Goal: Task Accomplishment & Management: Manage account settings

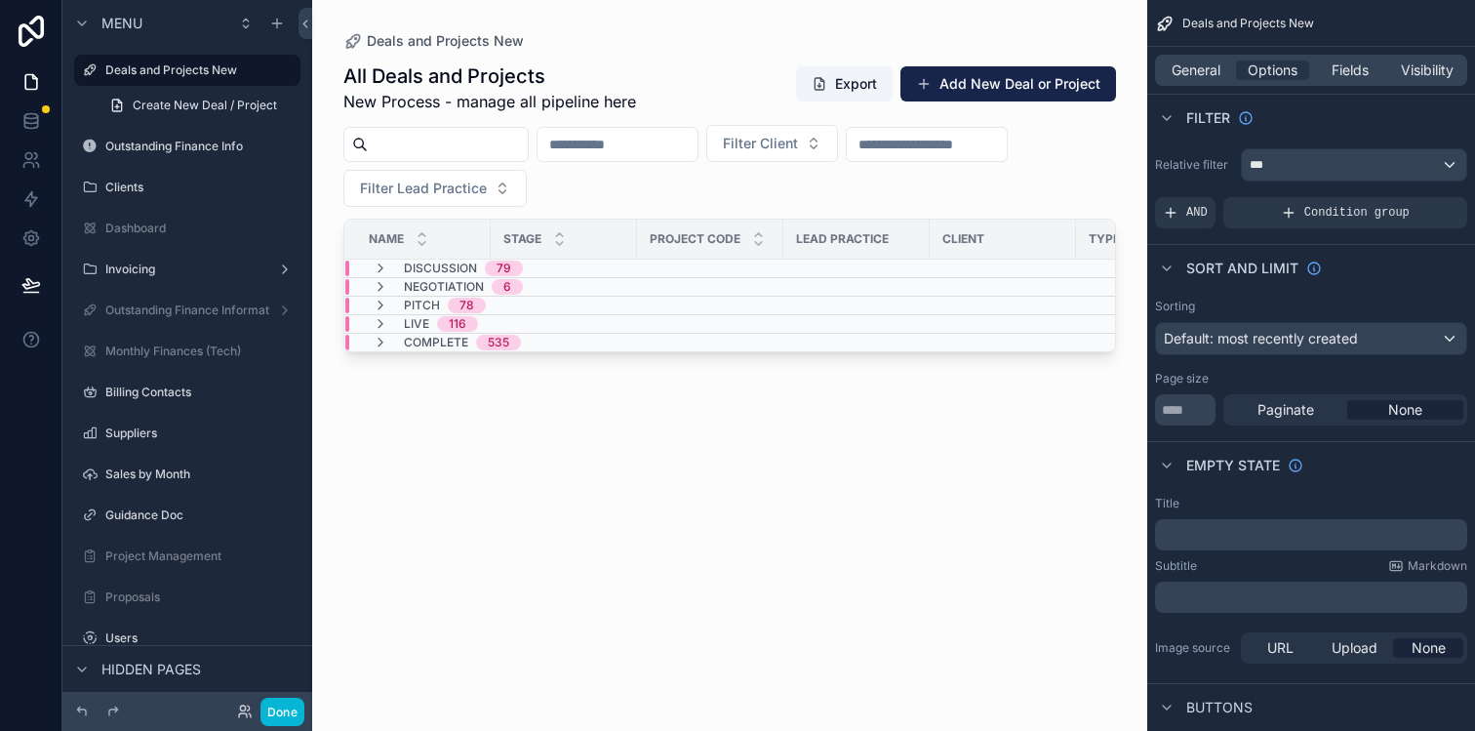
click at [508, 151] on input "scrollable content" at bounding box center [448, 144] width 160 height 27
paste input "*********"
type input "*********"
click at [510, 316] on div "Live 1" at bounding box center [563, 324] width 437 height 16
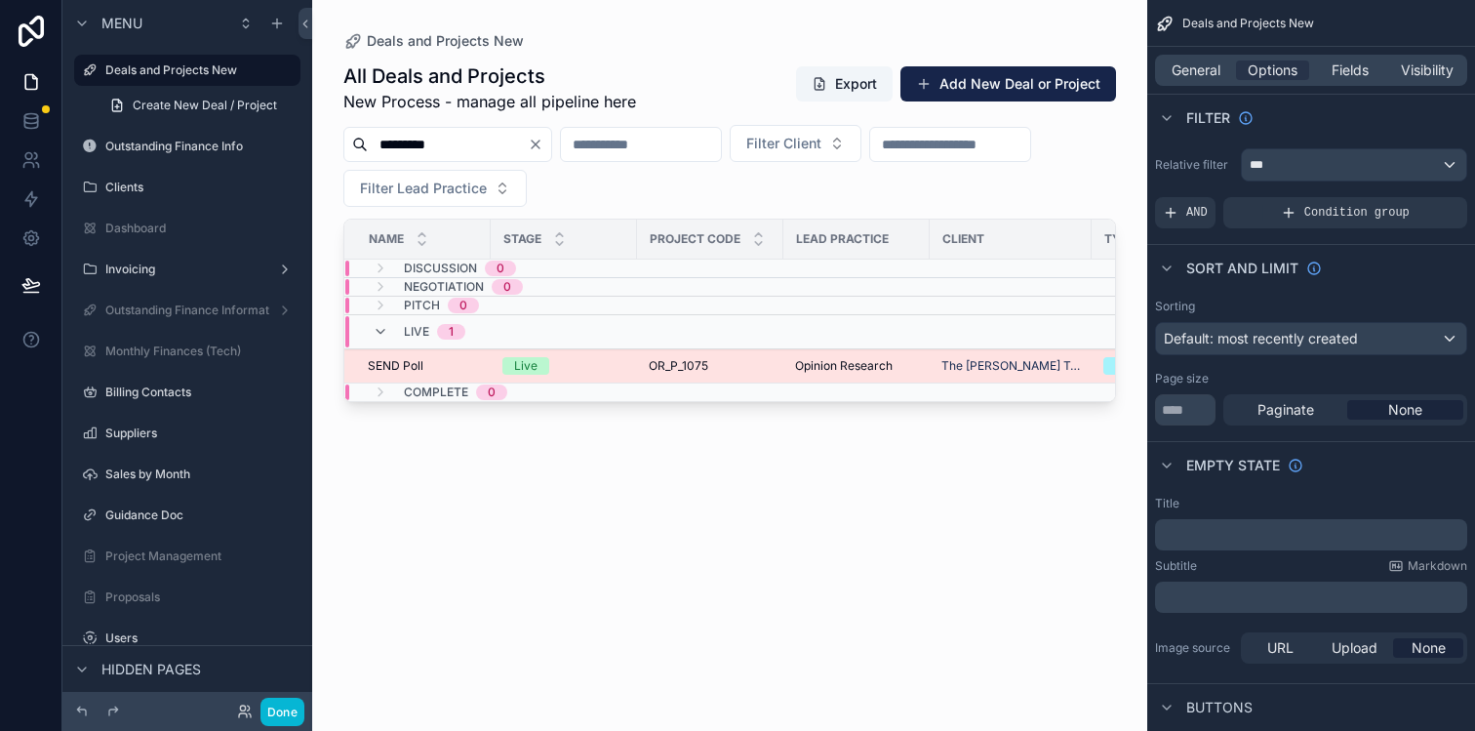
click at [590, 364] on div "Live" at bounding box center [563, 366] width 123 height 18
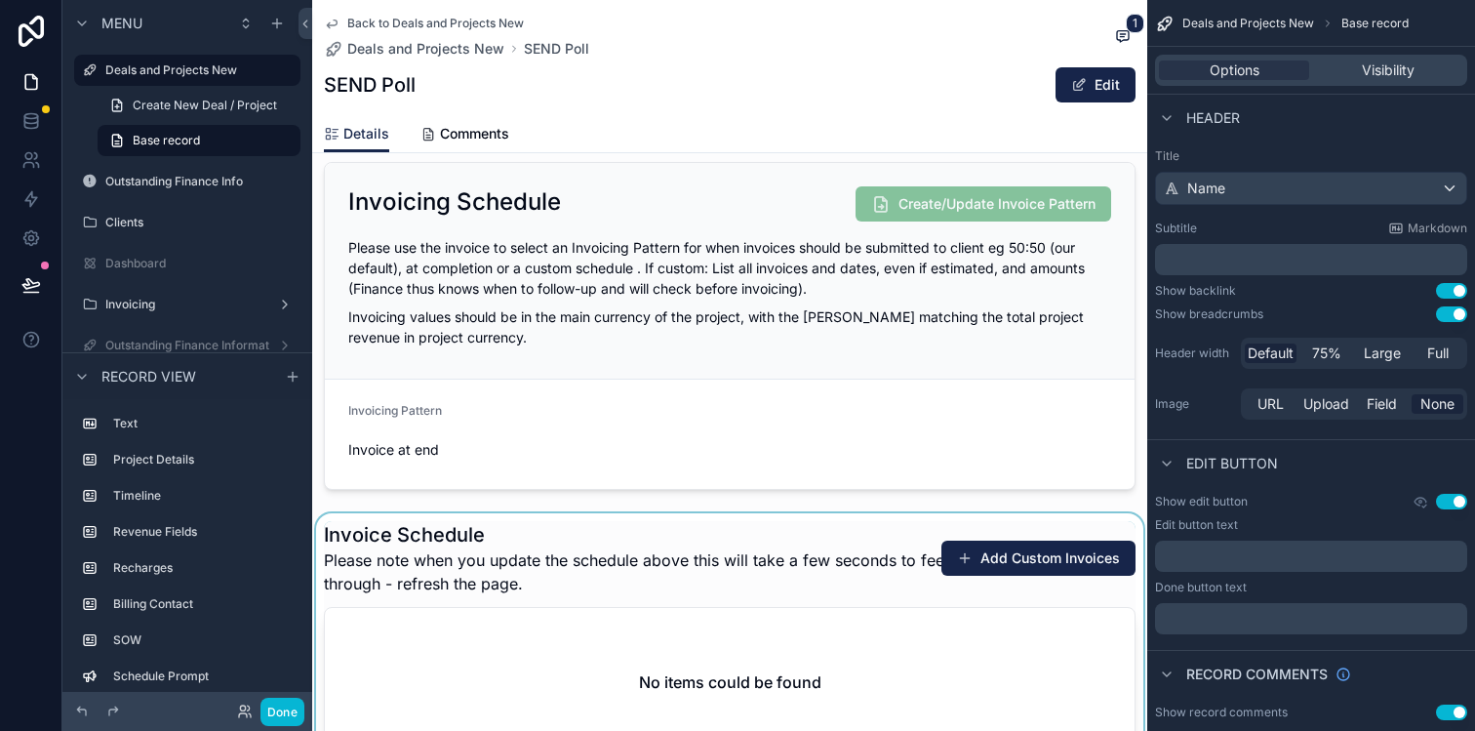
scroll to position [2454, 0]
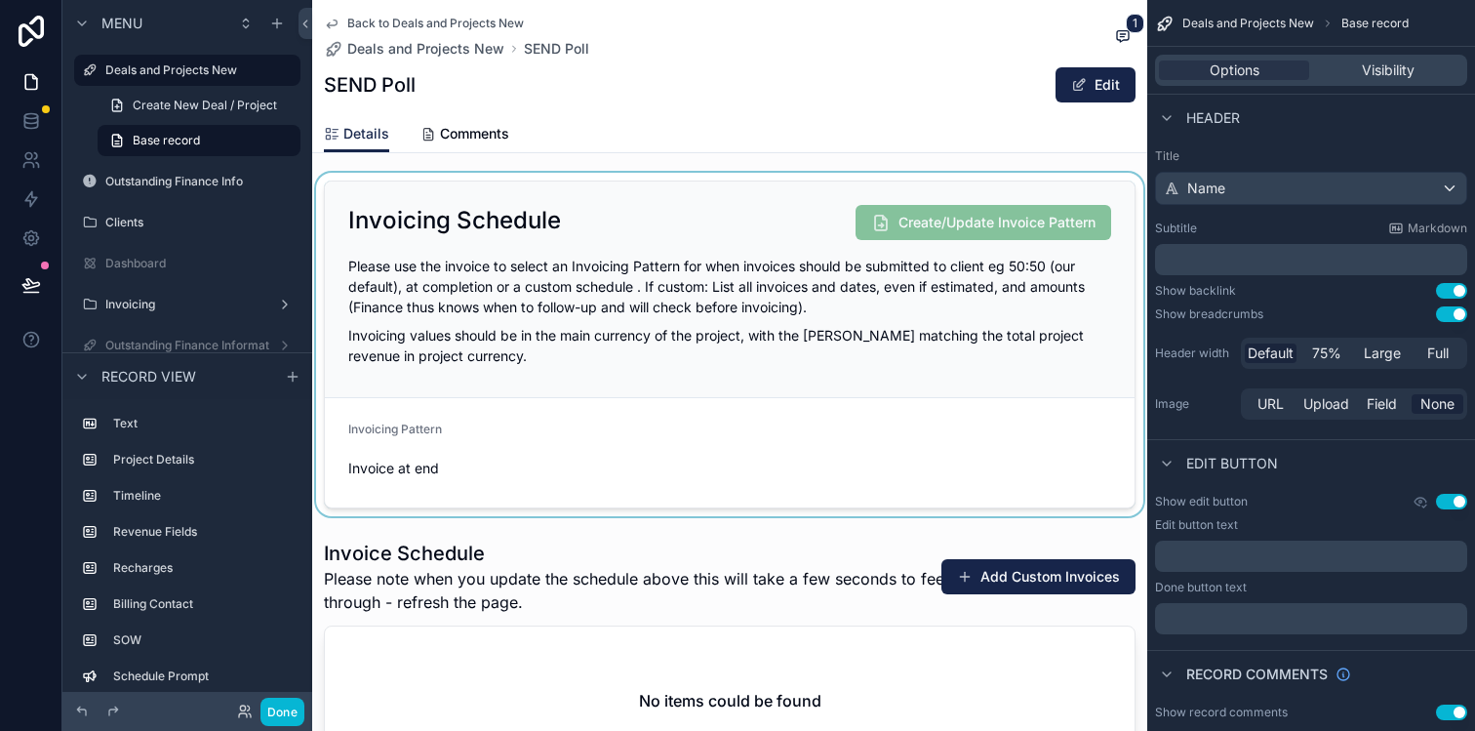
click at [902, 375] on div "scrollable content" at bounding box center [729, 344] width 835 height 343
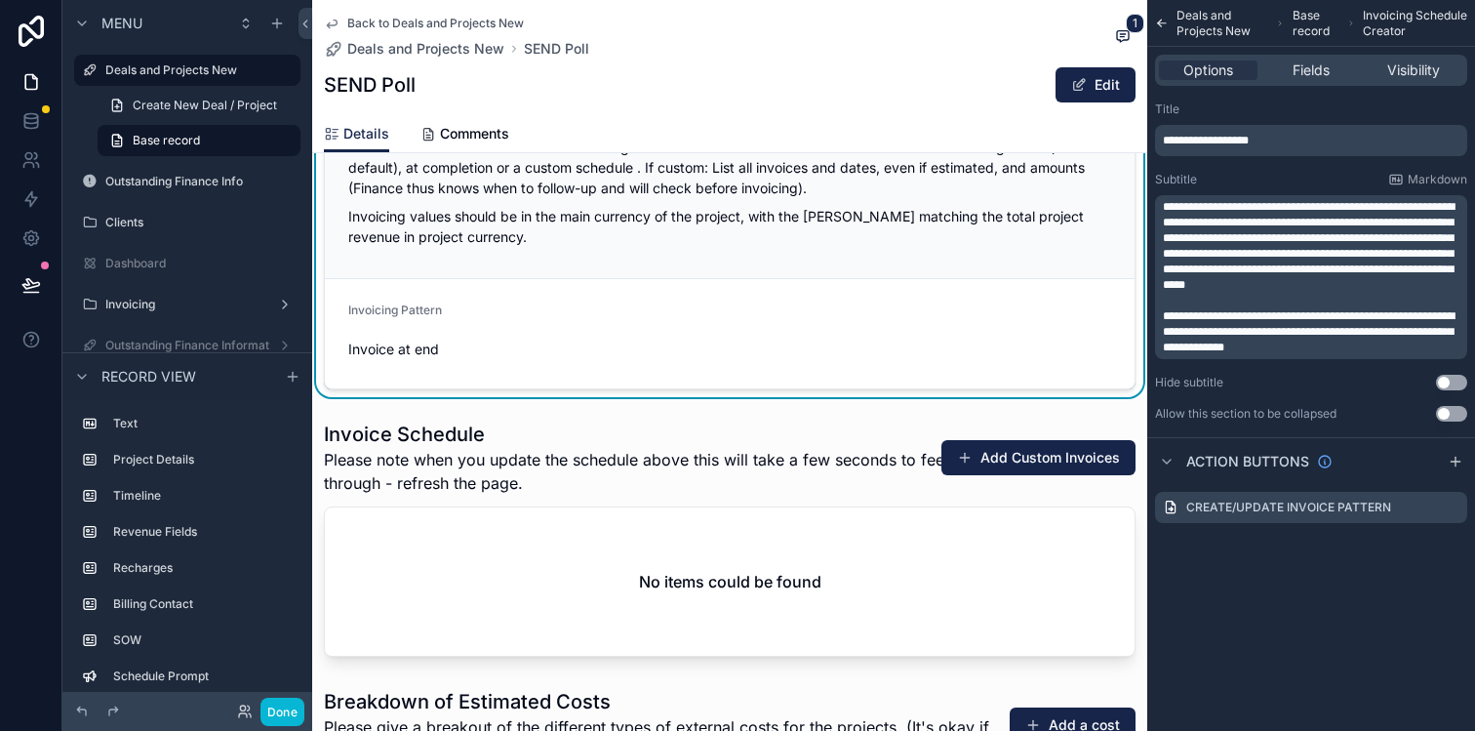
scroll to position [2616, 0]
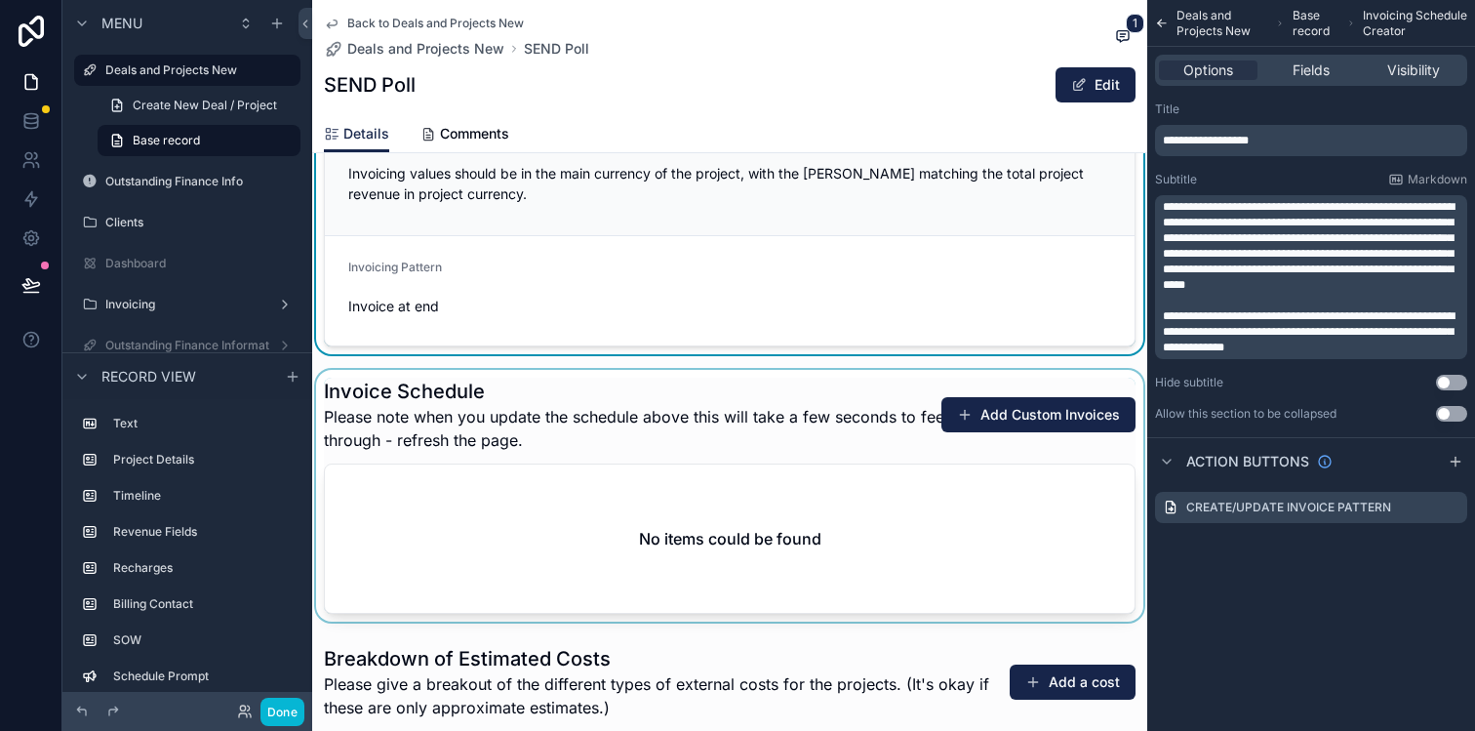
click at [884, 479] on div "scrollable content" at bounding box center [729, 496] width 835 height 252
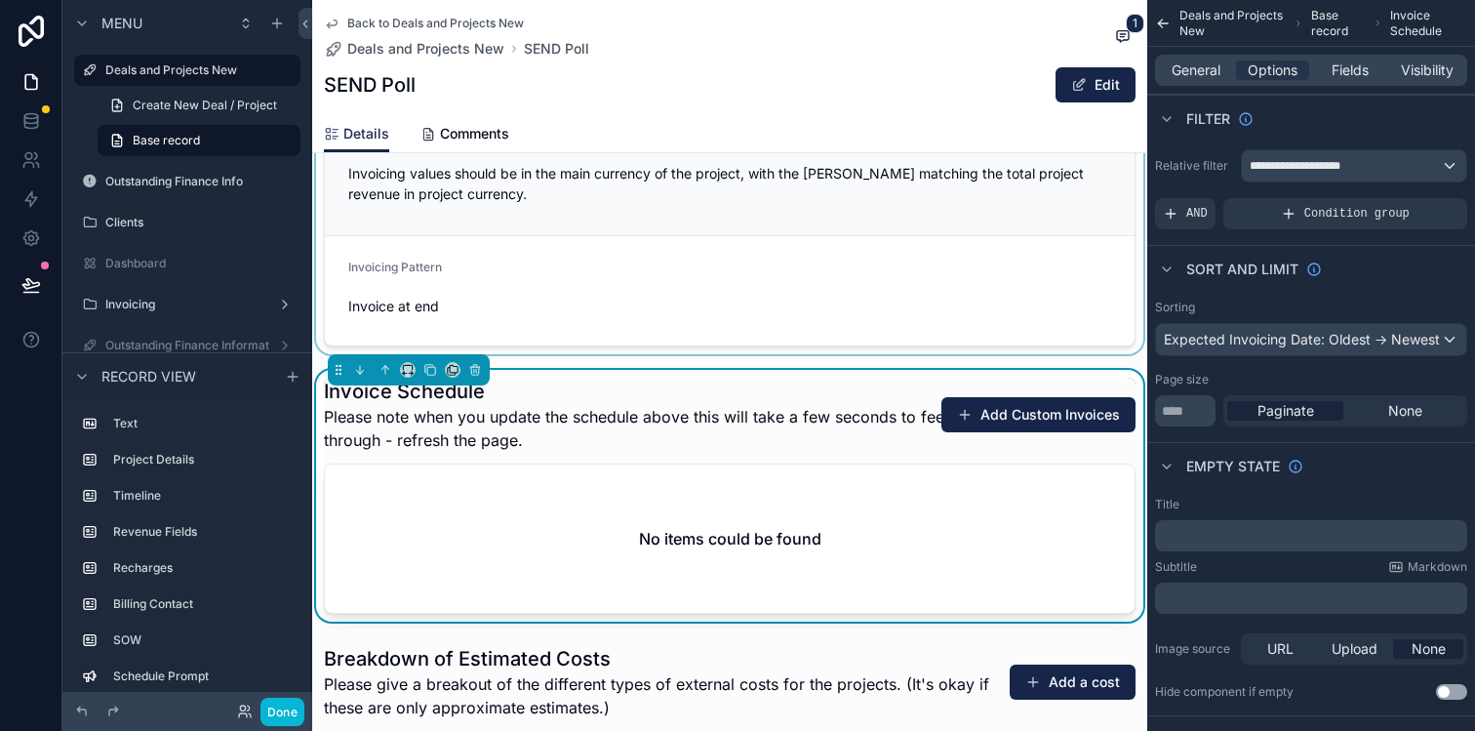
click at [863, 244] on div "scrollable content" at bounding box center [729, 182] width 835 height 343
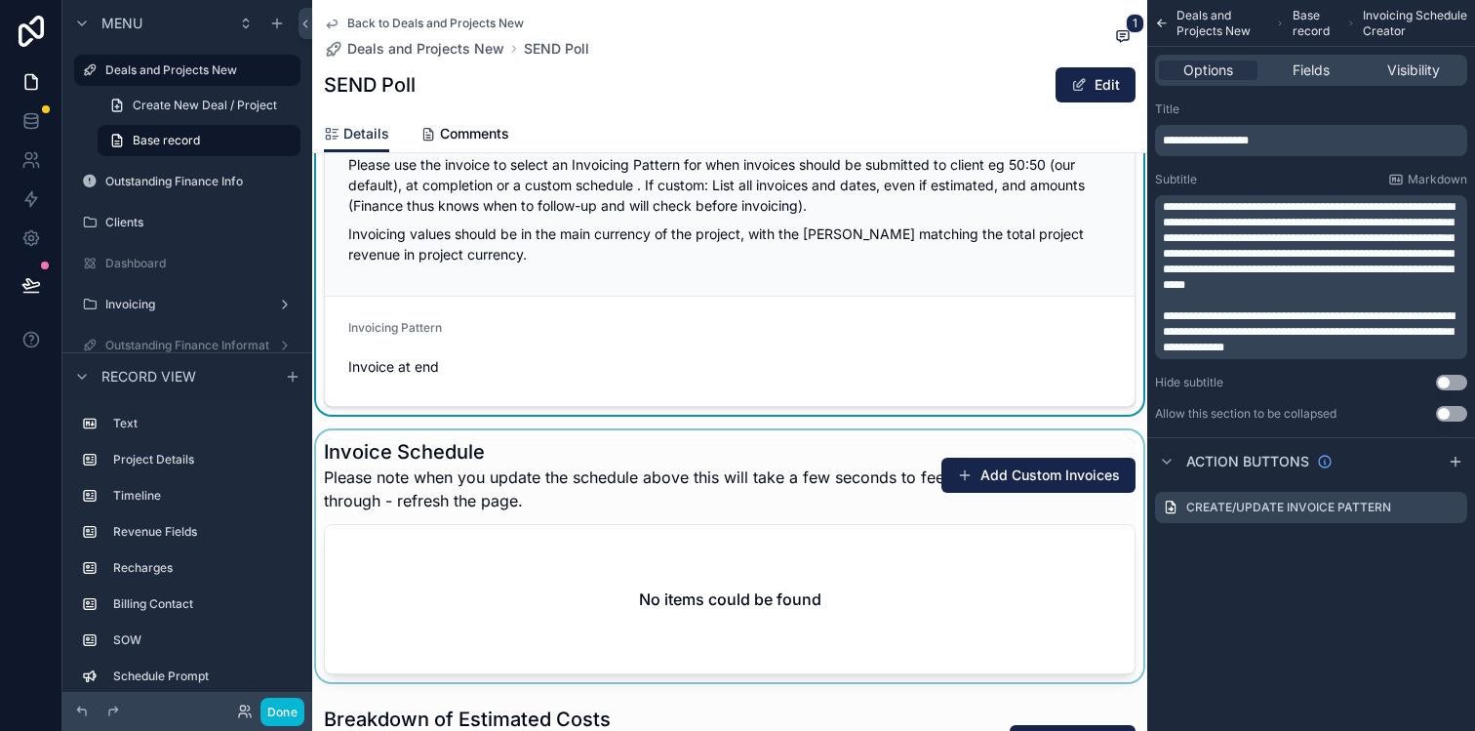
scroll to position [2489, 0]
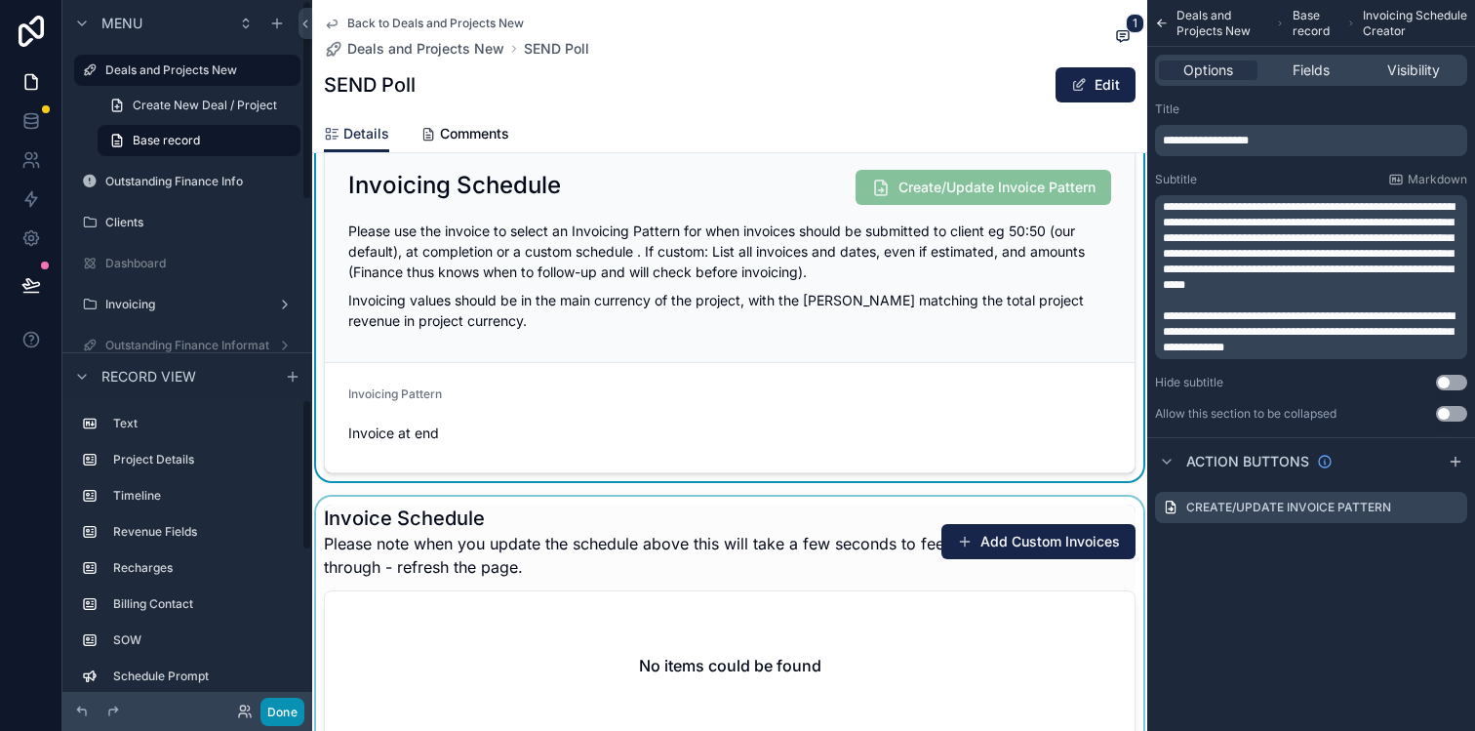
click at [293, 701] on button "Done" at bounding box center [282, 711] width 44 height 28
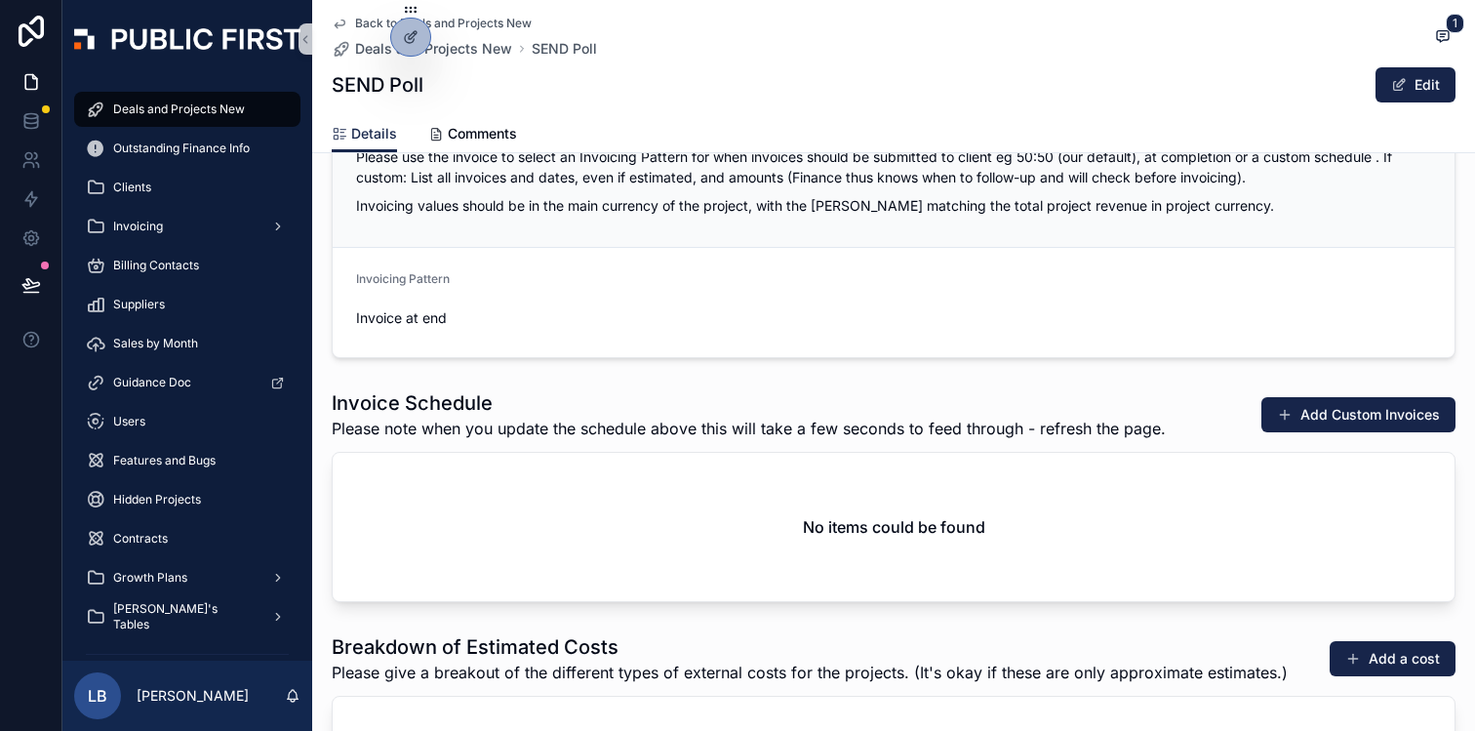
scroll to position [2393, 0]
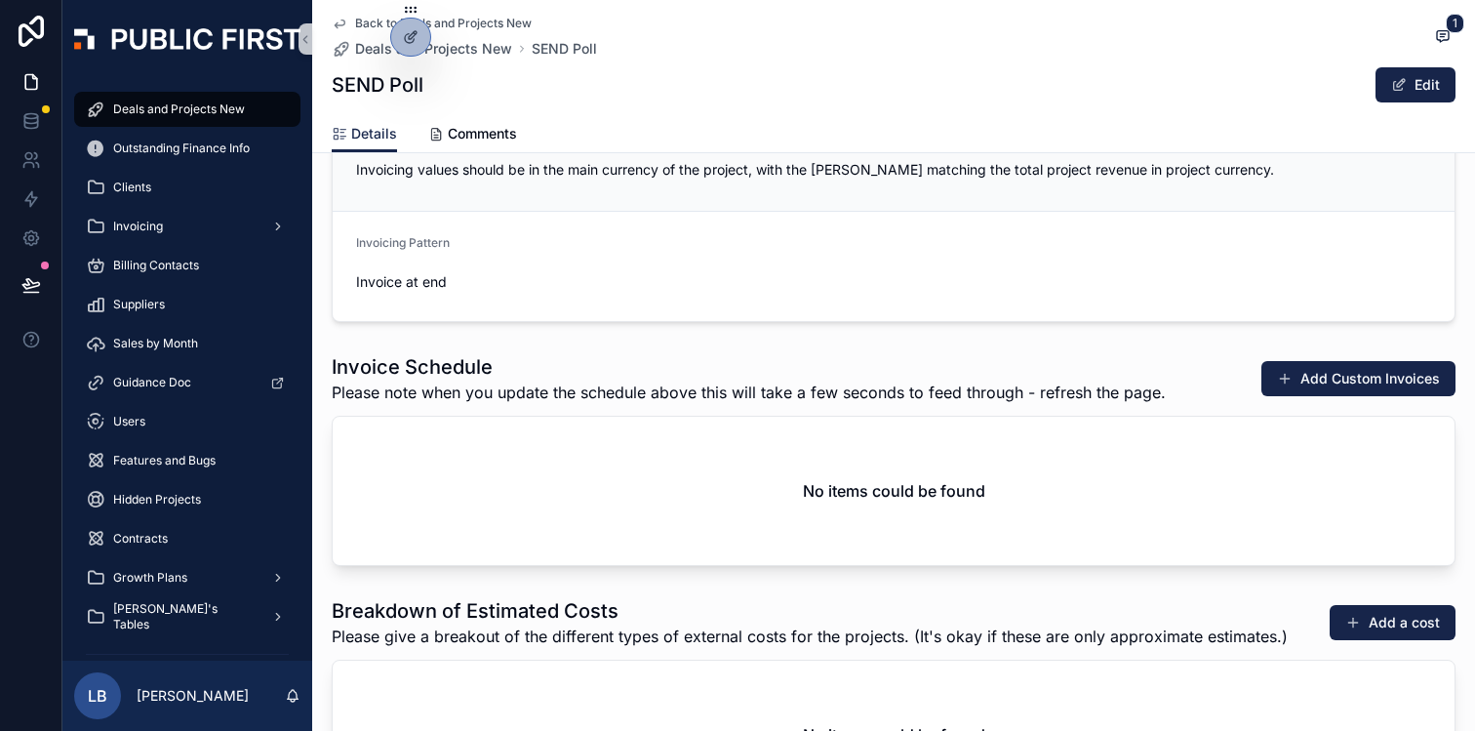
click at [789, 494] on div "No items could be found" at bounding box center [894, 491] width 1122 height 148
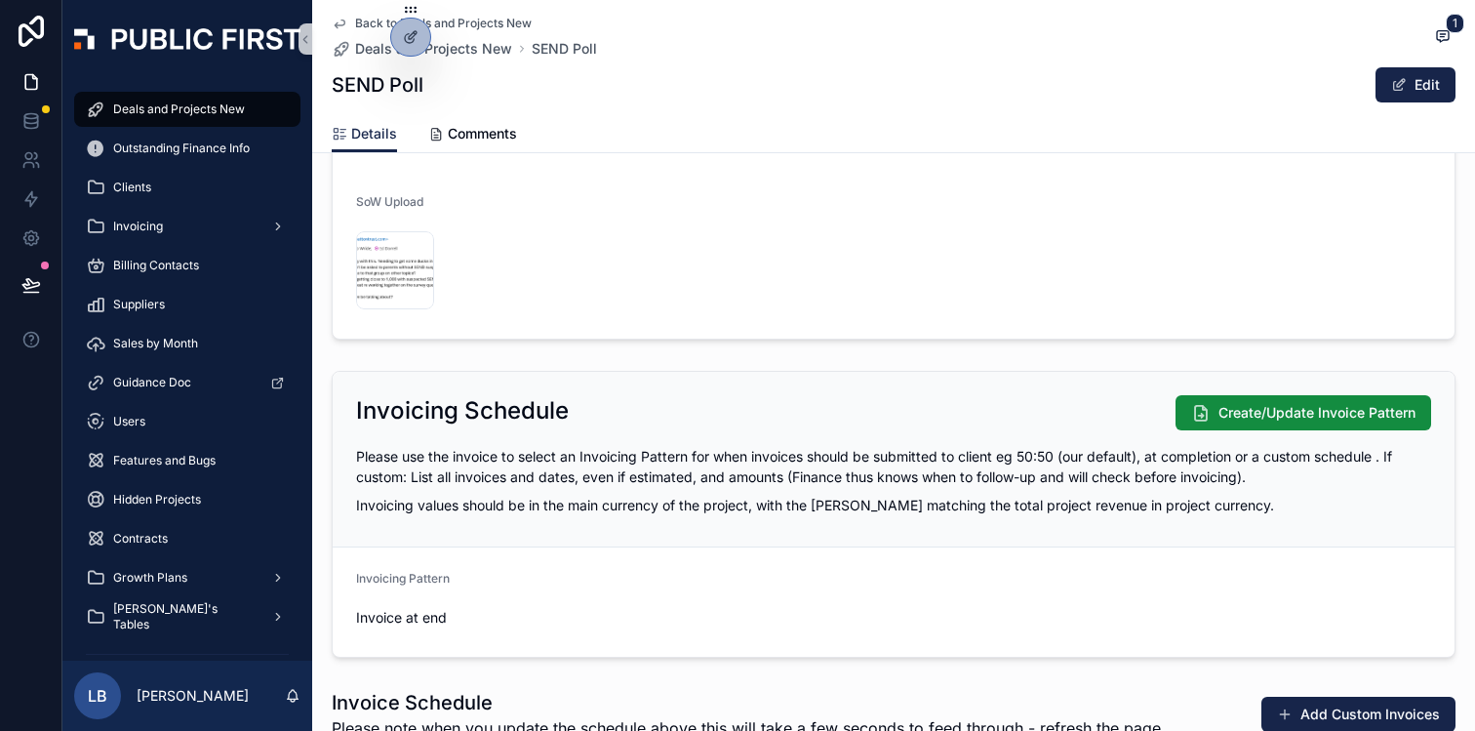
scroll to position [2195, 0]
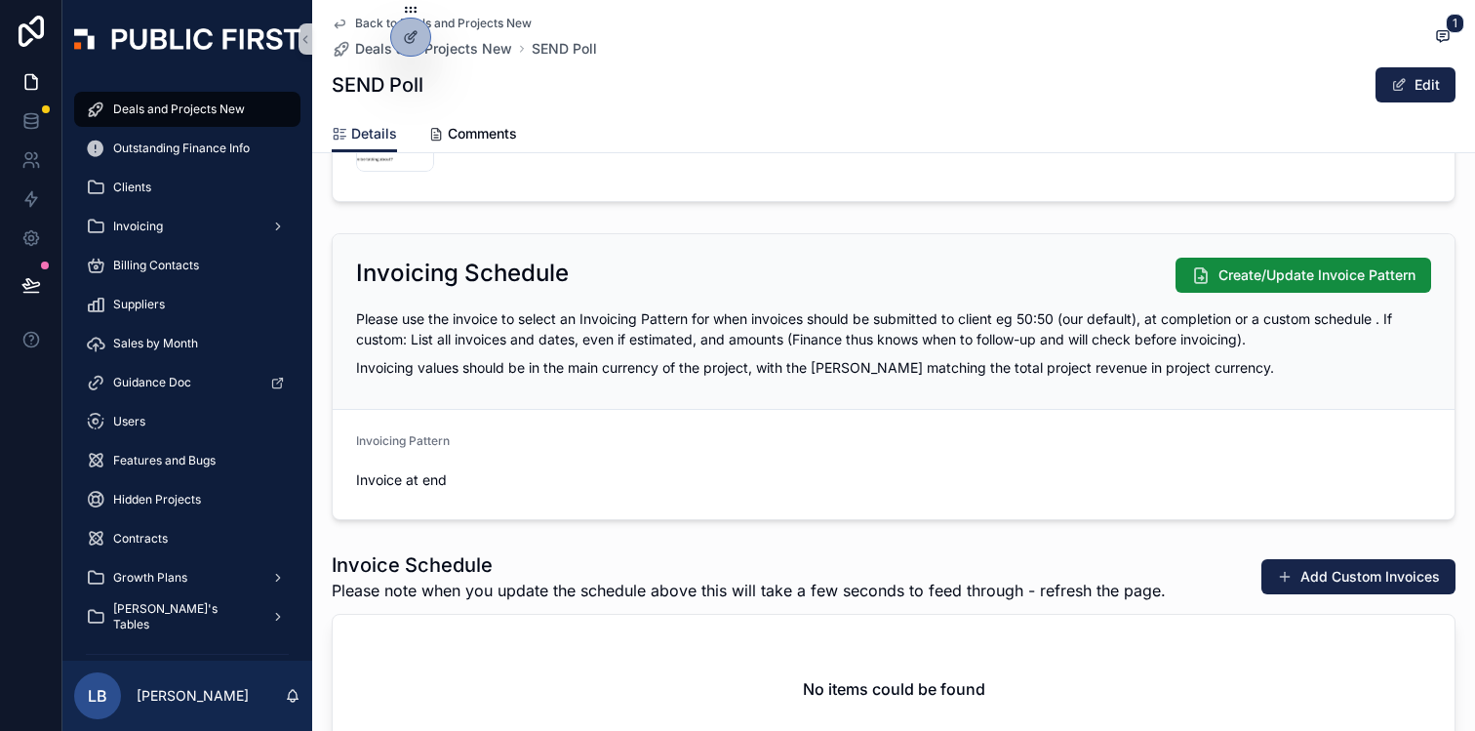
click at [986, 377] on p "Invoicing values should be in the main currency of the project, with the toal m…" at bounding box center [893, 367] width 1075 height 20
click at [1070, 360] on p "Invoicing values should be in the main currency of the project, with the toal m…" at bounding box center [893, 367] width 1075 height 20
click at [409, 38] on icon at bounding box center [413, 35] width 8 height 8
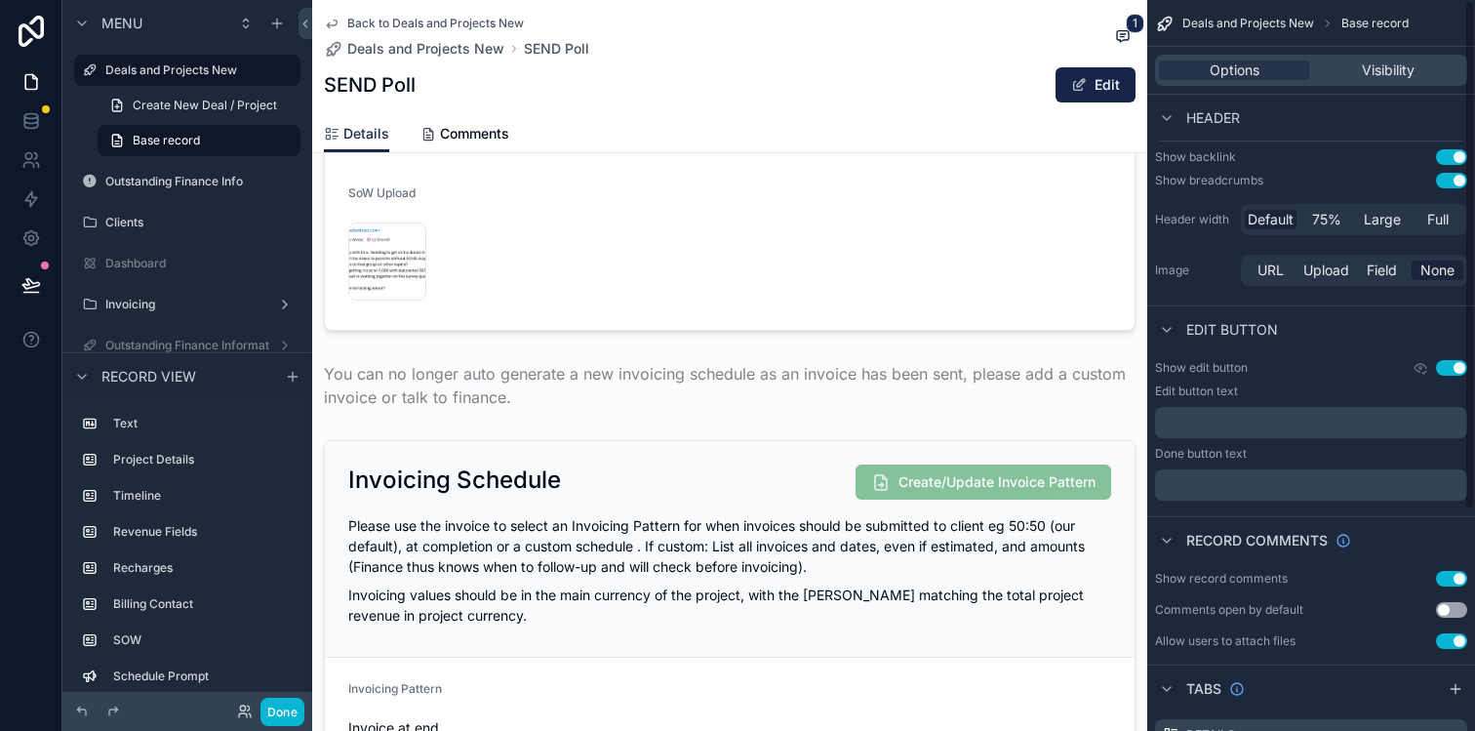
scroll to position [0, 0]
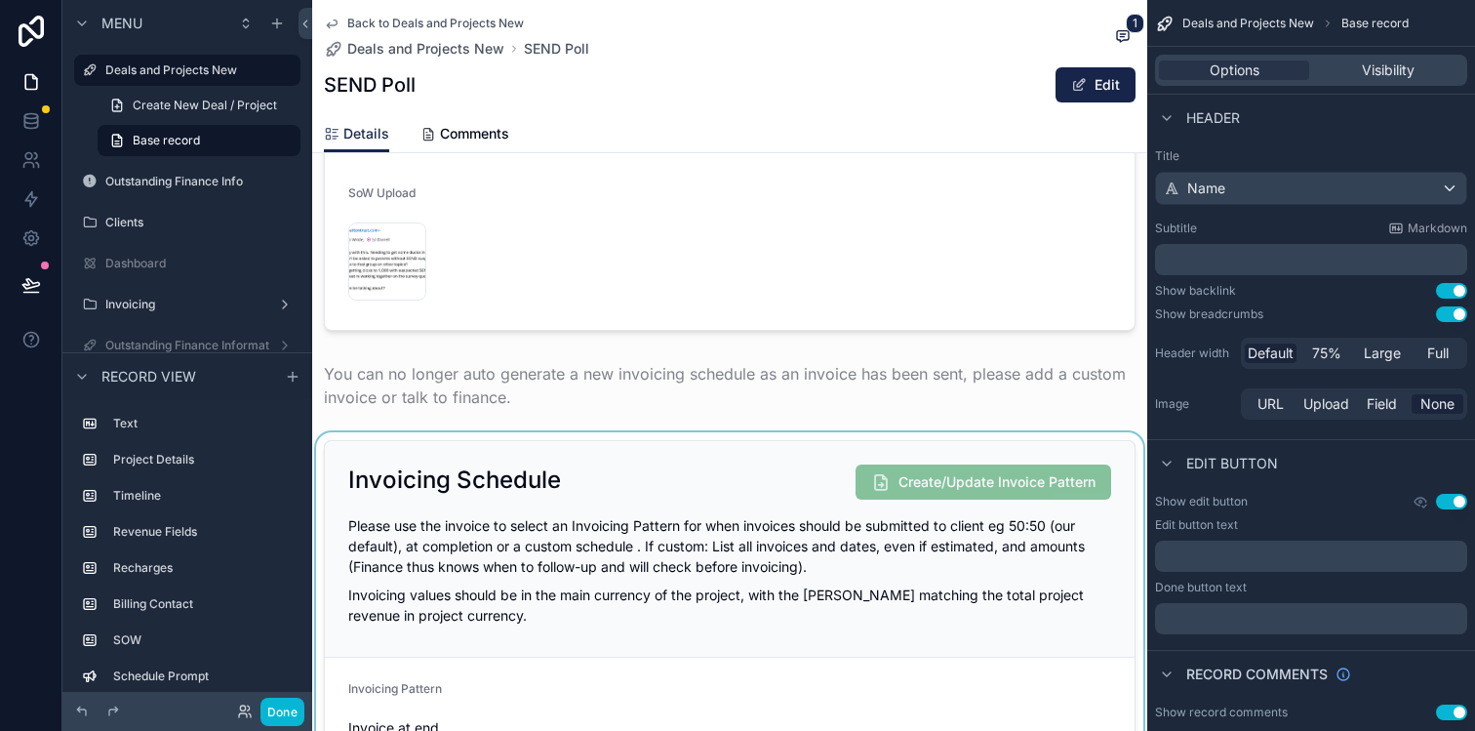
click at [781, 613] on div "scrollable content" at bounding box center [729, 603] width 835 height 343
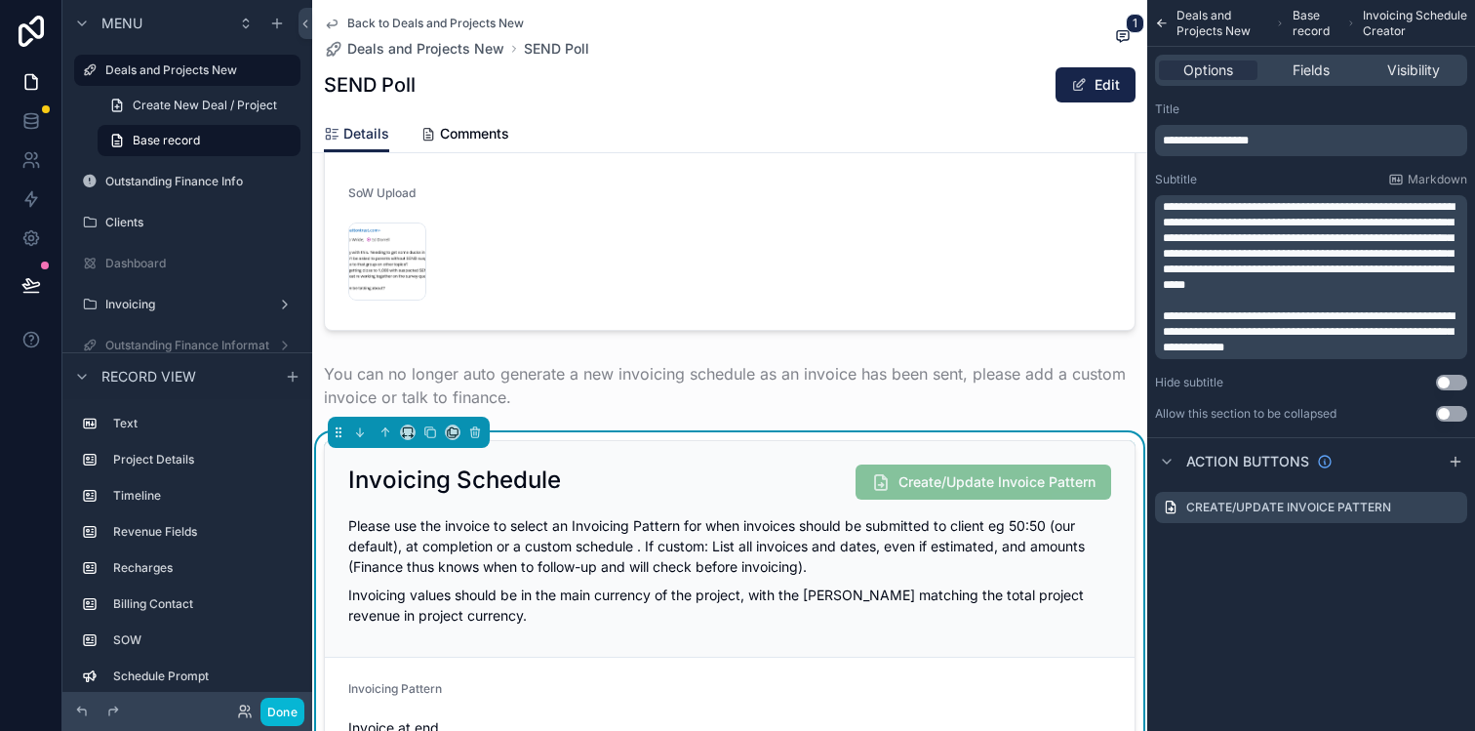
click at [1267, 338] on span "**********" at bounding box center [1309, 331] width 292 height 43
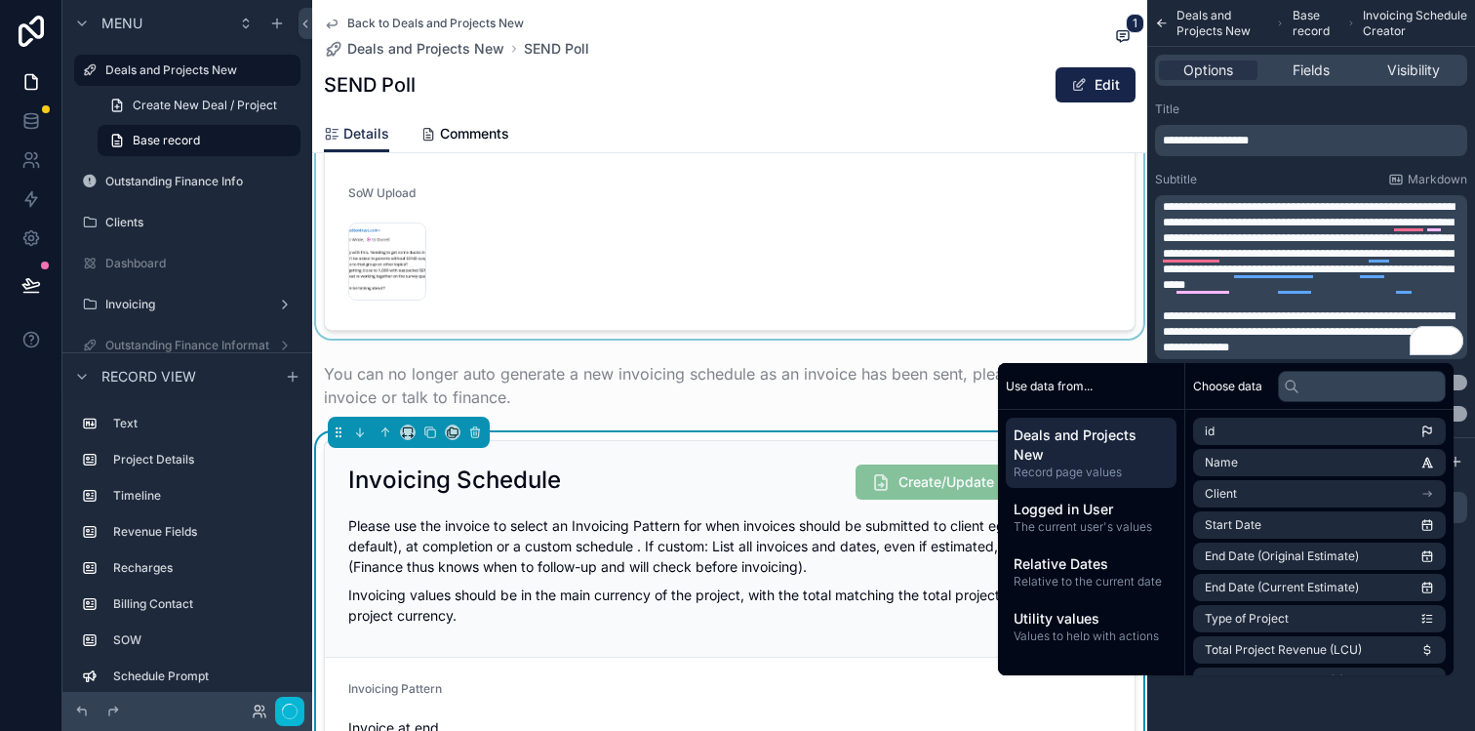
click at [1054, 308] on div "scrollable content" at bounding box center [729, 159] width 835 height 358
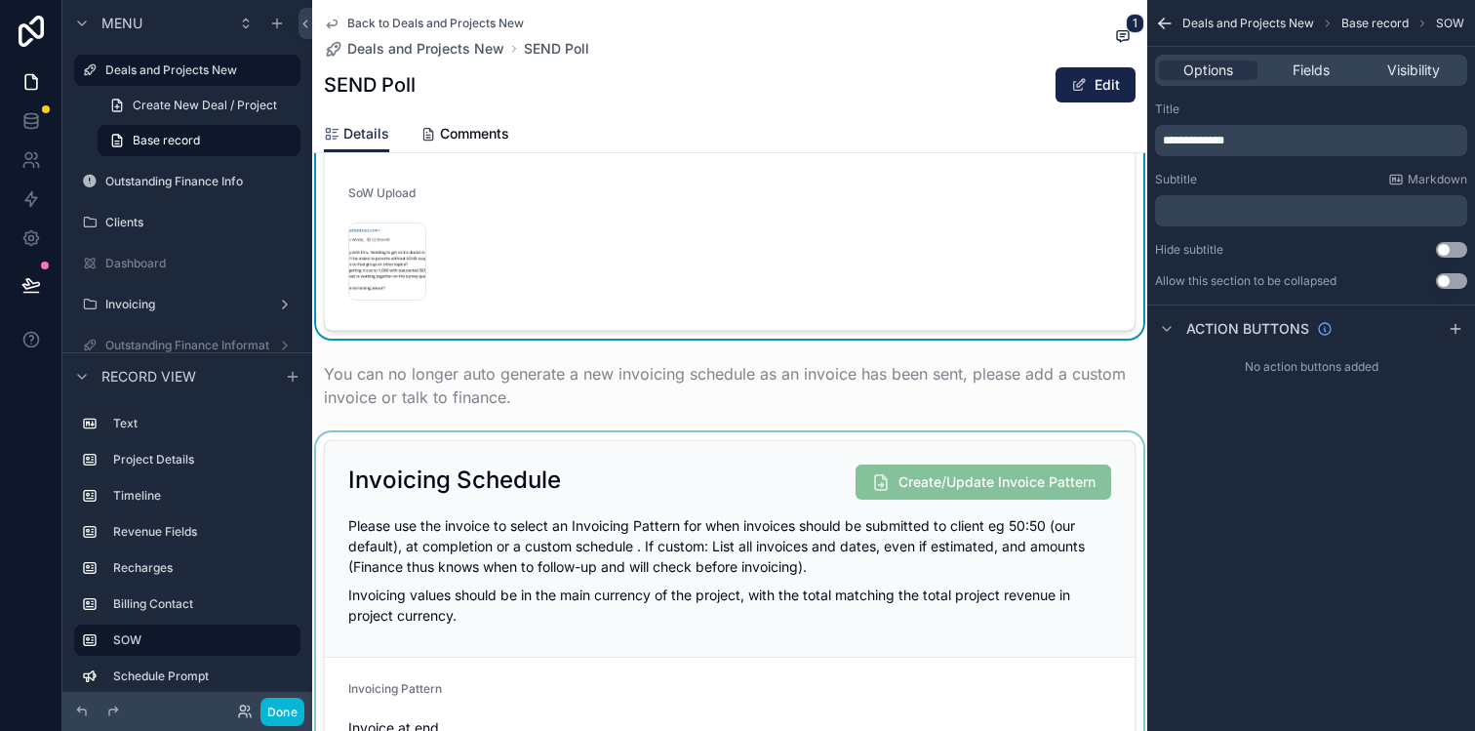
click at [725, 478] on div "scrollable content" at bounding box center [729, 603] width 835 height 343
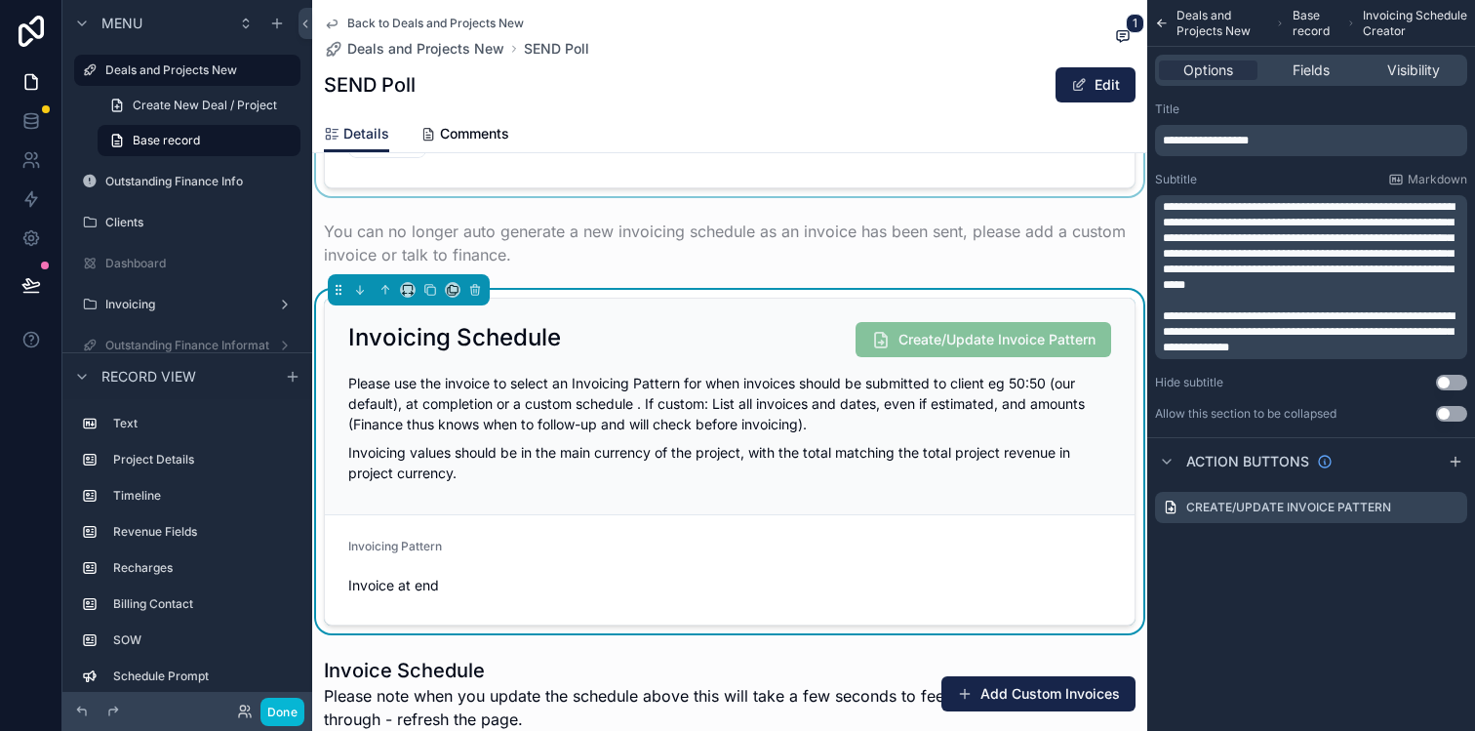
scroll to position [2429, 0]
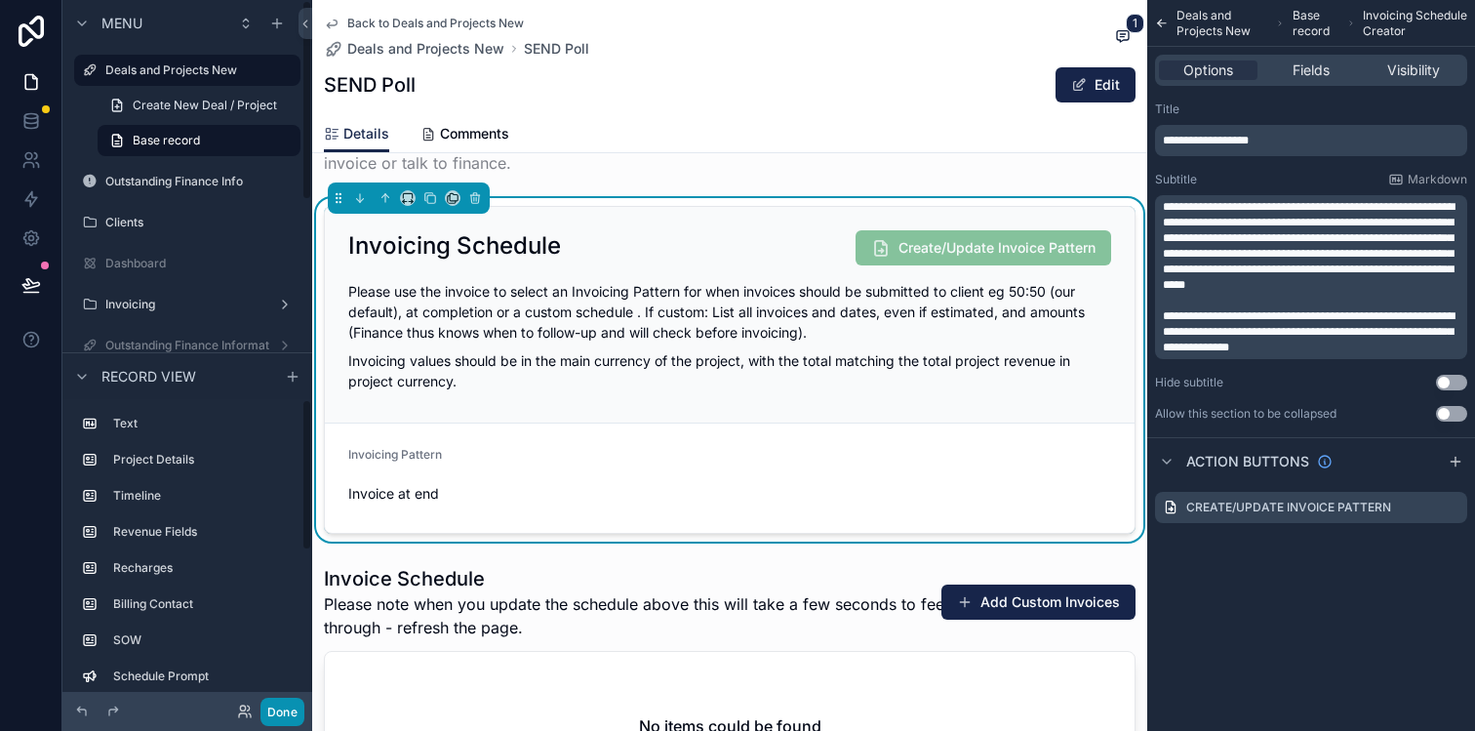
click at [285, 713] on button "Done" at bounding box center [282, 711] width 44 height 28
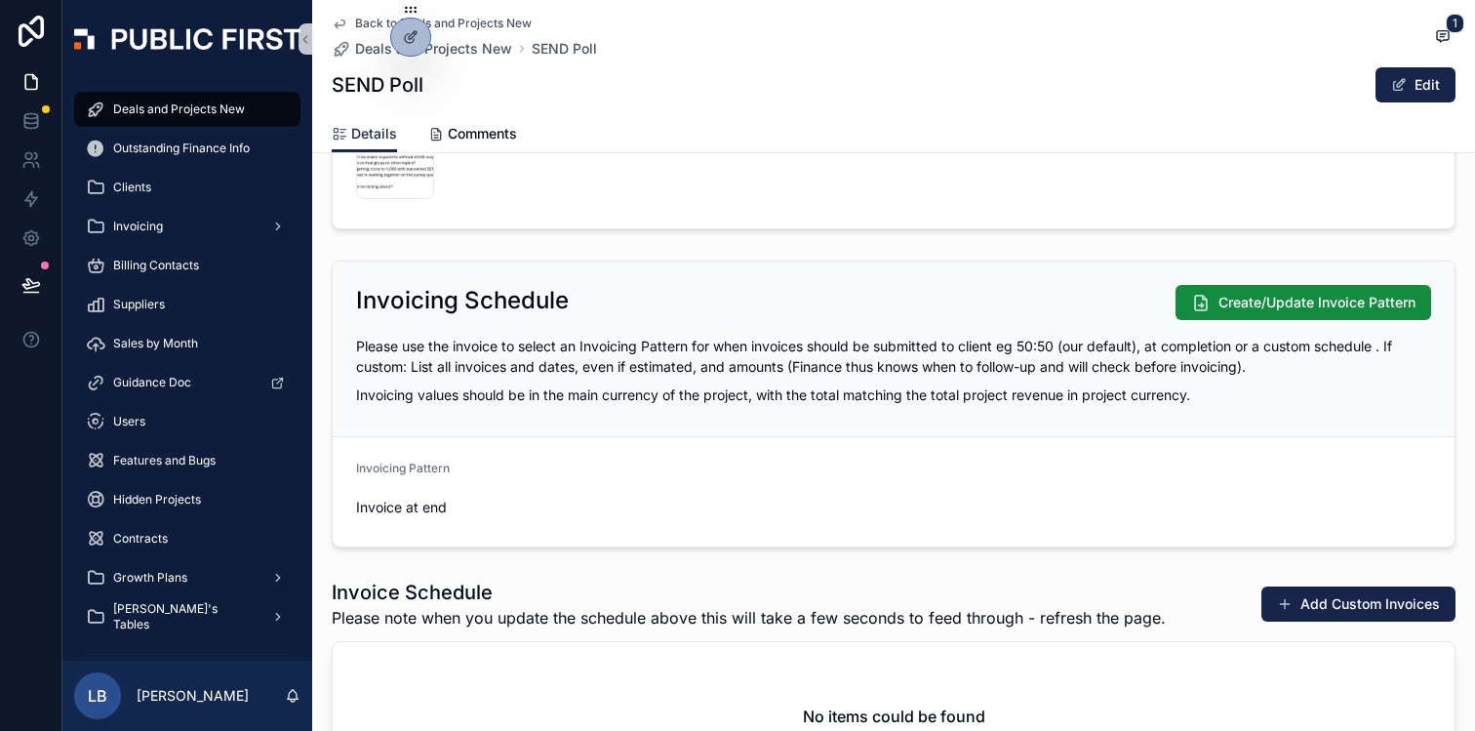
scroll to position [2140, 0]
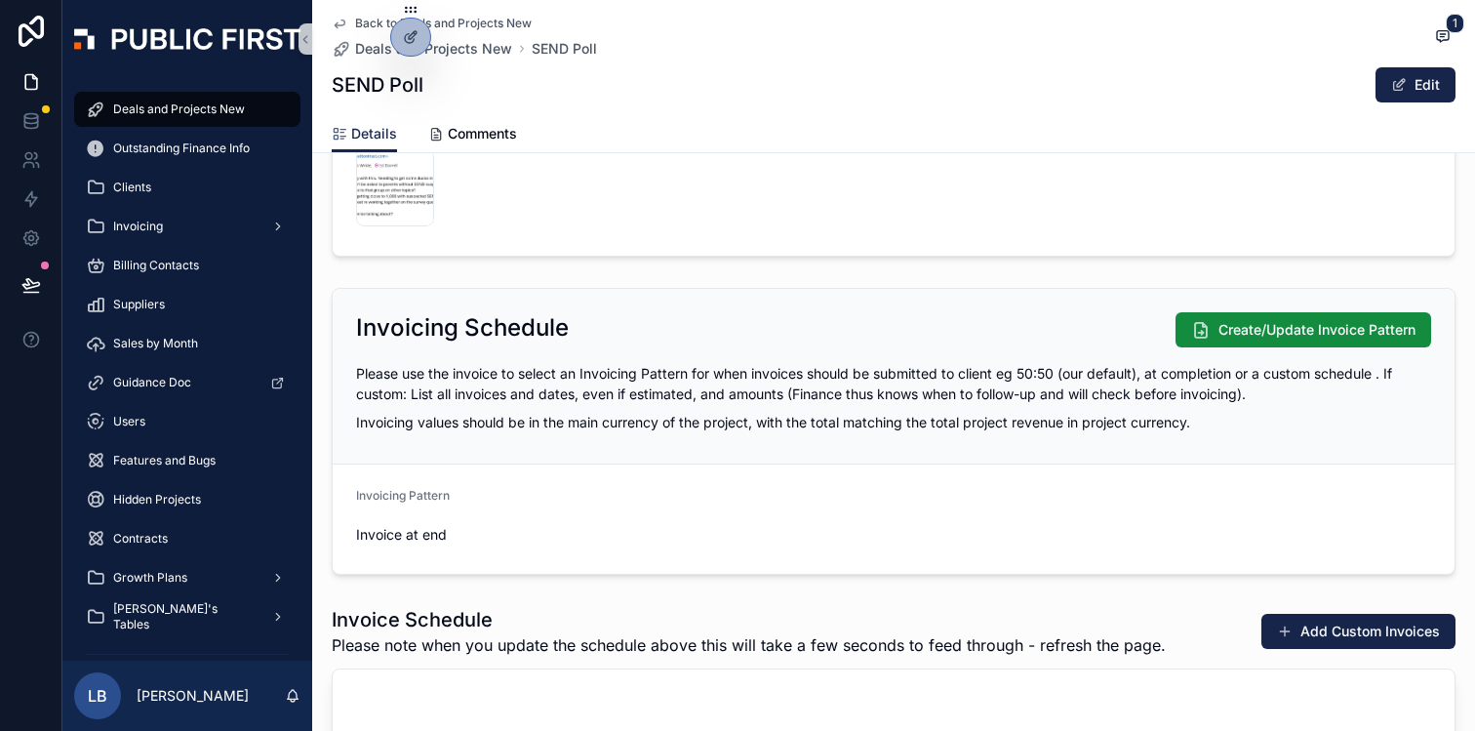
click at [1057, 387] on p "Please use the invoice to select an Invoicing Pattern for when invoices should …" at bounding box center [893, 383] width 1075 height 41
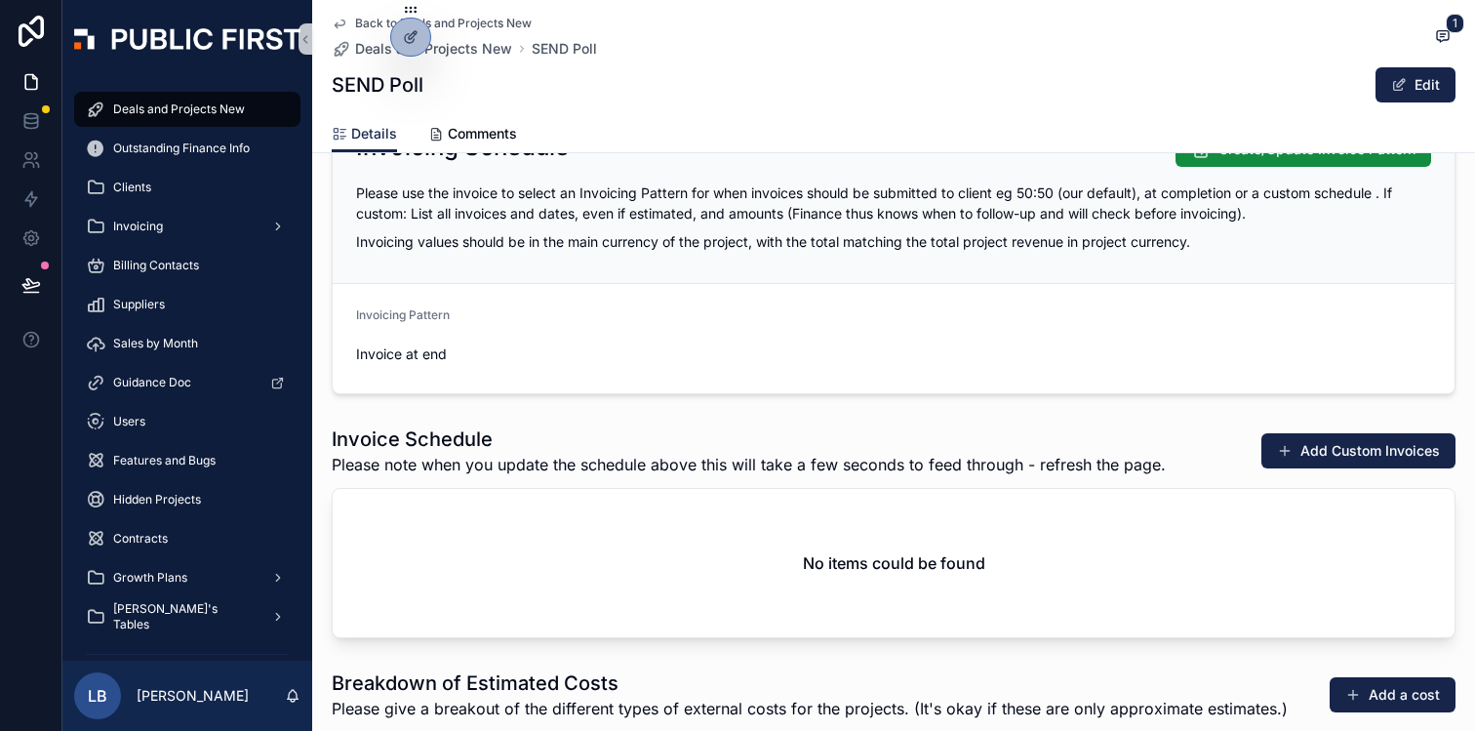
scroll to position [2366, 0]
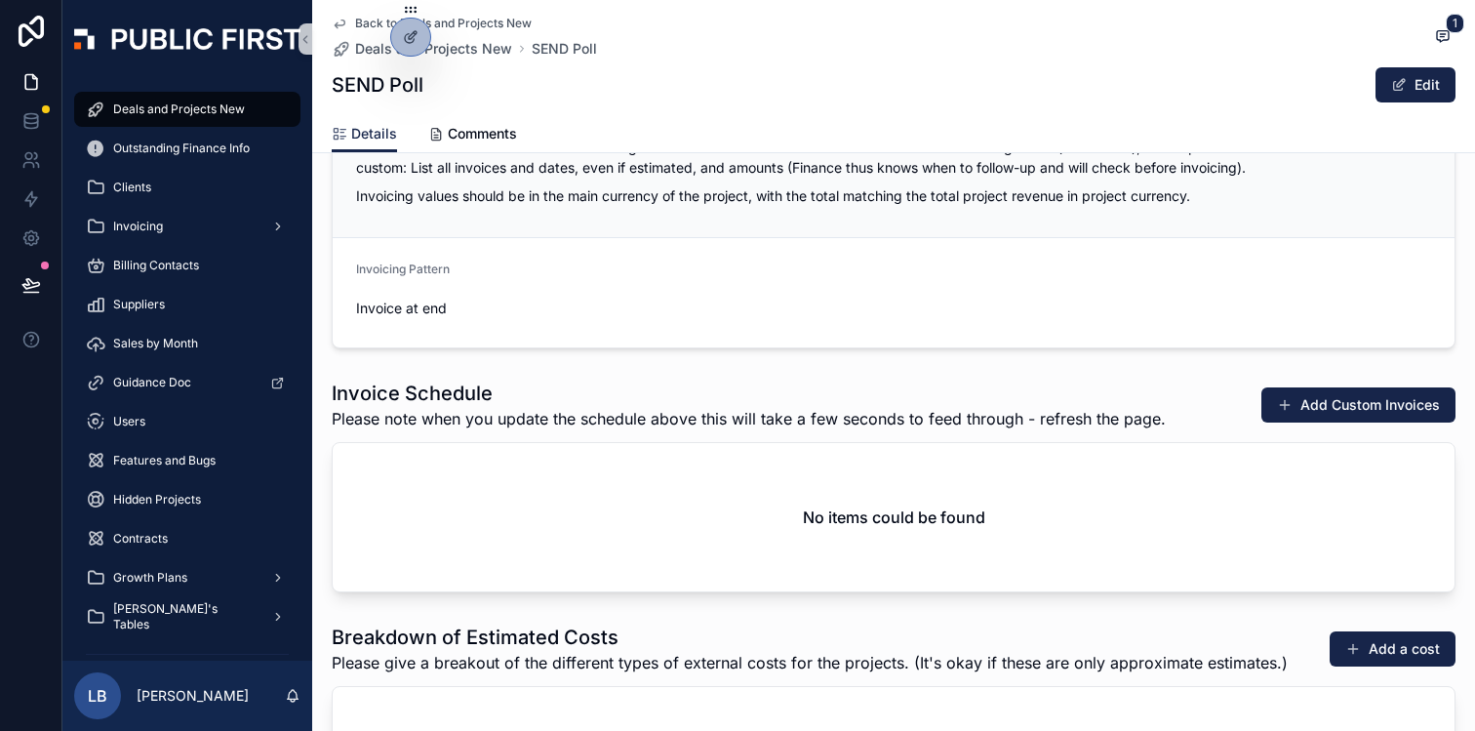
click at [954, 434] on div "Invoice Schedule Please note when you update the schedule above this will take …" at bounding box center [894, 485] width 1124 height 213
click at [921, 286] on form "Invoicing Pattern Invoice at end" at bounding box center [894, 292] width 1122 height 109
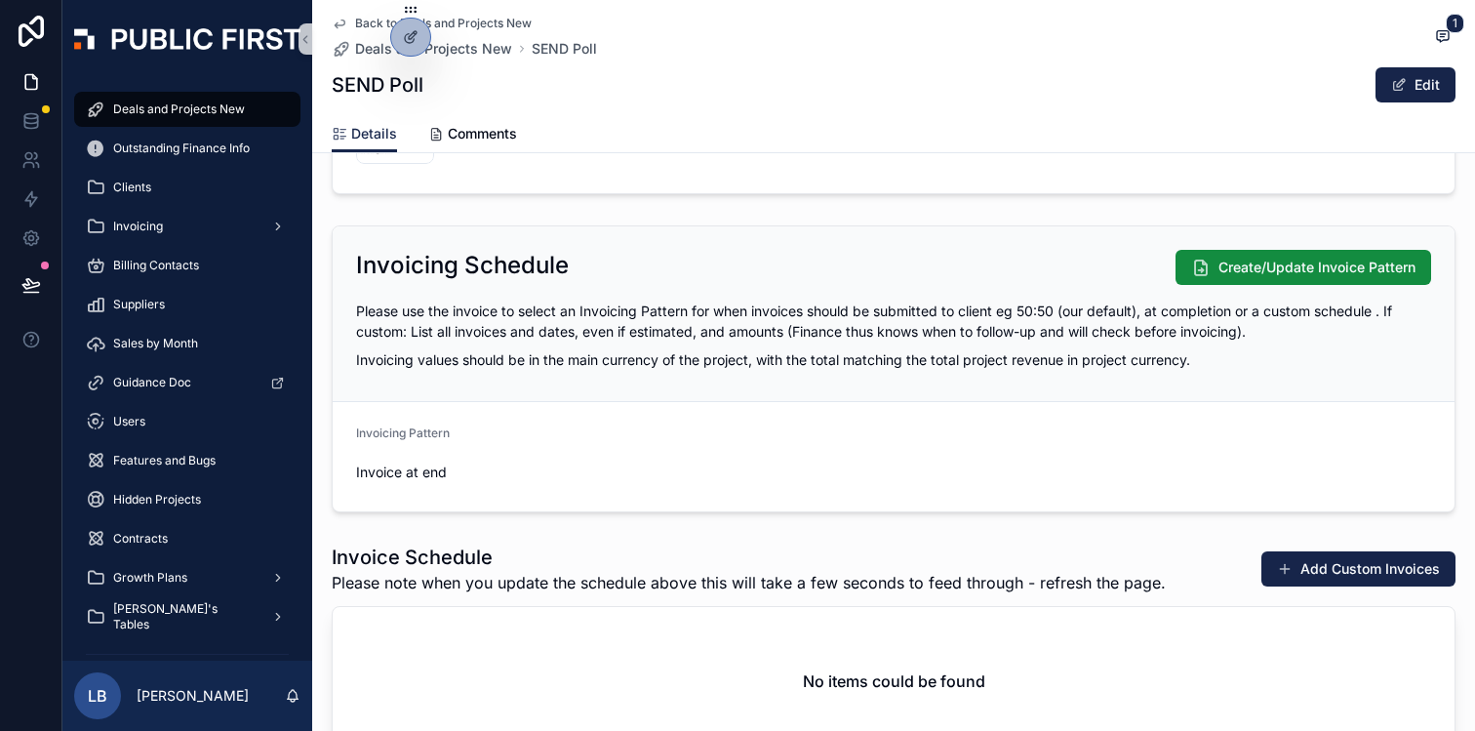
scroll to position [2192, 0]
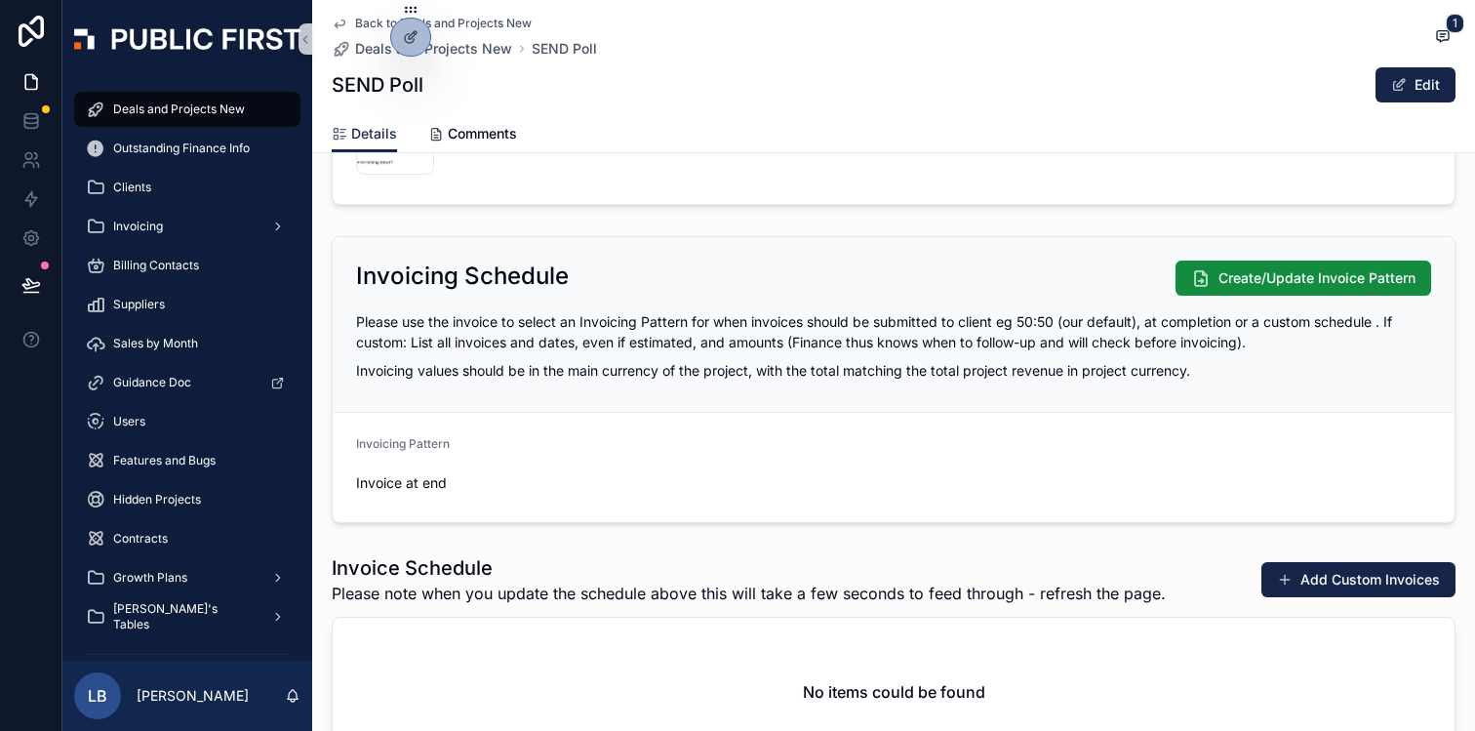
click at [880, 365] on p "Invoicing values should be in the main currency of the project, with the total …" at bounding box center [893, 370] width 1075 height 20
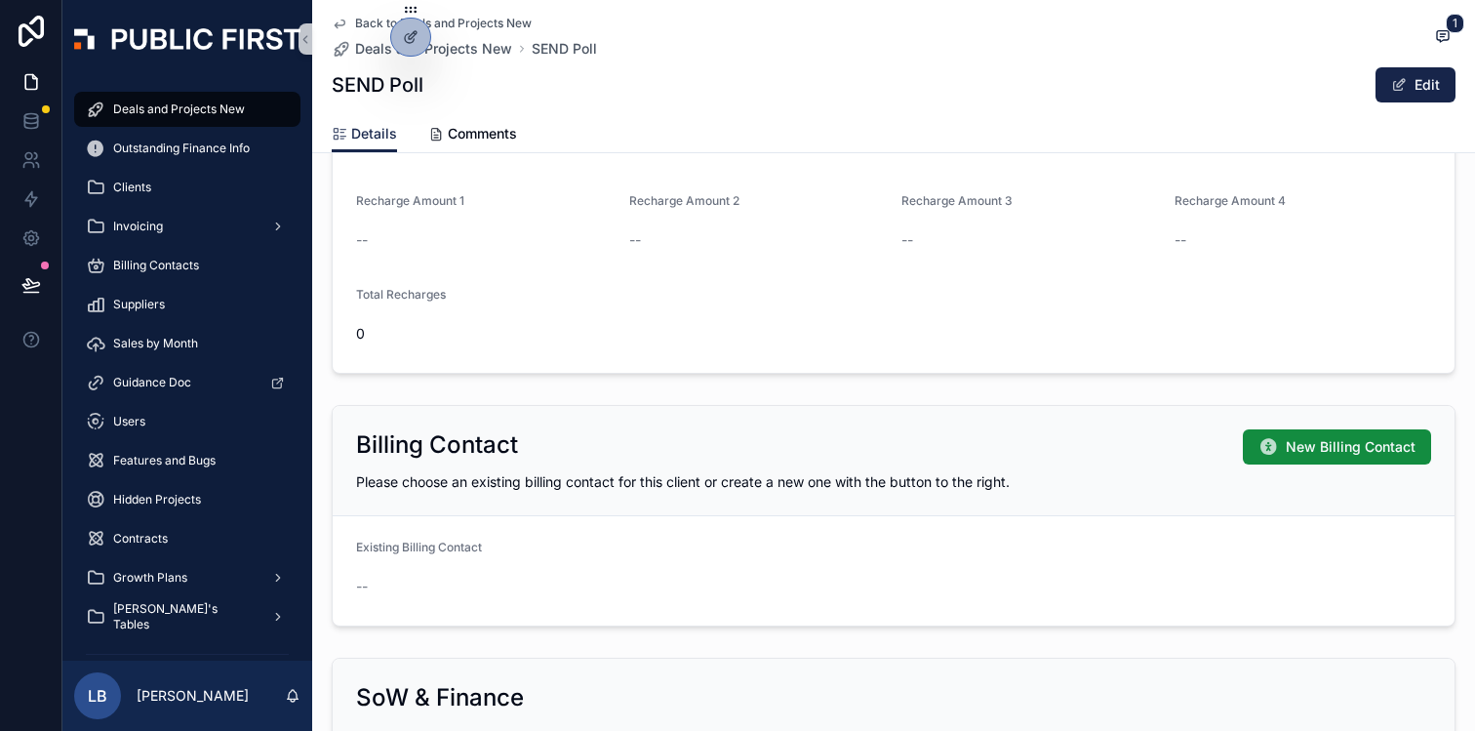
scroll to position [1434, 0]
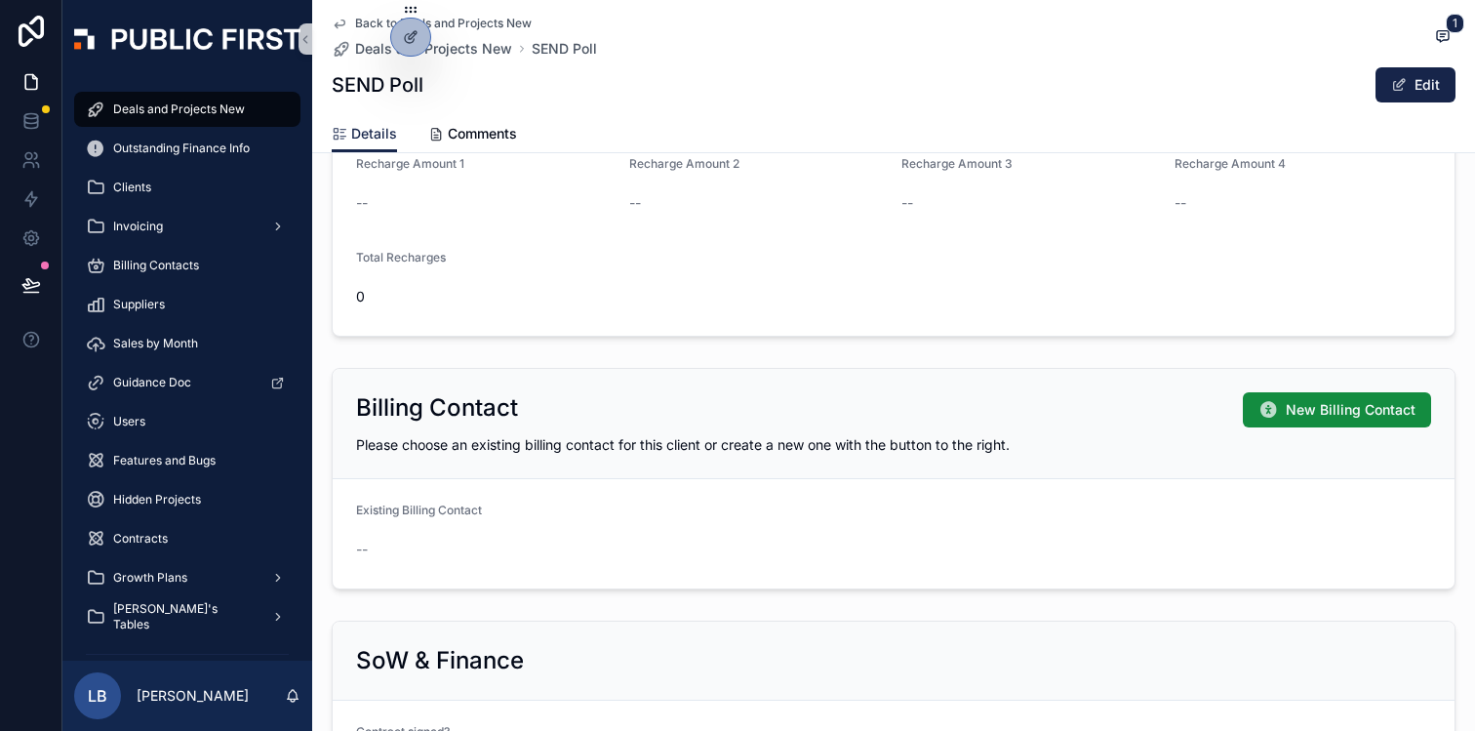
click at [900, 485] on form "Existing Billing Contact --" at bounding box center [894, 533] width 1122 height 109
click at [405, 52] on div at bounding box center [410, 37] width 39 height 37
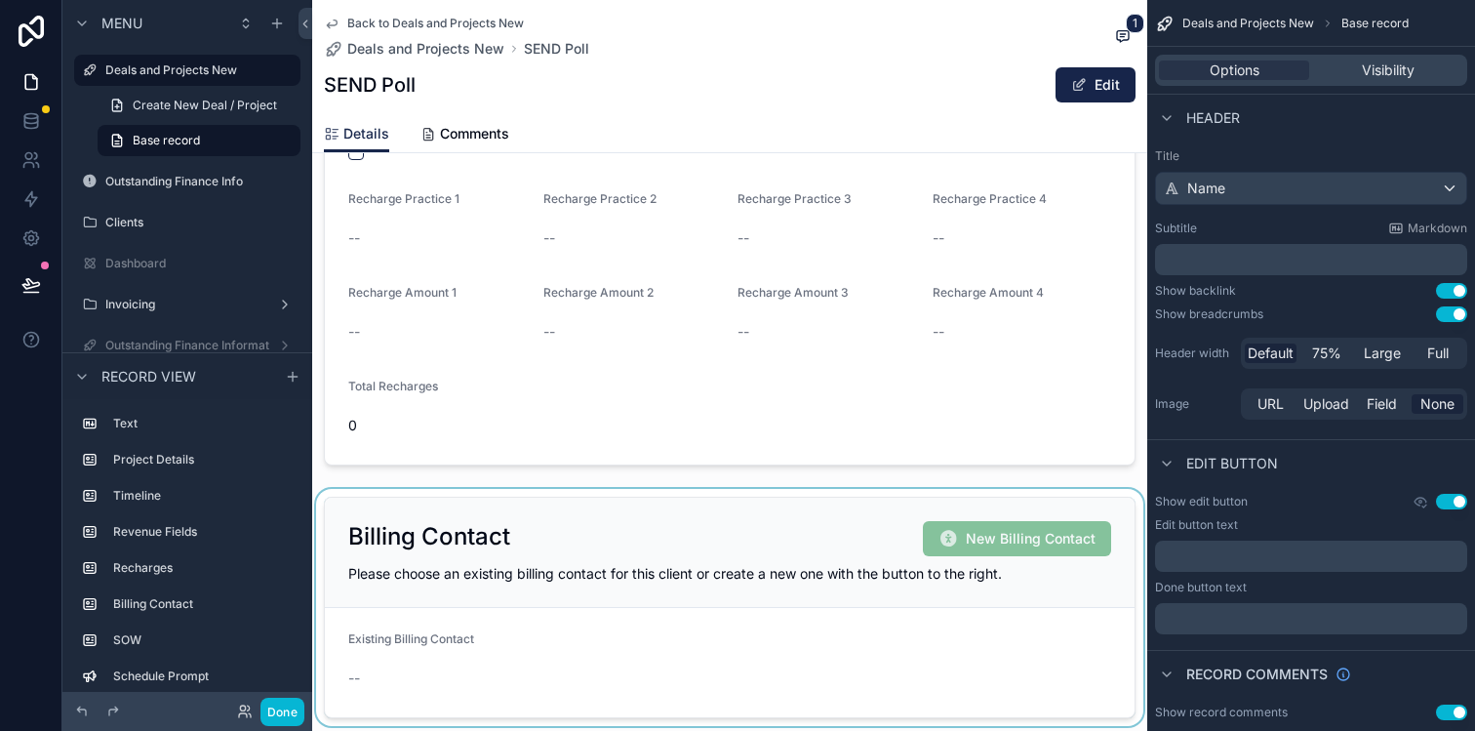
click at [680, 557] on div "scrollable content" at bounding box center [729, 607] width 835 height 237
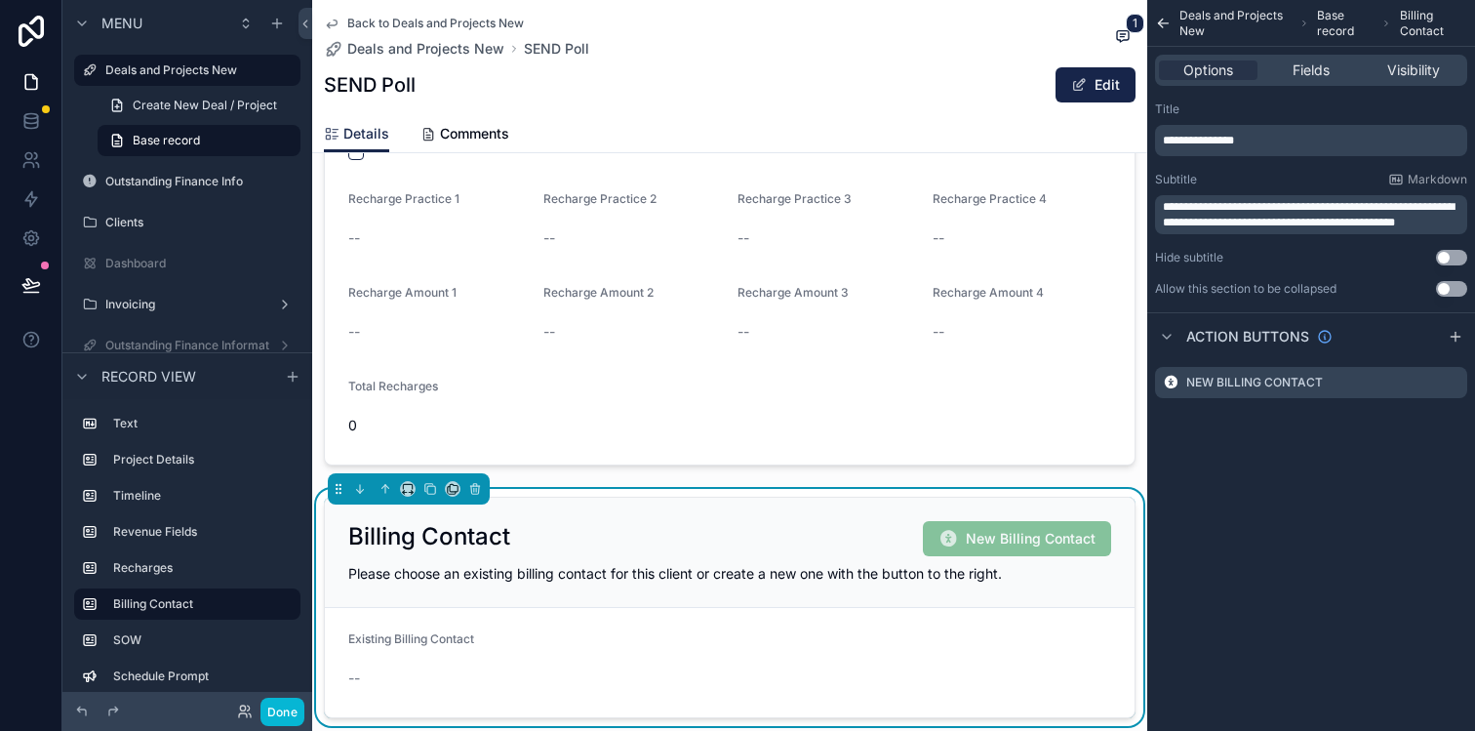
click at [1315, 476] on div "**********" at bounding box center [1311, 365] width 328 height 731
click at [1322, 69] on span "Fields" at bounding box center [1310, 70] width 37 height 20
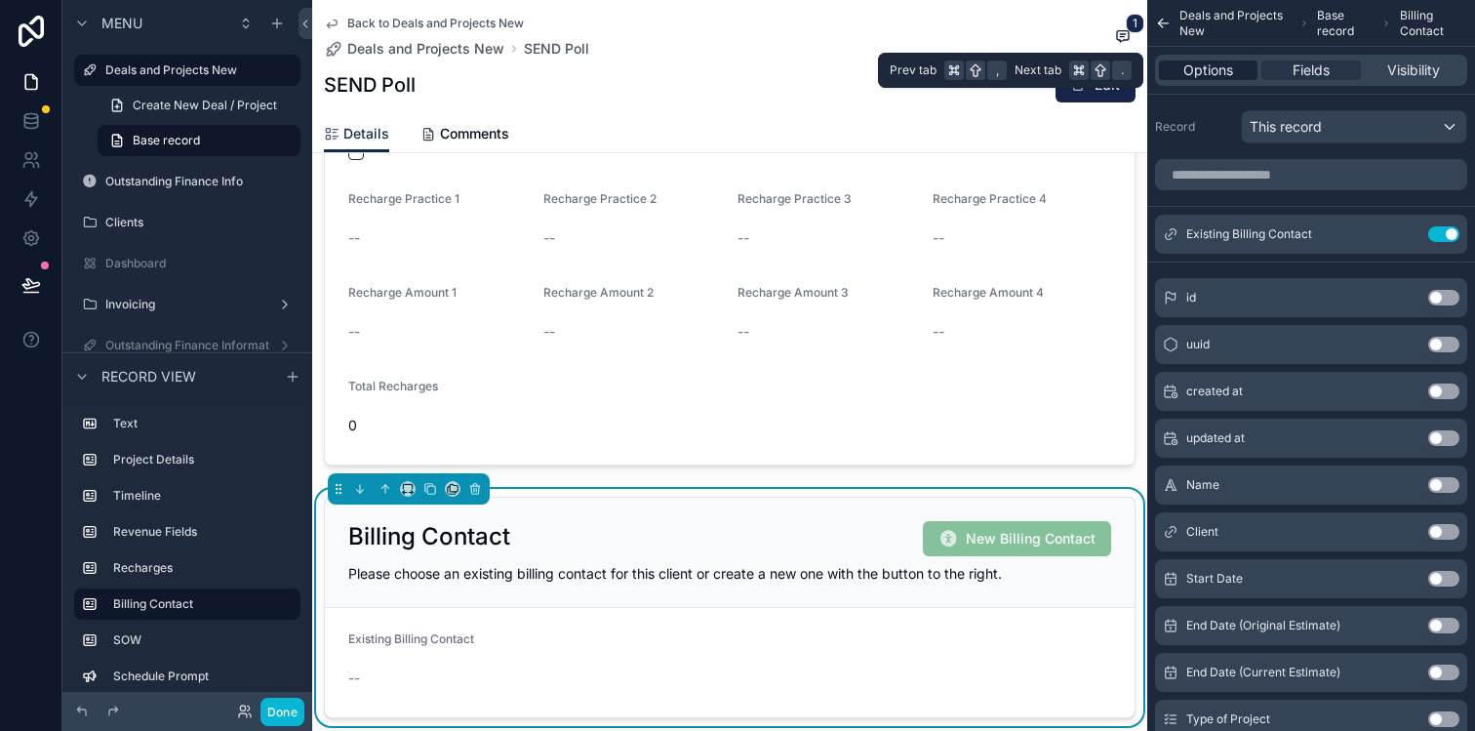
click at [1222, 69] on span "Options" at bounding box center [1208, 70] width 50 height 20
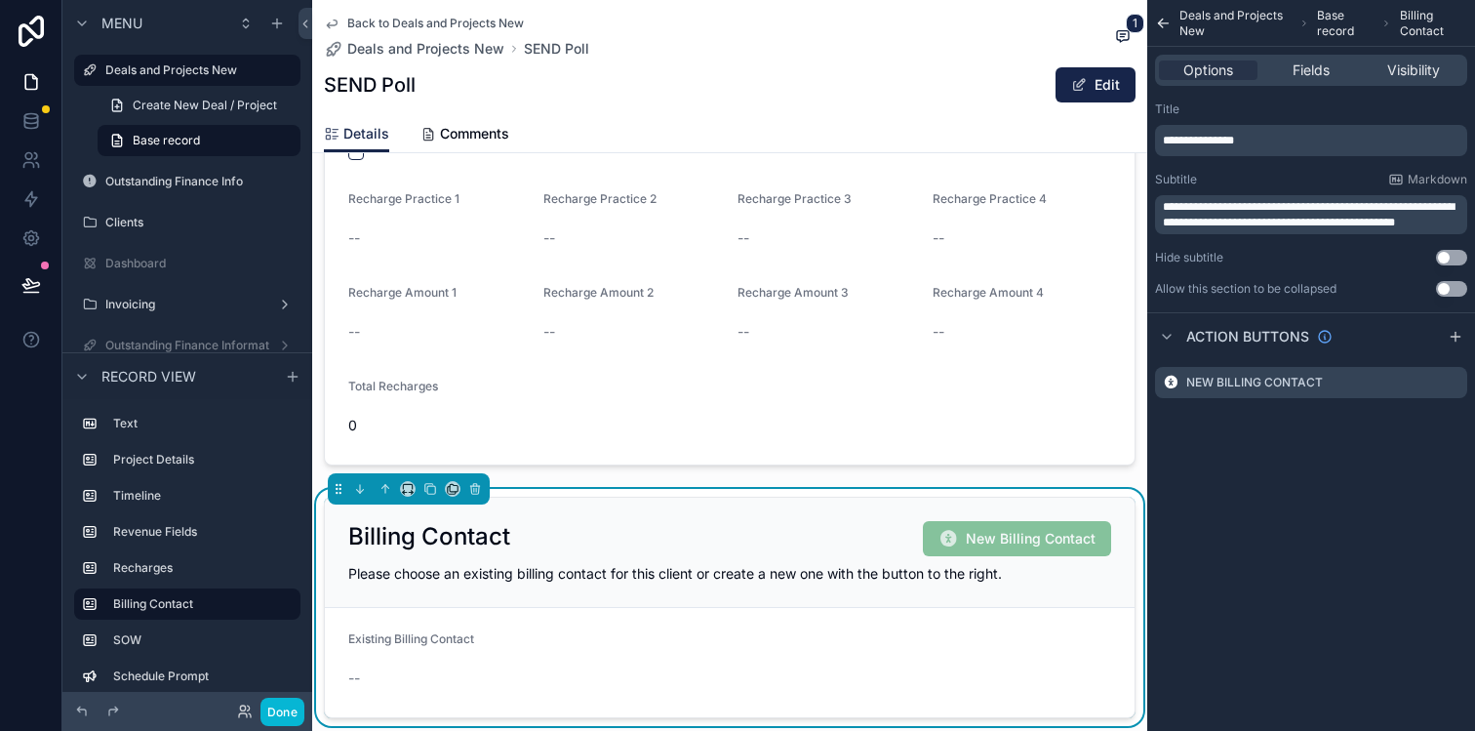
click at [444, 668] on div "--" at bounding box center [437, 678] width 179 height 20
click at [710, 608] on form "Existing Billing Contact --" at bounding box center [730, 662] width 810 height 109
click at [588, 620] on form "Existing Billing Contact --" at bounding box center [730, 662] width 810 height 109
click at [616, 589] on div "Billing Contact New Billing Contact Please choose an existing billing contact f…" at bounding box center [730, 552] width 810 height 110
click at [1451, 382] on icon "scrollable content" at bounding box center [1452, 383] width 16 height 16
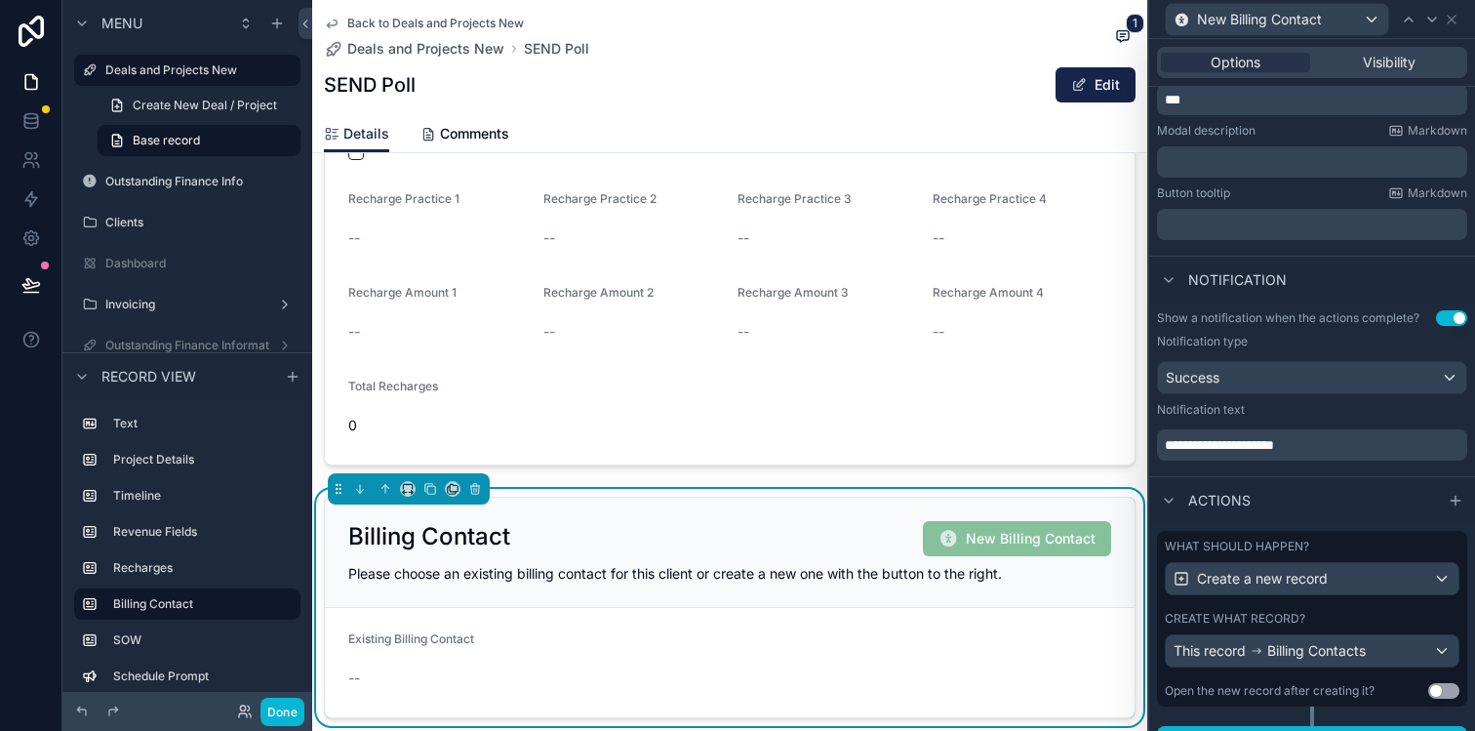
scroll to position [374, 0]
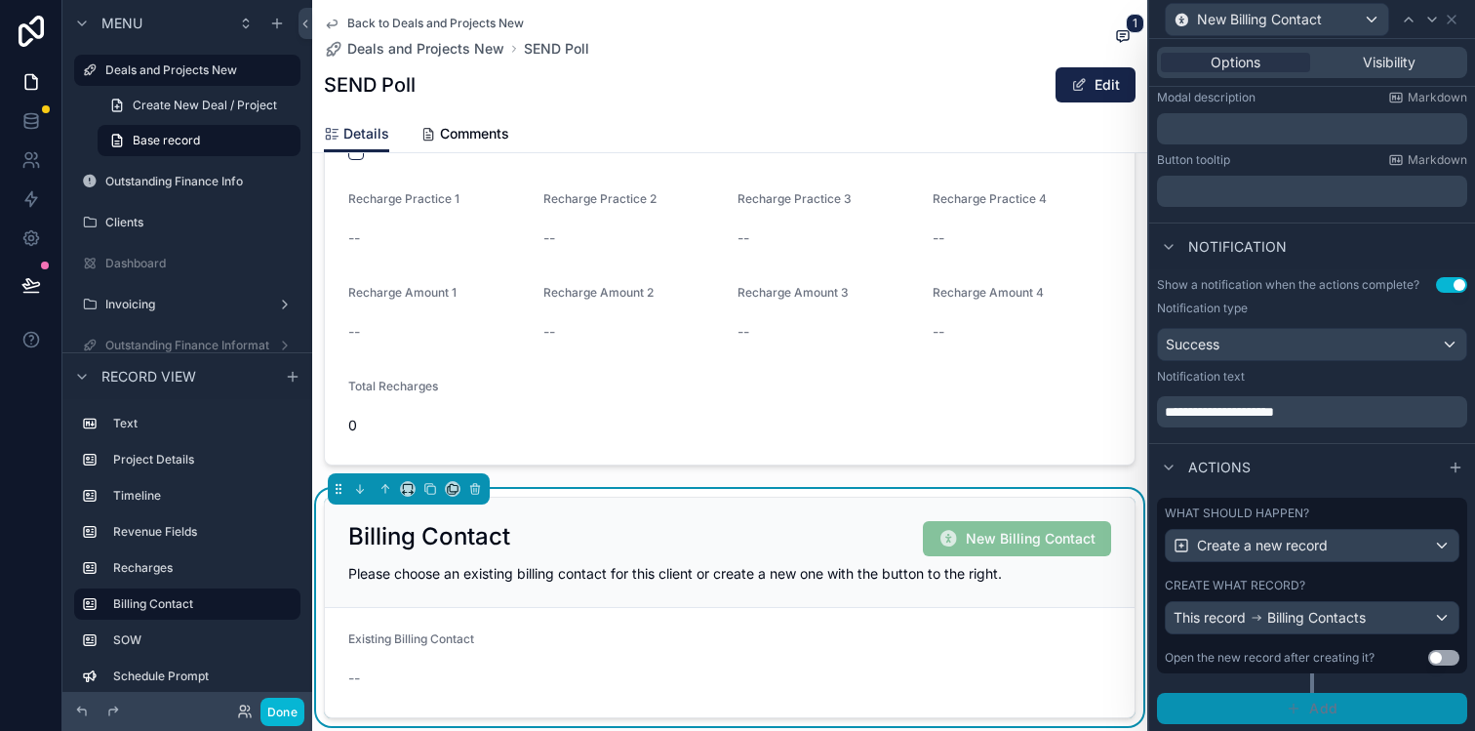
click at [1313, 707] on span "Add" at bounding box center [1323, 708] width 28 height 18
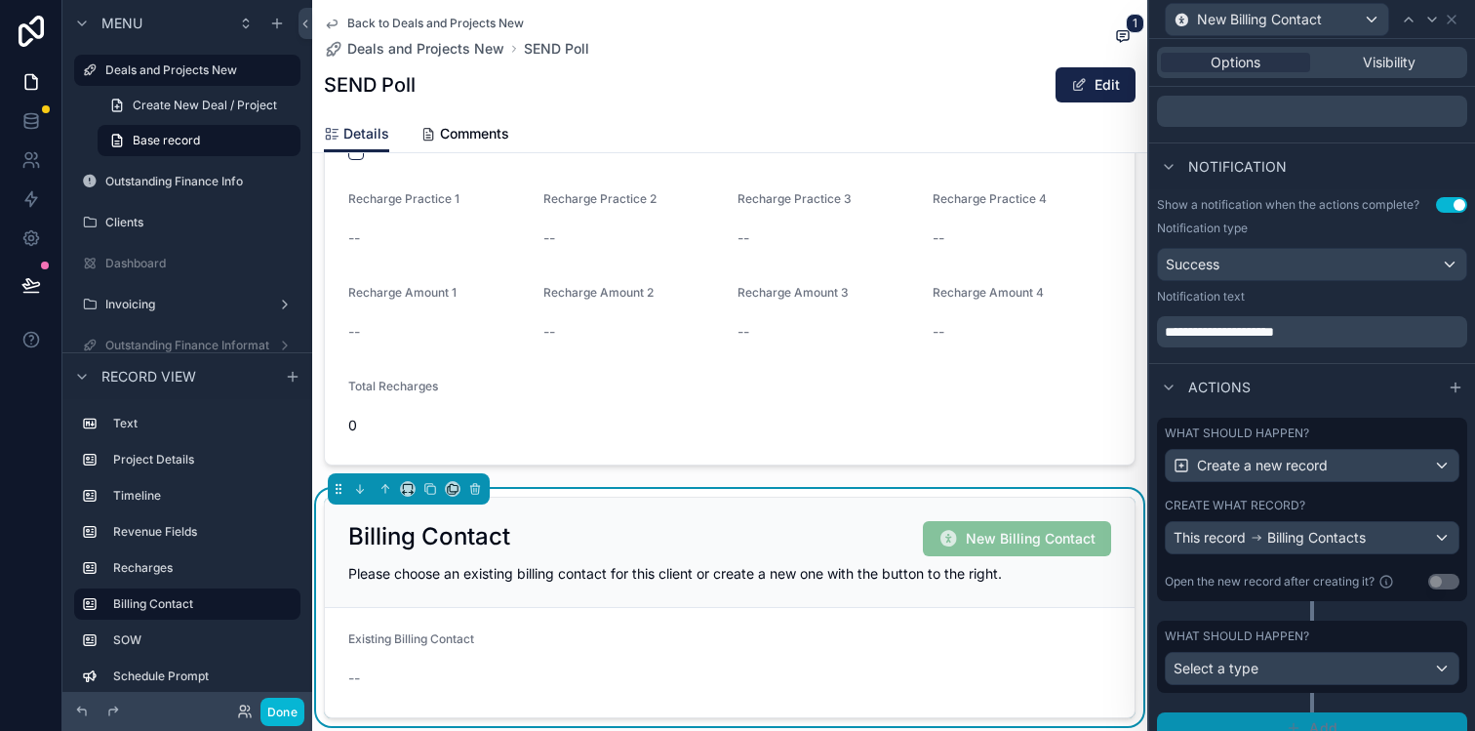
scroll to position [473, 0]
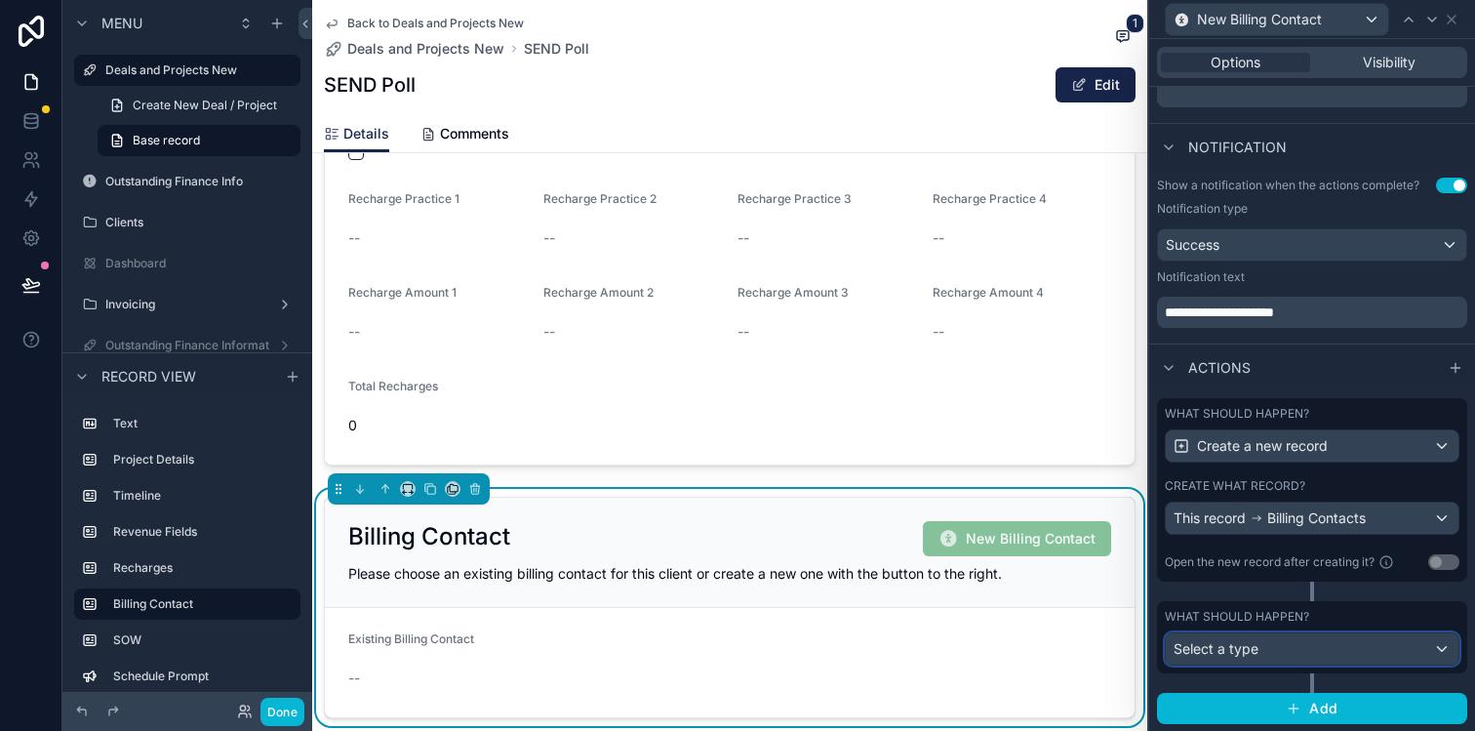
click at [1338, 649] on div "Select a type" at bounding box center [1312, 648] width 293 height 31
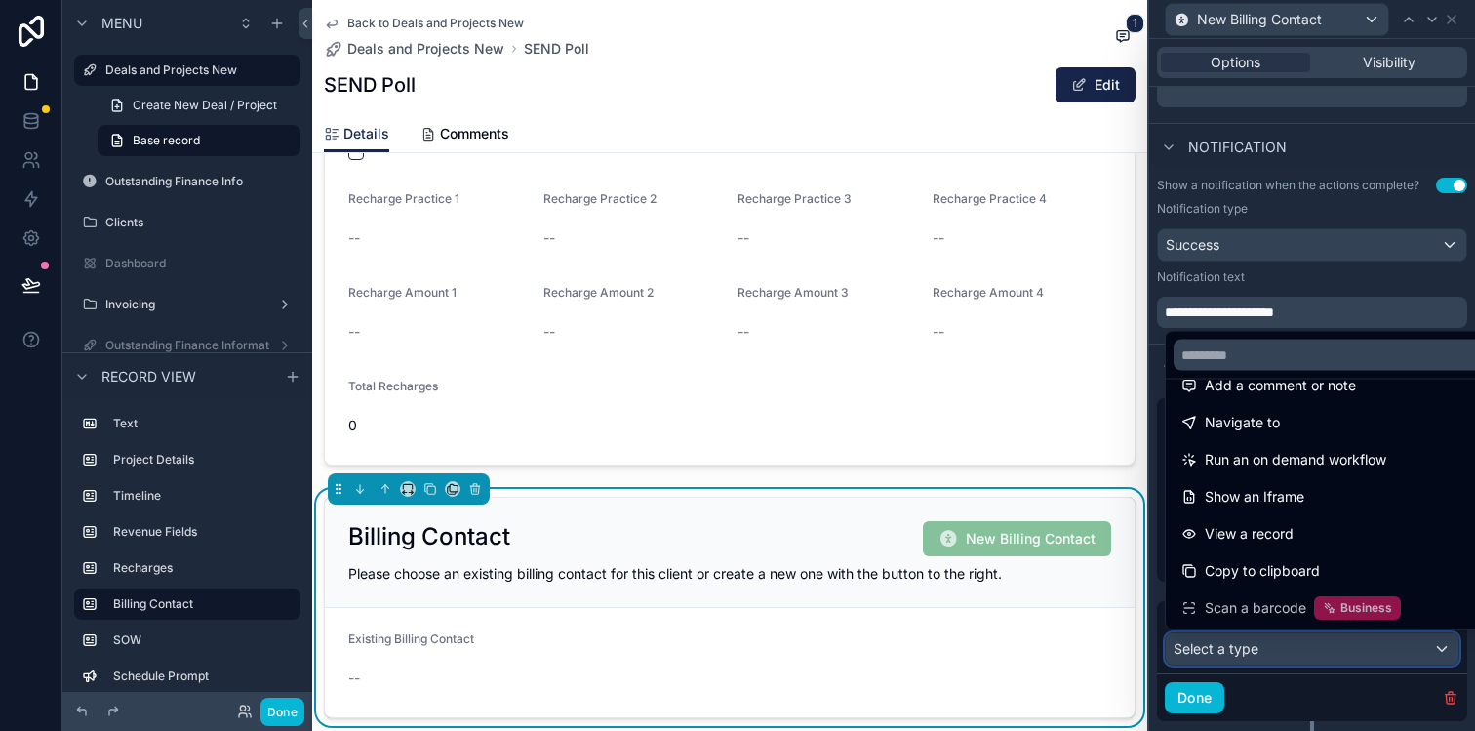
scroll to position [0, 0]
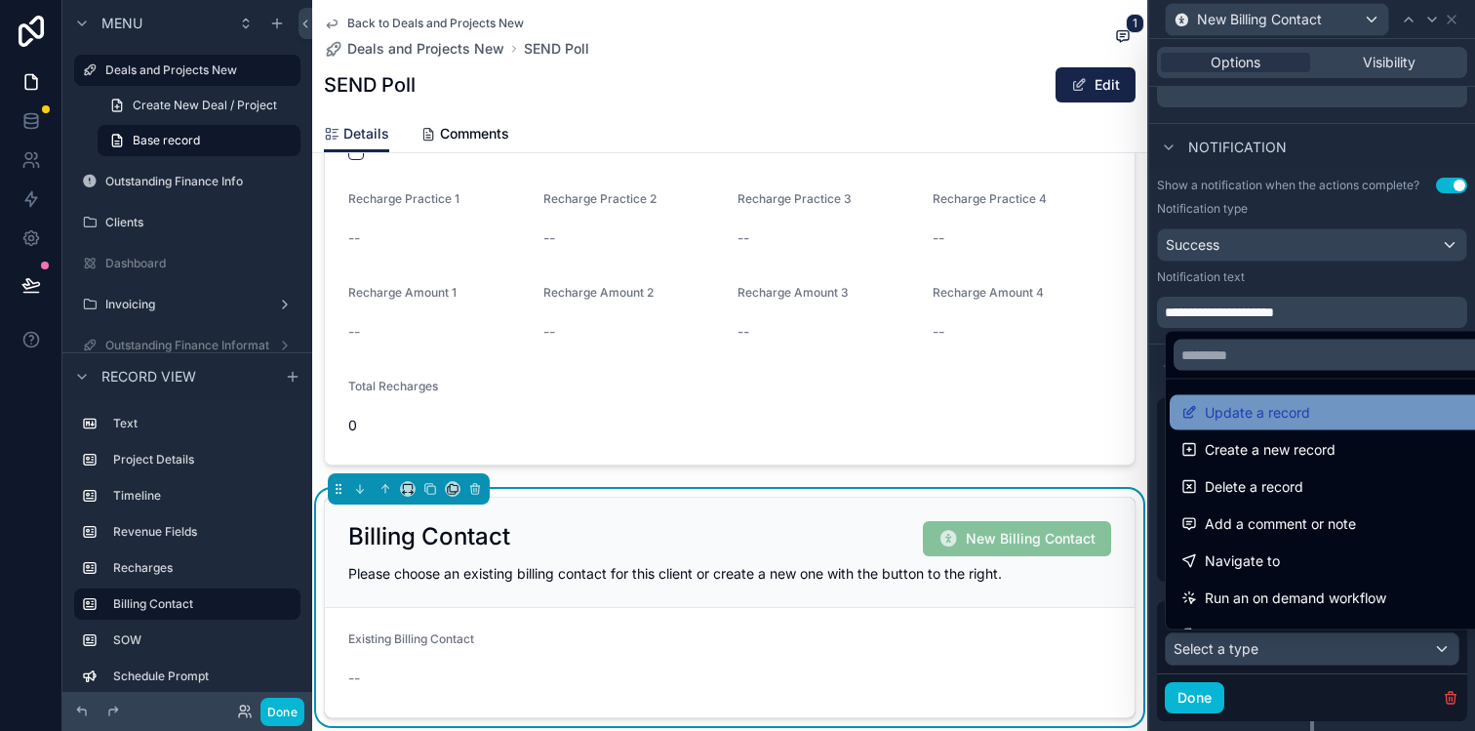
click at [1295, 421] on span "Update a record" at bounding box center [1257, 412] width 105 height 23
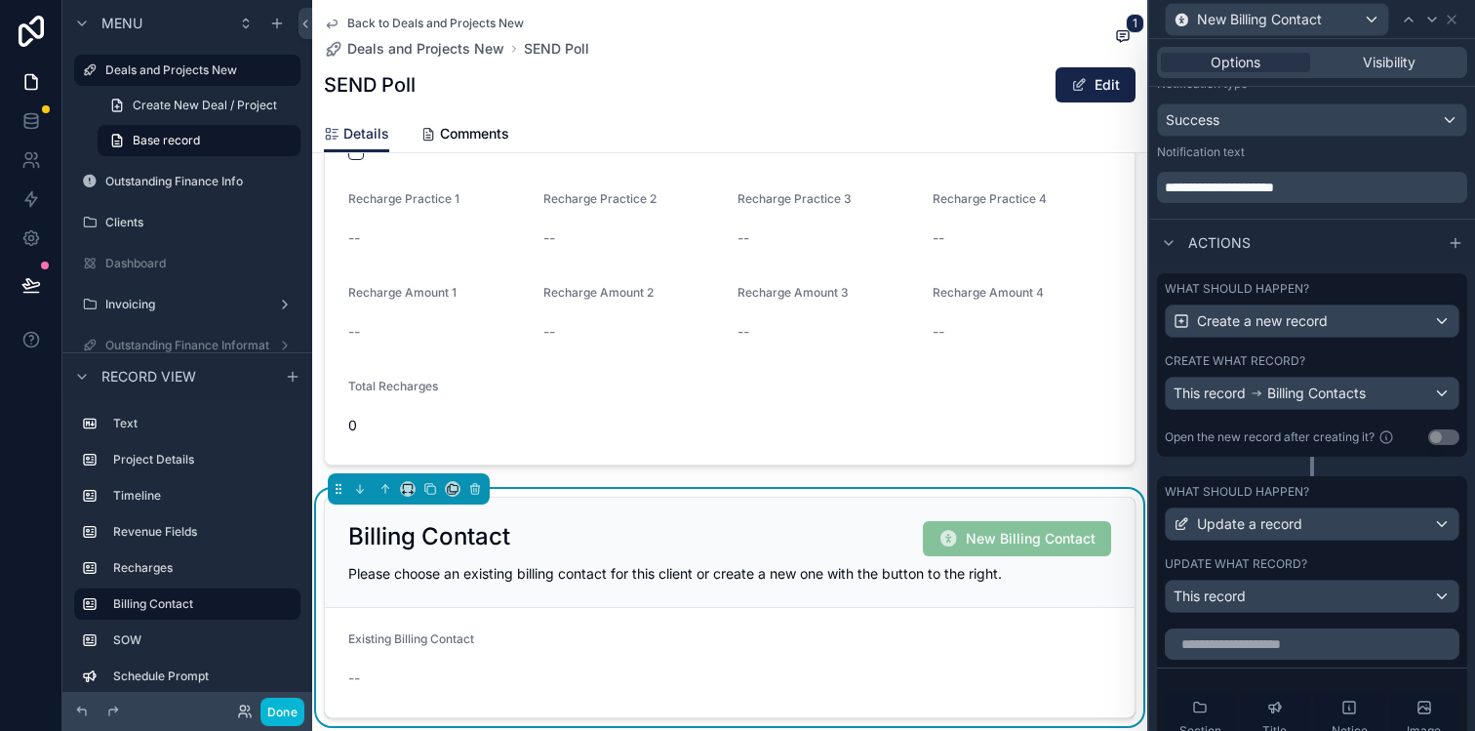
scroll to position [627, 0]
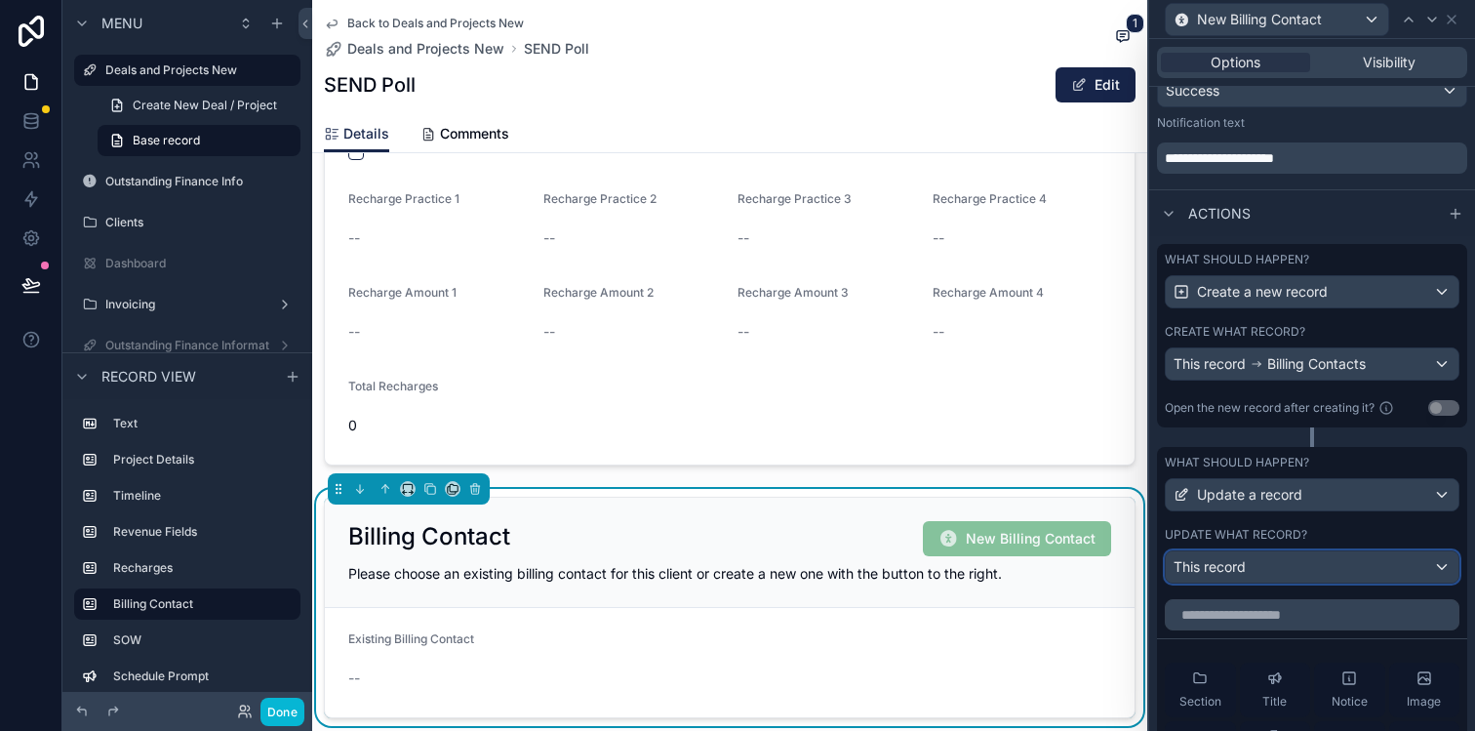
click at [1320, 565] on div "This record" at bounding box center [1312, 566] width 293 height 31
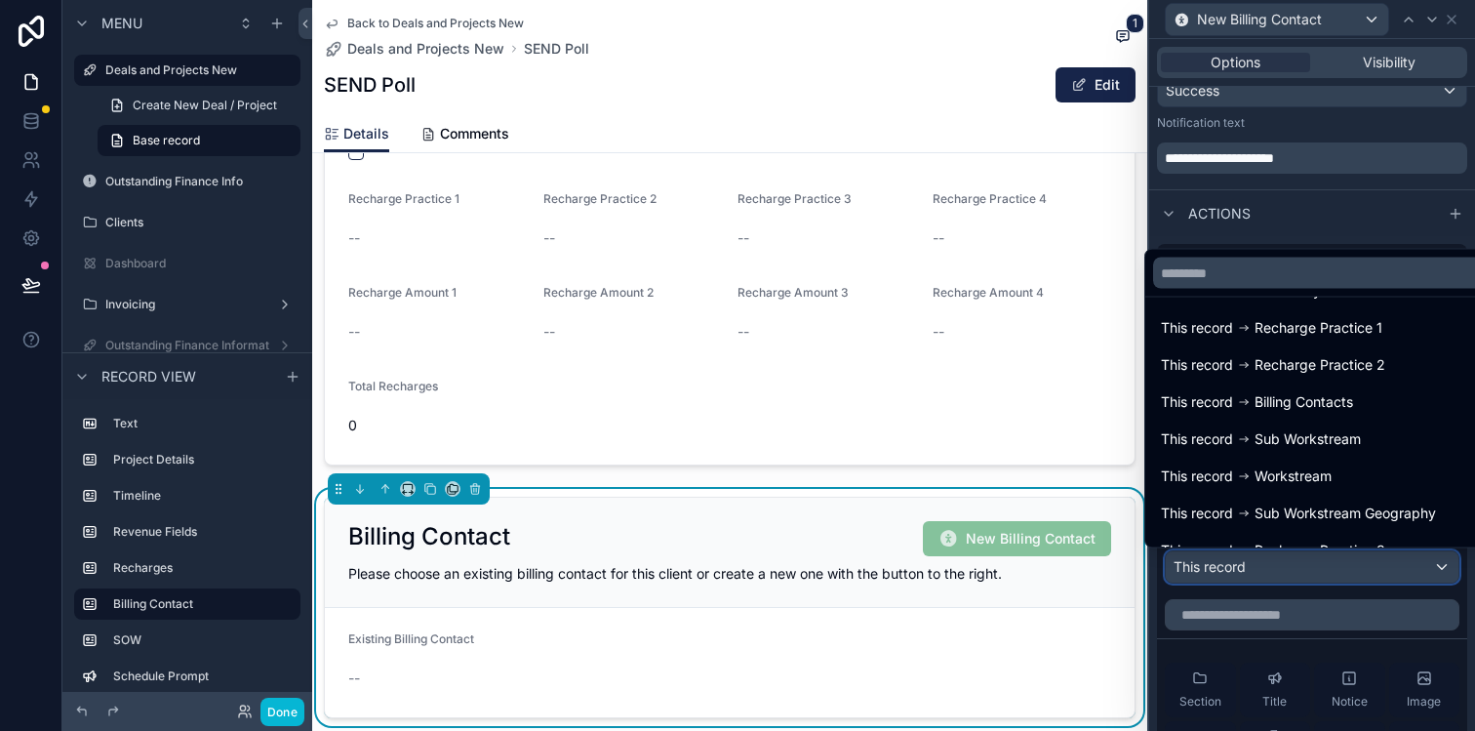
scroll to position [159, 0]
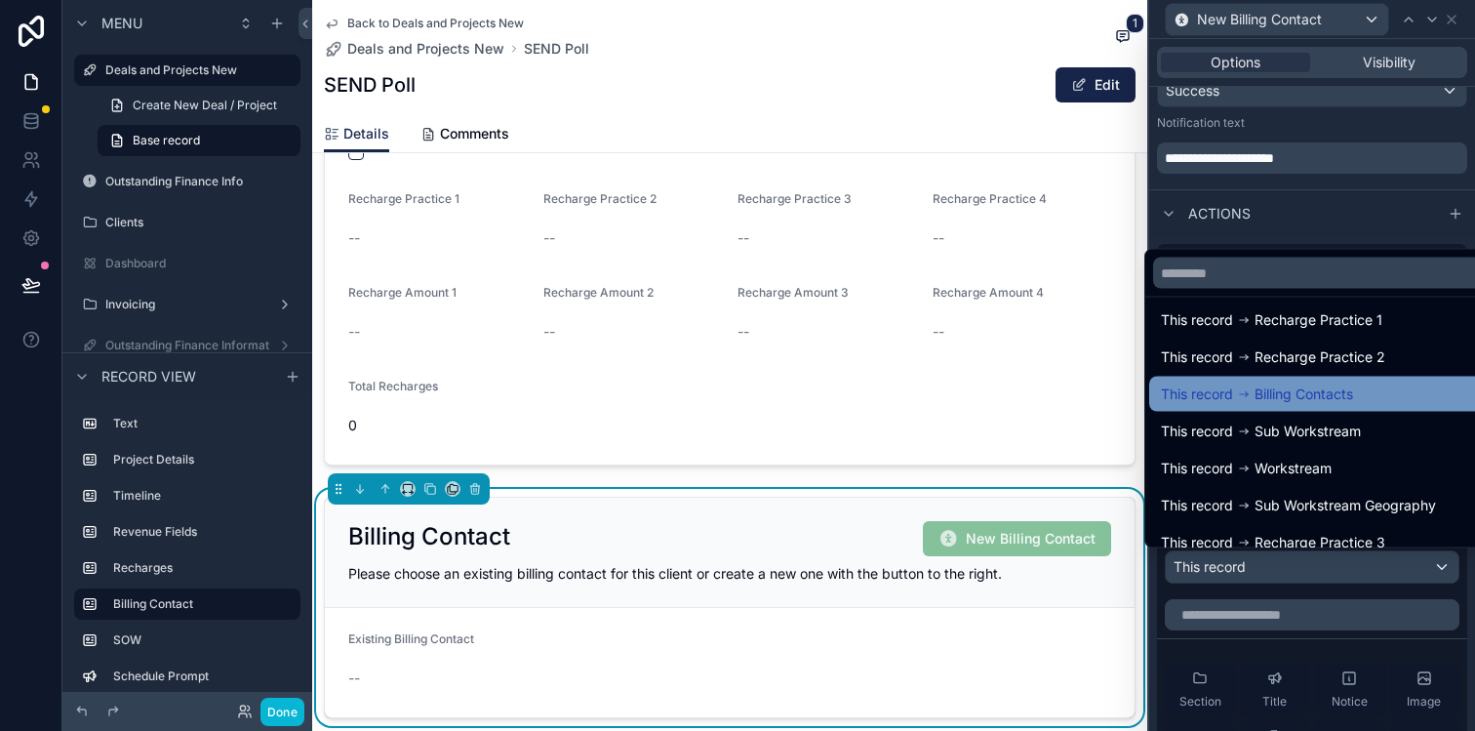
click at [1330, 393] on span "Billing Contacts" at bounding box center [1303, 393] width 99 height 23
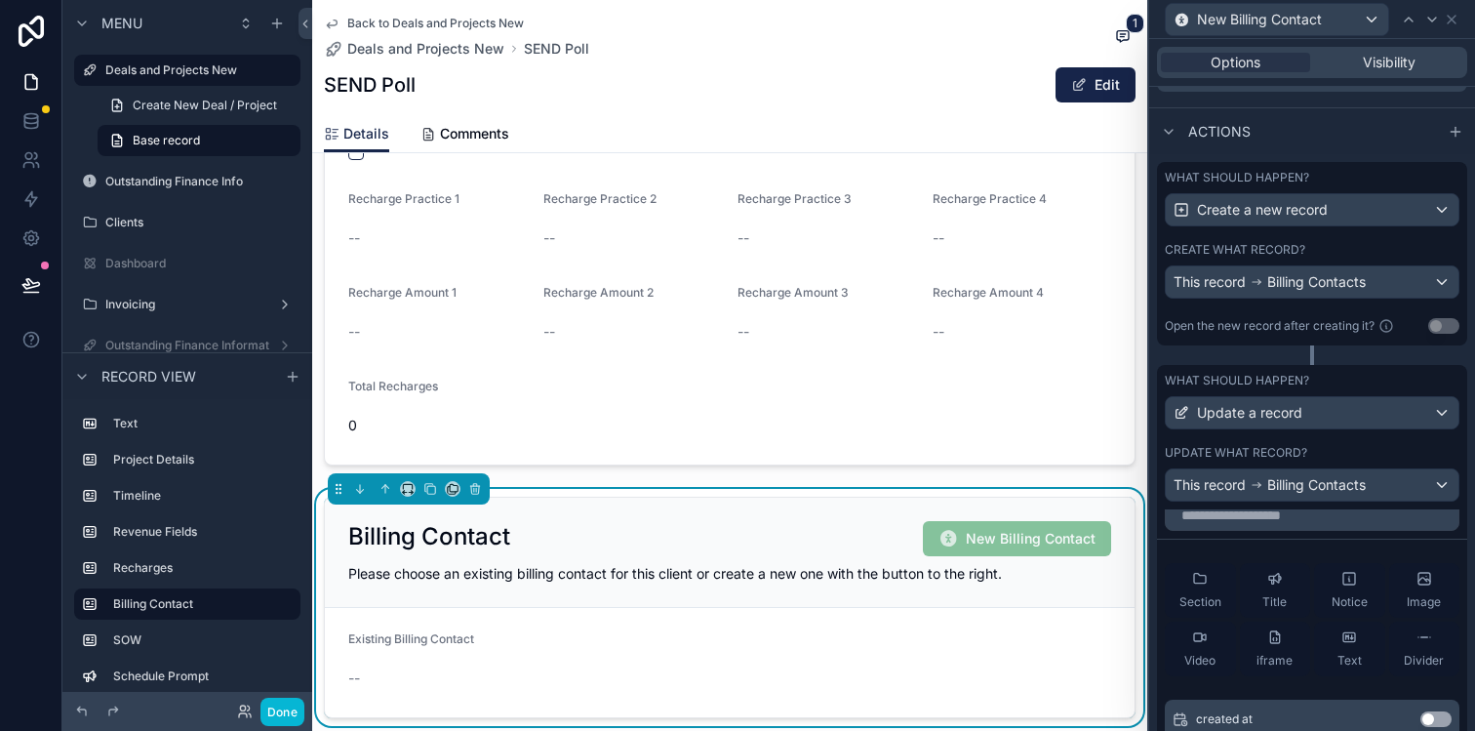
scroll to position [0, 0]
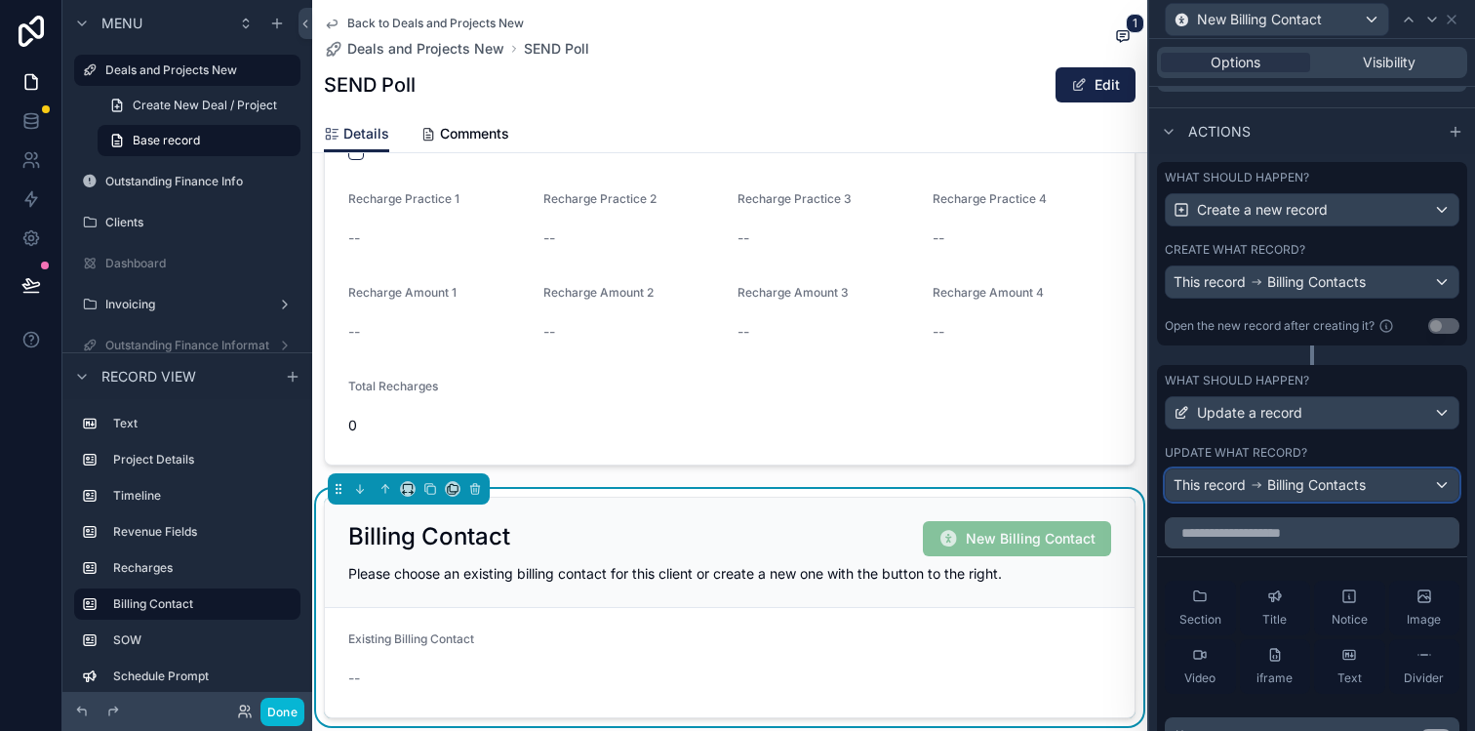
click at [1327, 492] on span "Billing Contacts" at bounding box center [1316, 485] width 99 height 20
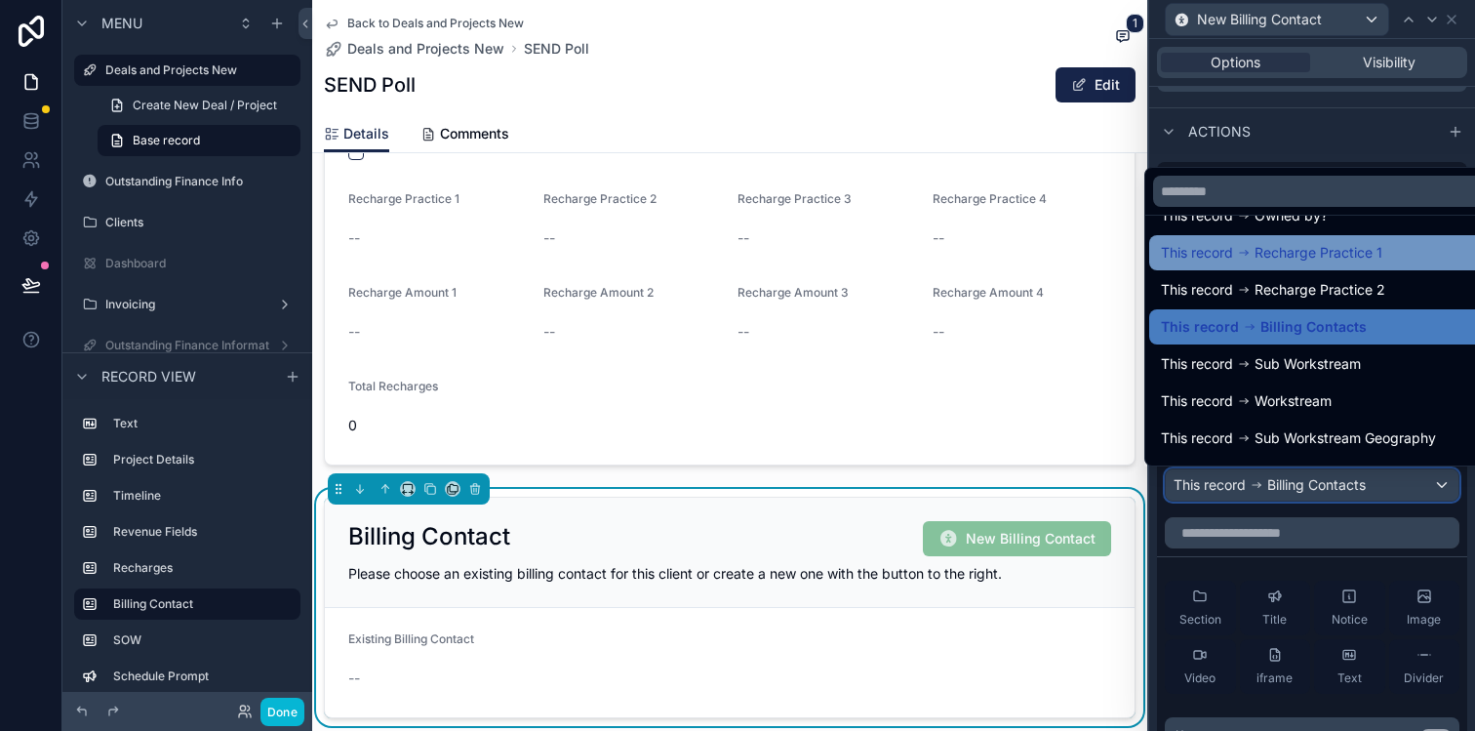
scroll to position [143, 0]
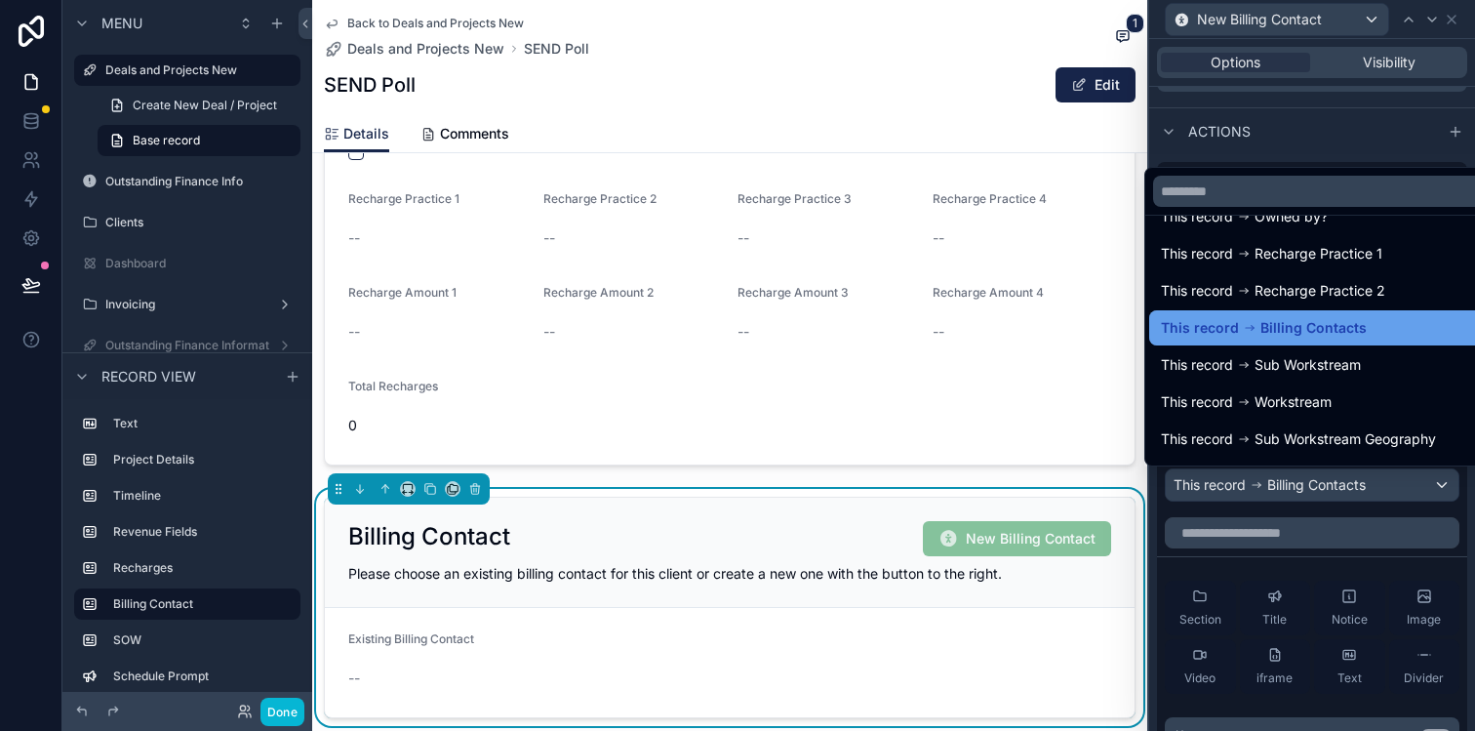
click at [1316, 333] on span "Billing Contacts" at bounding box center [1313, 327] width 106 height 23
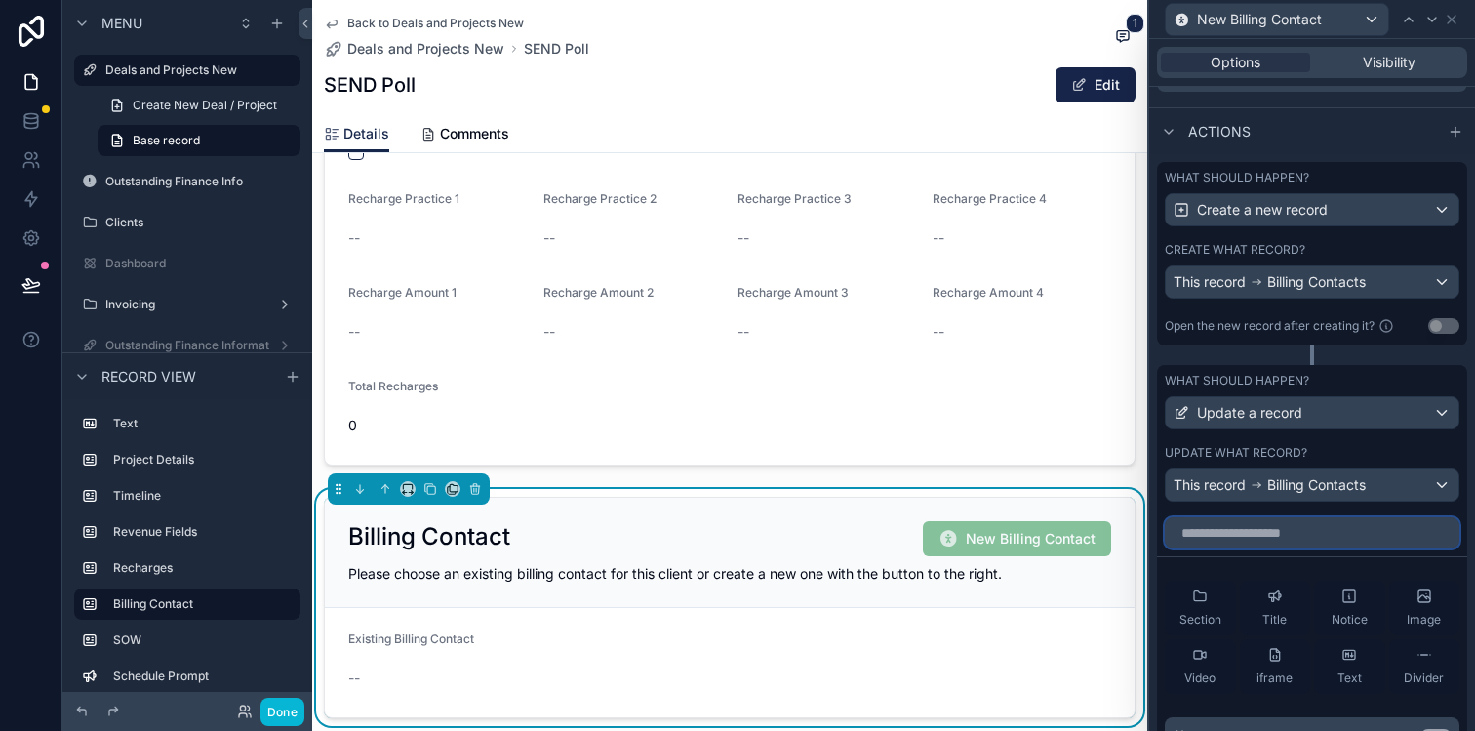
click at [1269, 535] on input "text" at bounding box center [1312, 532] width 295 height 31
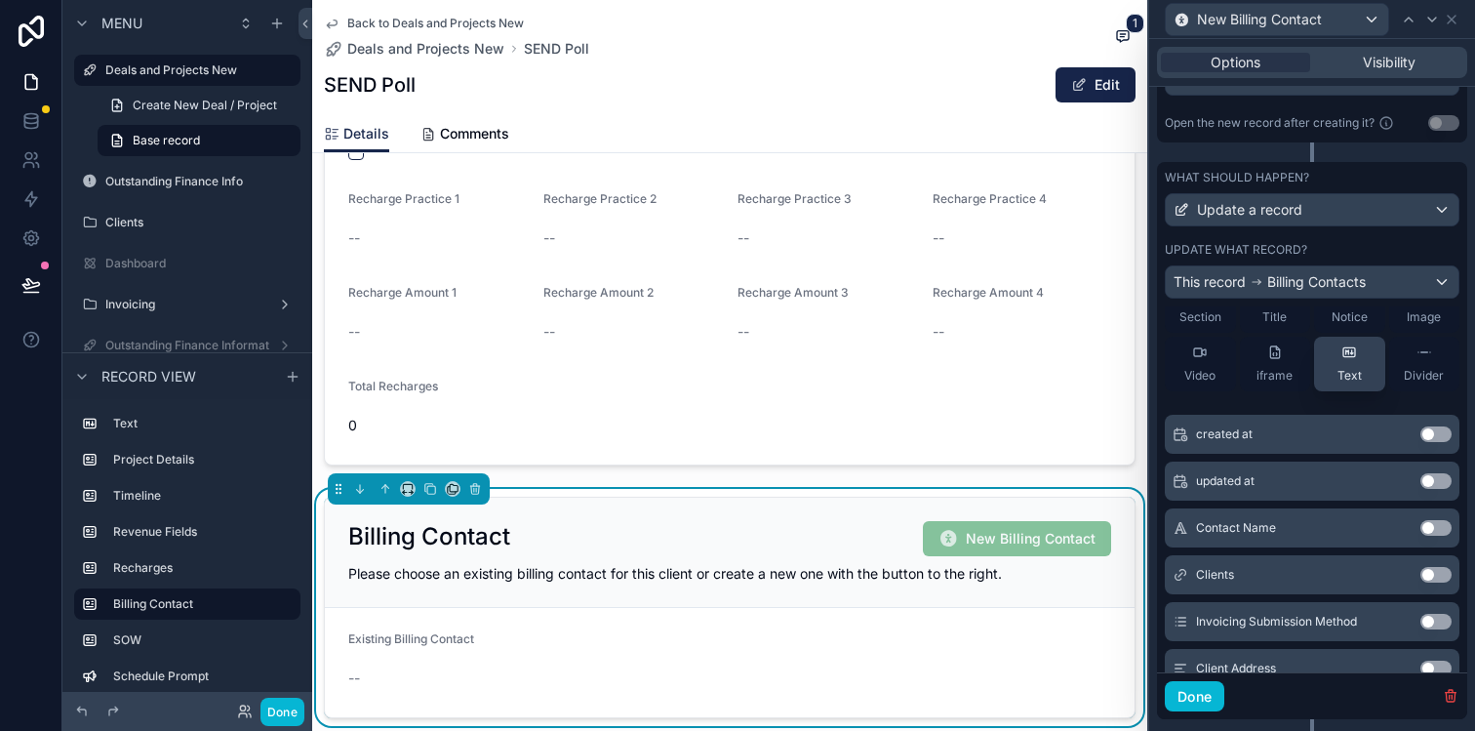
scroll to position [0, 0]
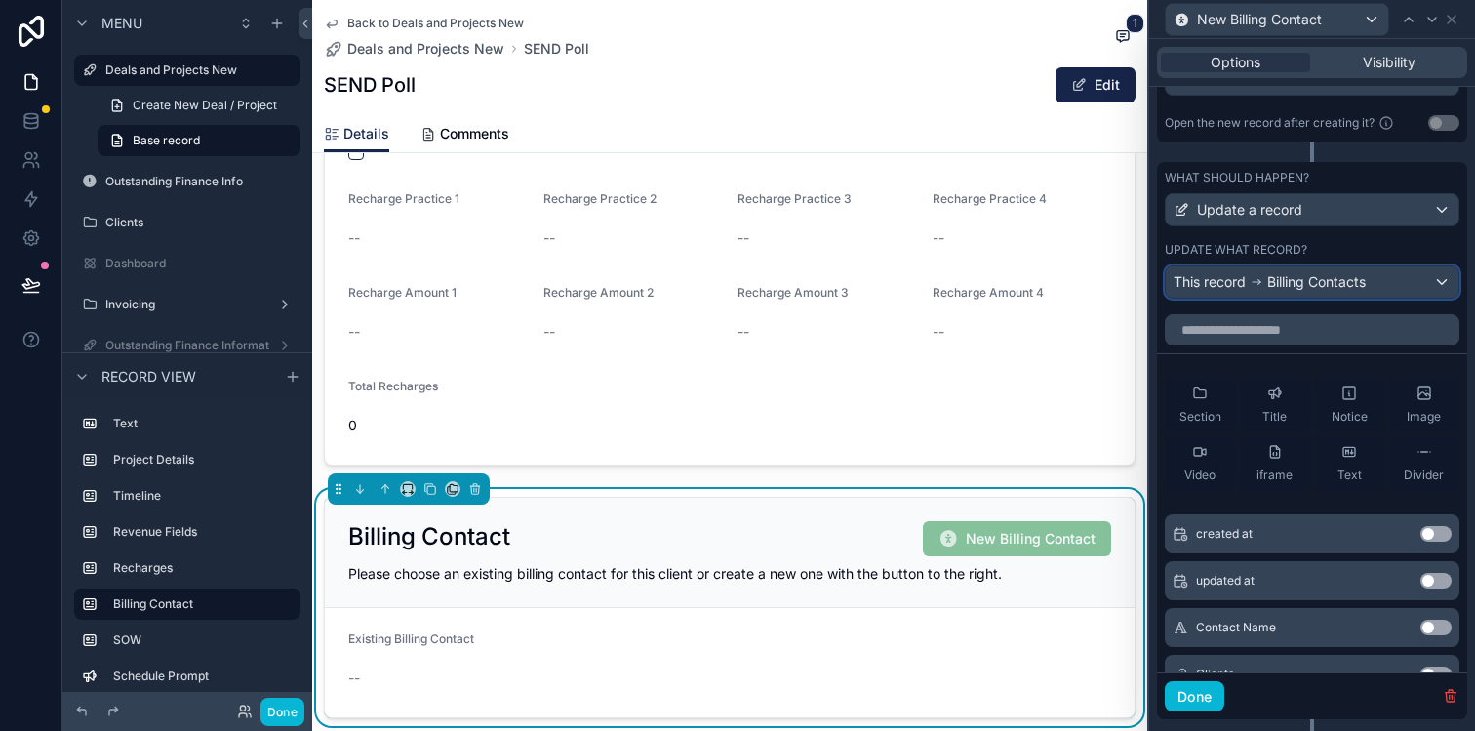
click at [1279, 280] on span "Billing Contacts" at bounding box center [1316, 282] width 99 height 20
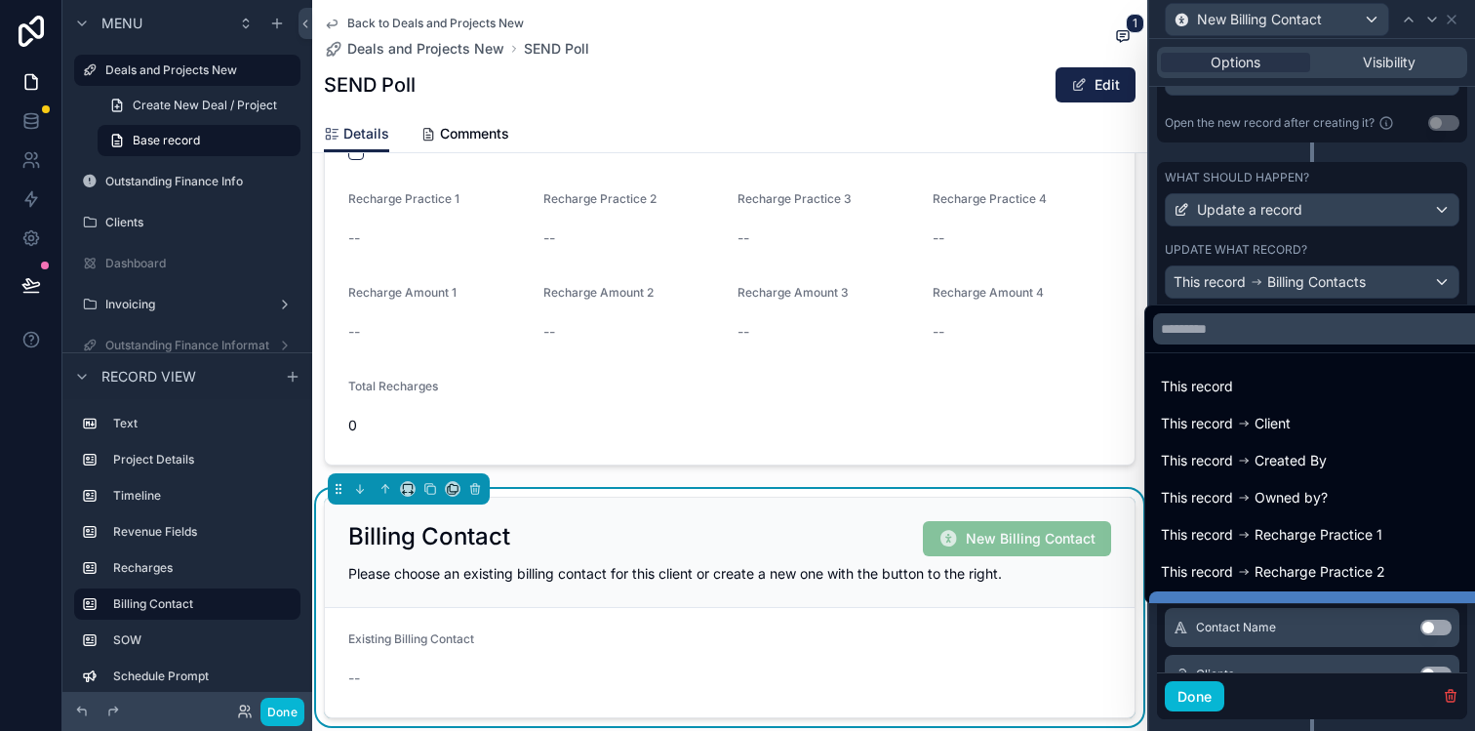
click at [1279, 280] on div at bounding box center [1312, 365] width 326 height 731
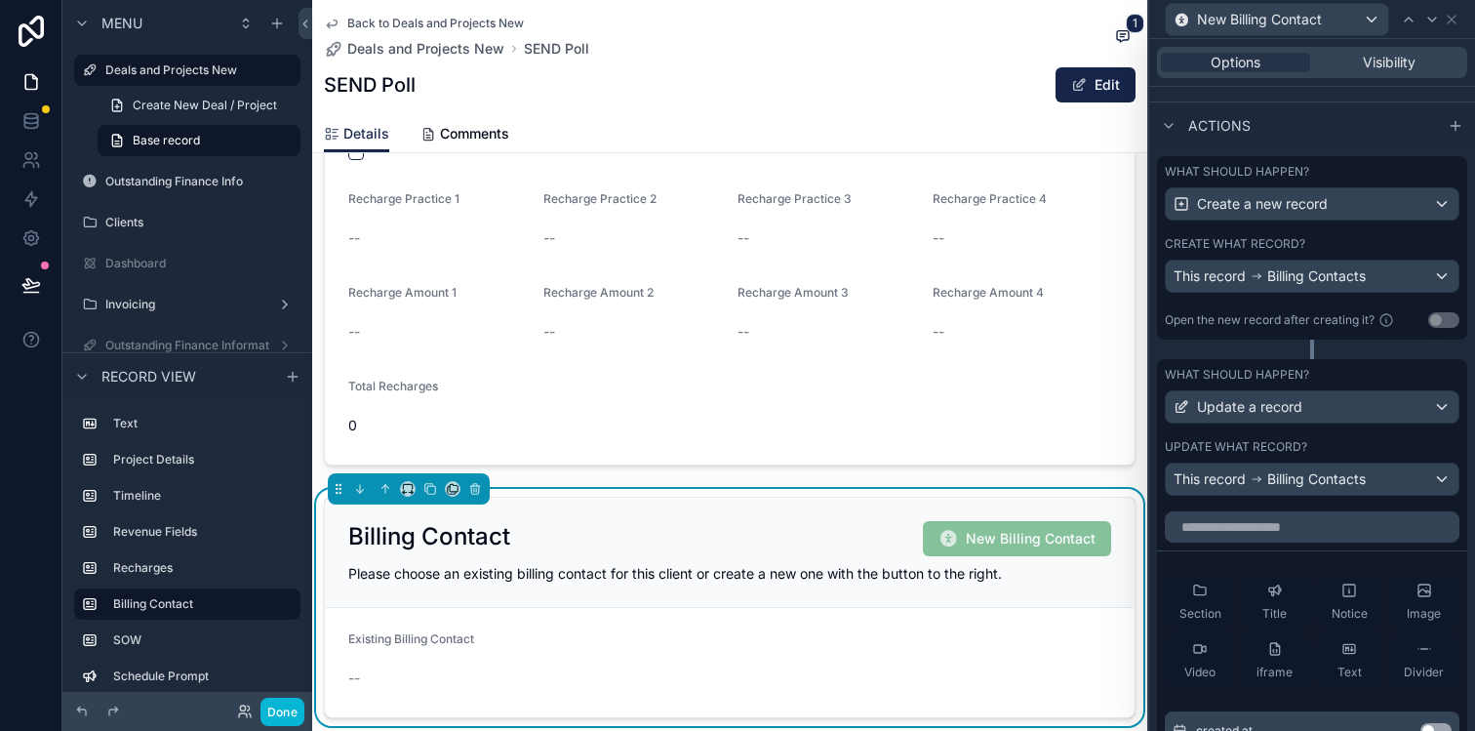
scroll to position [723, 0]
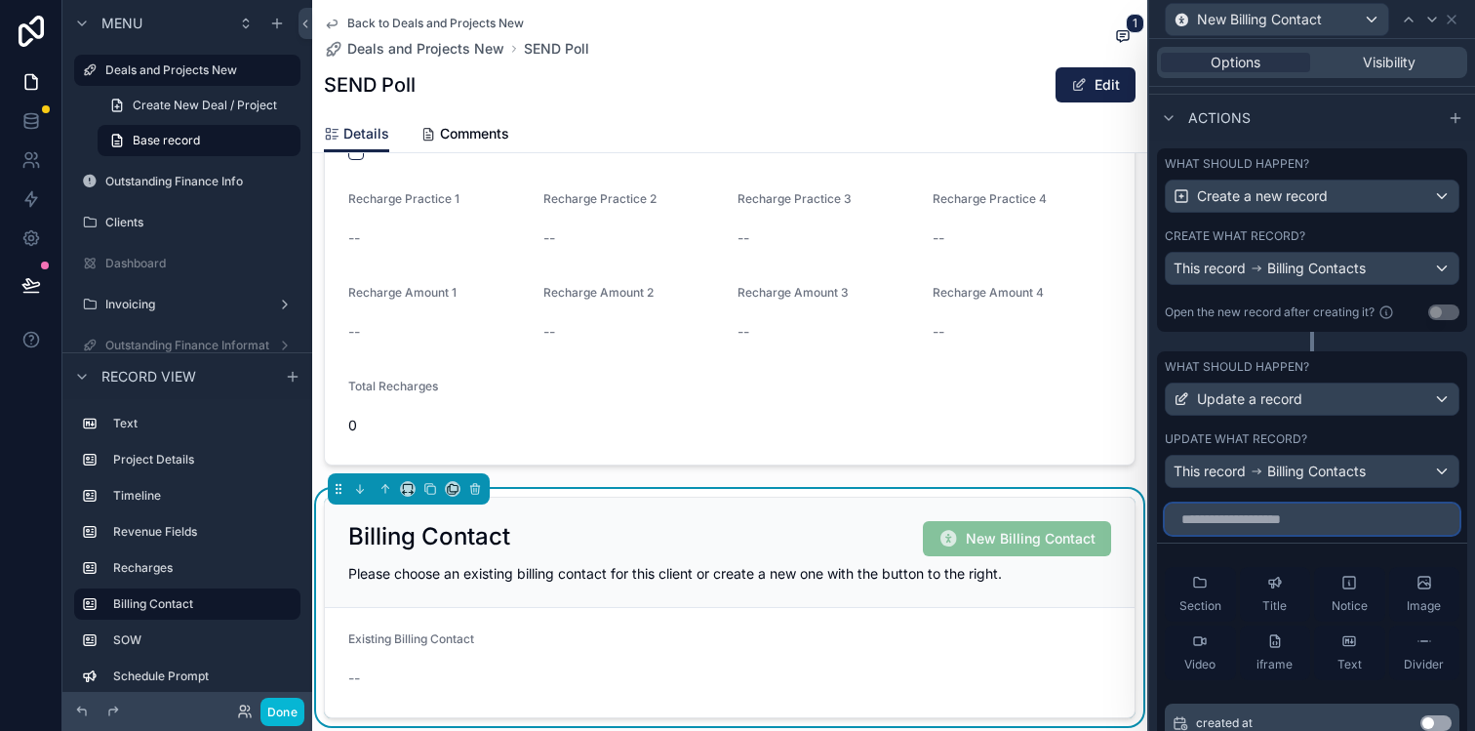
click at [1328, 530] on input "text" at bounding box center [1312, 518] width 295 height 31
type input "*"
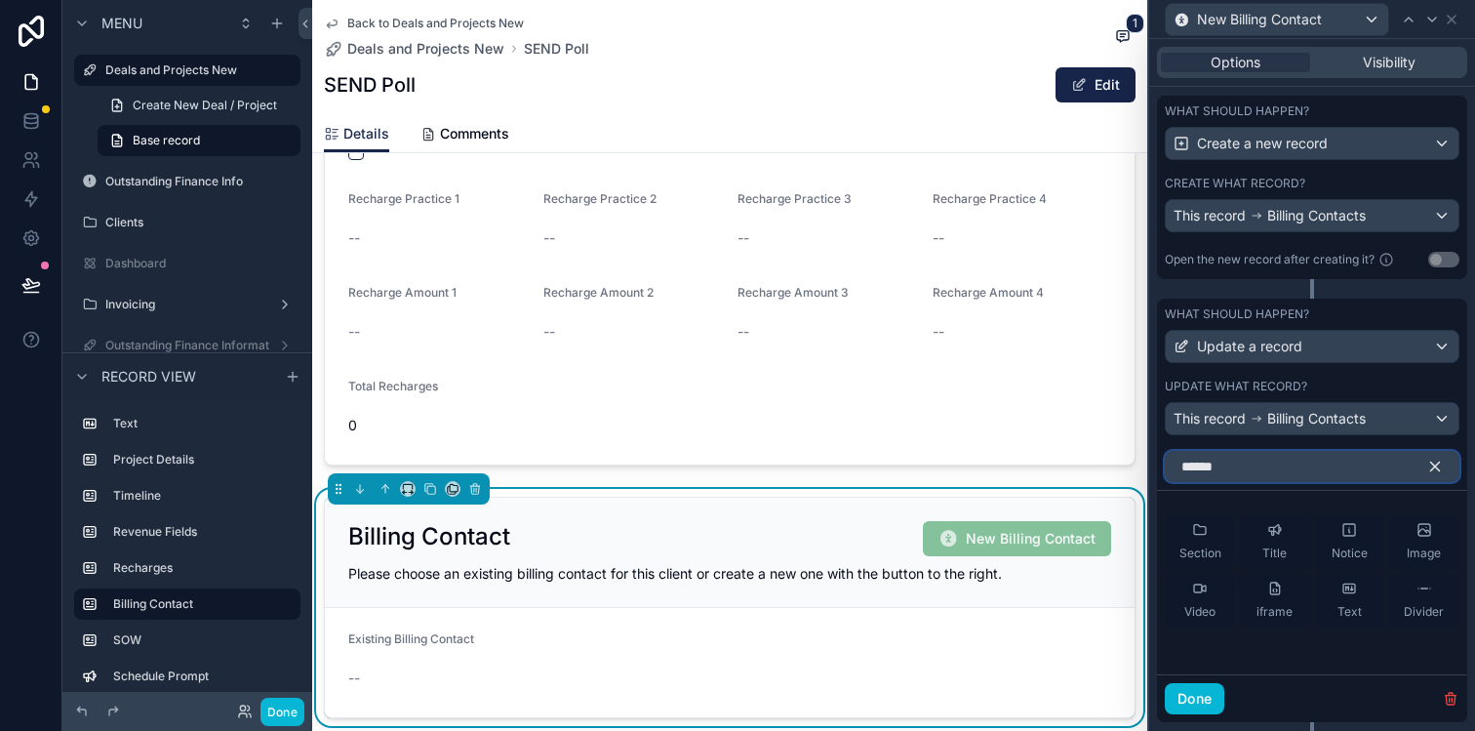
scroll to position [824, 0]
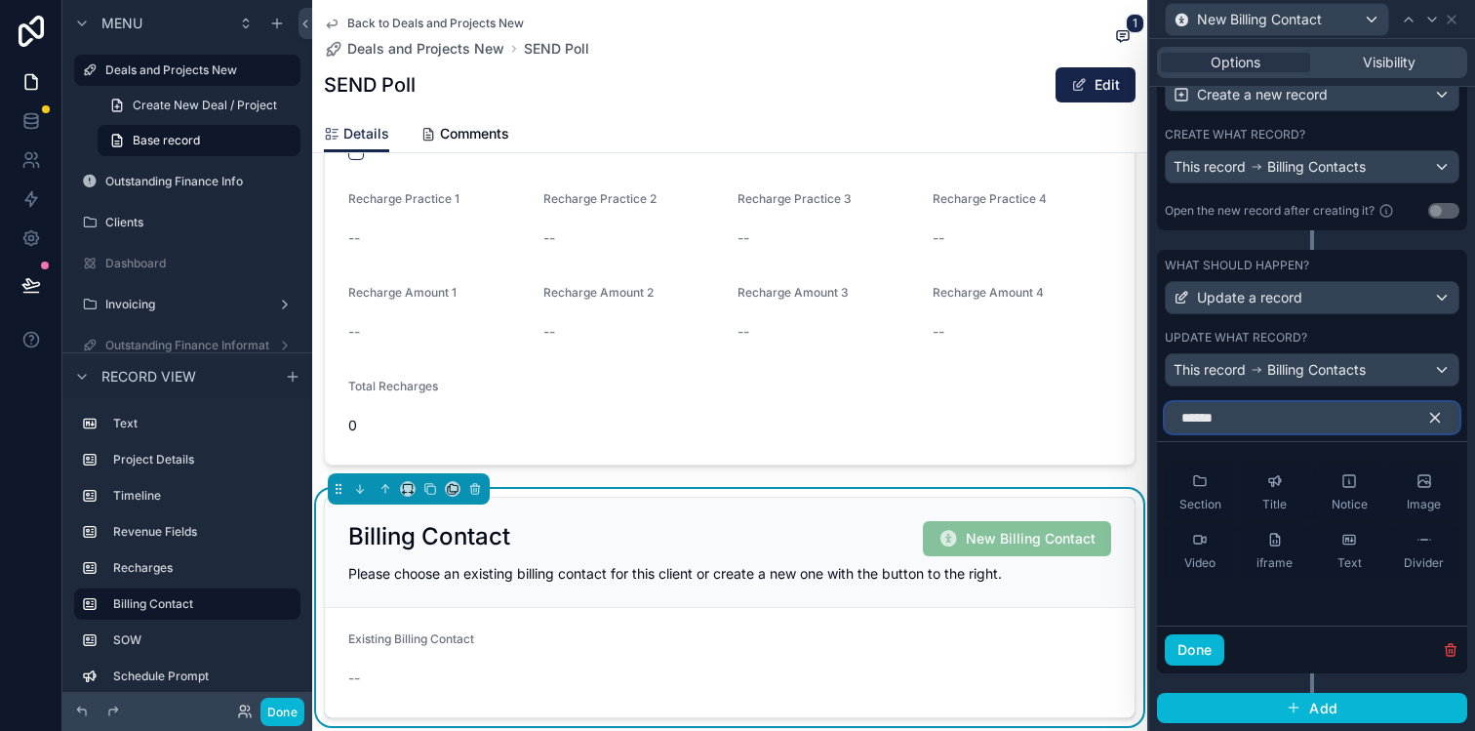
click at [1246, 419] on input "******" at bounding box center [1312, 417] width 295 height 31
type input "*"
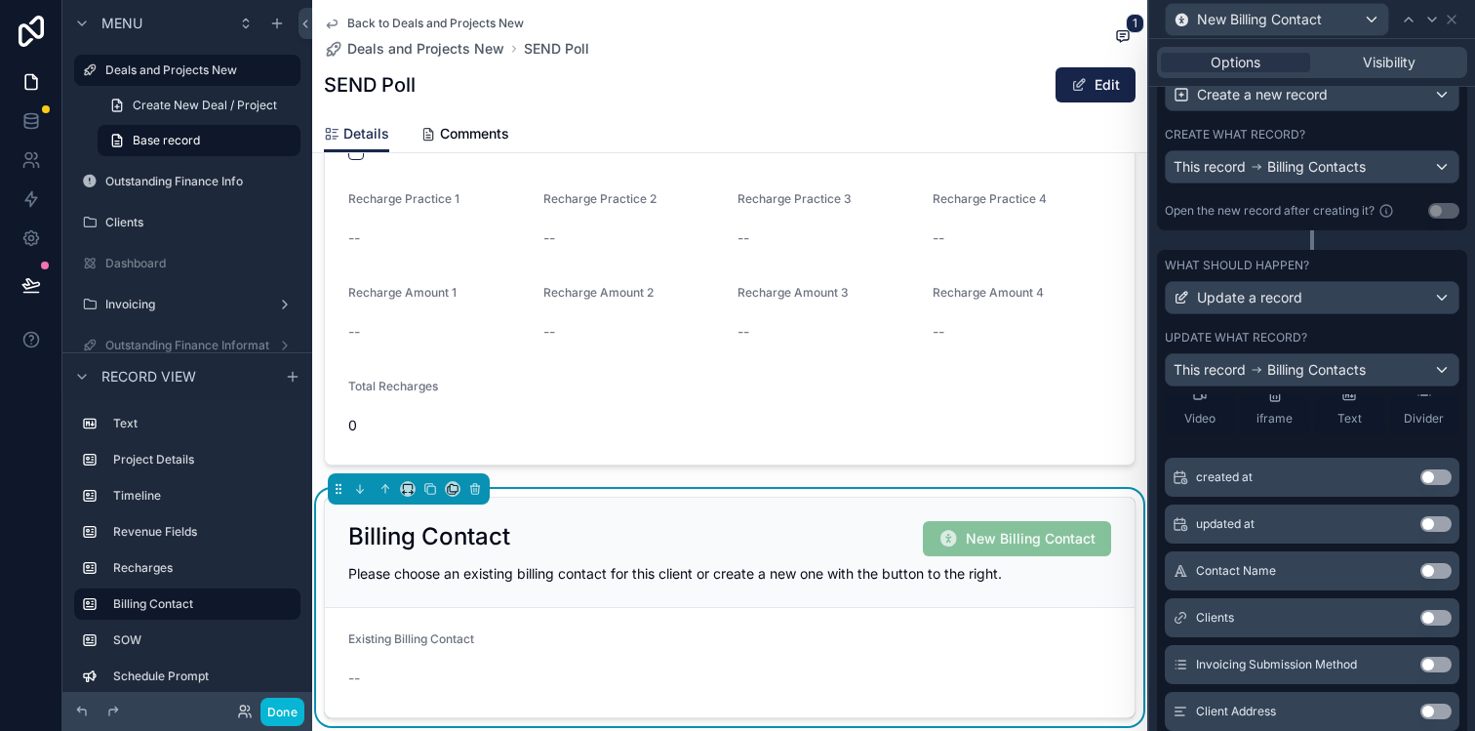
scroll to position [136, 0]
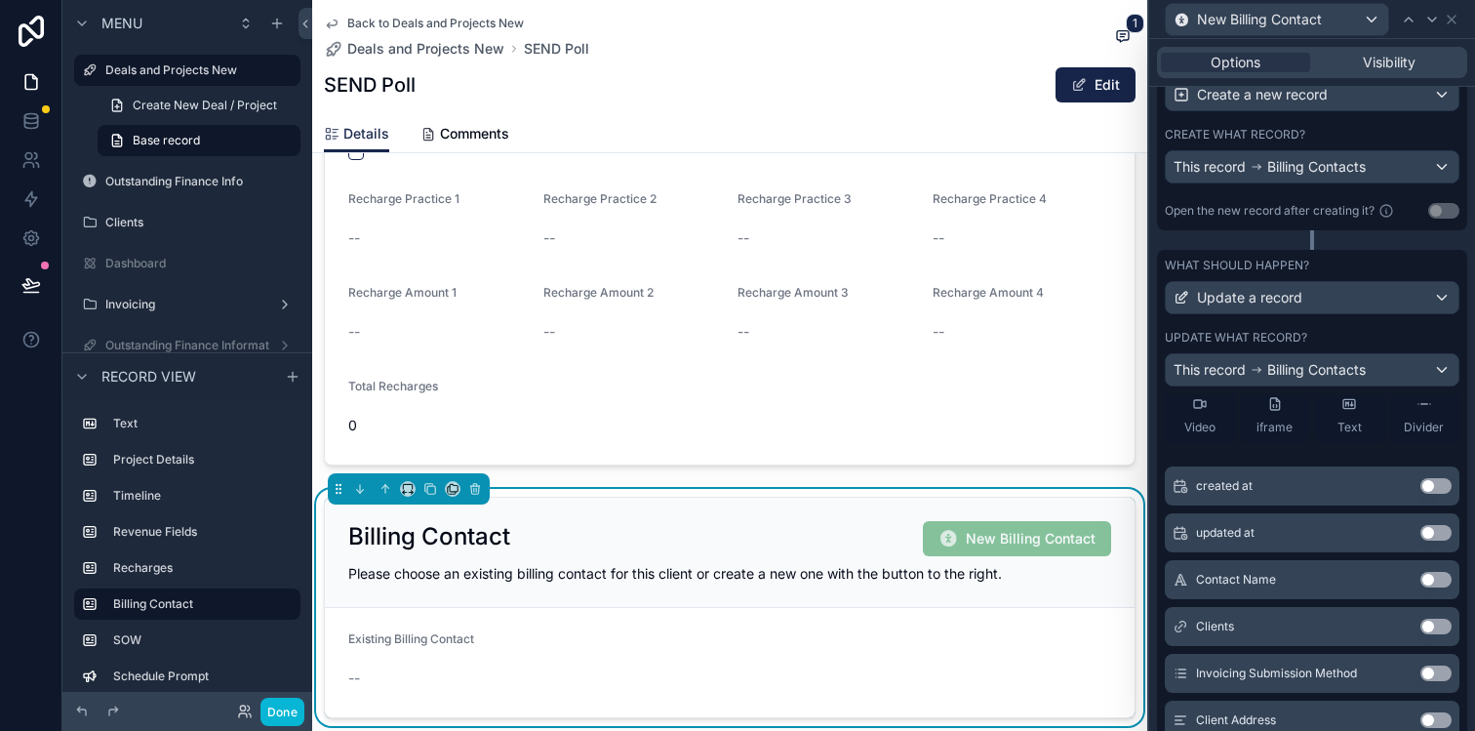
click at [875, 656] on form "Existing Billing Contact --" at bounding box center [730, 662] width 810 height 109
click at [1304, 366] on span "Billing Contacts" at bounding box center [1316, 370] width 99 height 20
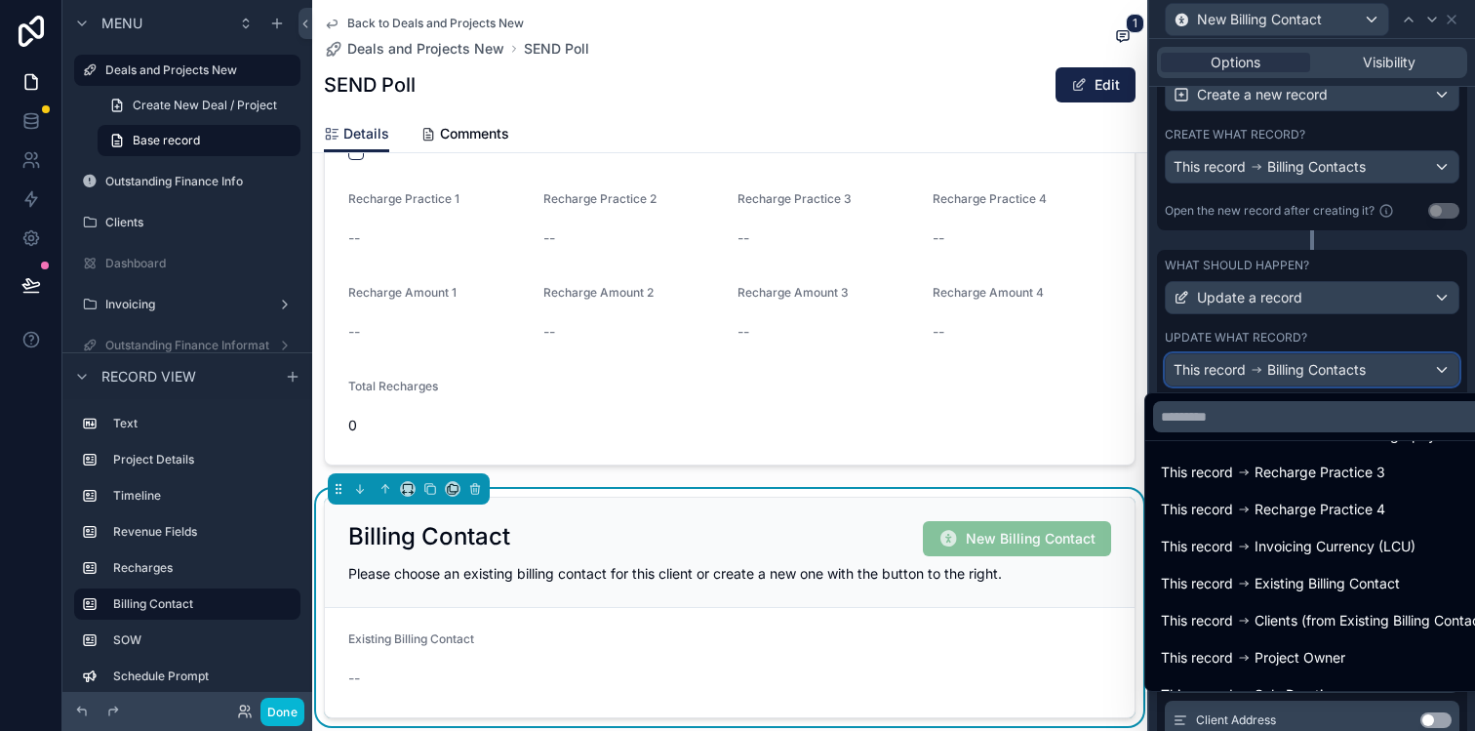
scroll to position [472, 0]
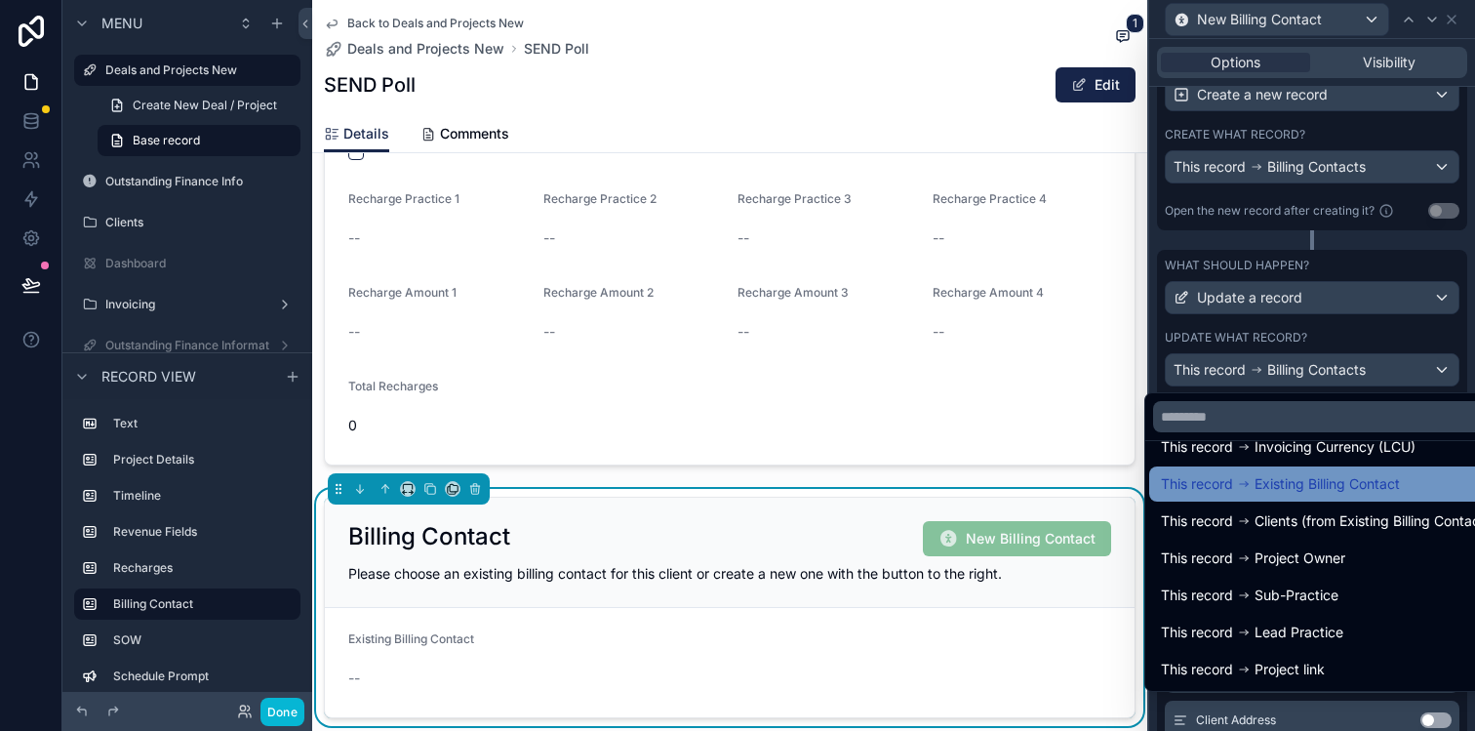
click at [1350, 491] on span "Existing Billing Contact" at bounding box center [1326, 483] width 145 height 23
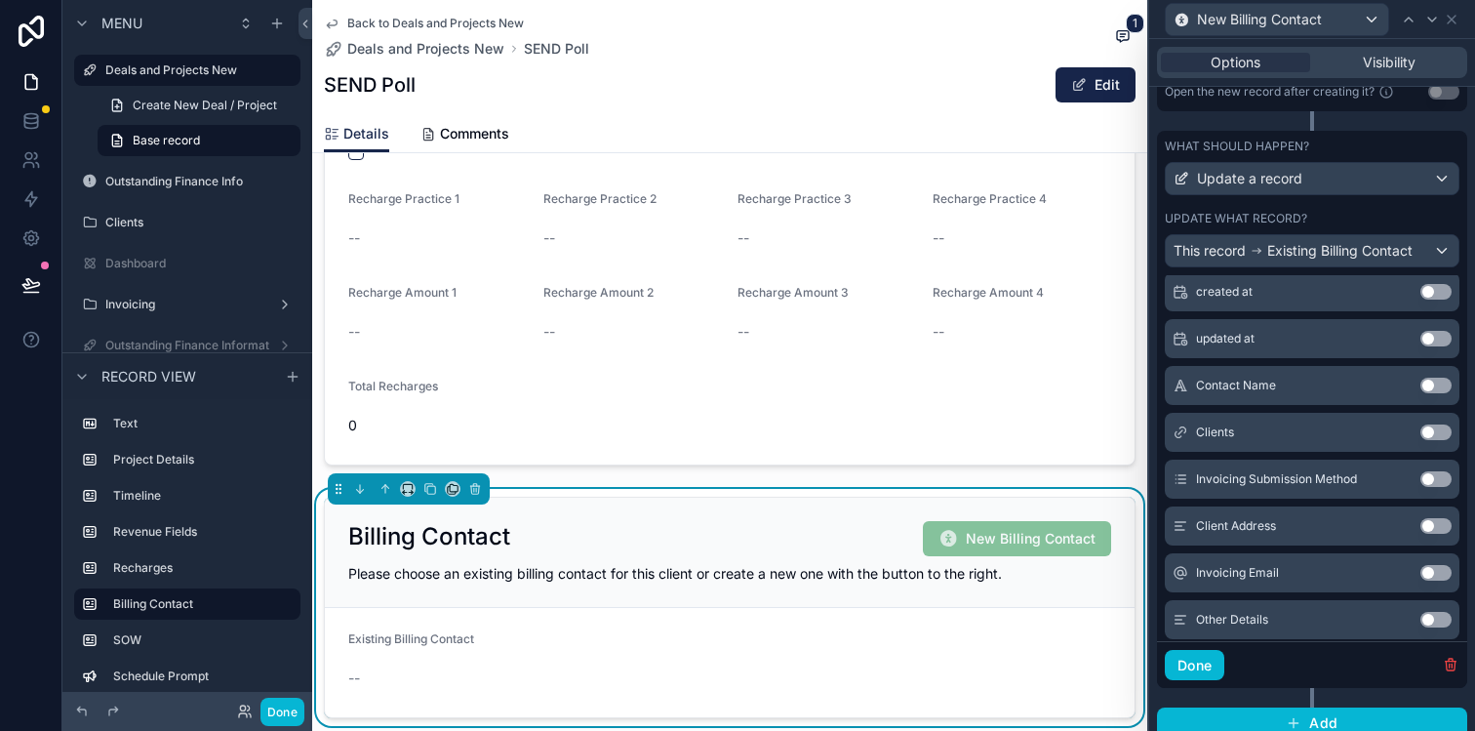
scroll to position [214, 0]
click at [1435, 384] on button "Use setting" at bounding box center [1435, 383] width 31 height 16
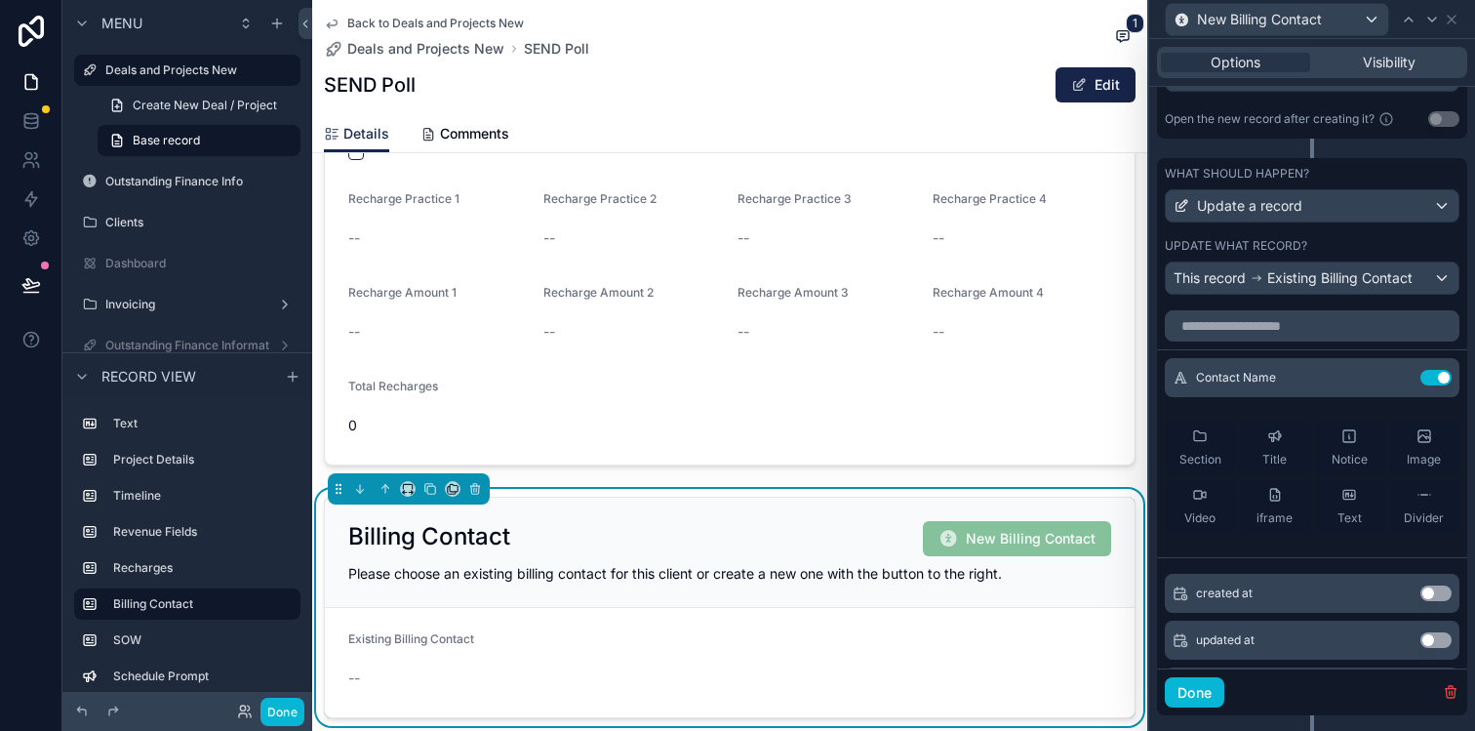
scroll to position [914, 0]
click at [1441, 378] on button "Use setting" at bounding box center [1435, 380] width 31 height 16
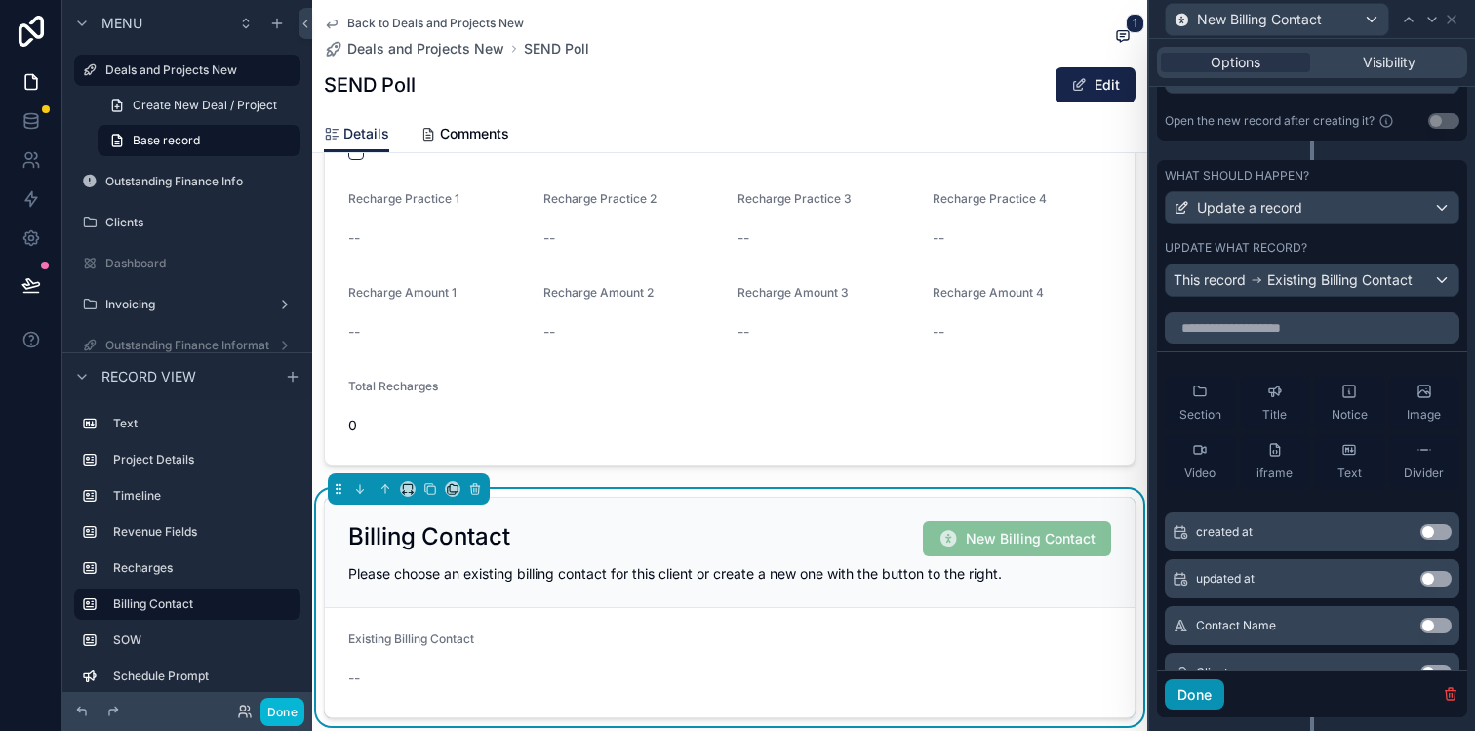
click at [1206, 699] on button "Done" at bounding box center [1195, 694] width 60 height 31
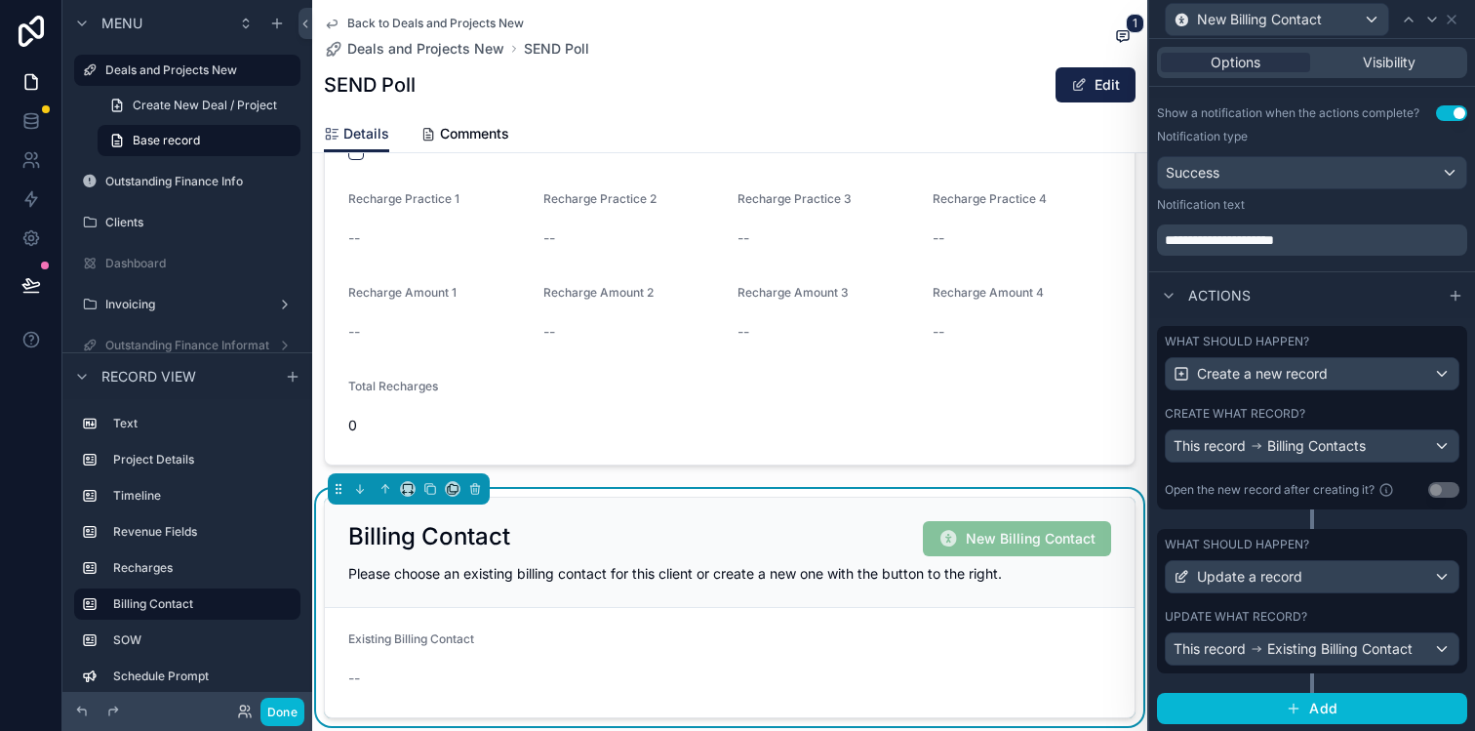
click at [1050, 641] on form "Existing Billing Contact --" at bounding box center [730, 662] width 810 height 109
click at [1452, 17] on icon at bounding box center [1452, 20] width 8 height 8
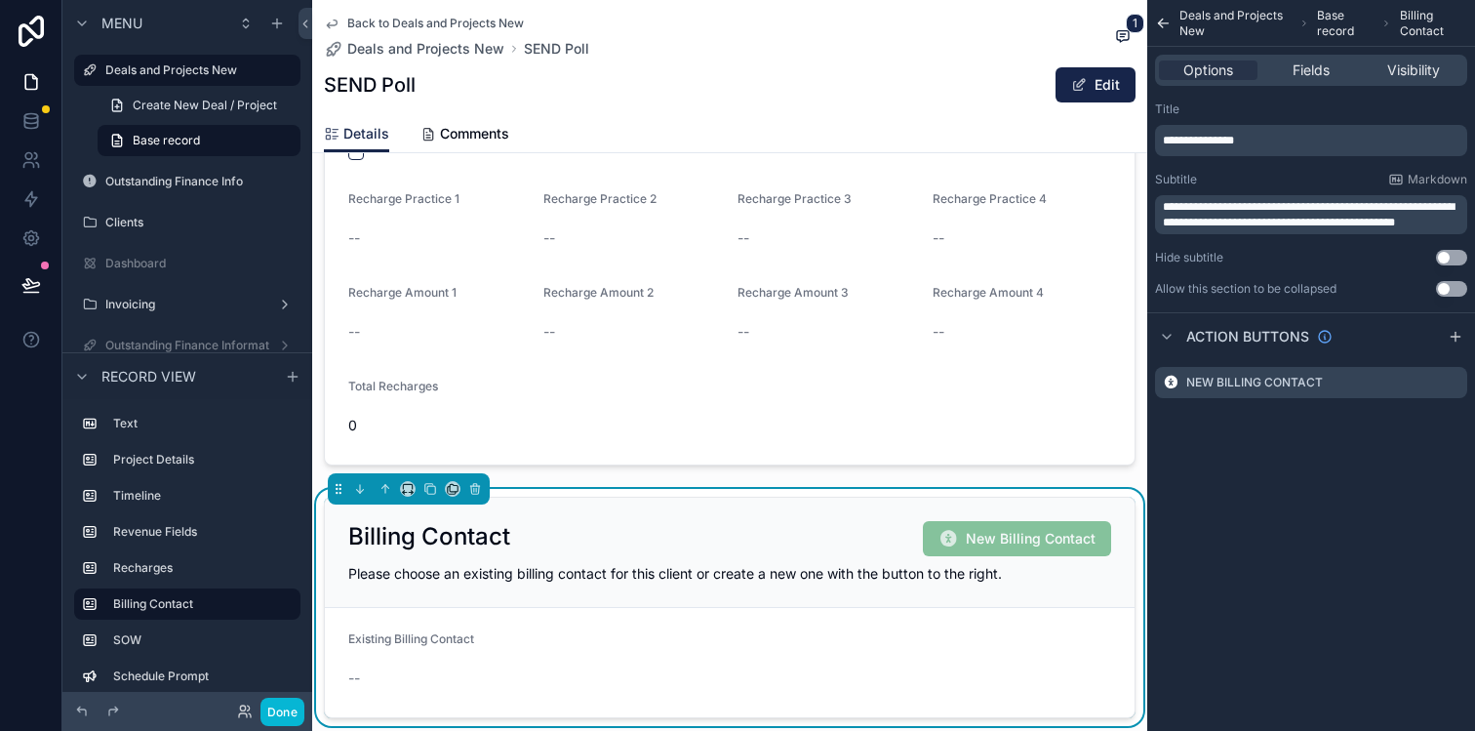
click at [1048, 608] on form "Existing Billing Contact --" at bounding box center [730, 662] width 810 height 109
click at [290, 713] on button "Done" at bounding box center [282, 711] width 44 height 28
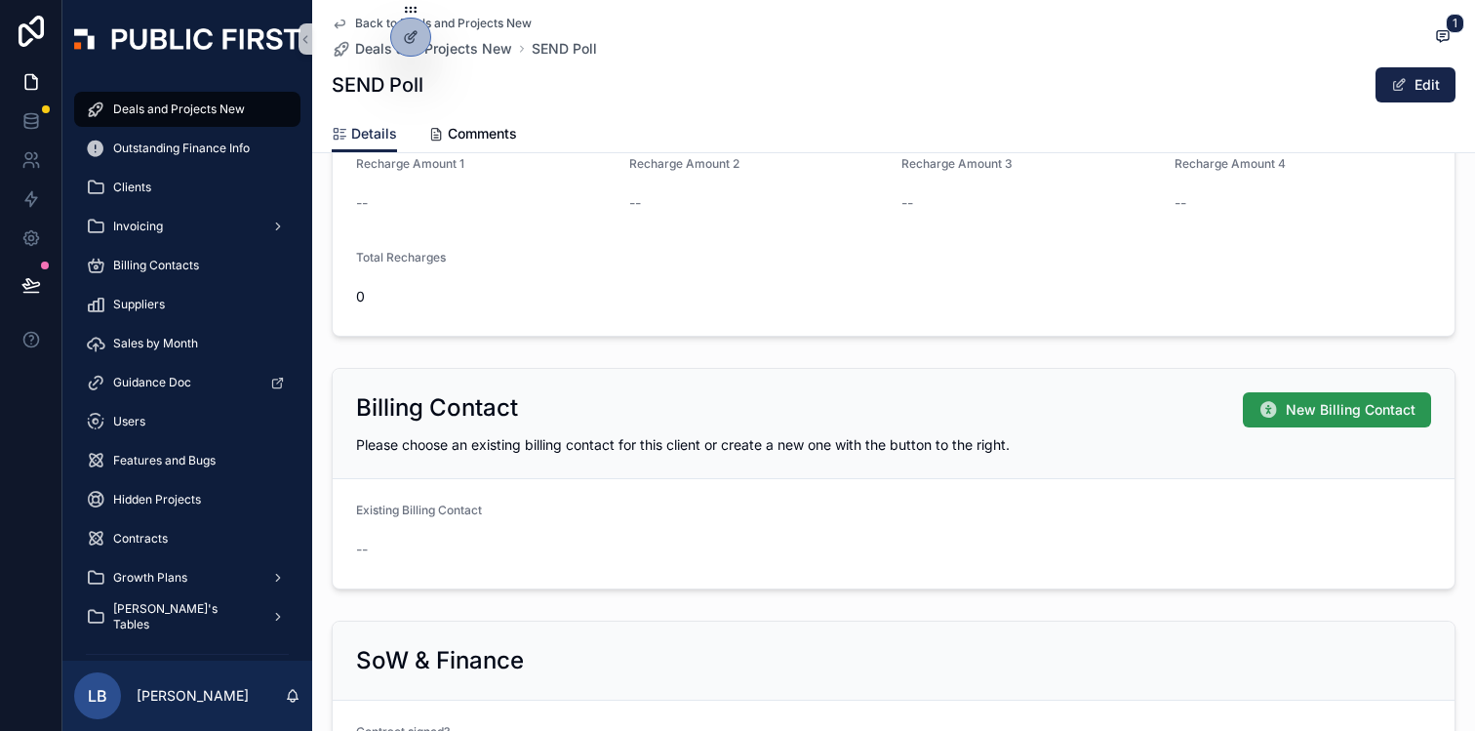
click at [1304, 410] on span "New Billing Contact" at bounding box center [1351, 410] width 130 height 20
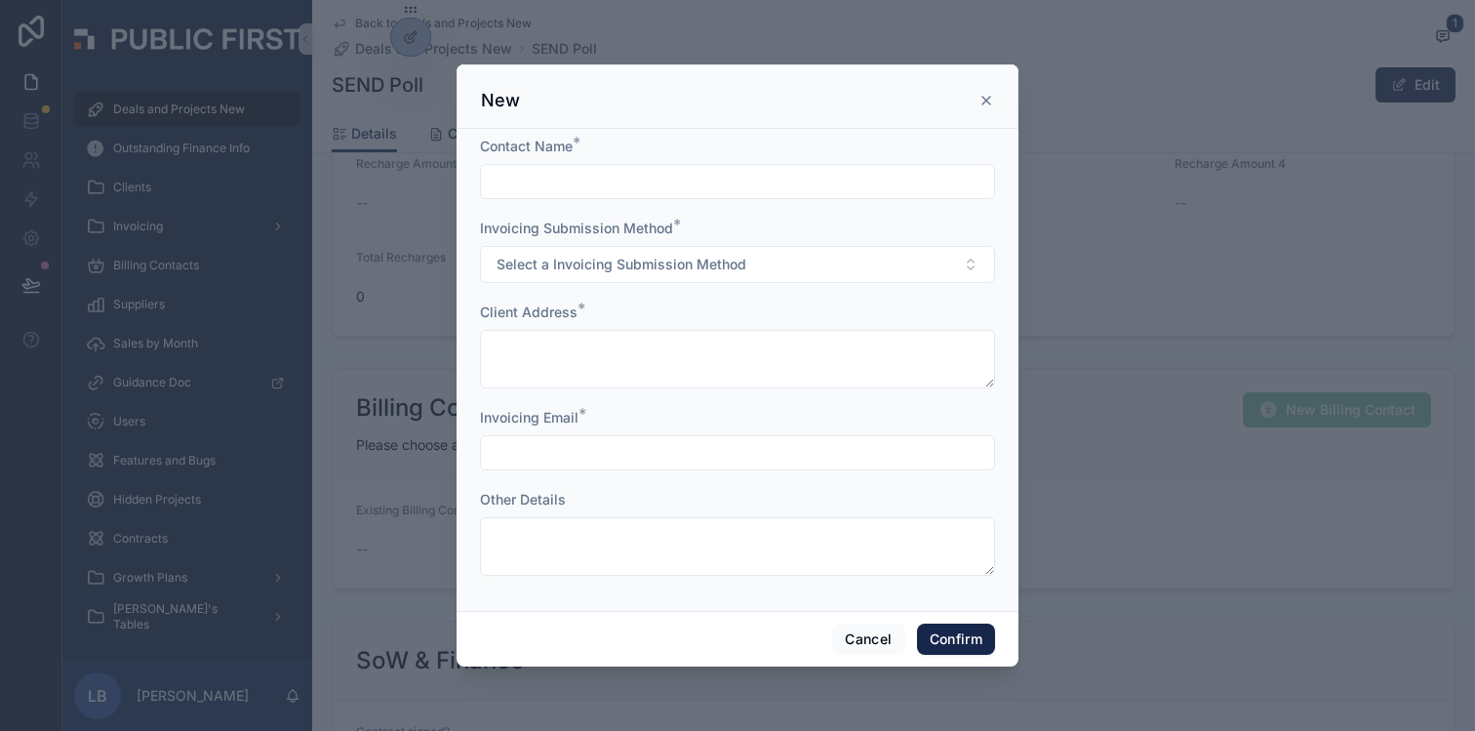
click at [664, 185] on input "text" at bounding box center [737, 181] width 513 height 27
type input "**********"
click at [653, 266] on span "Select a Invoicing Submission Method" at bounding box center [622, 265] width 250 height 20
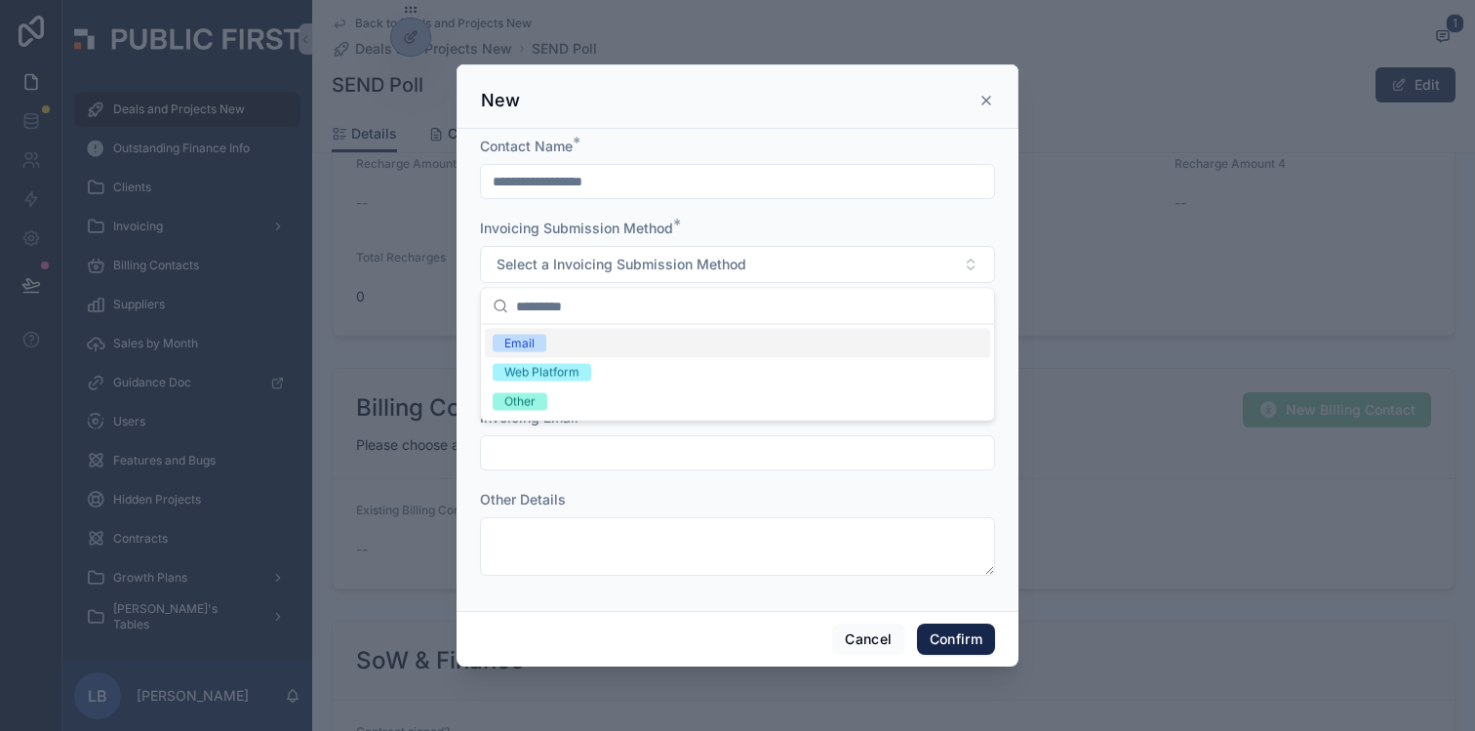
click at [627, 342] on div "Email" at bounding box center [737, 343] width 505 height 29
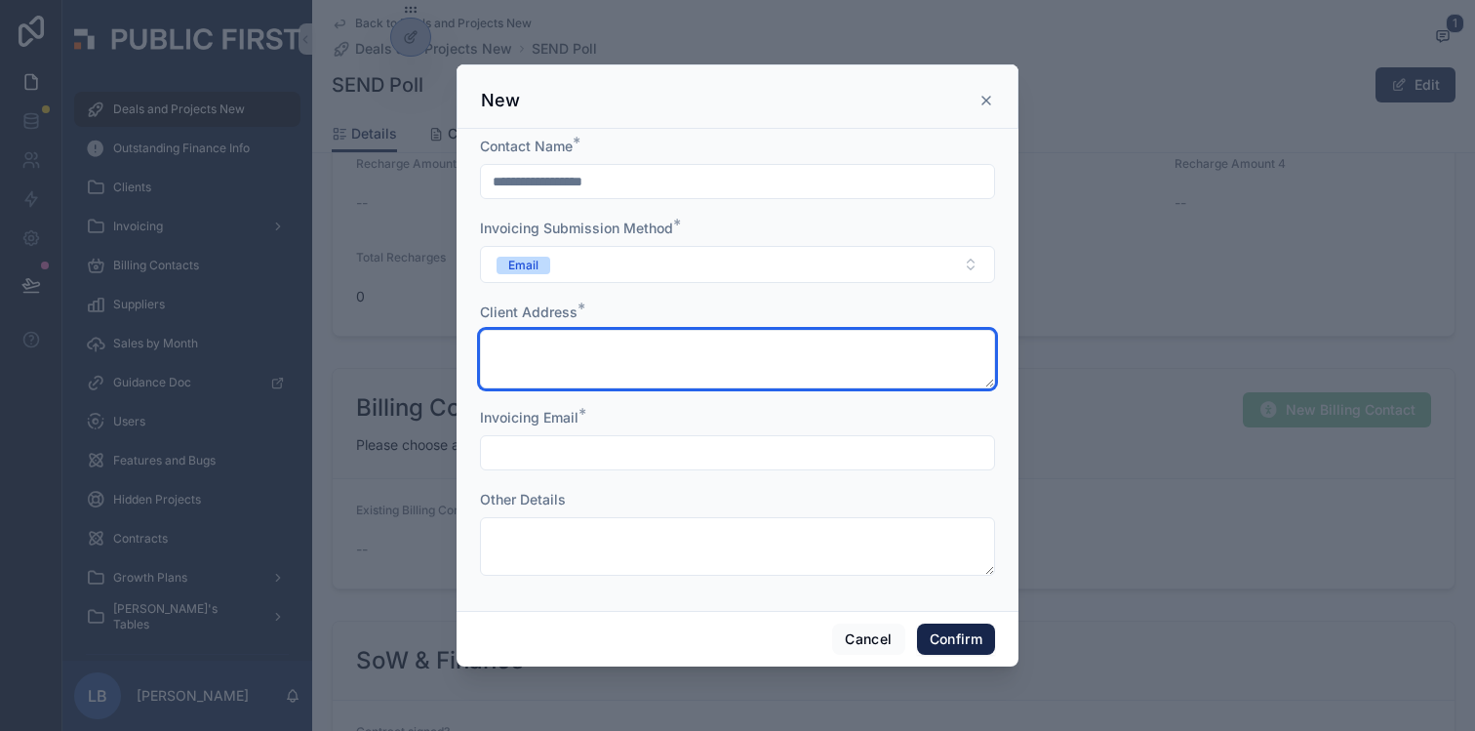
click at [651, 354] on textarea at bounding box center [737, 359] width 515 height 59
type textarea "*"
type textarea "********"
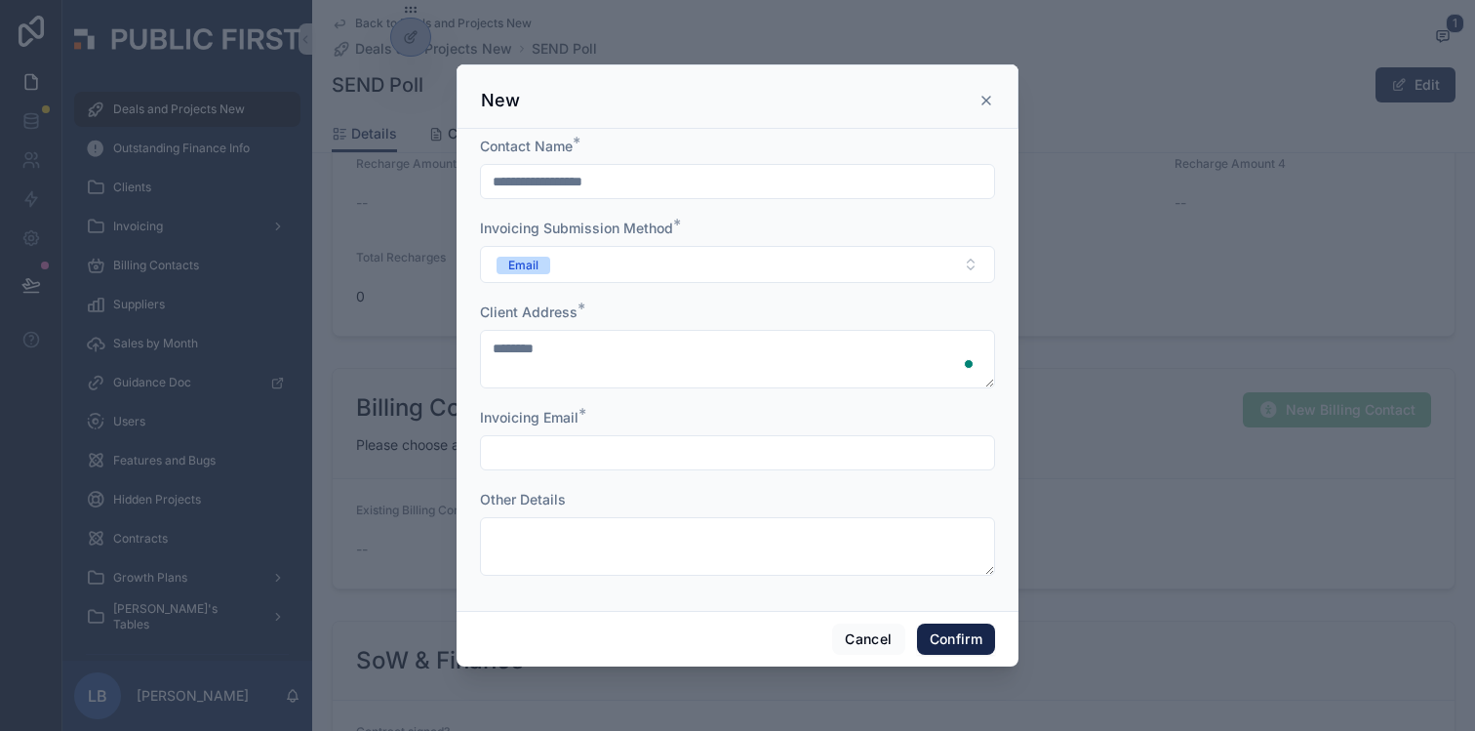
click at [597, 458] on input "text" at bounding box center [737, 452] width 513 height 27
type input "**********"
click at [968, 636] on button "Confirm" at bounding box center [956, 638] width 78 height 31
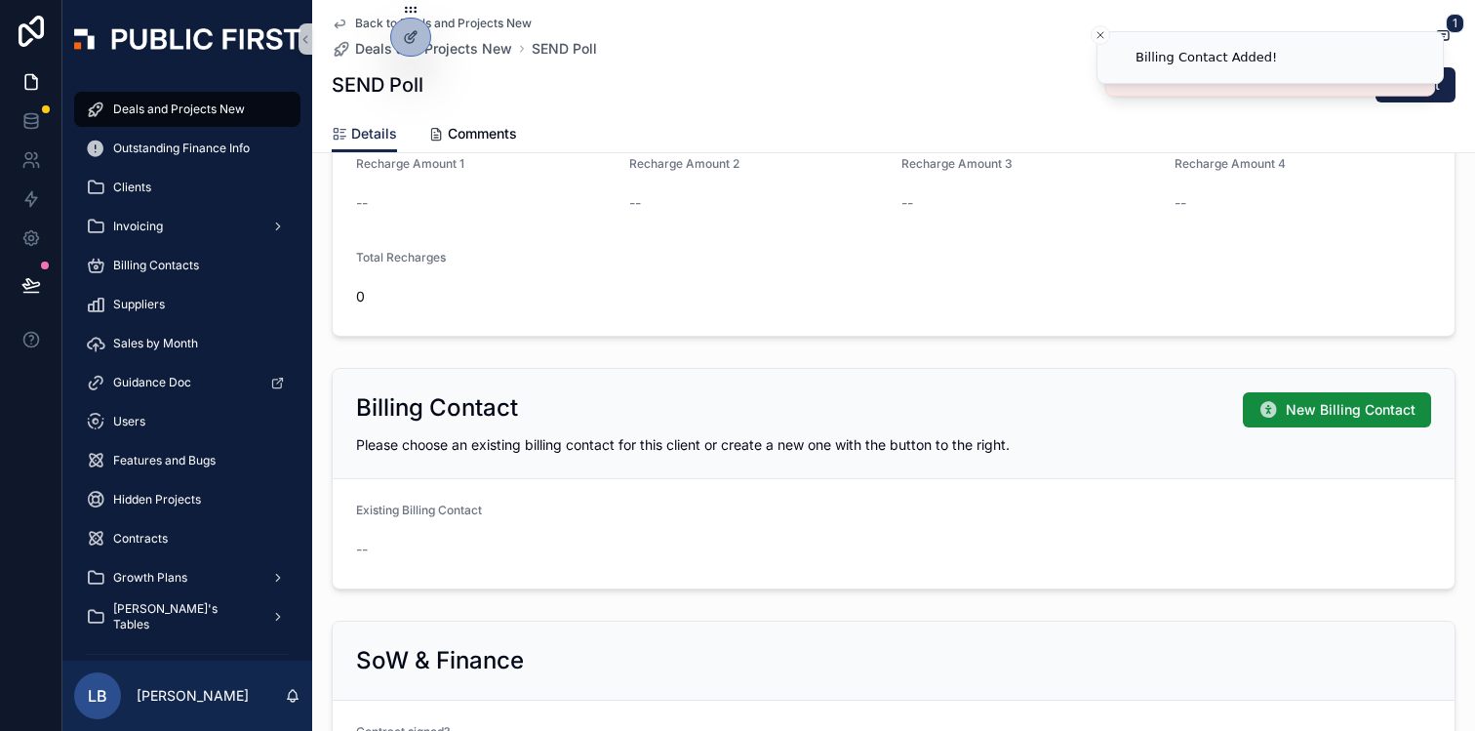
click at [1132, 511] on form "Existing Billing Contact --" at bounding box center [894, 533] width 1122 height 109
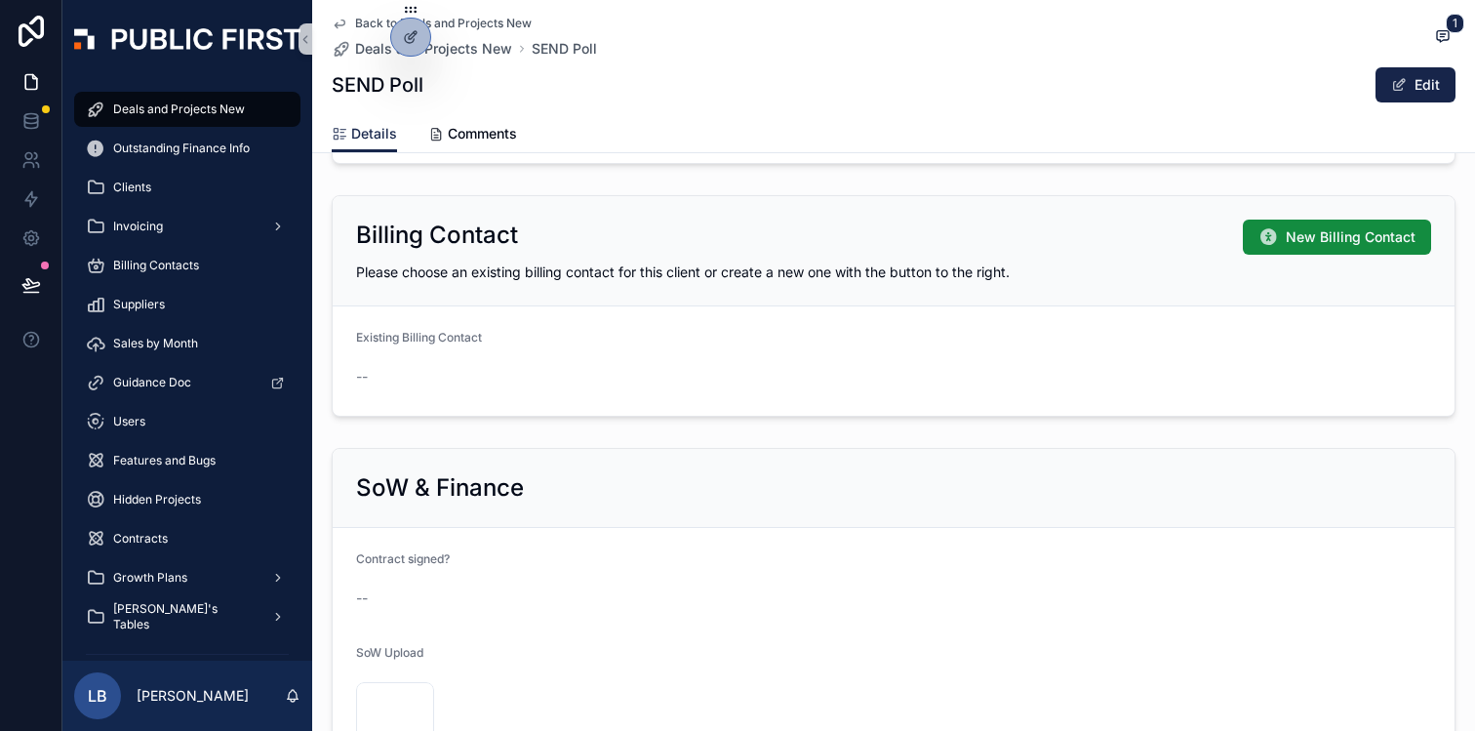
scroll to position [1593, 0]
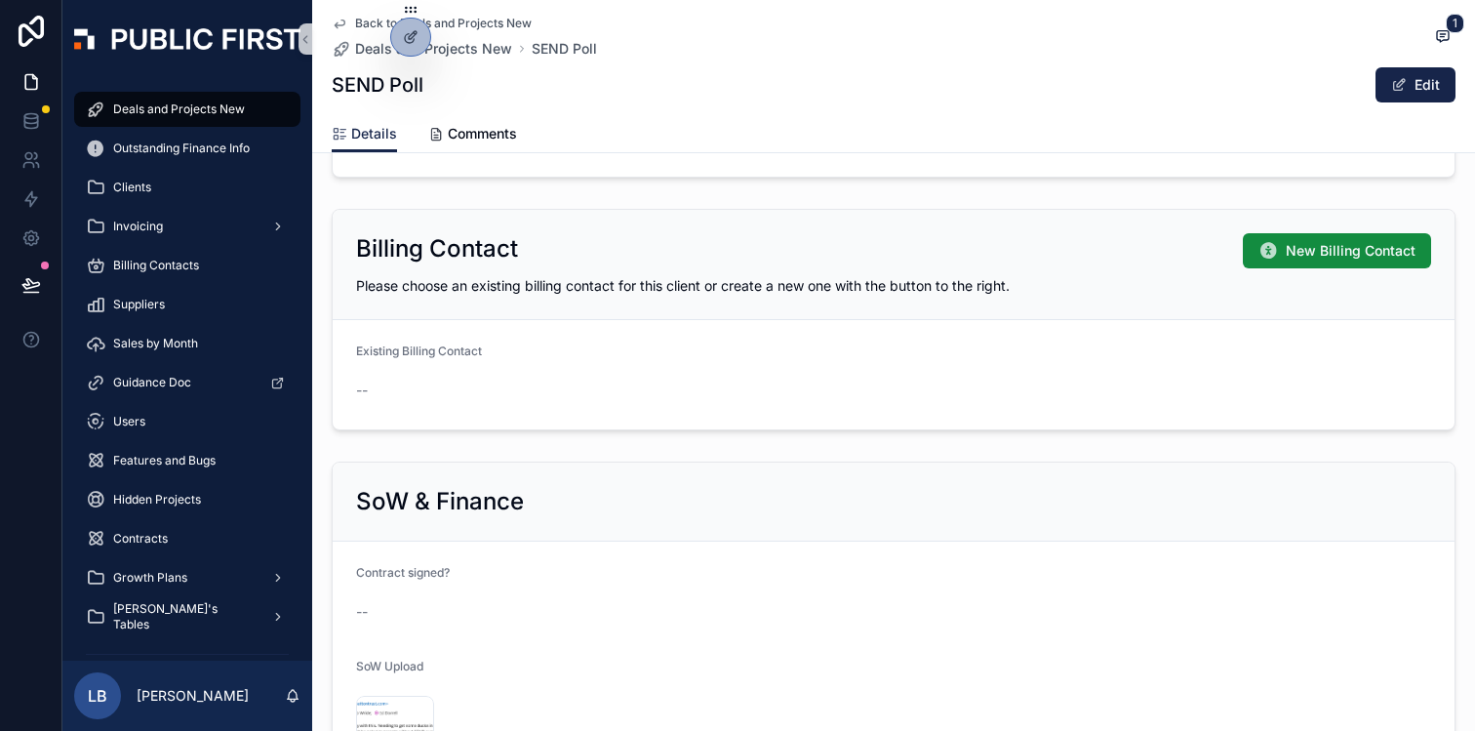
click at [620, 370] on form "Existing Billing Contact --" at bounding box center [894, 374] width 1122 height 109
click at [410, 31] on icon at bounding box center [411, 37] width 16 height 16
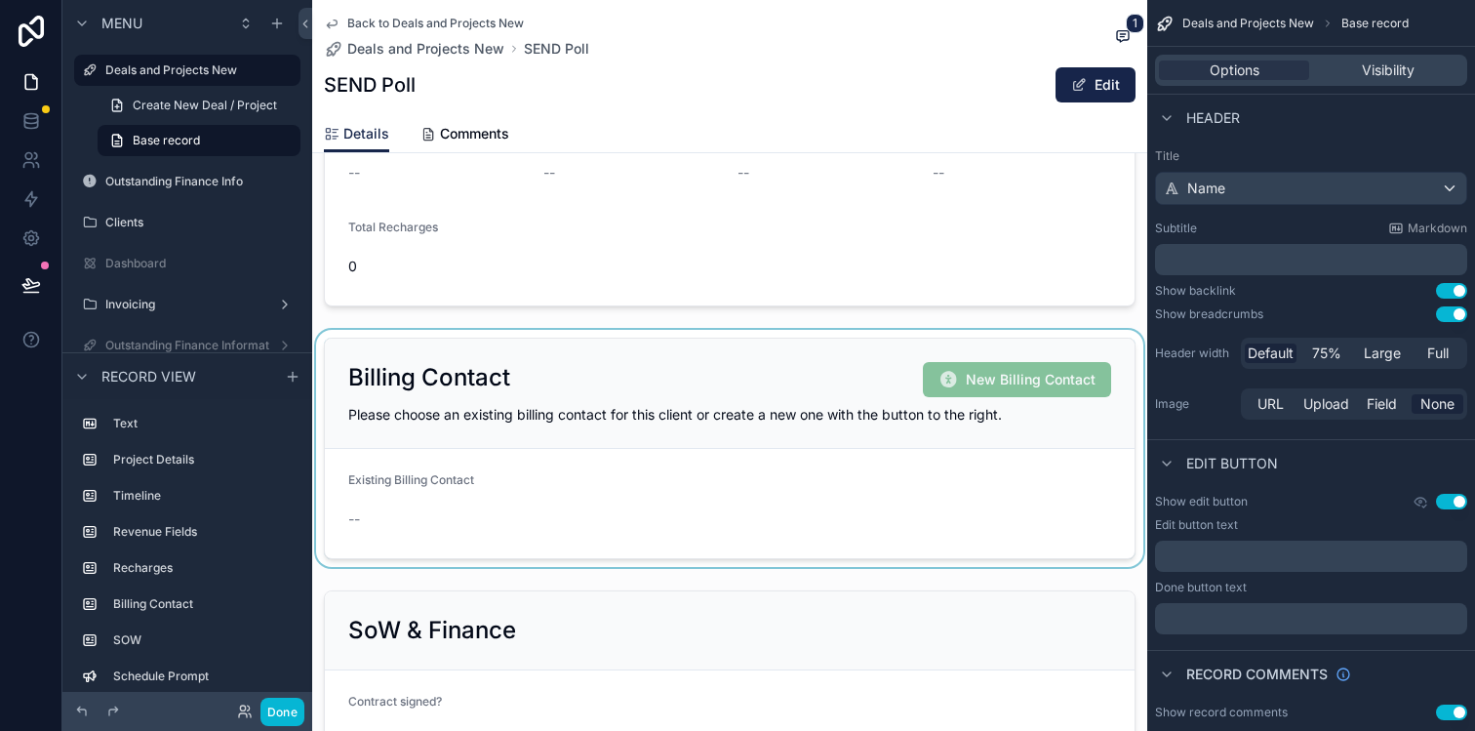
click at [811, 489] on div "scrollable content" at bounding box center [729, 448] width 835 height 237
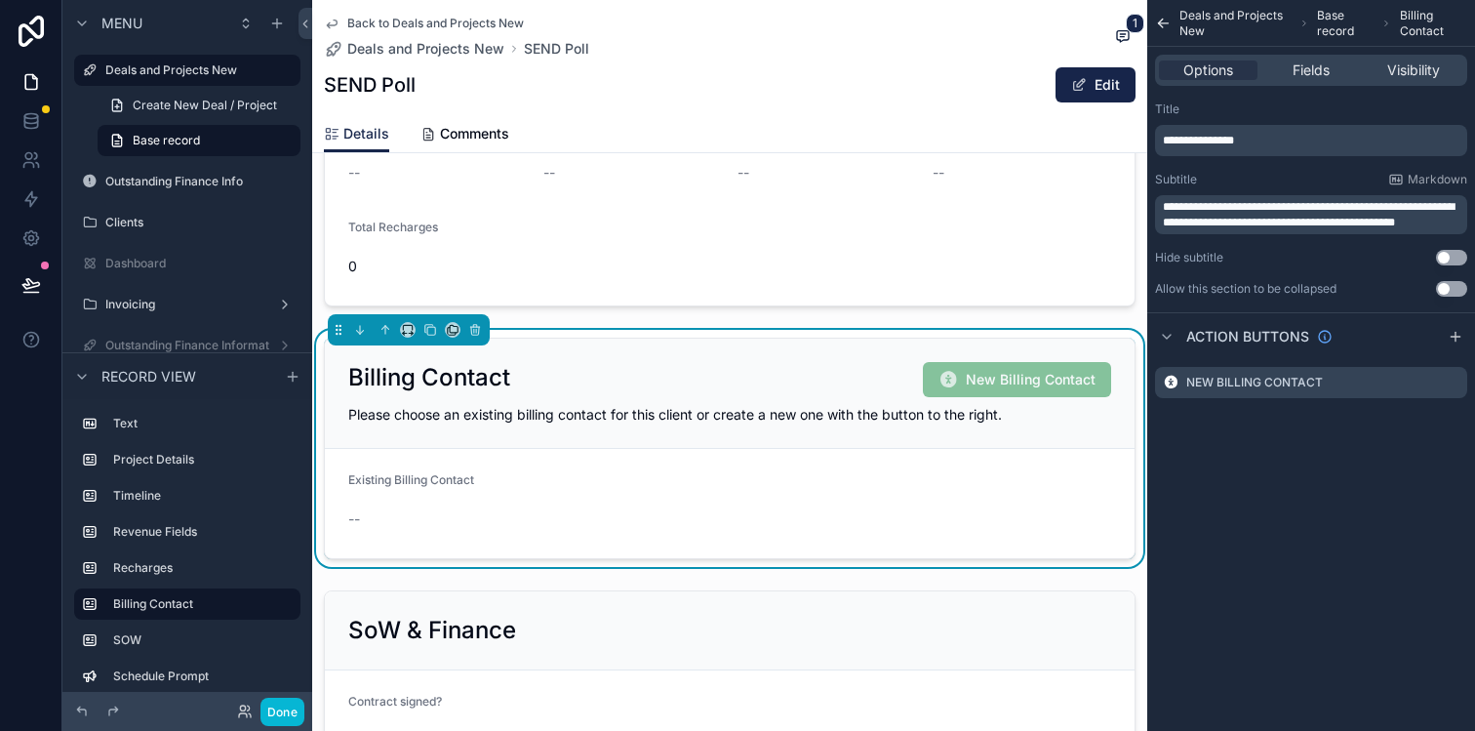
click at [886, 465] on form "Existing Billing Contact --" at bounding box center [730, 503] width 810 height 109
click at [1447, 384] on icon "scrollable content" at bounding box center [1452, 383] width 16 height 16
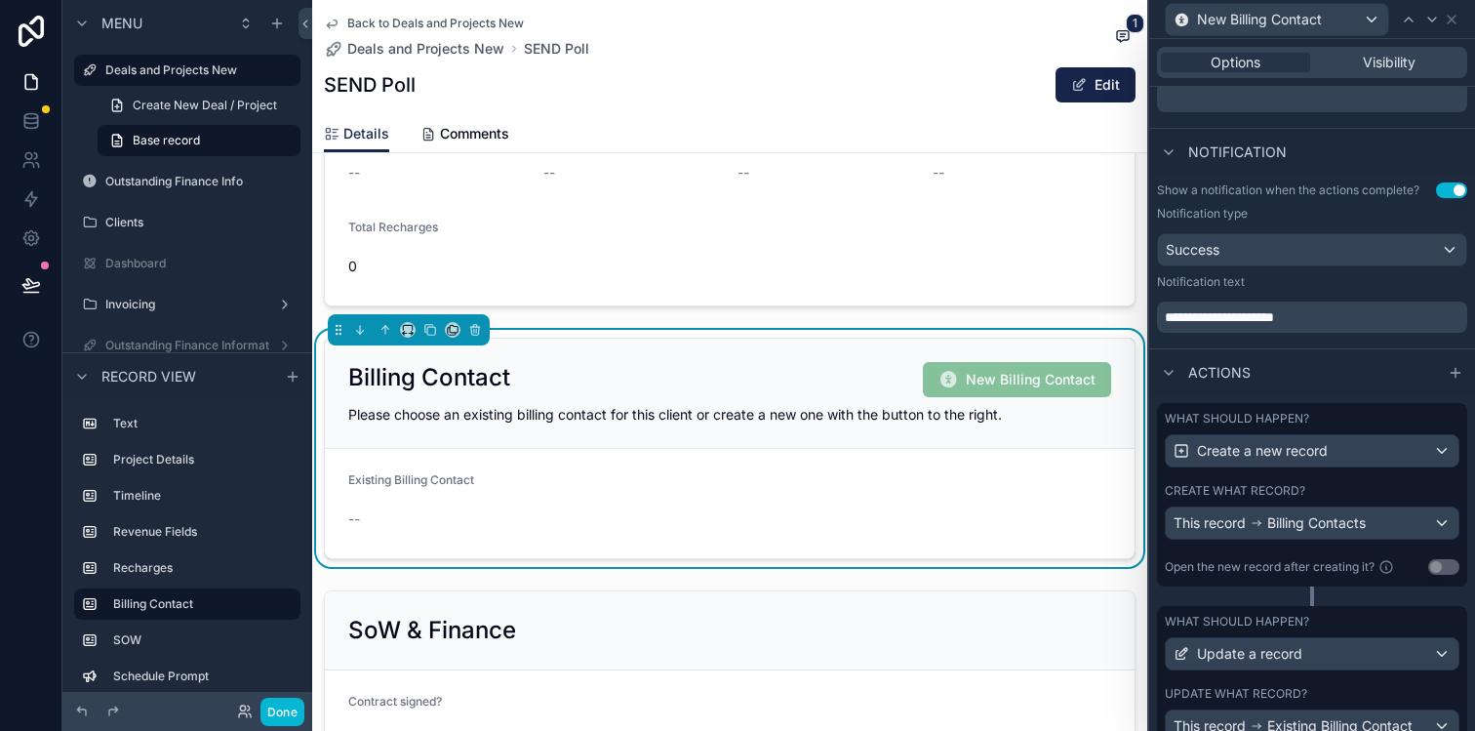
scroll to position [545, 0]
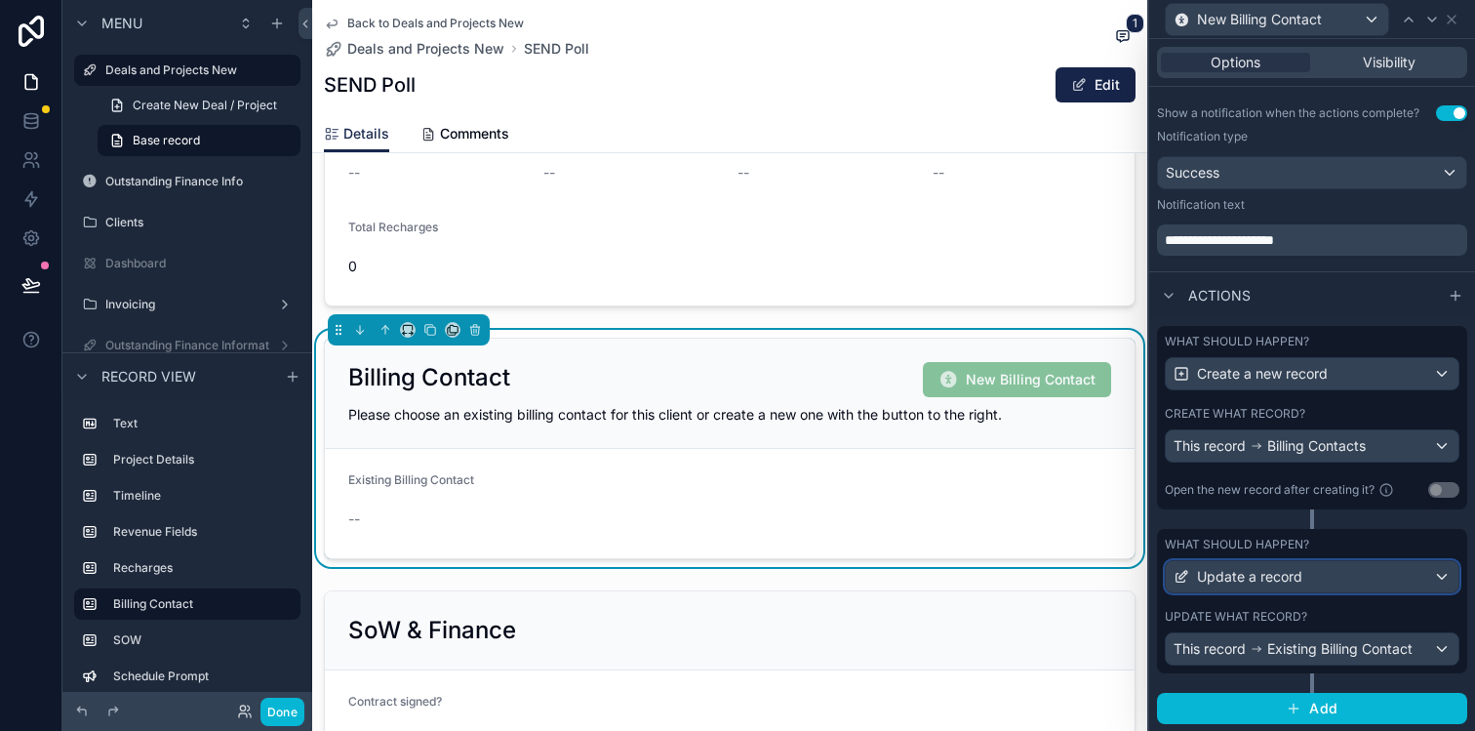
click at [1350, 573] on div "Update a record" at bounding box center [1312, 576] width 293 height 31
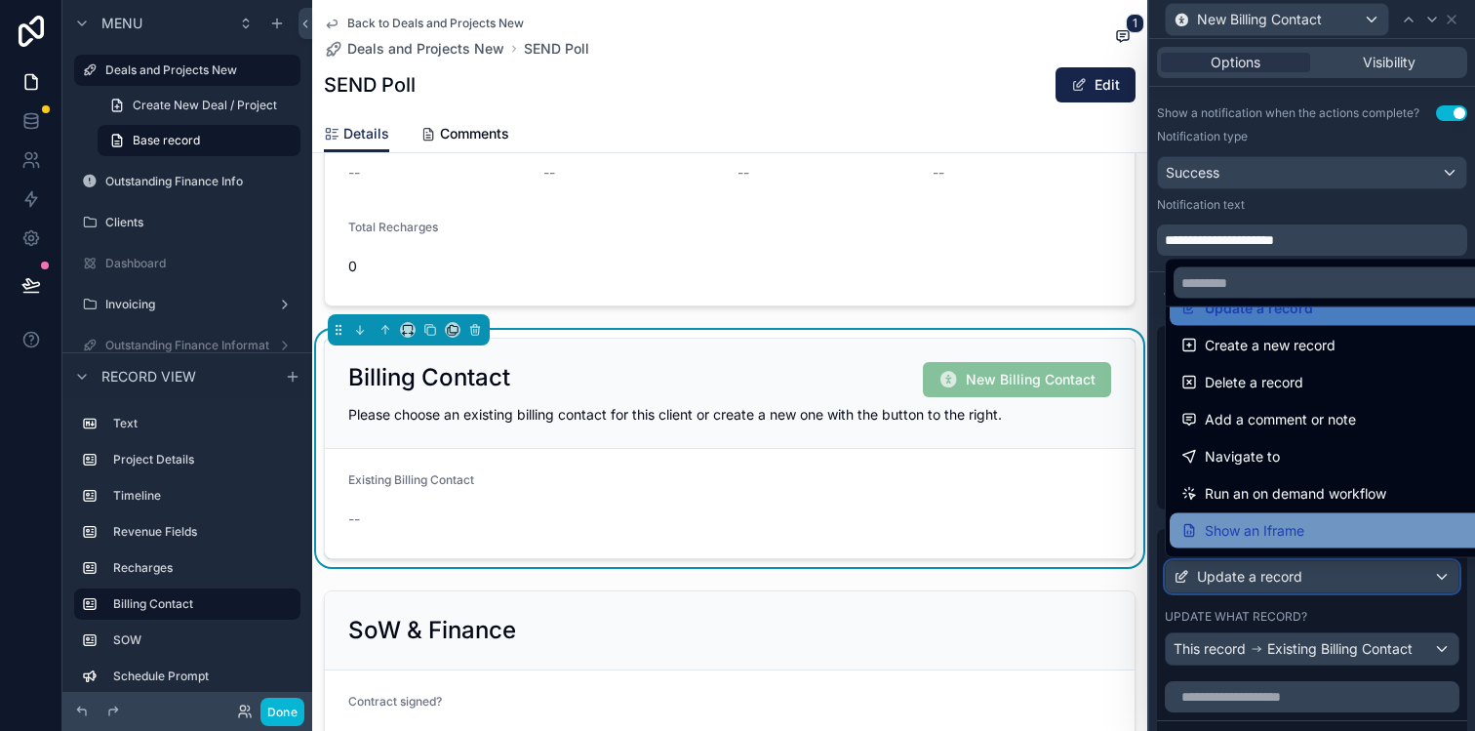
scroll to position [0, 0]
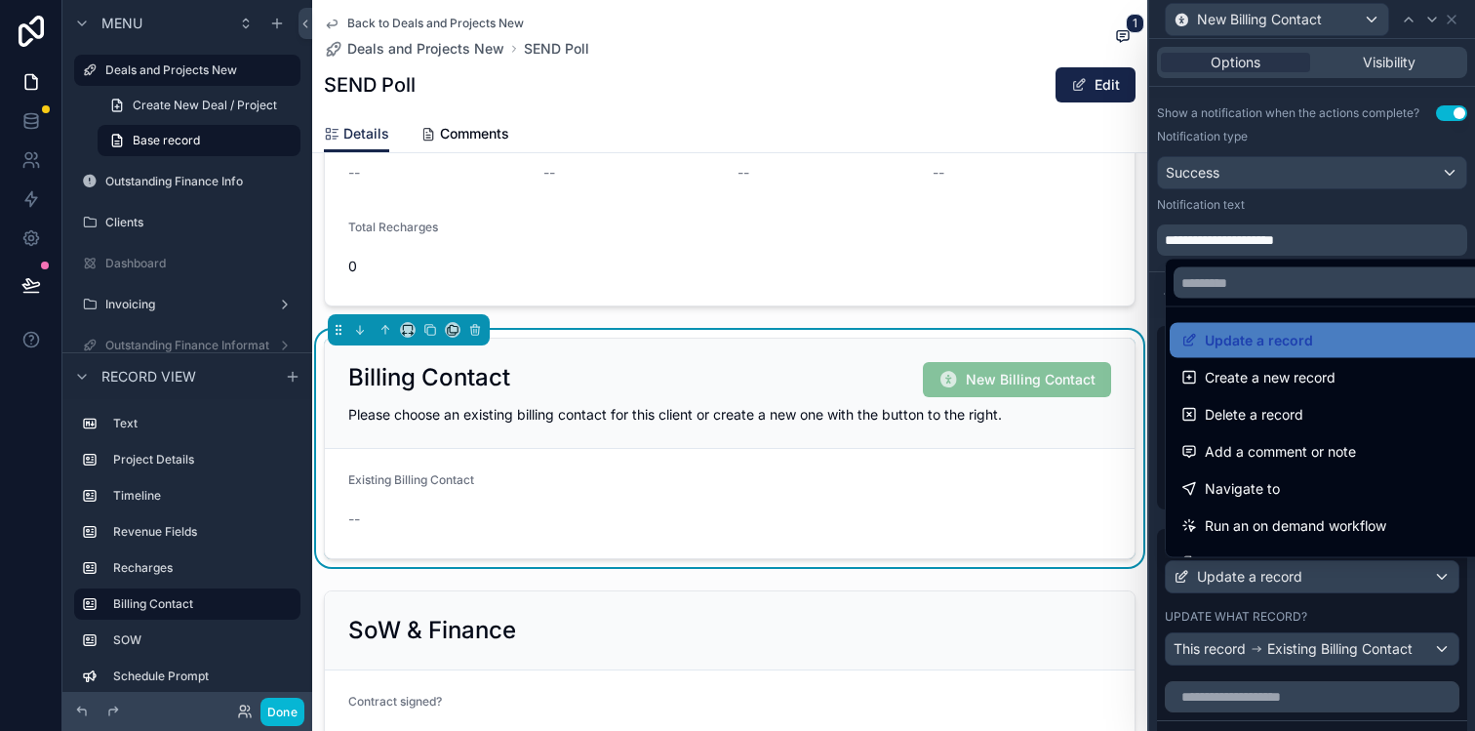
click at [1033, 490] on form "Existing Billing Contact --" at bounding box center [730, 503] width 810 height 109
click at [1459, 23] on div at bounding box center [1312, 365] width 326 height 731
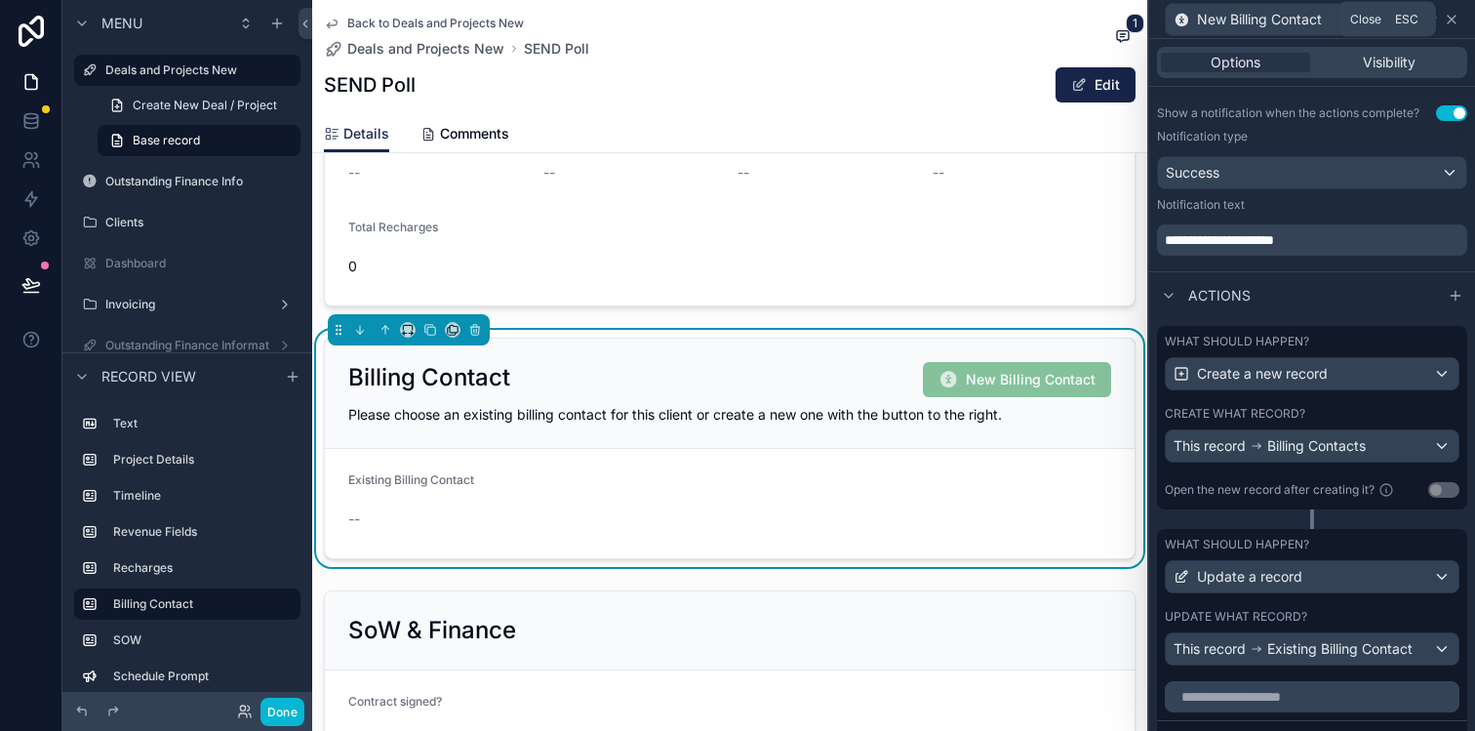
click at [1457, 15] on icon at bounding box center [1452, 20] width 16 height 16
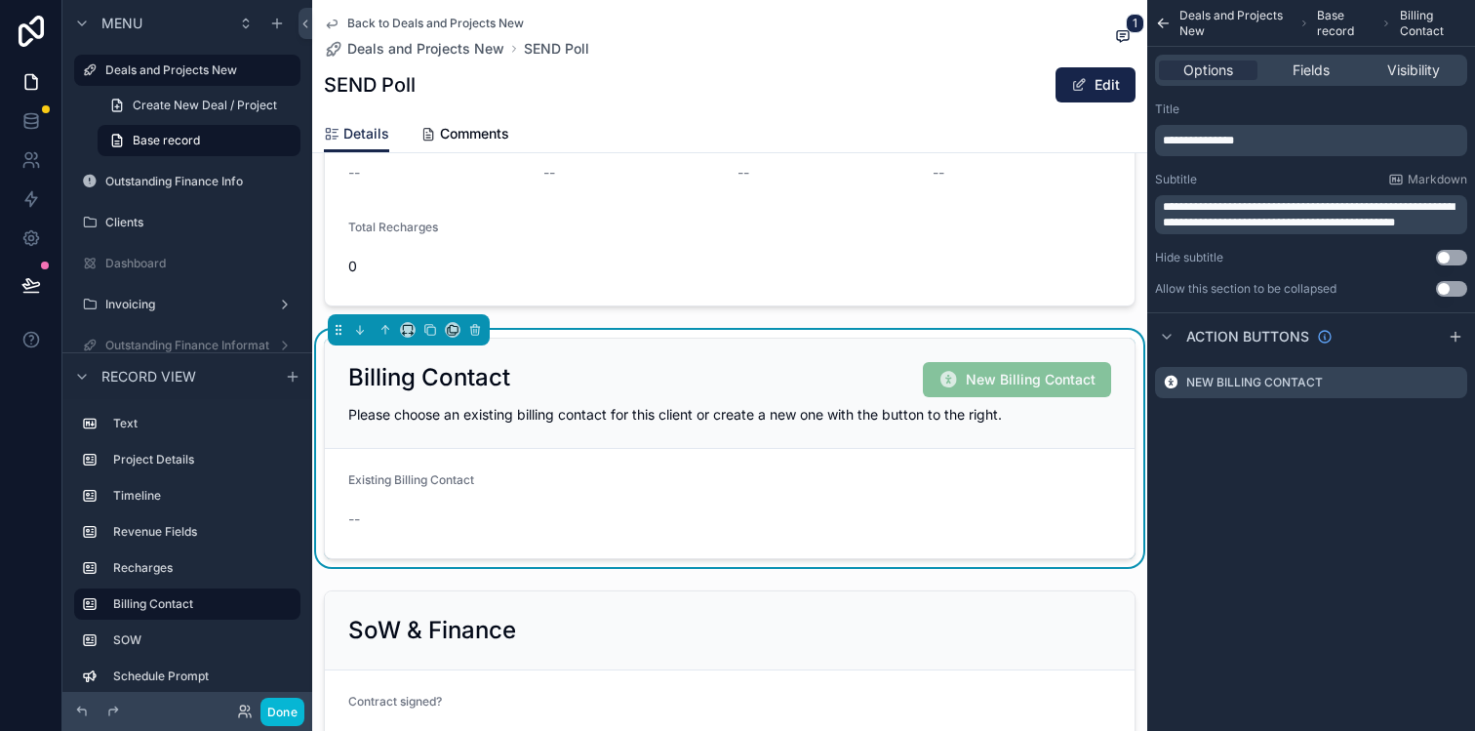
click at [919, 429] on div "Billing Contact New Billing Contact Please choose an existing billing contact f…" at bounding box center [730, 393] width 810 height 110
click at [735, 484] on form "Existing Billing Contact --" at bounding box center [730, 503] width 810 height 109
click at [497, 472] on div "Existing Billing Contact" at bounding box center [437, 483] width 179 height 23
click at [797, 464] on form "Existing Billing Contact --" at bounding box center [730, 503] width 810 height 109
click at [293, 700] on button "Done" at bounding box center [282, 711] width 44 height 28
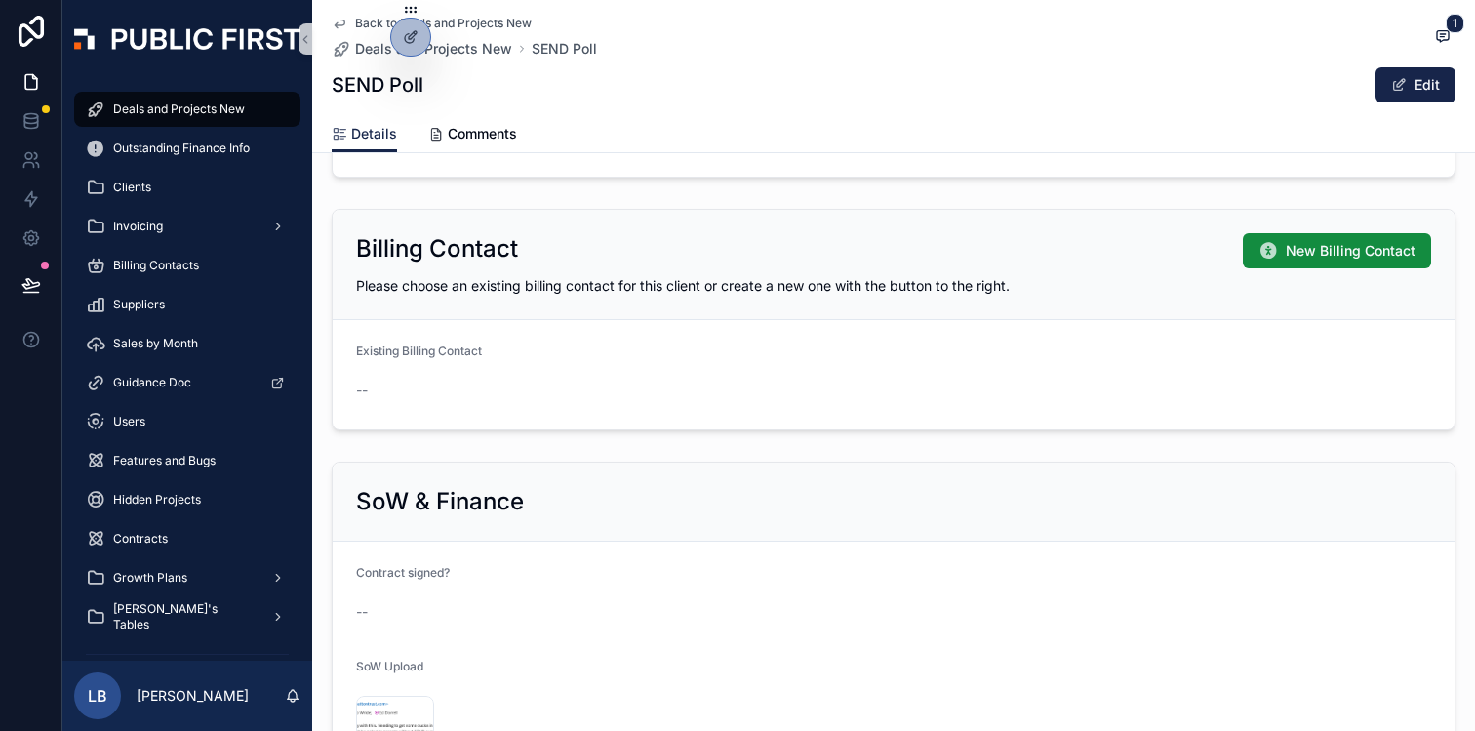
click at [420, 393] on div "--" at bounding box center [485, 390] width 258 height 20
click at [1042, 322] on form "Existing Billing Contact --" at bounding box center [894, 374] width 1122 height 109
click at [360, 390] on span "--" at bounding box center [362, 390] width 12 height 20
click at [1421, 87] on button "Edit" at bounding box center [1415, 84] width 80 height 35
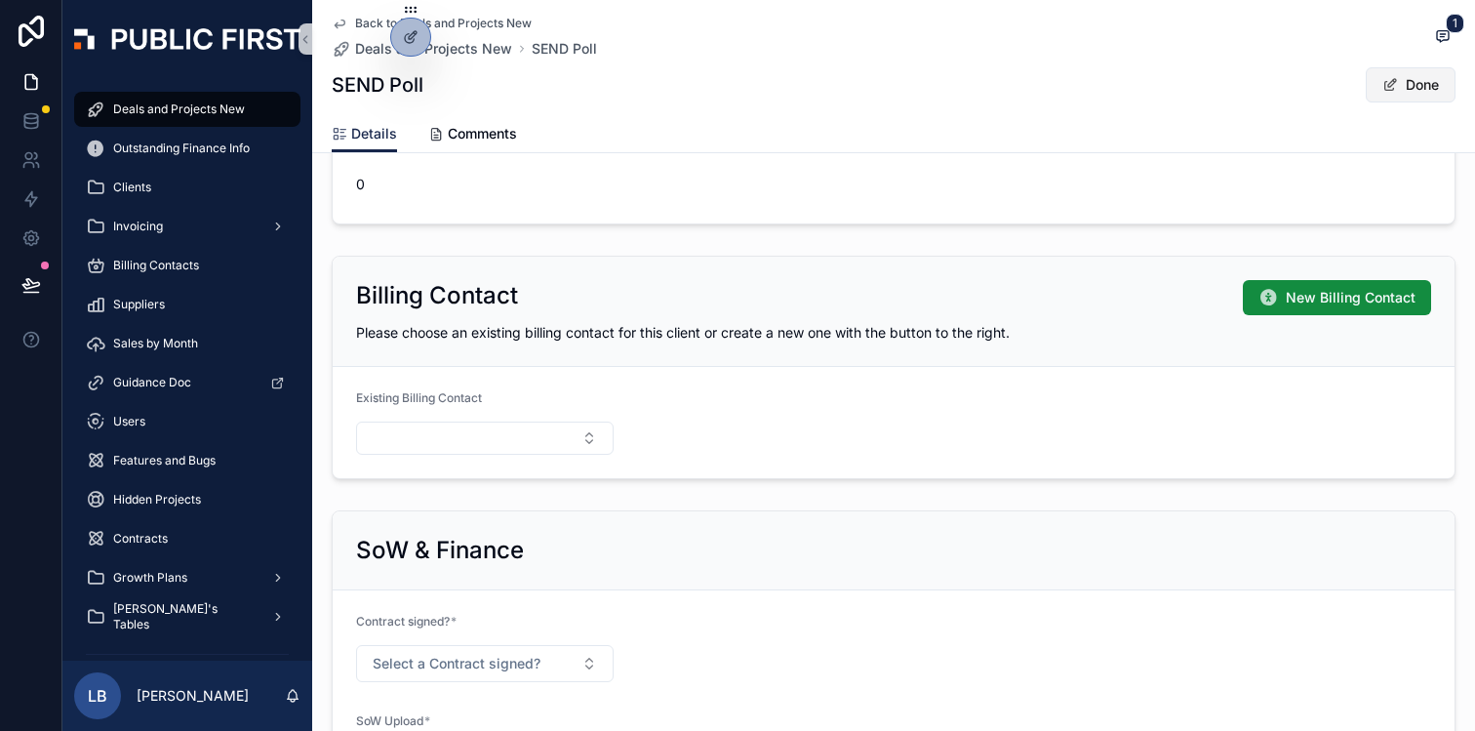
scroll to position [1636, 0]
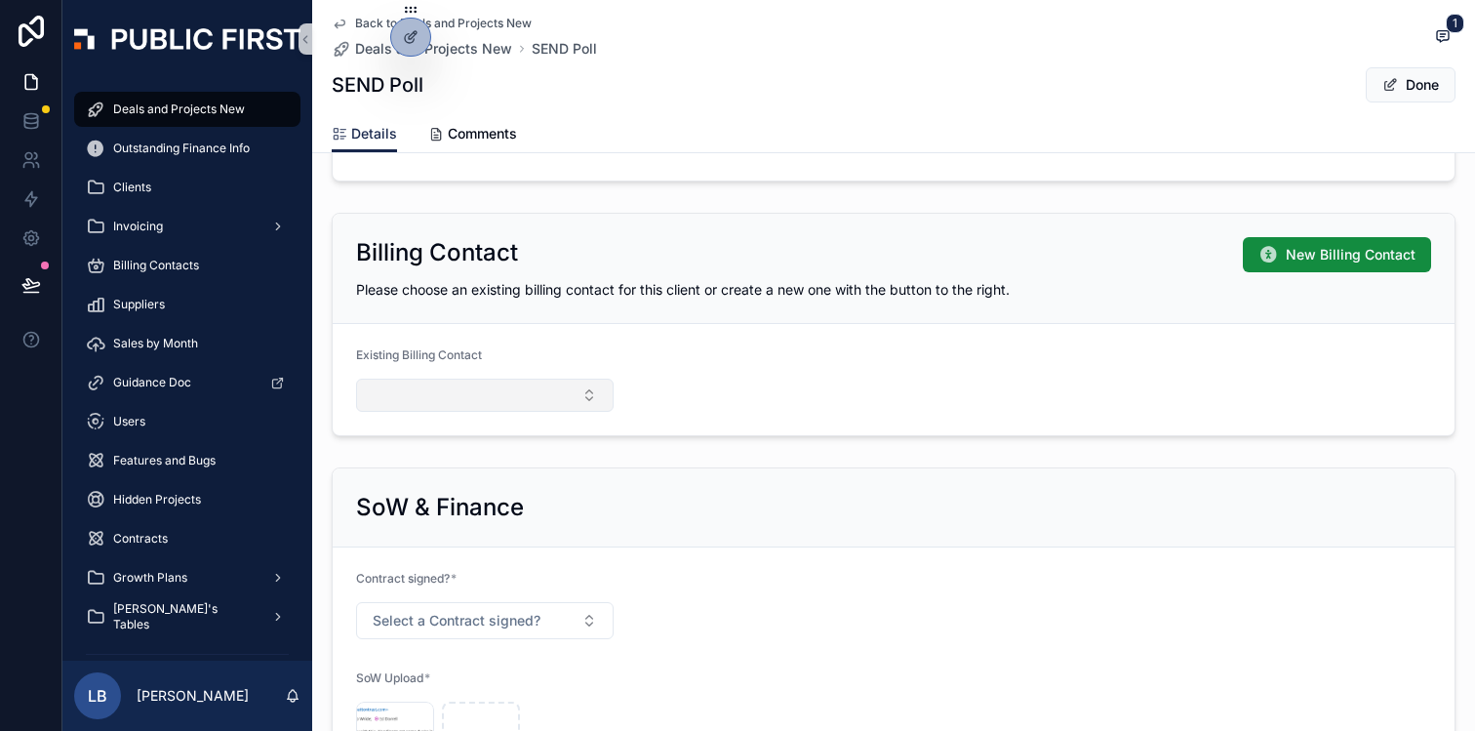
click at [584, 390] on button "Select Button" at bounding box center [485, 394] width 258 height 33
type input "*"
click at [483, 437] on input "****" at bounding box center [496, 434] width 209 height 35
drag, startPoint x: 493, startPoint y: 437, endPoint x: 333, endPoint y: 437, distance: 160.0
click at [334, 437] on div "**********" at bounding box center [768, 365] width 1412 height 731
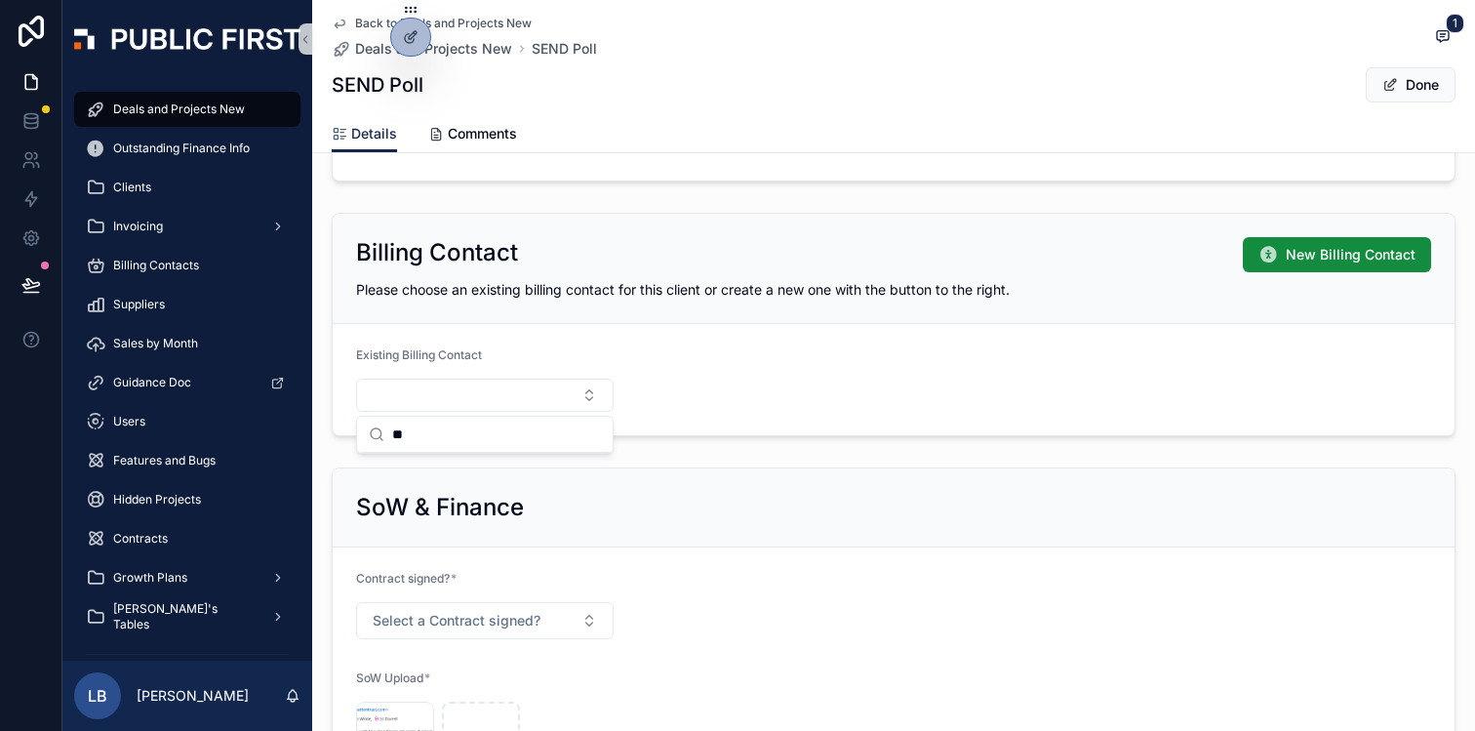
type input "*"
click at [995, 464] on div "SoW & Finance Contract signed? * Select a Contract signed? SoW Upload * ST_SEND…" at bounding box center [893, 635] width 1163 height 352
click at [995, 328] on form "Existing Billing Contact" at bounding box center [894, 379] width 1122 height 111
click at [1033, 337] on form "Existing Billing Contact" at bounding box center [894, 379] width 1122 height 111
click at [843, 373] on form "Existing Billing Contact" at bounding box center [894, 379] width 1122 height 111
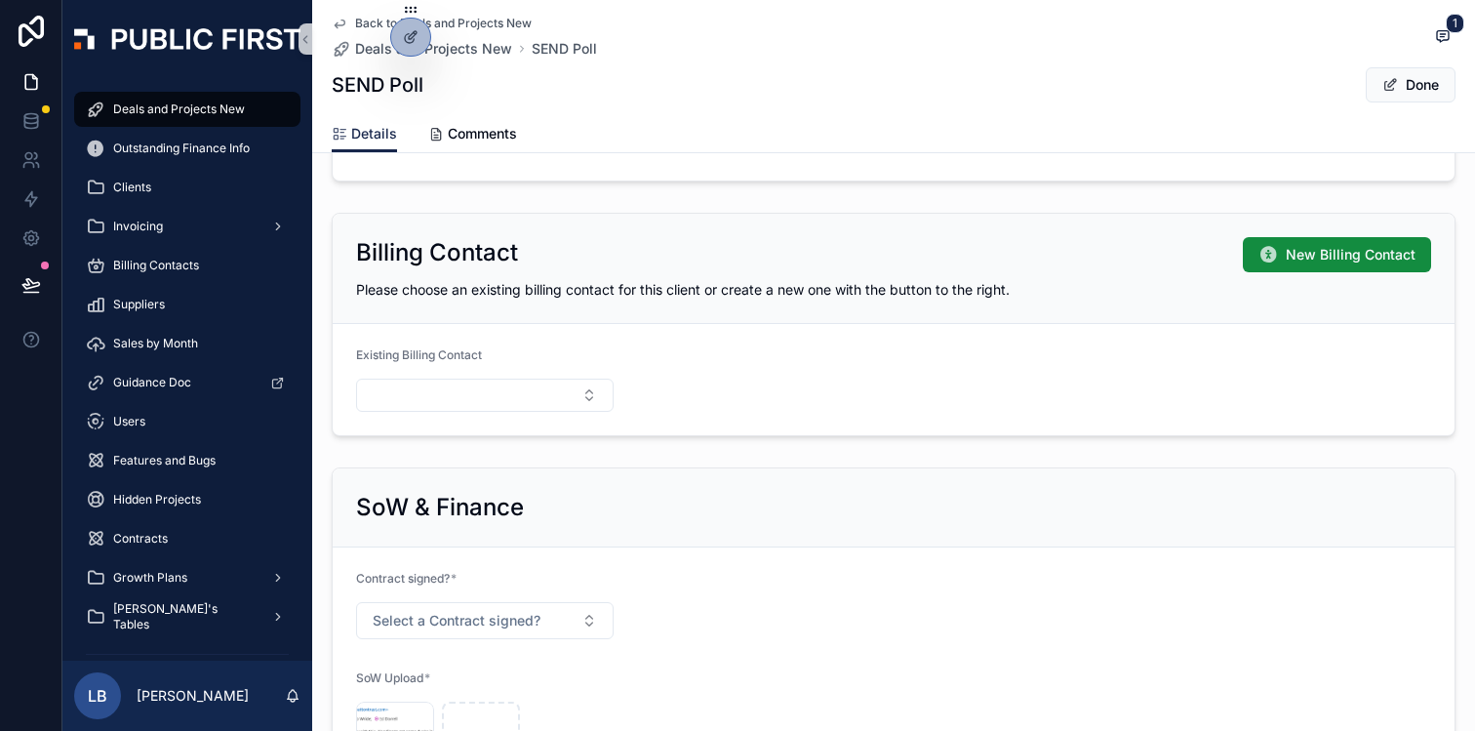
click at [798, 298] on span "Please choose an existing billing contact for this client or create a new one w…" at bounding box center [683, 289] width 654 height 17
click at [420, 36] on div at bounding box center [410, 37] width 39 height 37
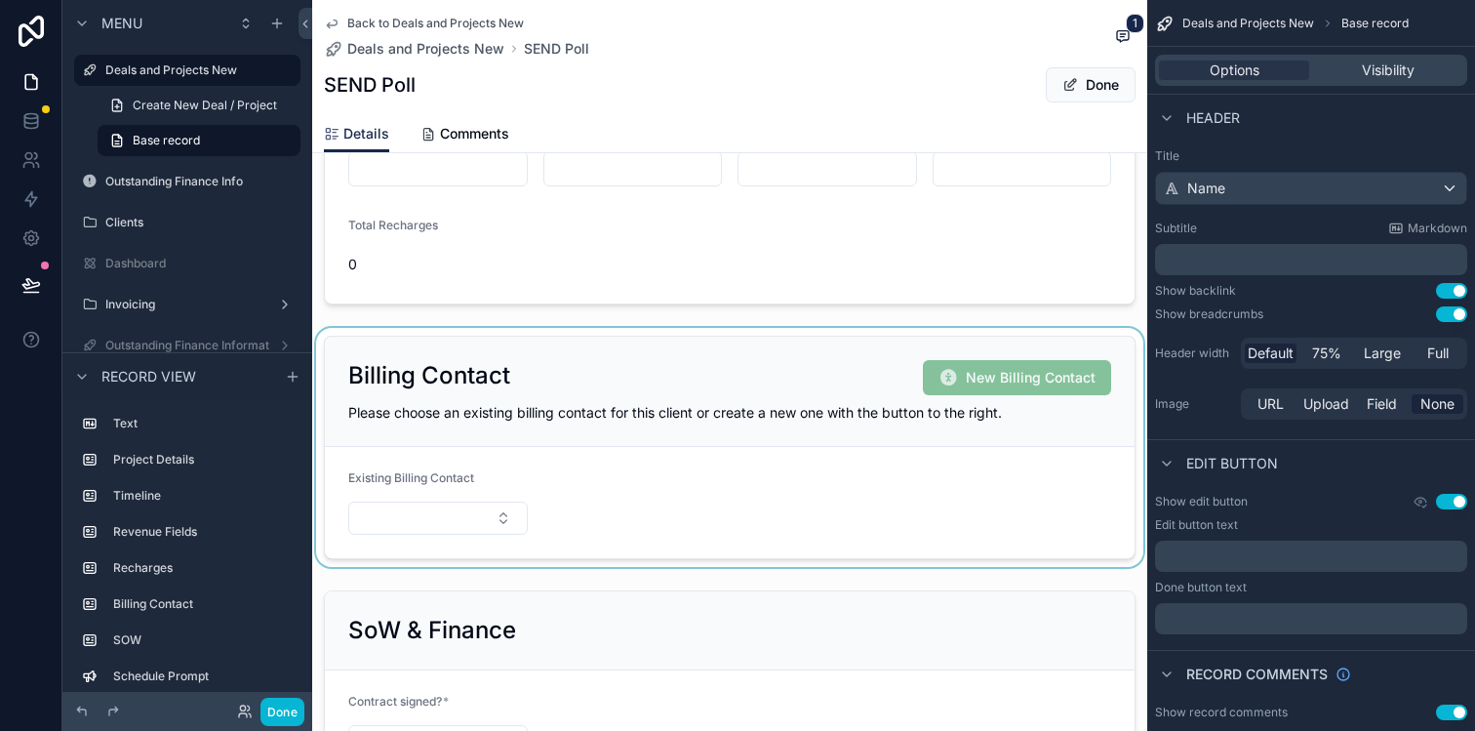
click at [784, 454] on div "scrollable content" at bounding box center [729, 447] width 835 height 239
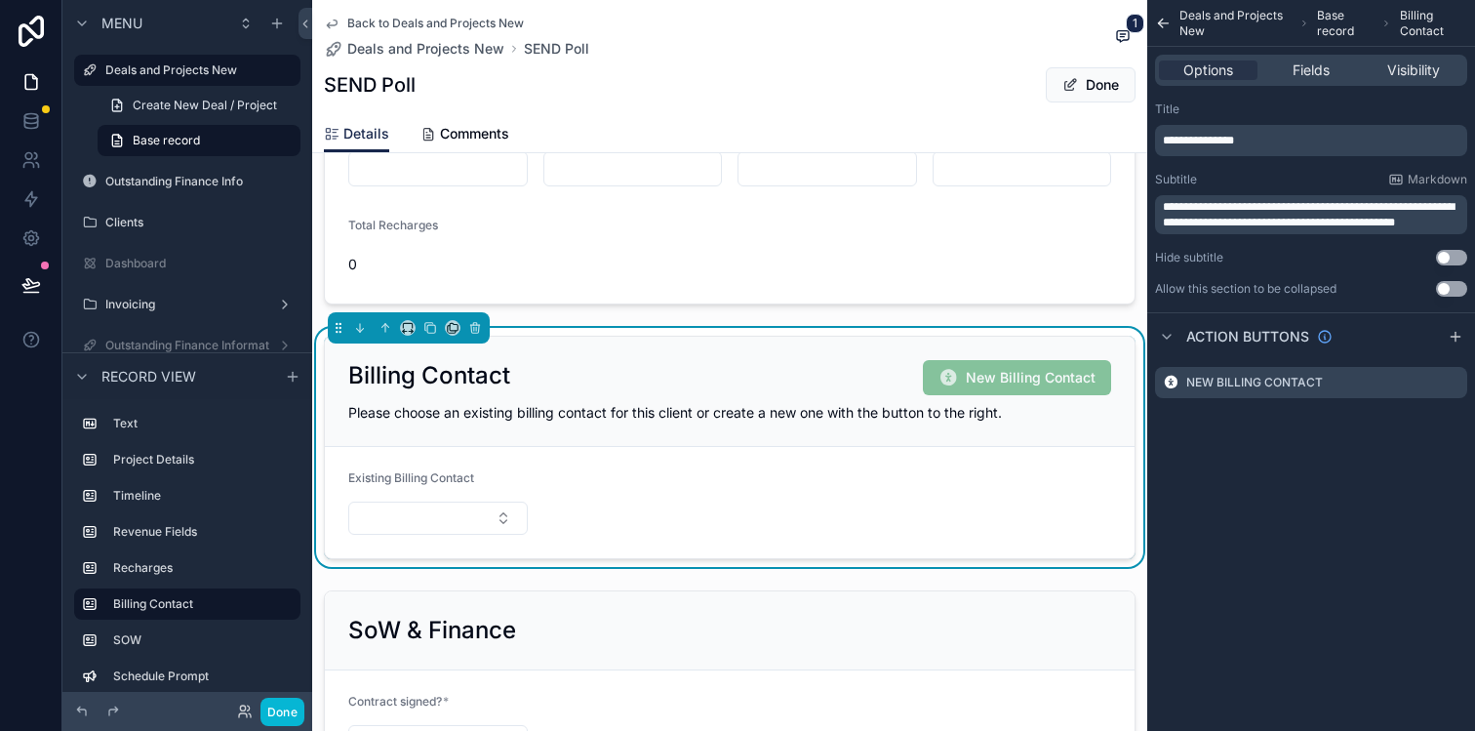
click at [1308, 55] on div "Options Fields Visibility" at bounding box center [1311, 70] width 312 height 31
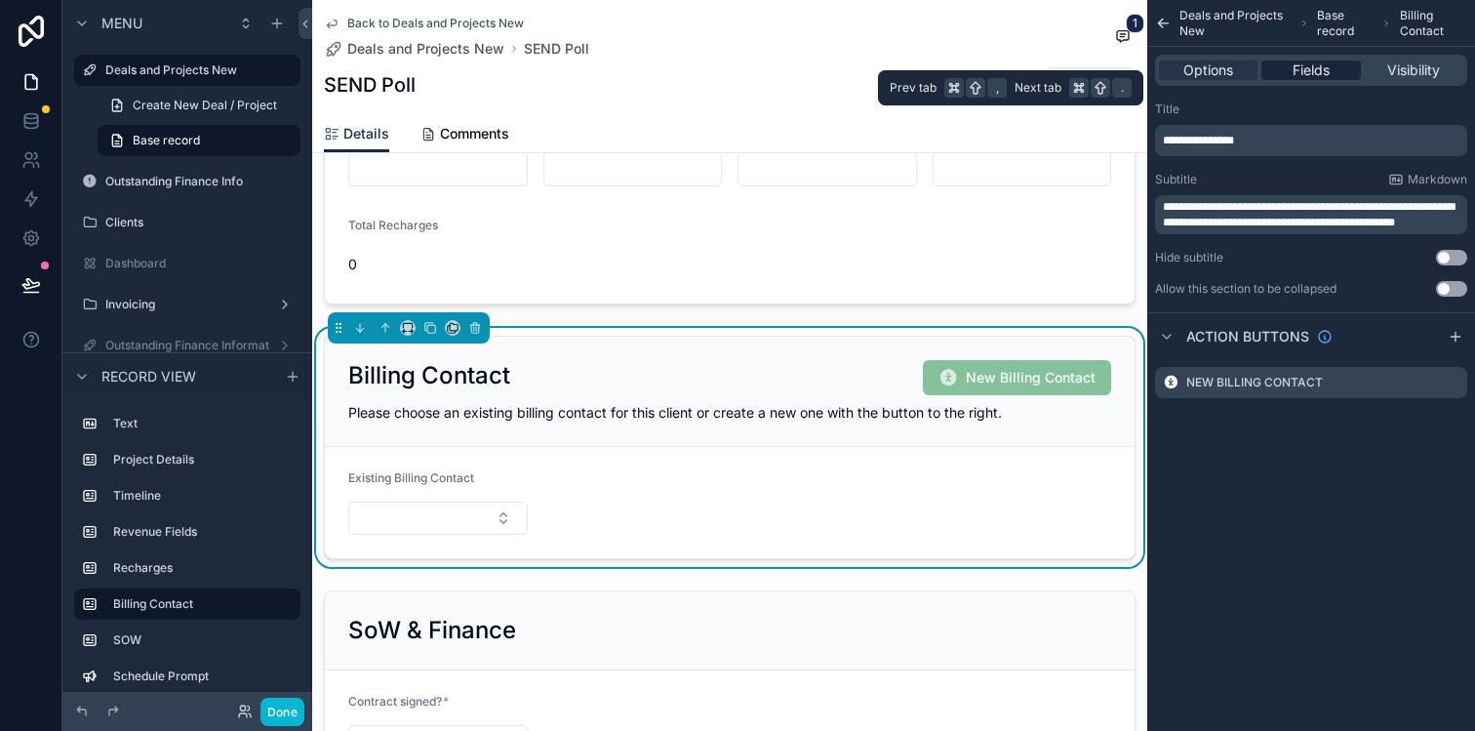
click at [1306, 69] on span "Fields" at bounding box center [1310, 70] width 37 height 20
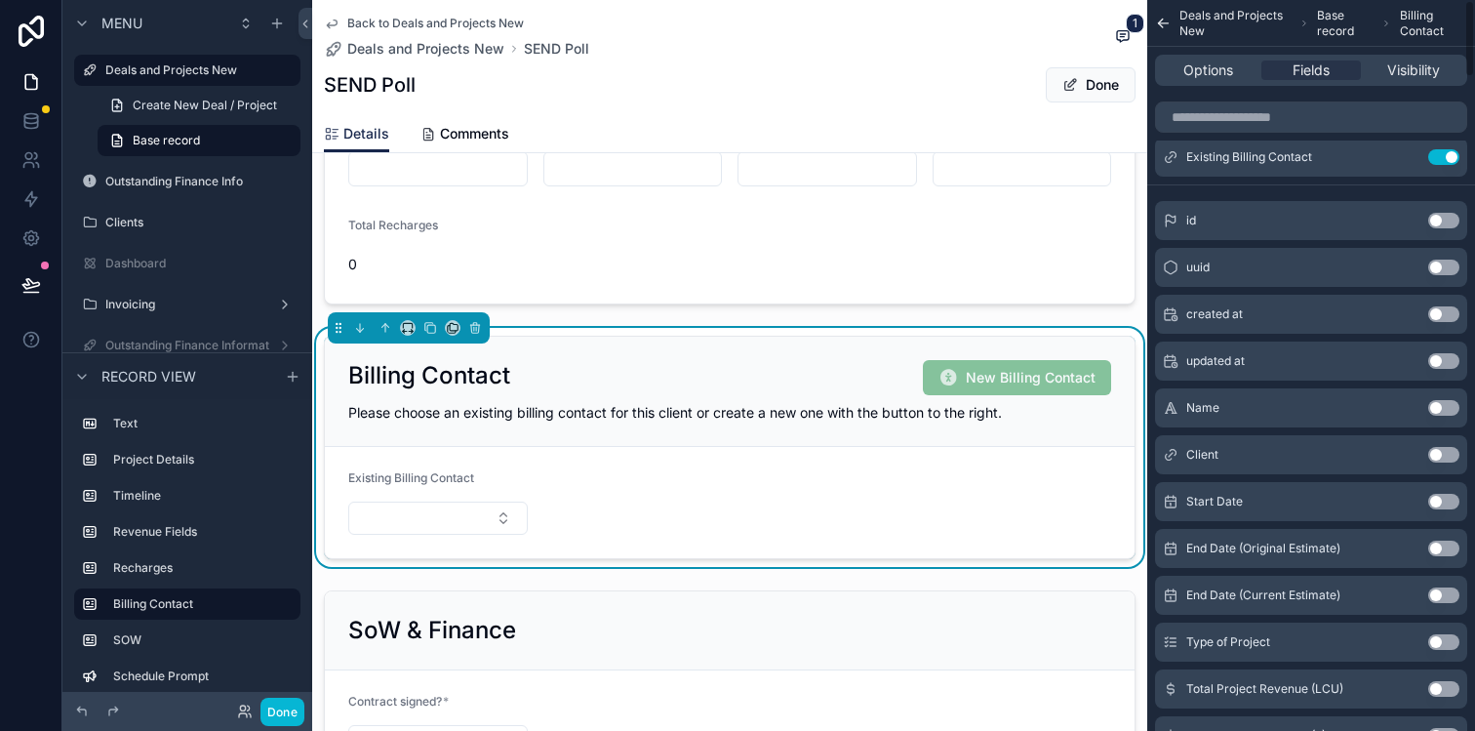
scroll to position [0, 0]
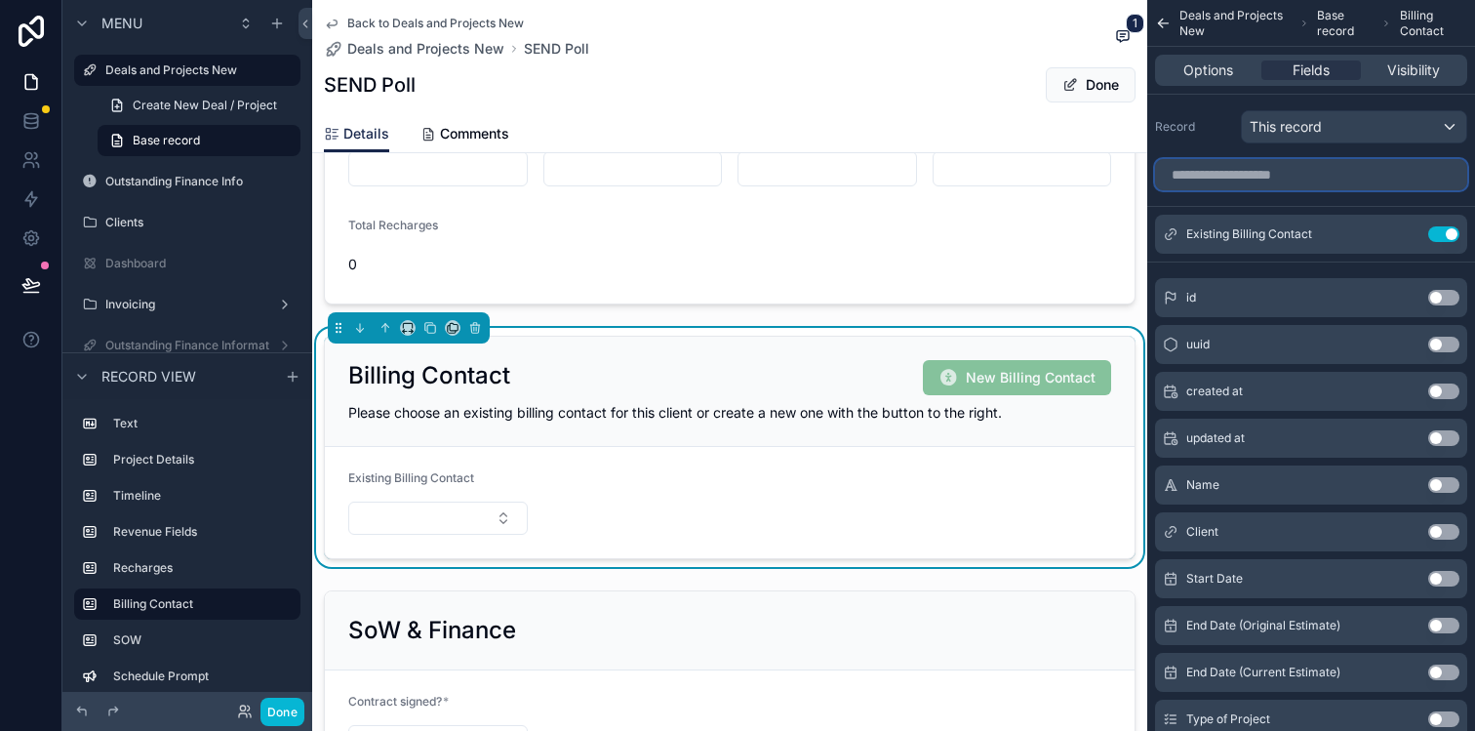
click at [1307, 172] on input "scrollable content" at bounding box center [1311, 174] width 312 height 31
type input "*"
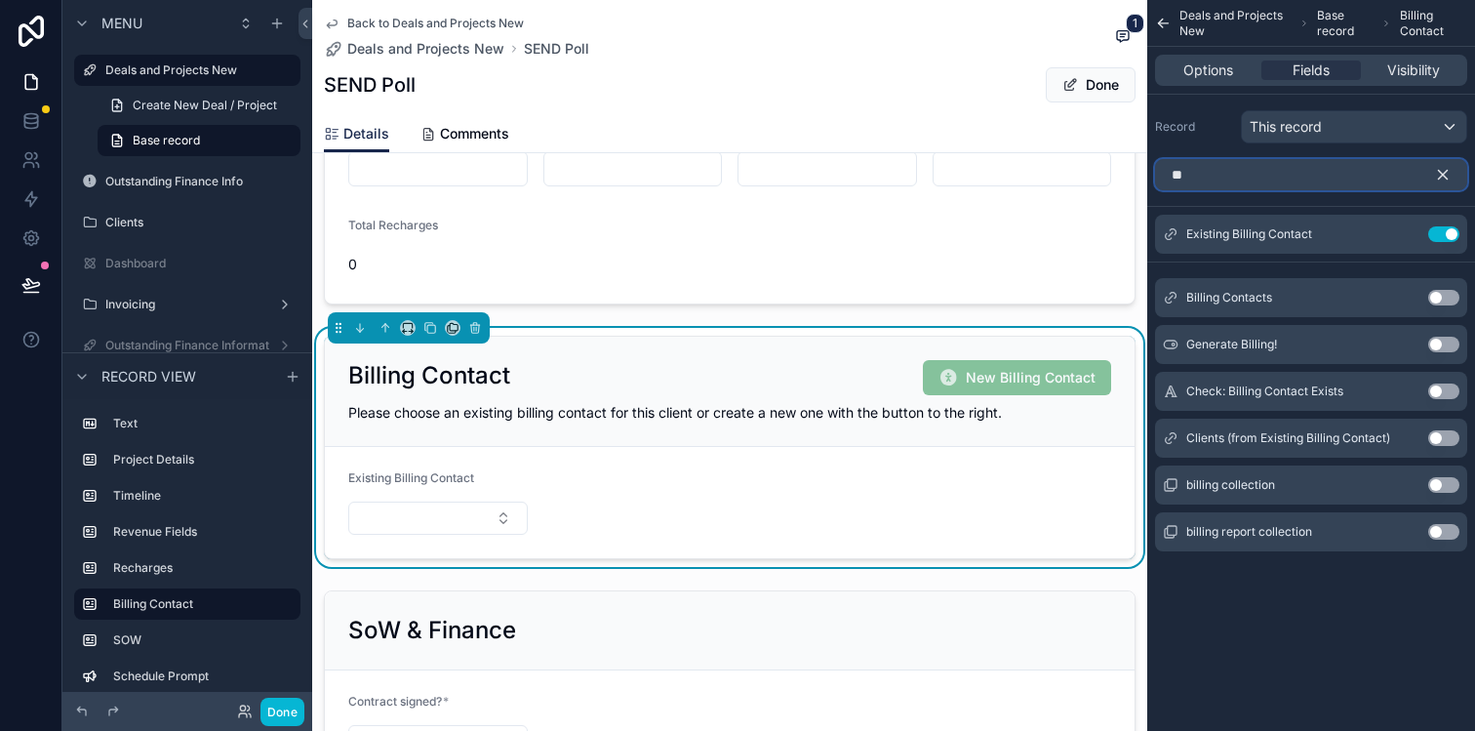
type input "**"
click at [1442, 296] on button "Use setting" at bounding box center [1443, 298] width 31 height 16
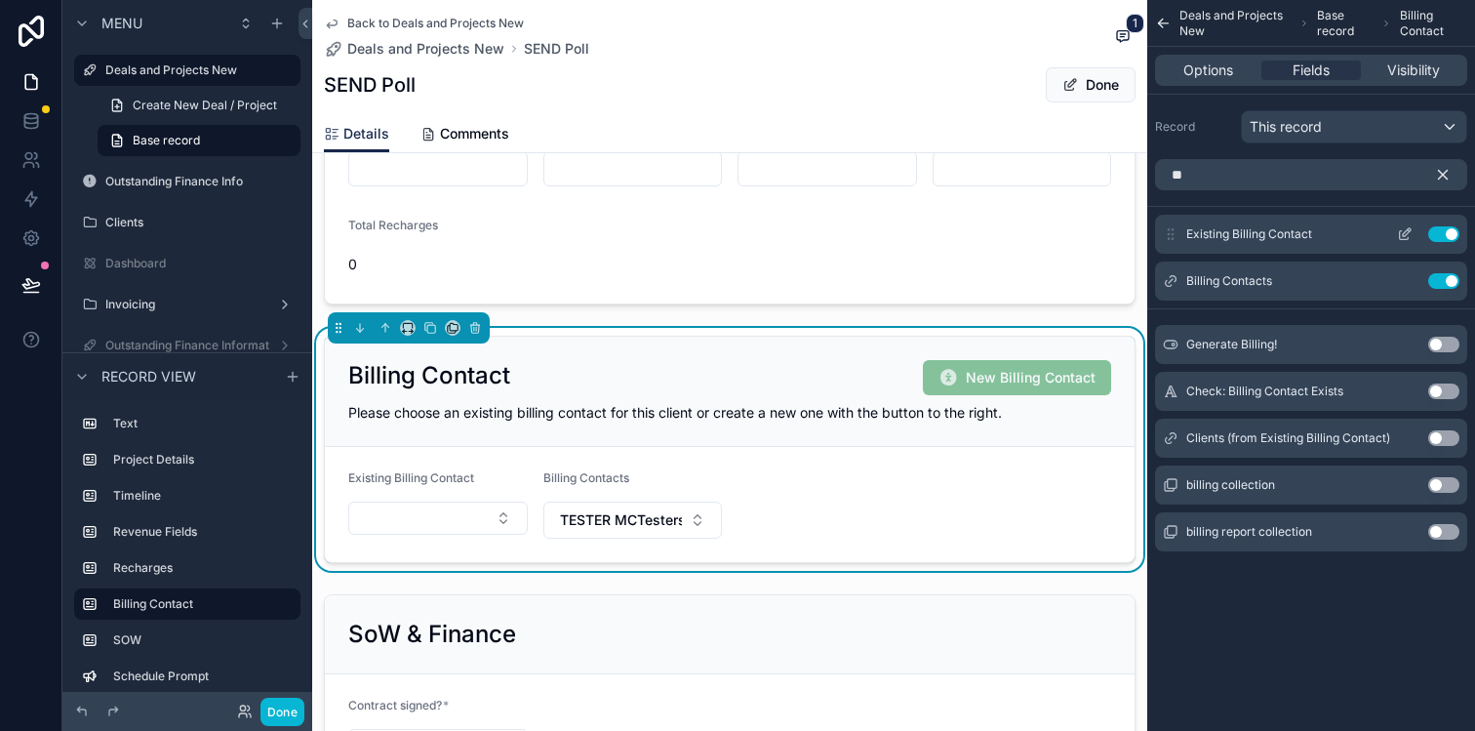
click at [1446, 232] on button "Use setting" at bounding box center [1443, 234] width 31 height 16
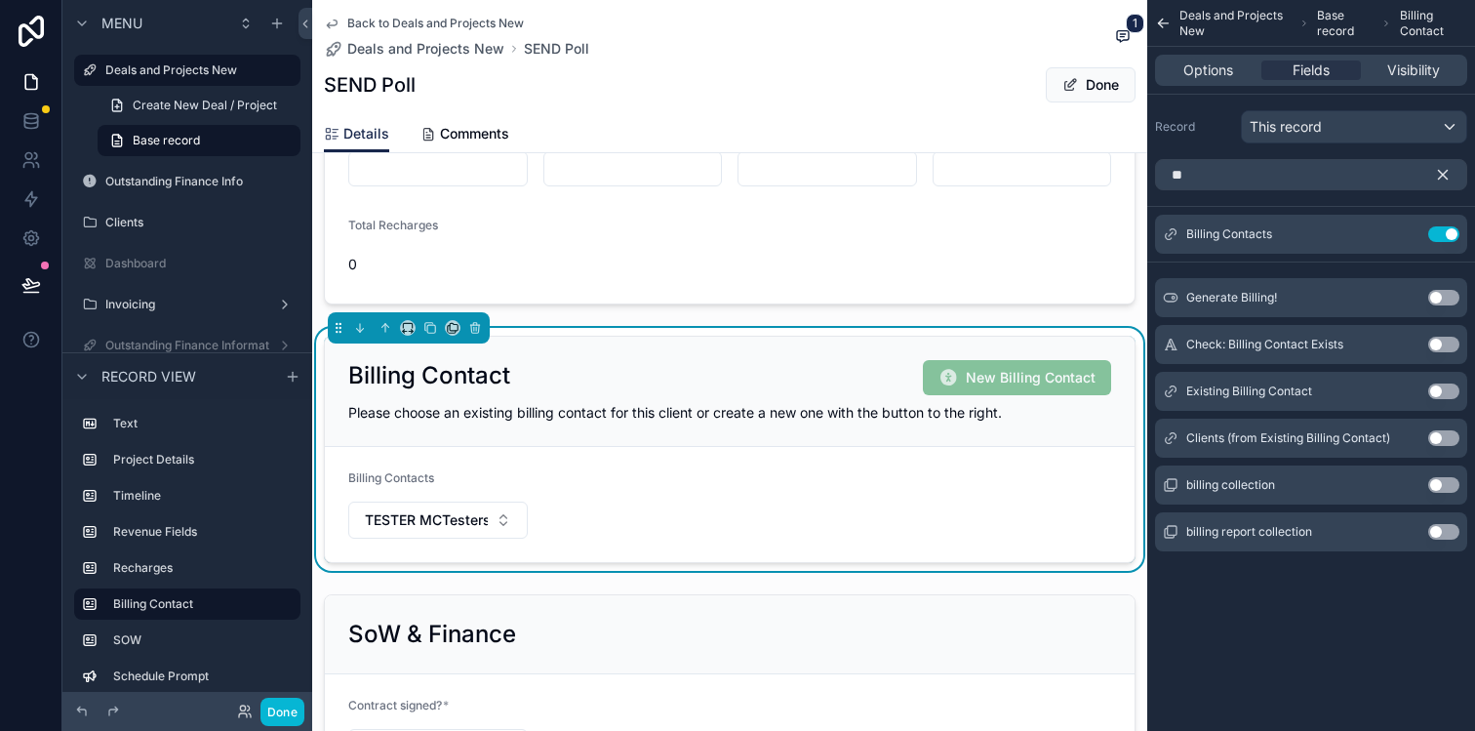
click at [659, 490] on form "Billing Contacts TESTER MCTesterson" at bounding box center [730, 504] width 810 height 115
click at [1166, 23] on icon "scrollable content" at bounding box center [1164, 23] width 10 height 0
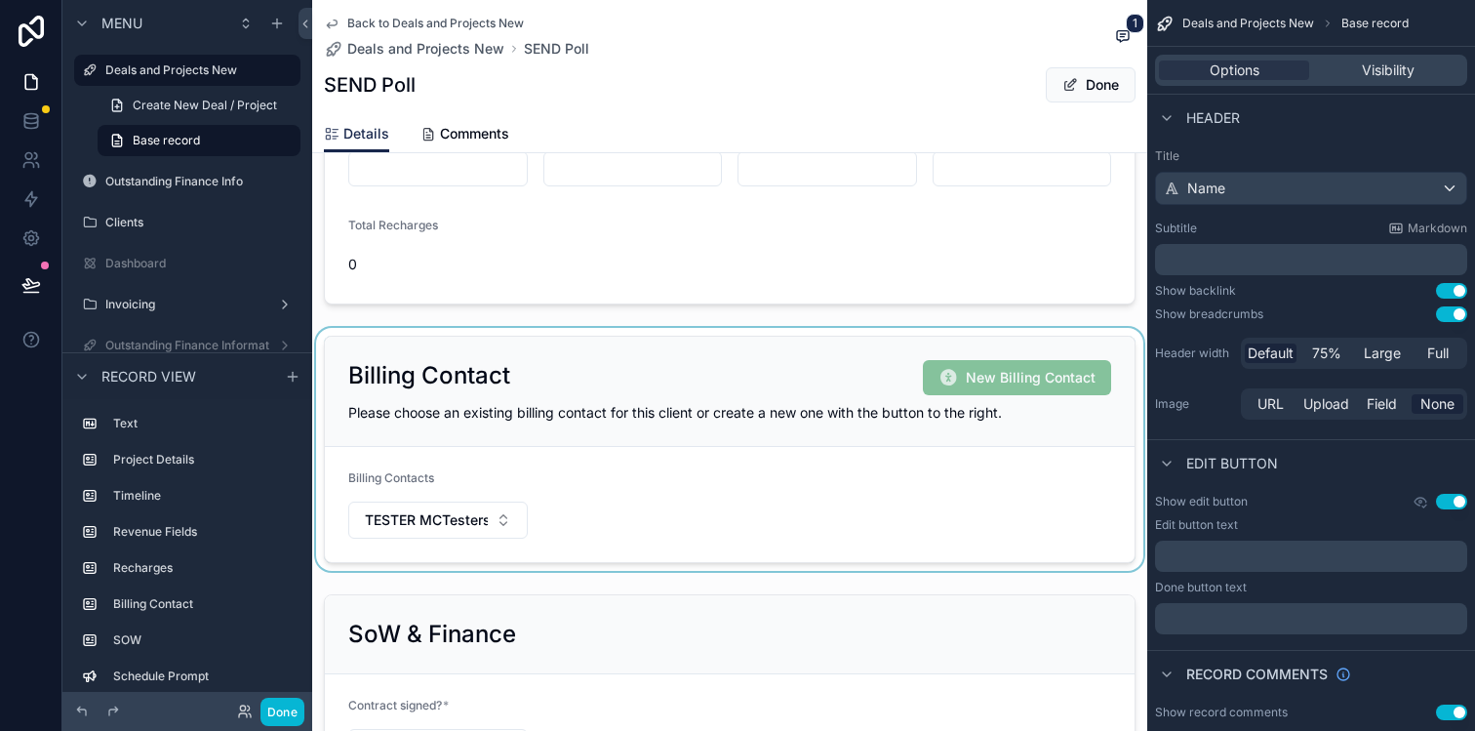
click at [1039, 496] on div "scrollable content" at bounding box center [729, 449] width 835 height 243
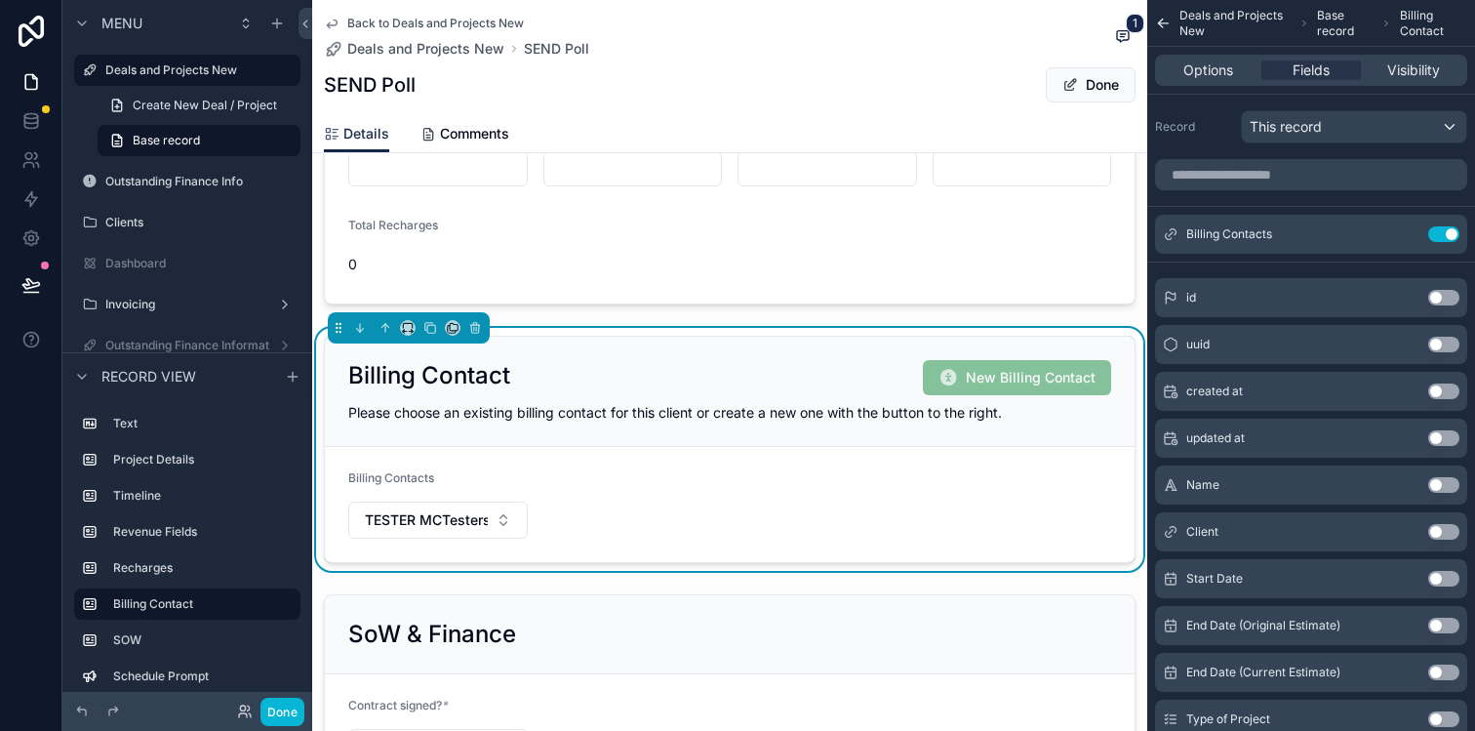
click at [844, 457] on form "Billing Contacts TESTER MCTesterson" at bounding box center [730, 504] width 810 height 115
click at [1400, 231] on icon "scrollable content" at bounding box center [1404, 235] width 9 height 9
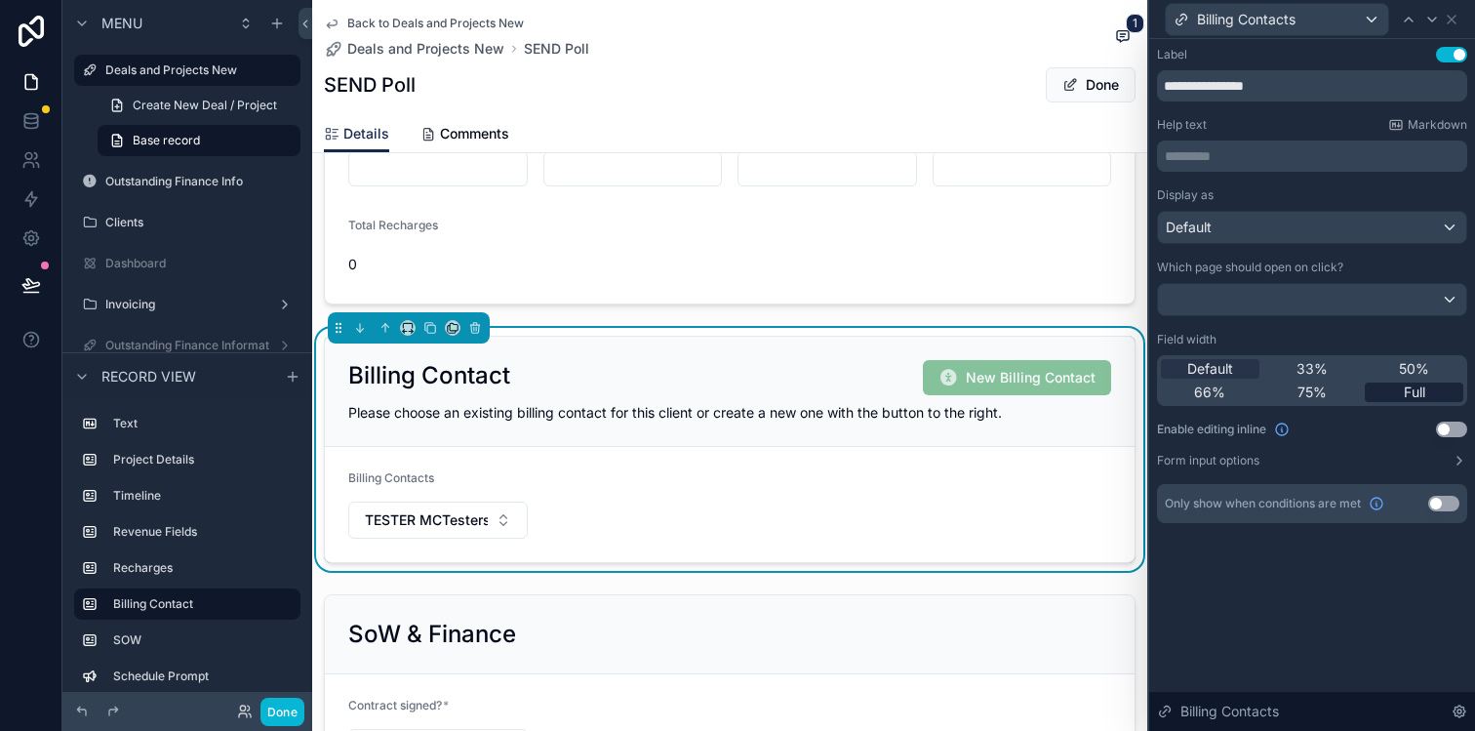
click at [1411, 389] on span "Full" at bounding box center [1414, 392] width 21 height 20
click at [1330, 388] on div "75%" at bounding box center [1312, 392] width 99 height 20
click at [1251, 394] on div "66%" at bounding box center [1210, 392] width 99 height 20
click at [1391, 368] on div "50%" at bounding box center [1414, 369] width 99 height 20
click at [798, 517] on form "Billing Contacts TESTER MCTesterson" at bounding box center [730, 504] width 810 height 115
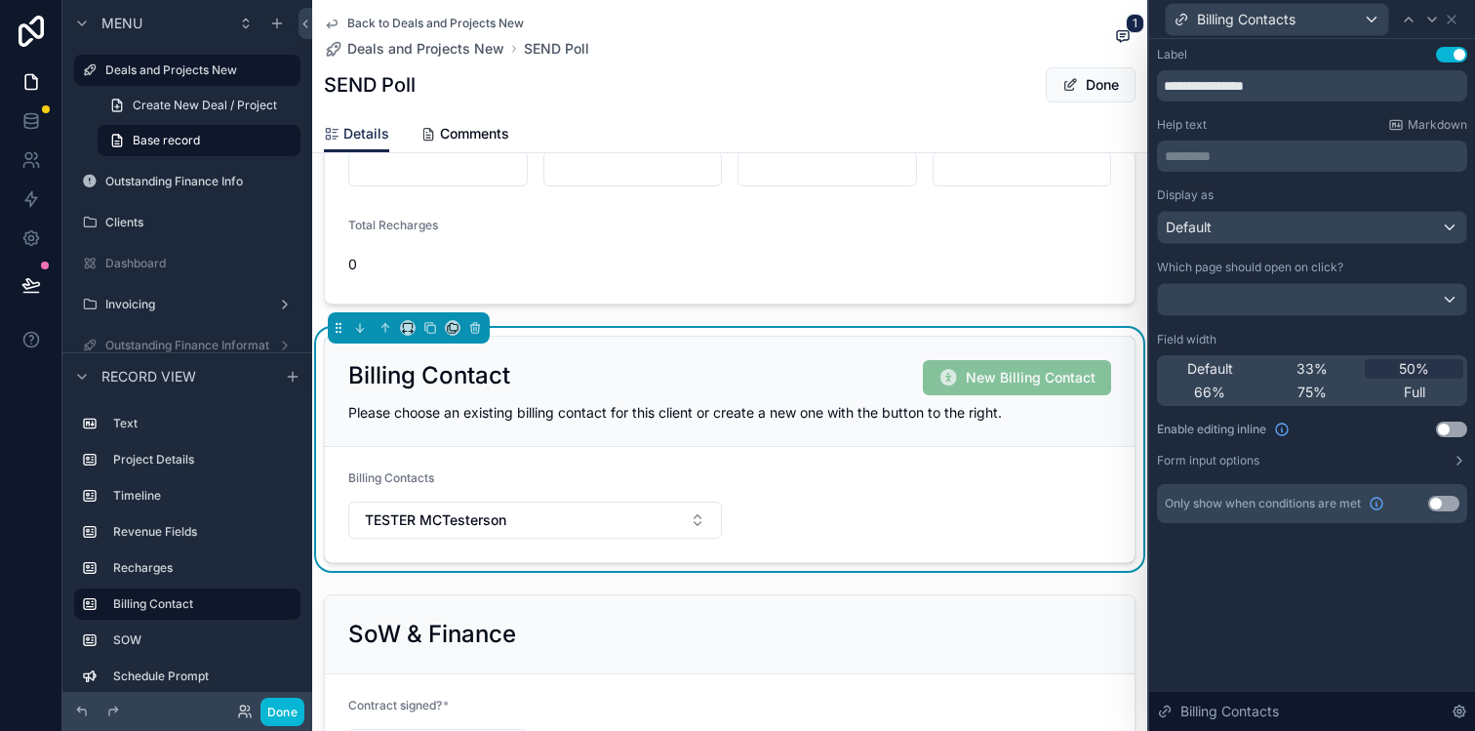
click at [872, 511] on form "Billing Contacts TESTER MCTesterson" at bounding box center [730, 504] width 810 height 115
click at [1453, 20] on icon at bounding box center [1452, 20] width 8 height 8
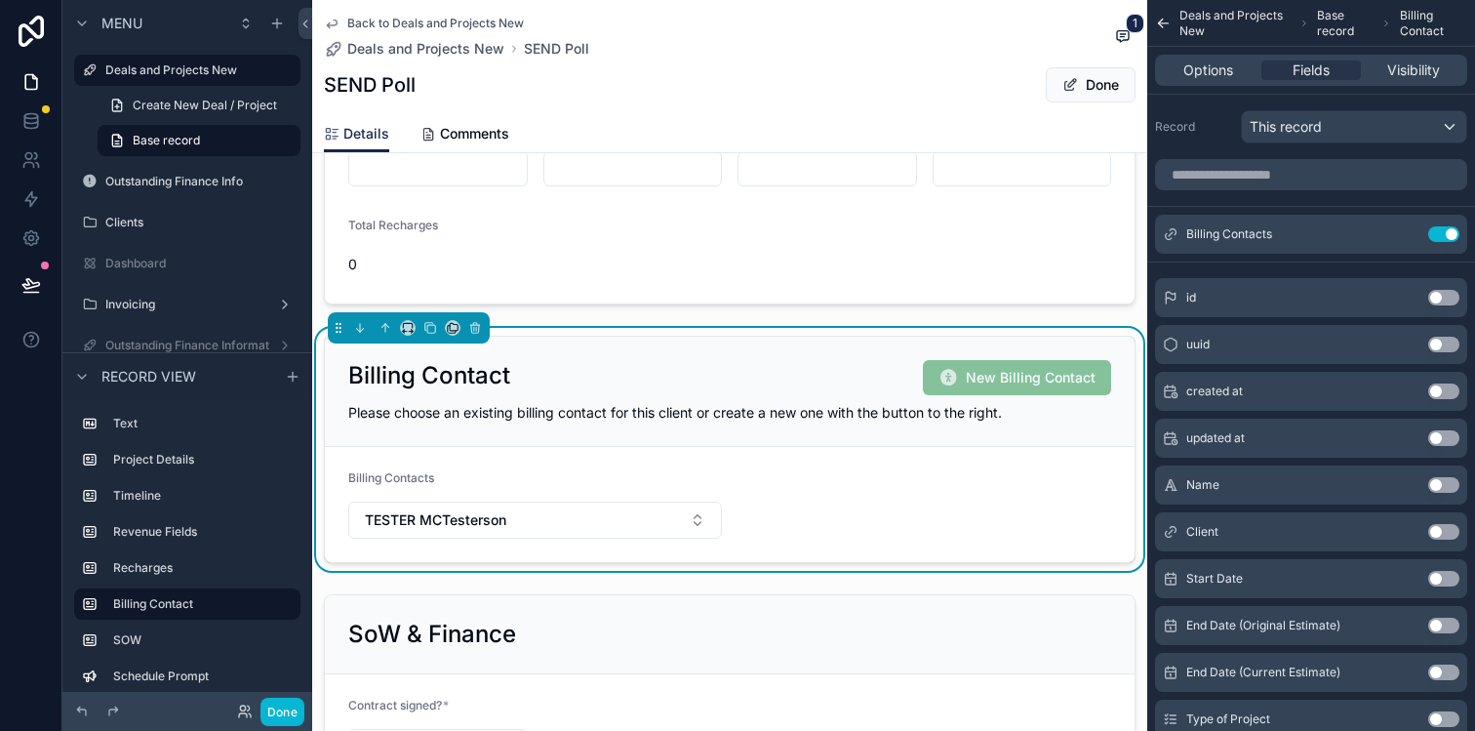
click at [942, 493] on form "Billing Contacts TESTER MCTesterson" at bounding box center [730, 504] width 810 height 115
click at [803, 504] on form "Billing Contacts TESTER MCTesterson" at bounding box center [730, 504] width 810 height 115
click at [804, 468] on form "Billing Contacts TESTER MCTesterson" at bounding box center [730, 504] width 810 height 115
click at [706, 508] on button "TESTER MCTesterson" at bounding box center [535, 519] width 374 height 37
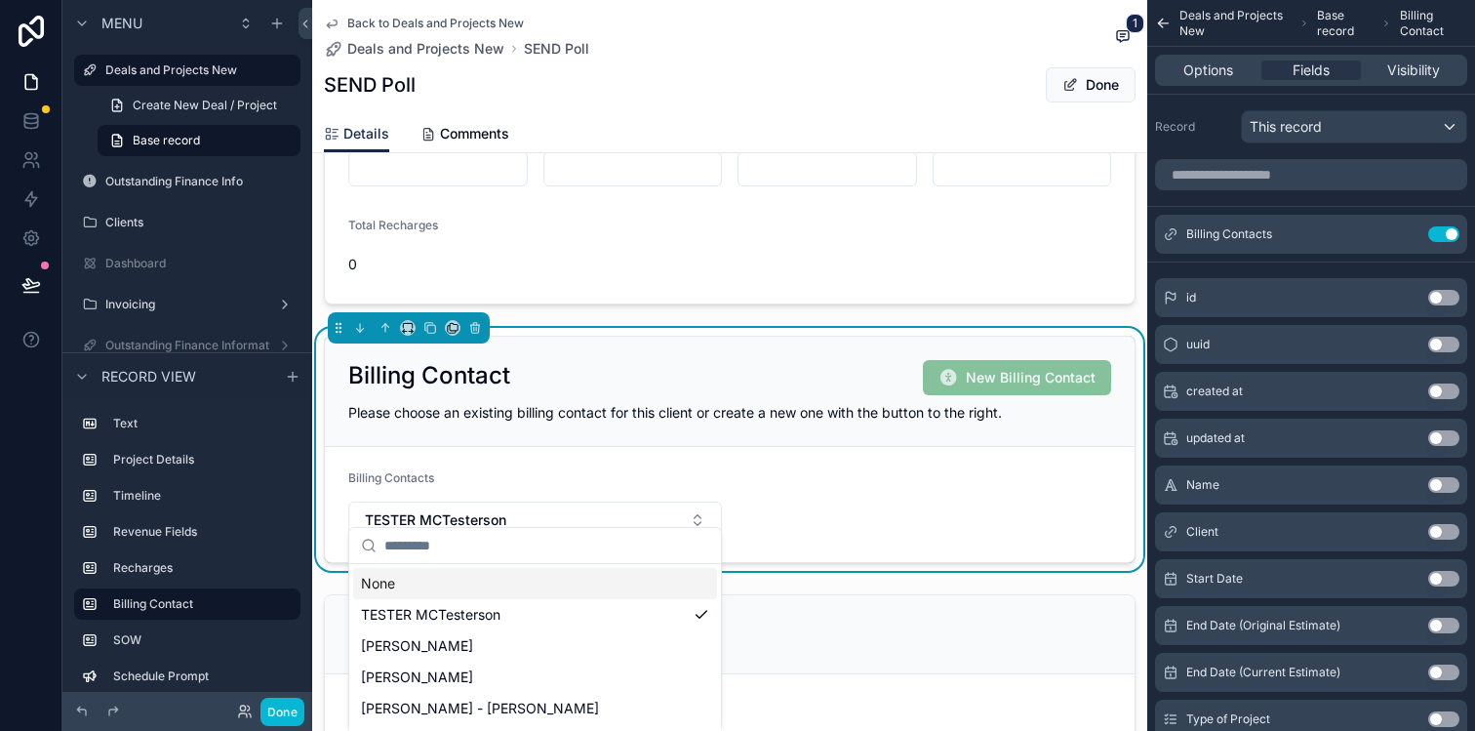
click at [818, 491] on form "Billing Contacts TESTER MCTesterson" at bounding box center [730, 504] width 810 height 115
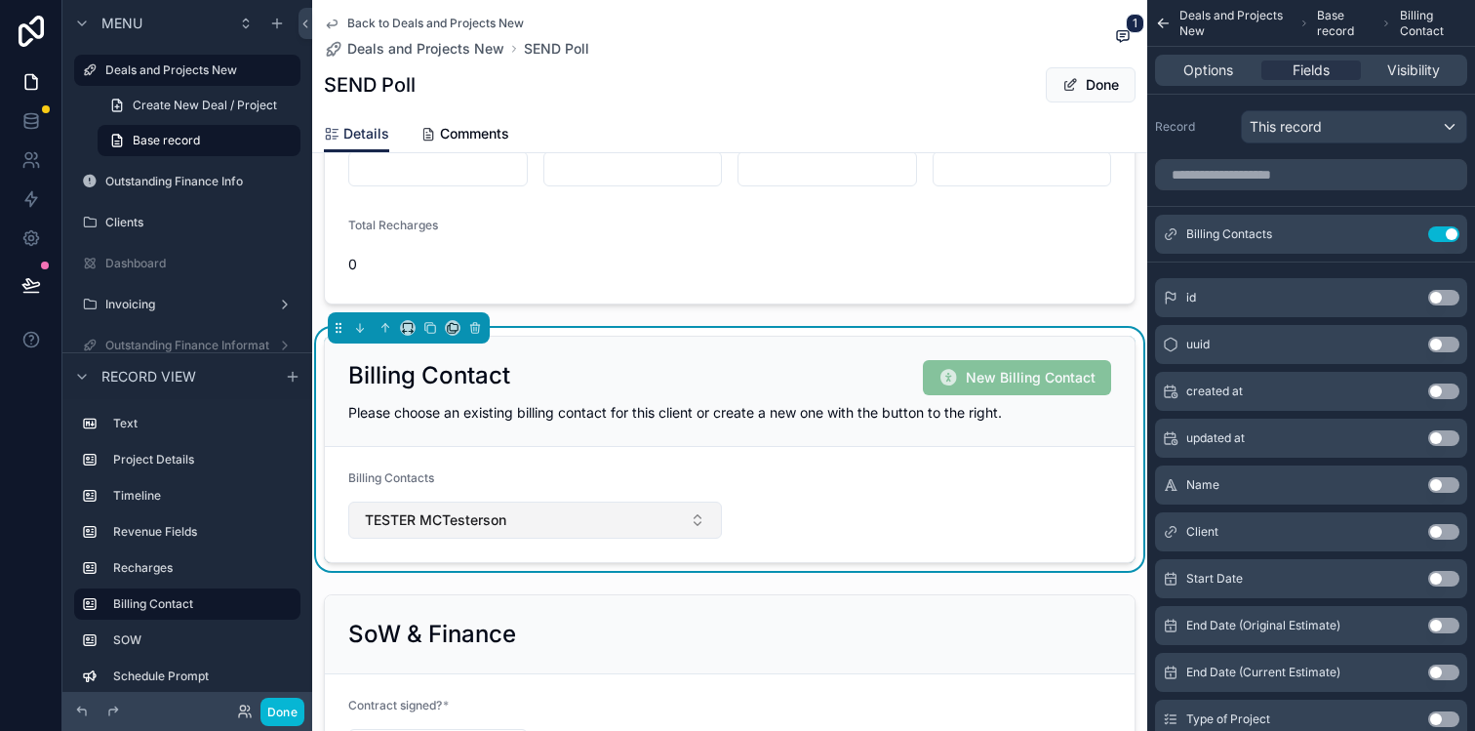
click at [692, 503] on button "TESTER MCTesterson" at bounding box center [535, 519] width 374 height 37
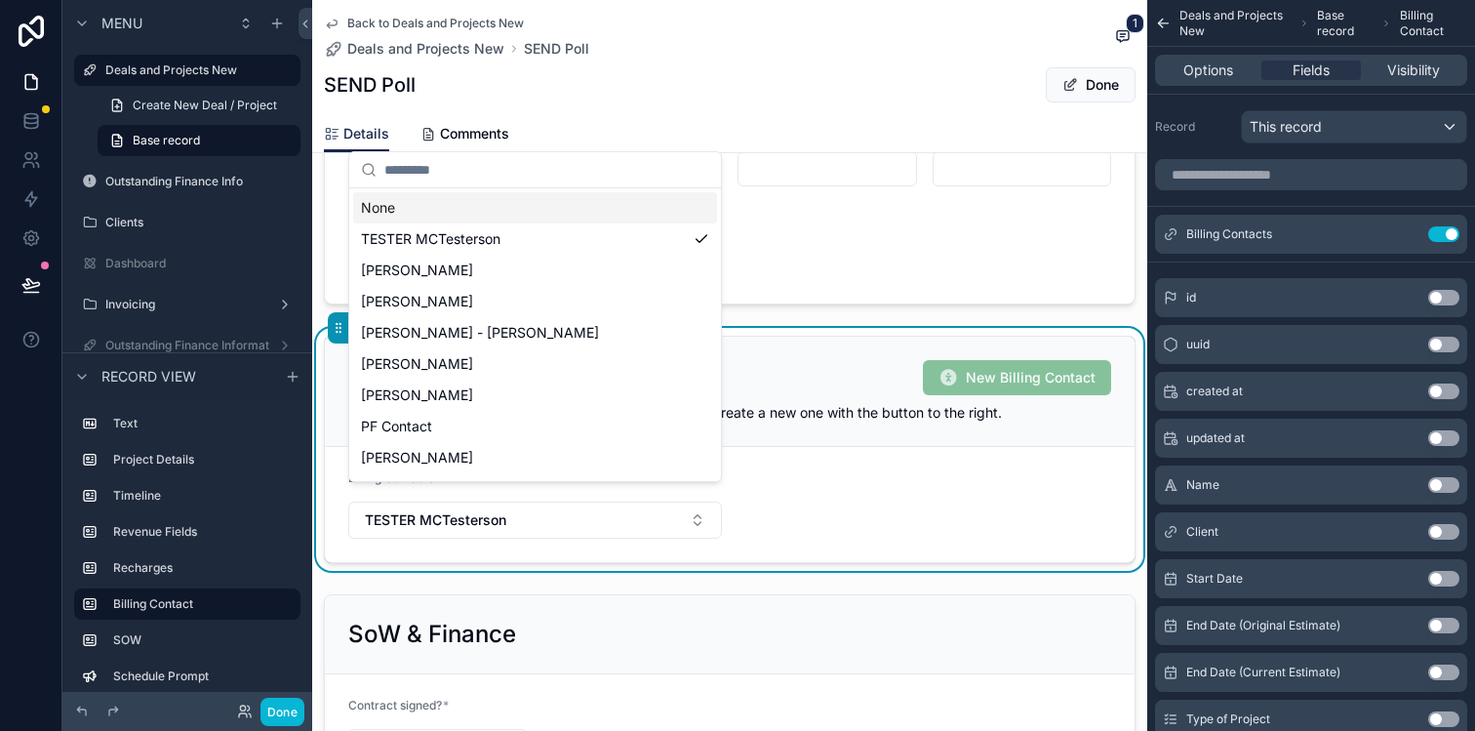
click at [627, 210] on div "None" at bounding box center [535, 207] width 364 height 31
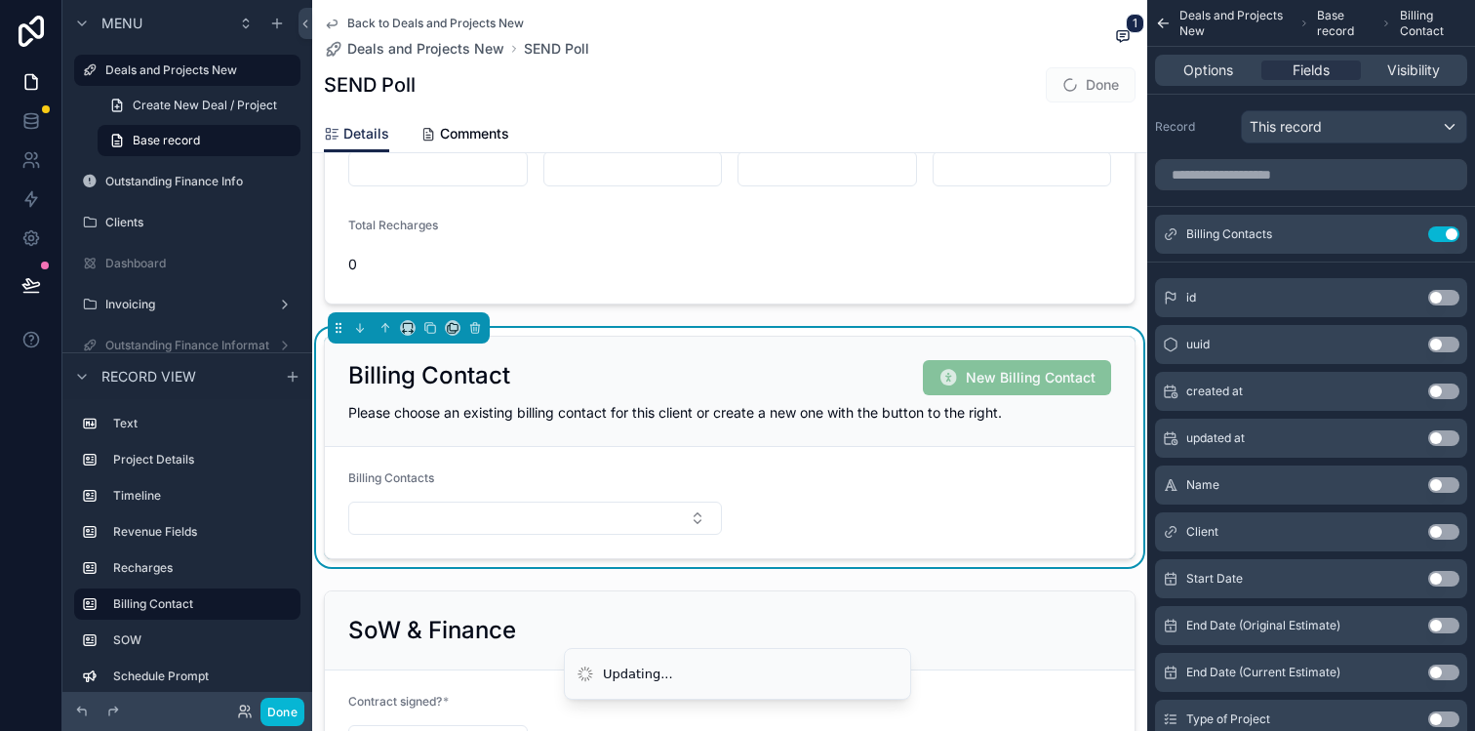
click at [809, 471] on form "Billing Contacts" at bounding box center [730, 502] width 810 height 111
click at [948, 497] on form "Billing Contacts" at bounding box center [730, 502] width 810 height 111
click at [285, 707] on button "Done" at bounding box center [282, 711] width 44 height 28
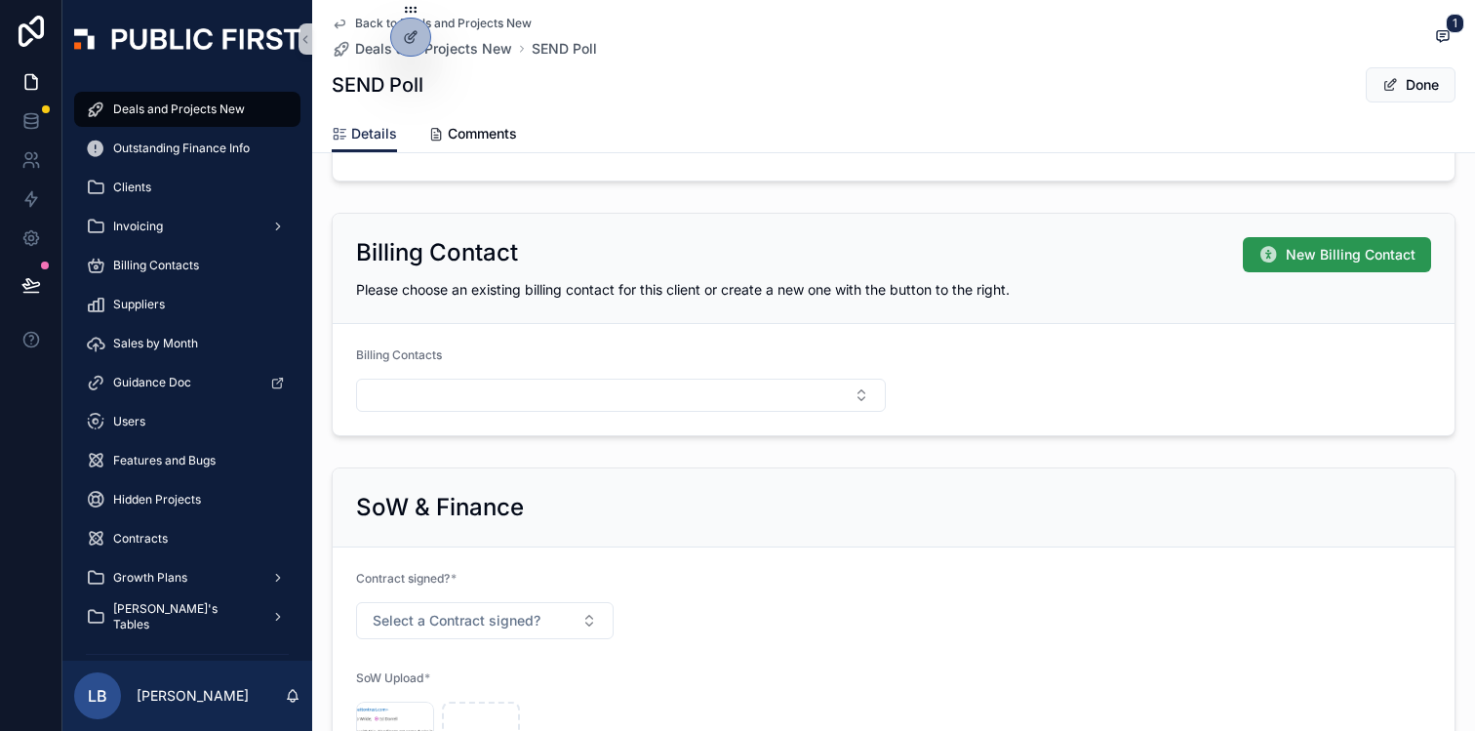
click at [1300, 261] on span "New Billing Contact" at bounding box center [1351, 255] width 130 height 20
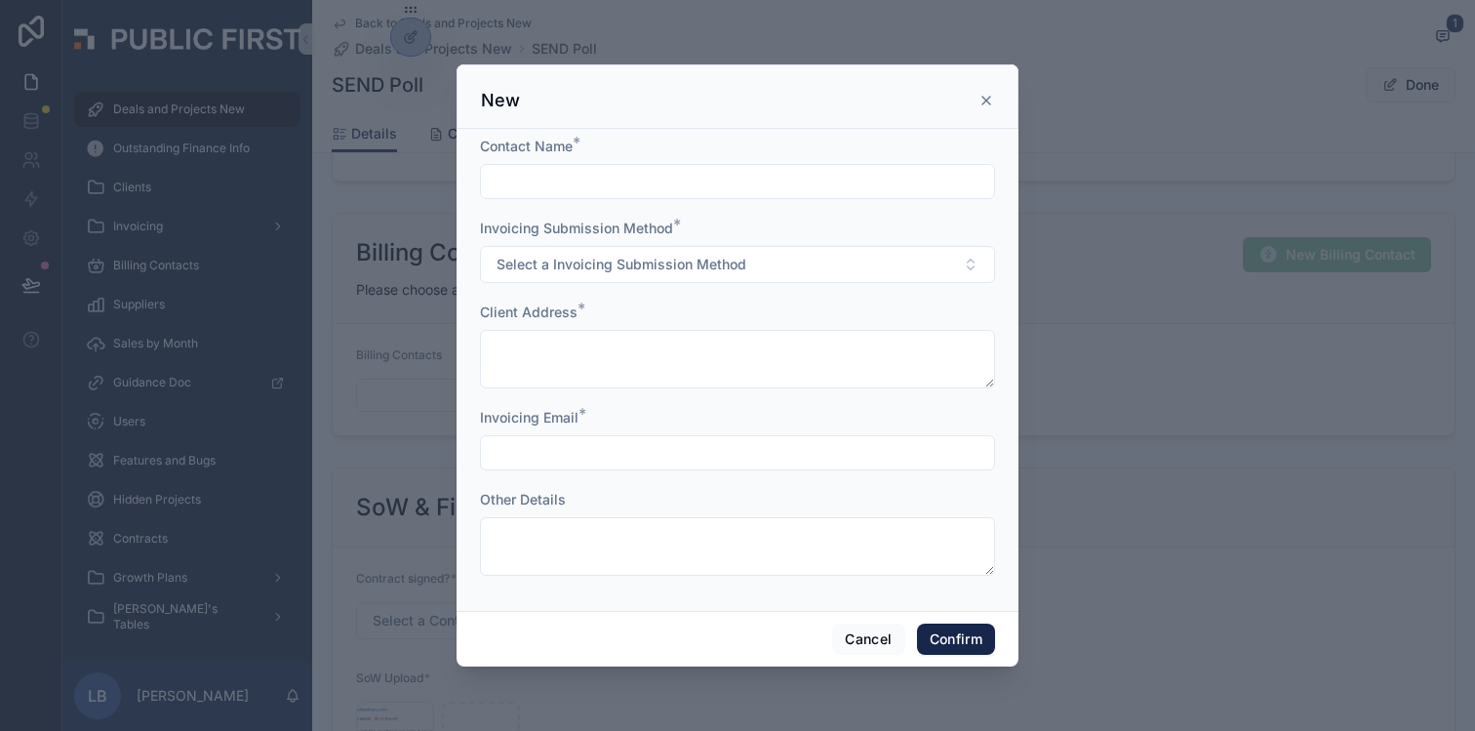
click at [583, 185] on input "text" at bounding box center [737, 181] width 513 height 27
click at [645, 188] on input "**********" at bounding box center [737, 181] width 513 height 27
type input "**********"
click at [607, 265] on span "Select a Invoicing Submission Method" at bounding box center [622, 265] width 250 height 20
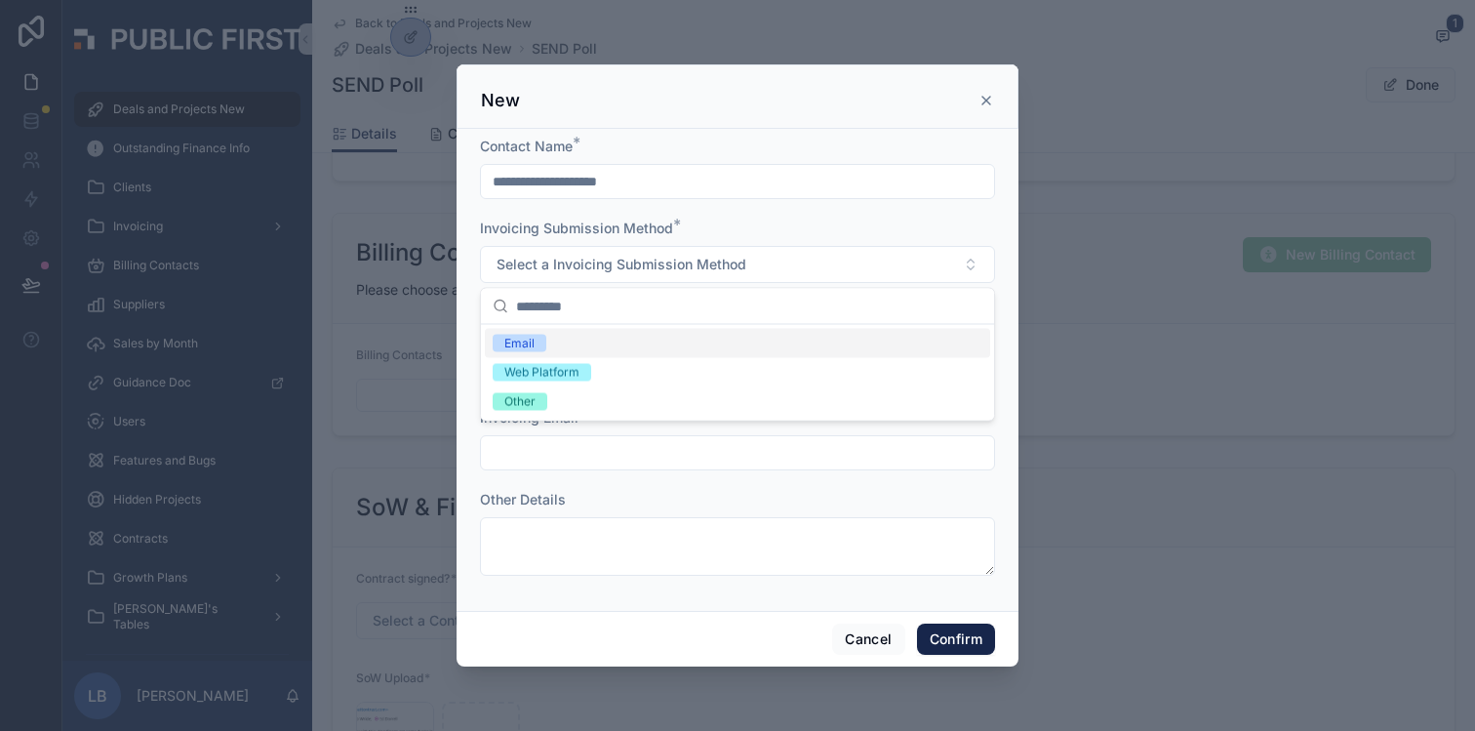
click at [576, 350] on div "Email" at bounding box center [737, 343] width 505 height 29
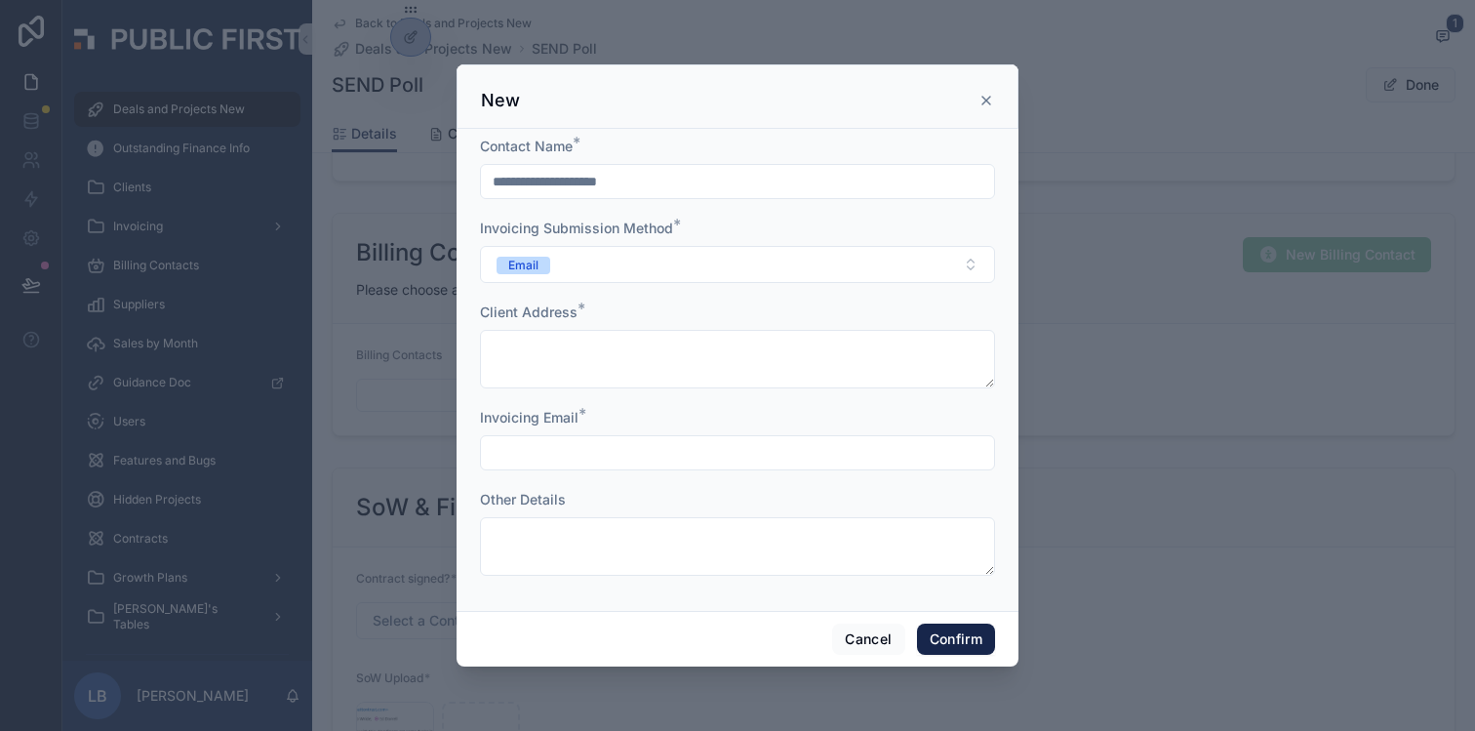
click at [573, 400] on form "**********" at bounding box center [737, 366] width 515 height 458
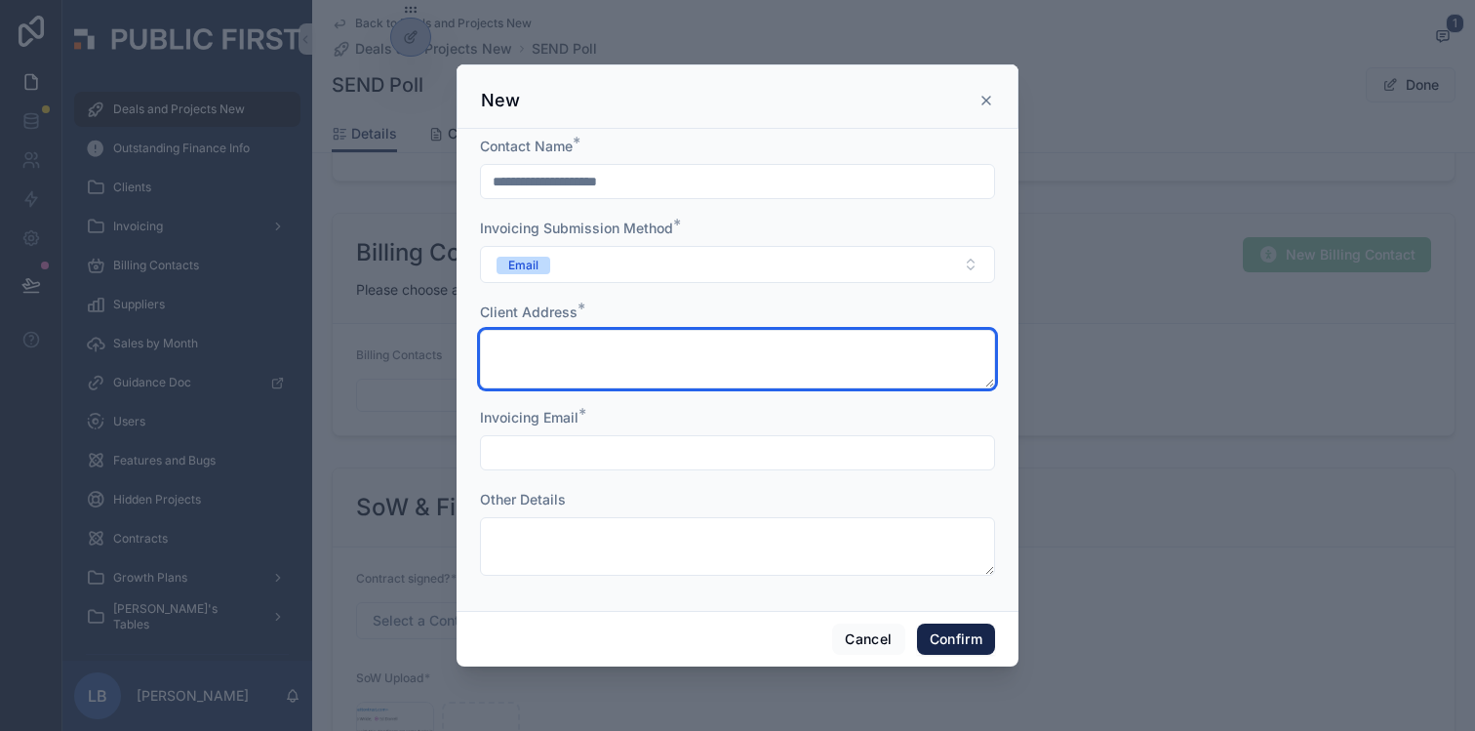
click at [580, 376] on textarea at bounding box center [737, 359] width 515 height 59
type textarea "****"
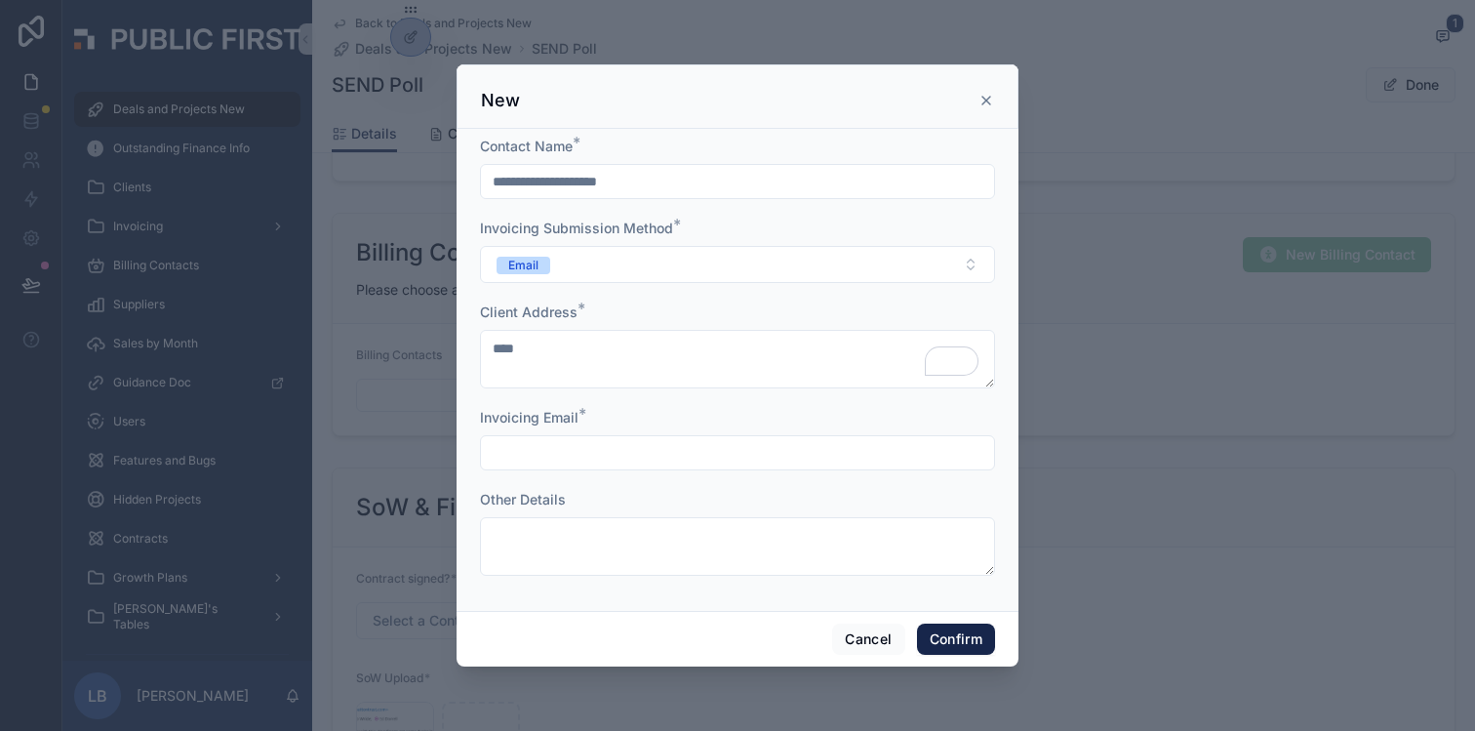
click at [528, 447] on input "text" at bounding box center [737, 452] width 513 height 27
type input "**********"
click at [946, 636] on button "Confirm" at bounding box center [956, 638] width 78 height 31
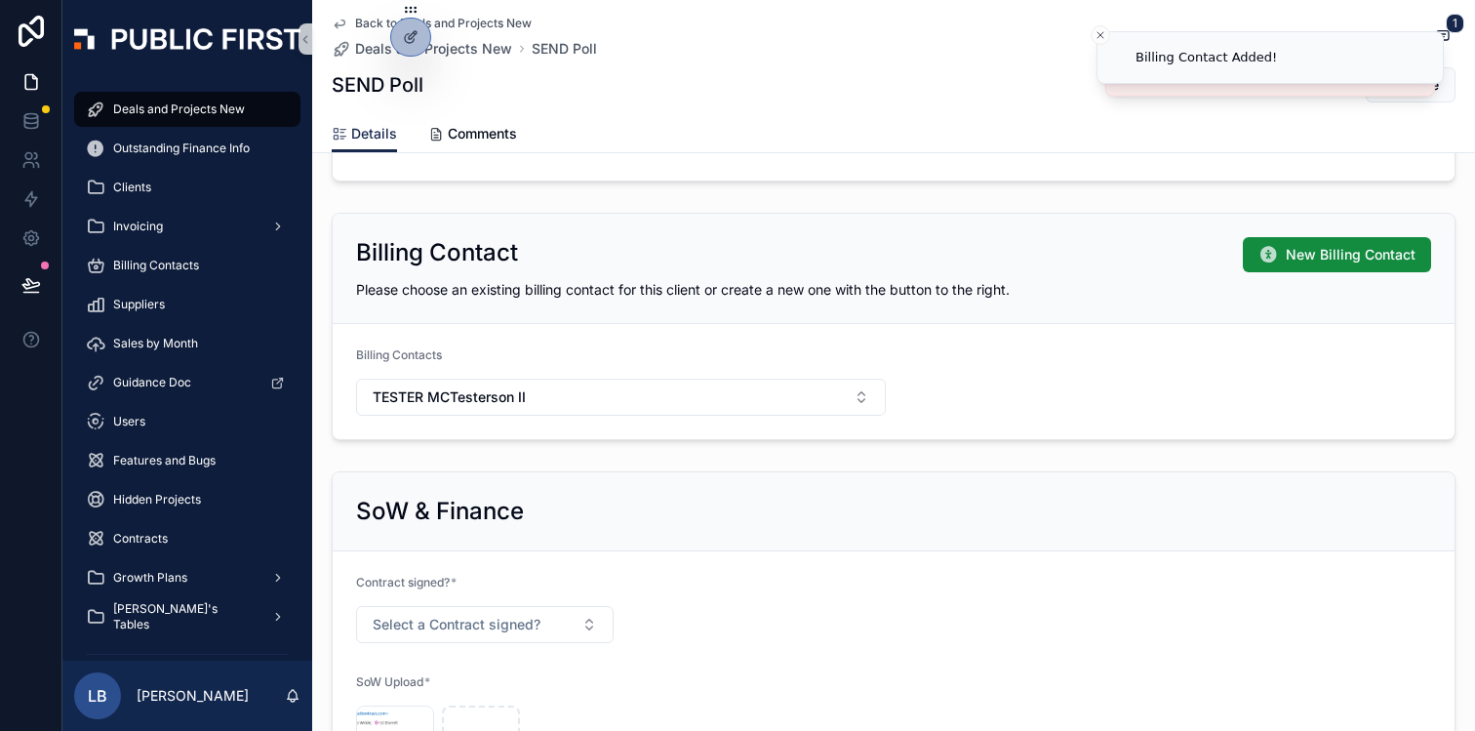
click at [1085, 377] on form "Billing Contacts TESTER MCTesterson II" at bounding box center [894, 381] width 1122 height 115
click at [1054, 378] on form "Billing Contacts TESTER MCTesterson II" at bounding box center [894, 381] width 1122 height 115
click at [1032, 368] on form "Billing Contacts TESTER MCTesterson II" at bounding box center [894, 381] width 1122 height 115
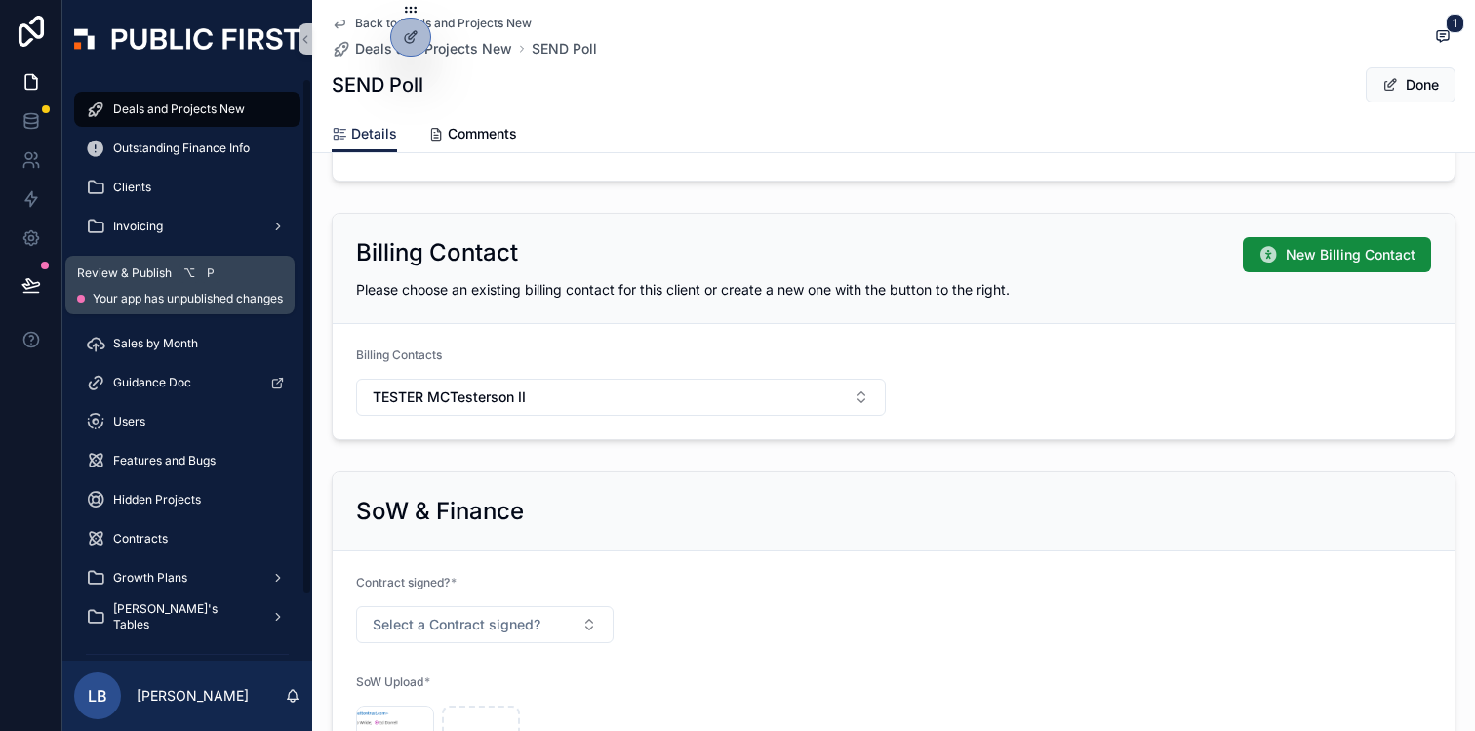
click at [23, 290] on icon at bounding box center [31, 285] width 20 height 20
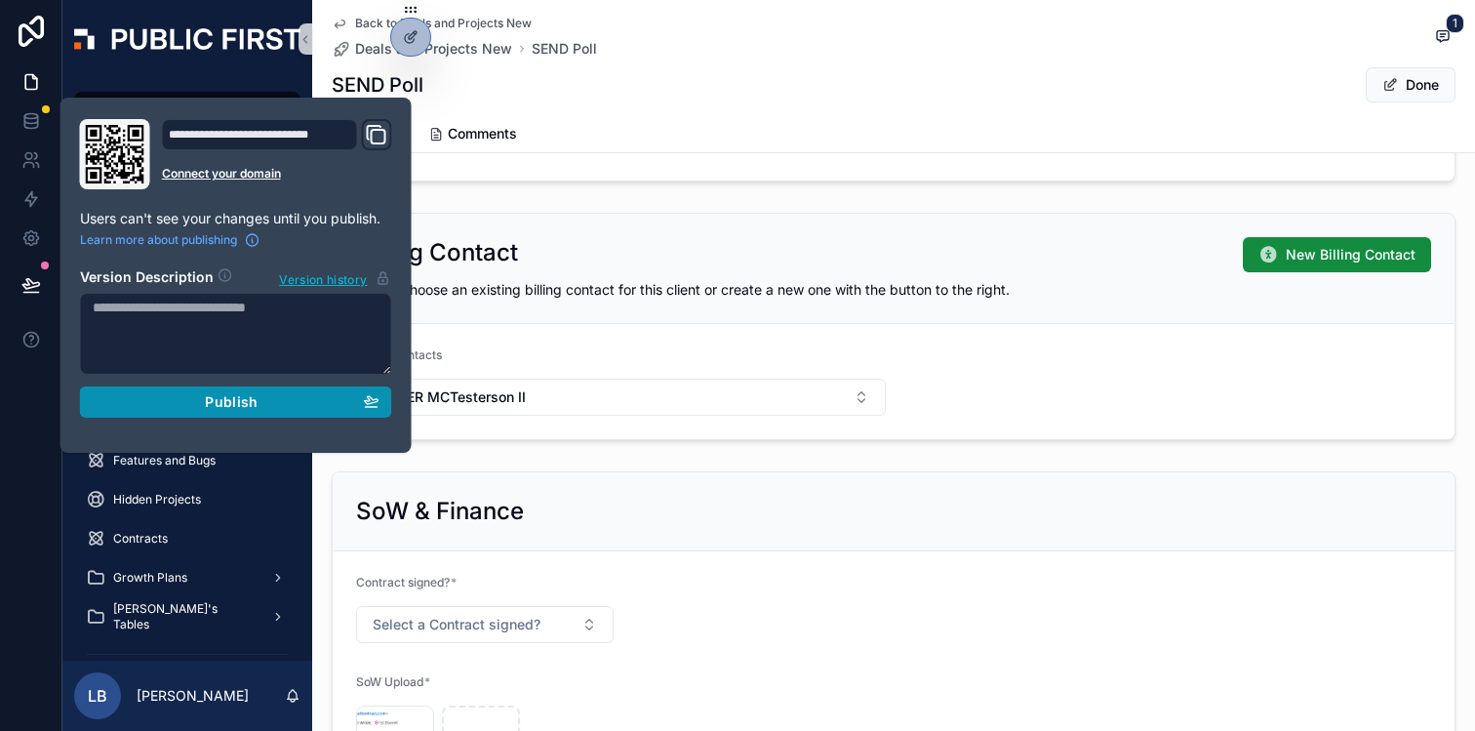
click at [244, 401] on span "Publish" at bounding box center [231, 402] width 53 height 18
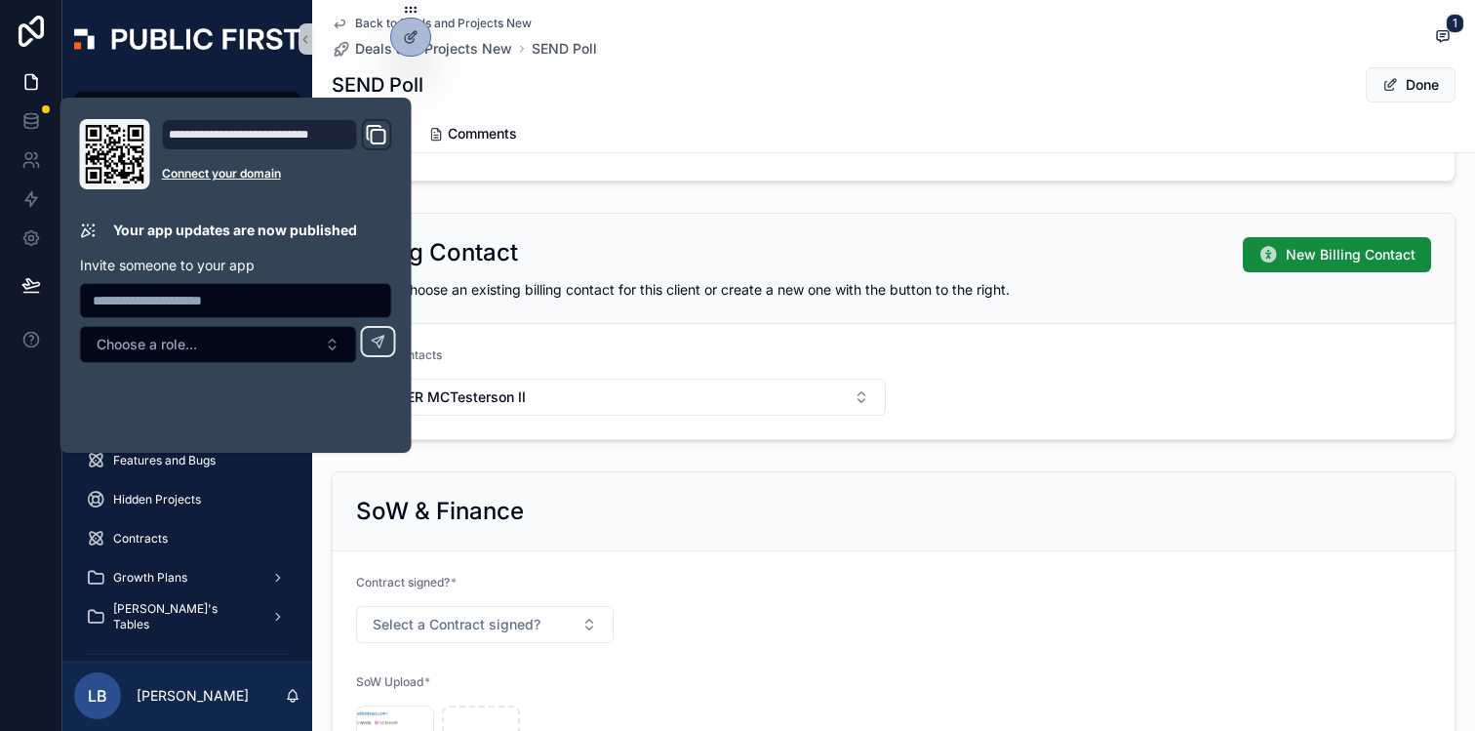
click at [998, 364] on form "Billing Contacts TESTER MCTesterson II" at bounding box center [894, 381] width 1122 height 115
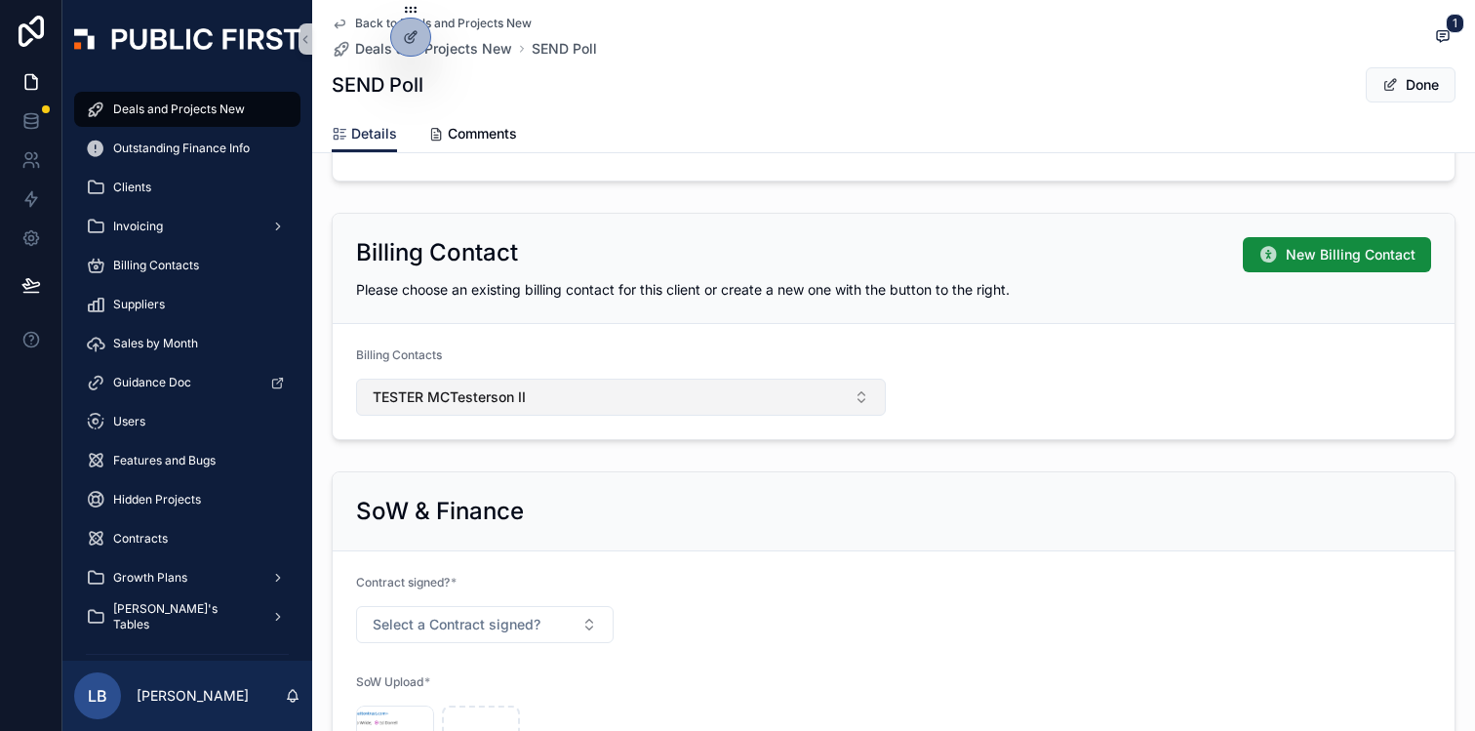
click at [871, 400] on button "TESTER MCTesterson II" at bounding box center [621, 396] width 530 height 37
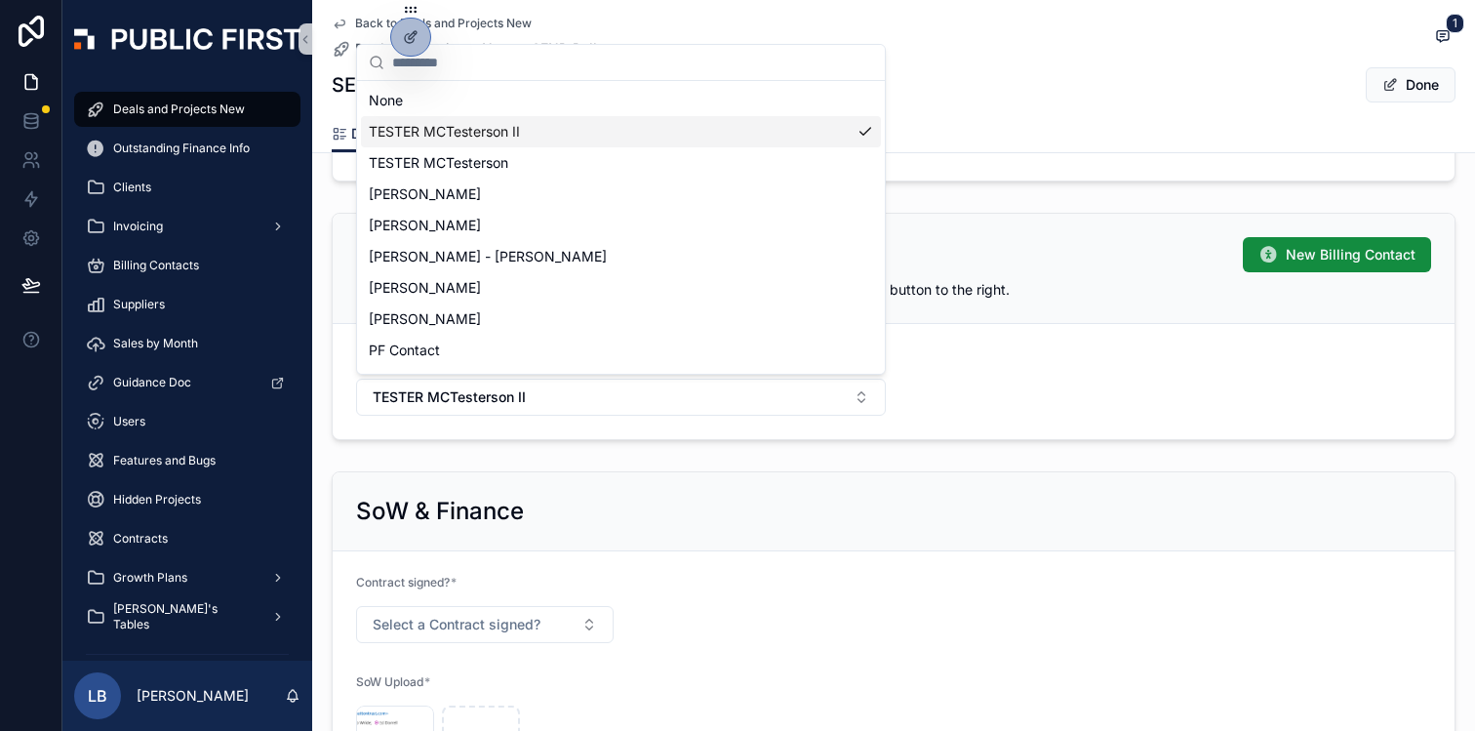
click at [695, 122] on div "TESTER MCTesterson II" at bounding box center [621, 131] width 520 height 31
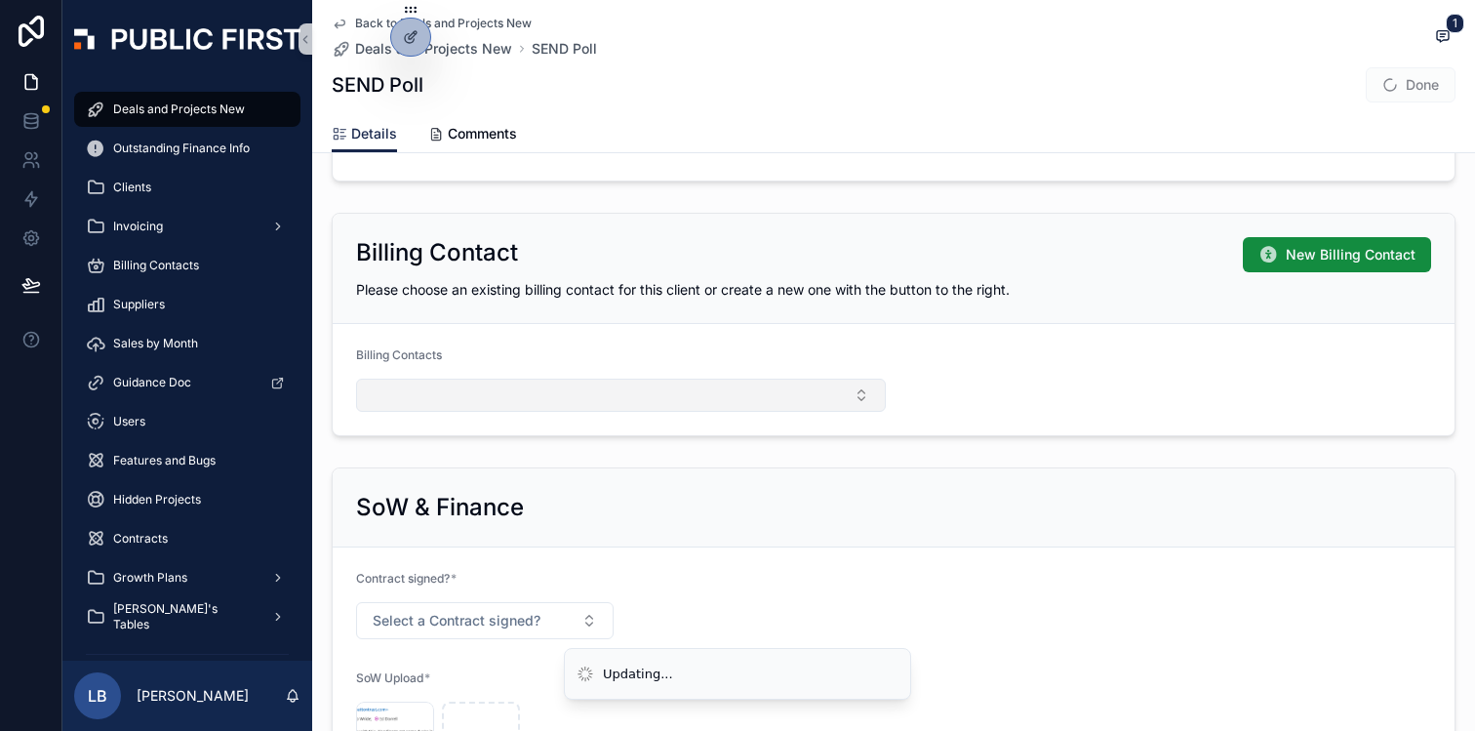
click at [796, 391] on button "Select Button" at bounding box center [621, 394] width 530 height 33
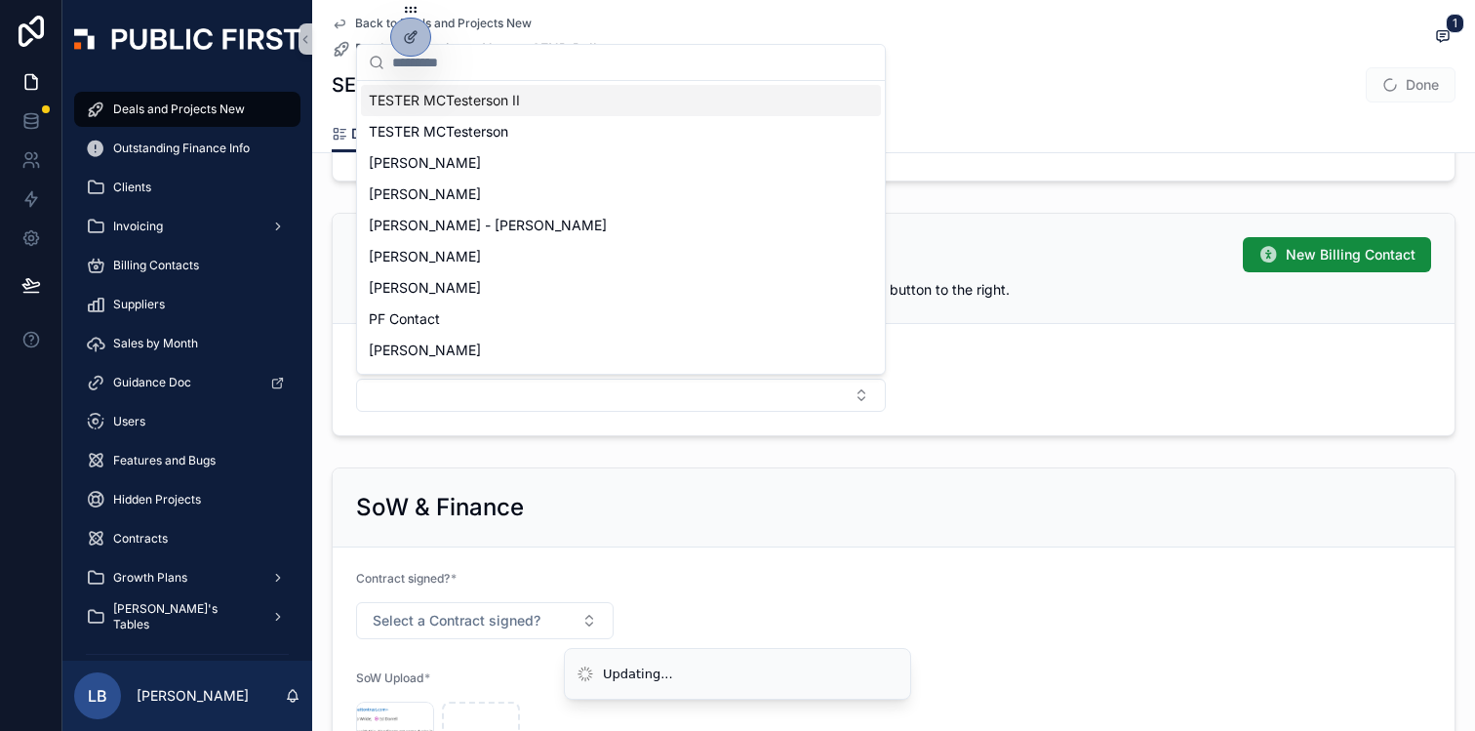
click at [539, 62] on input "scrollable content" at bounding box center [632, 62] width 481 height 35
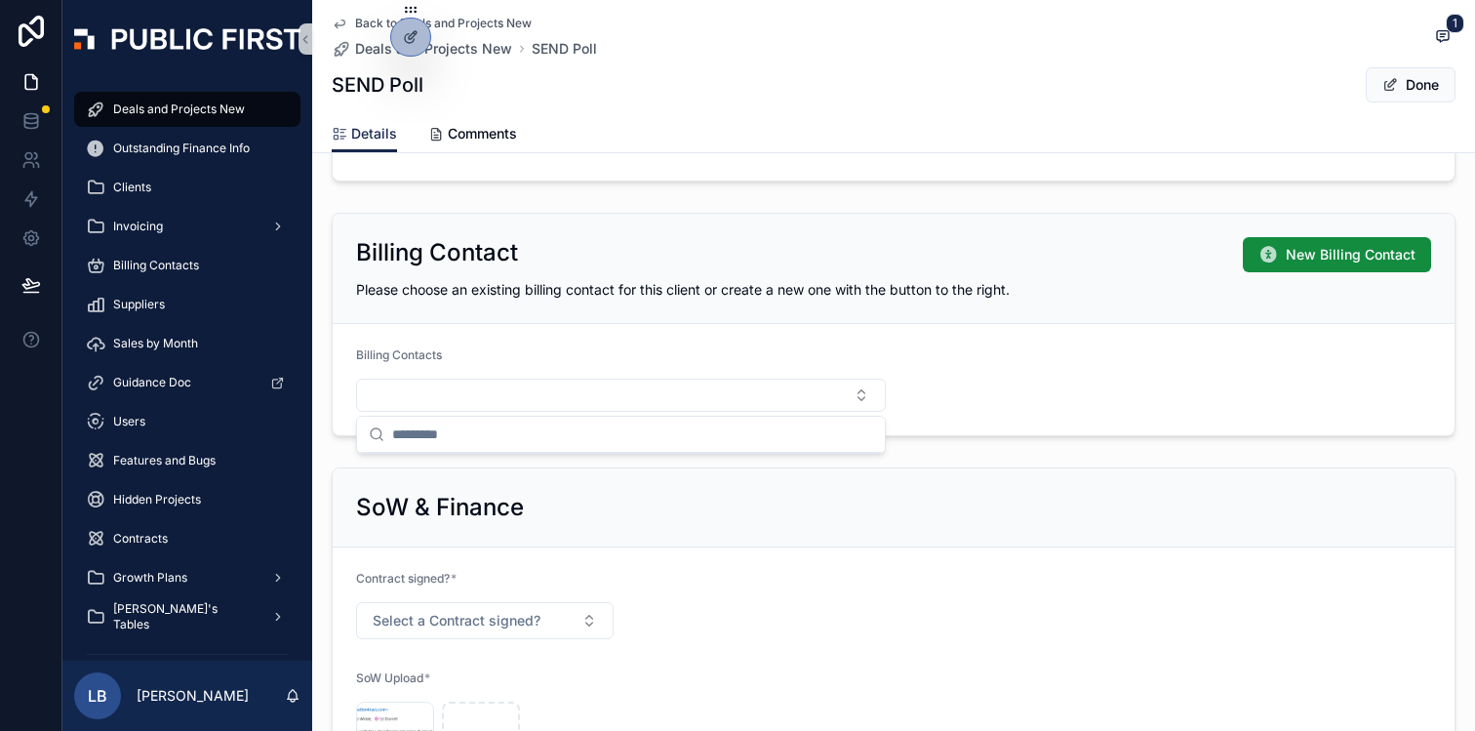
click at [1023, 338] on form "Billing Contacts" at bounding box center [894, 379] width 1122 height 111
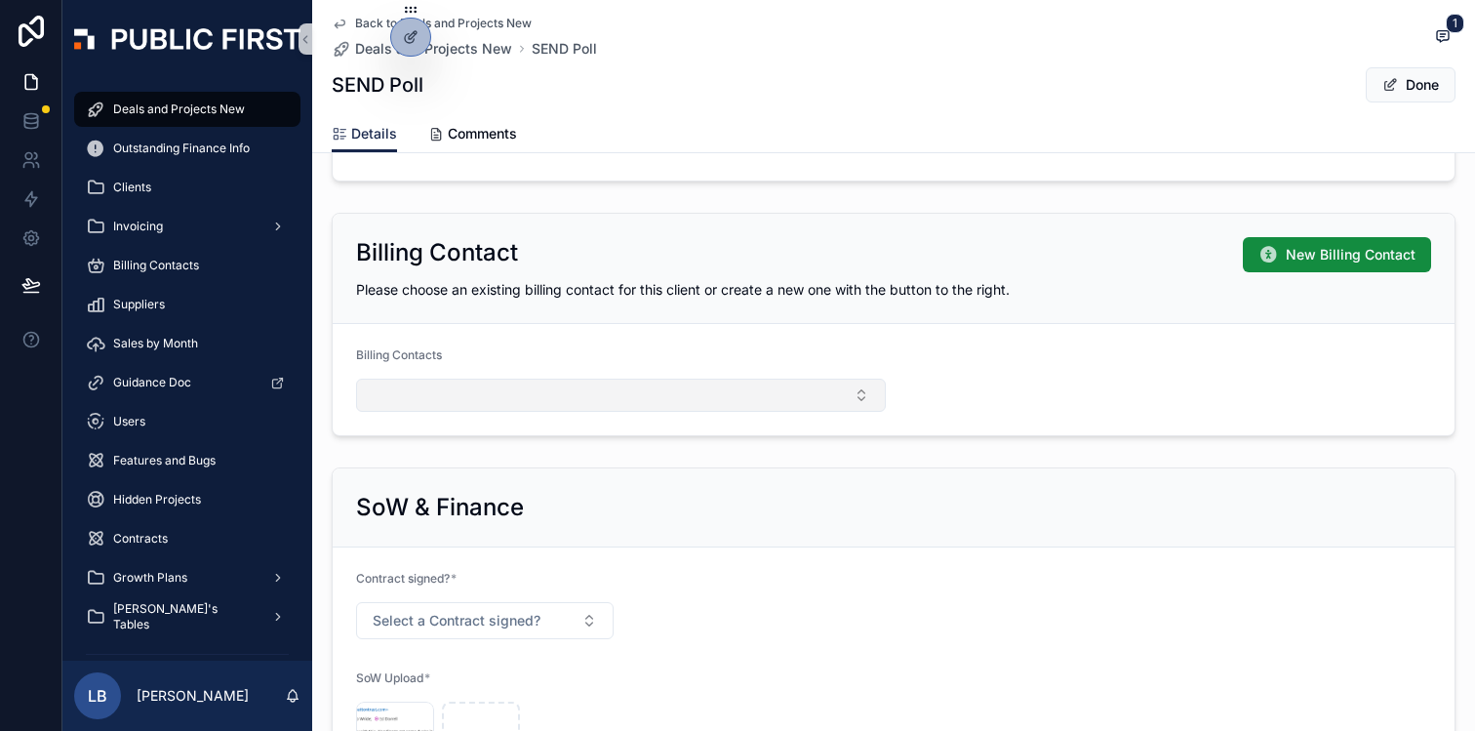
click at [853, 400] on button "Select Button" at bounding box center [621, 394] width 530 height 33
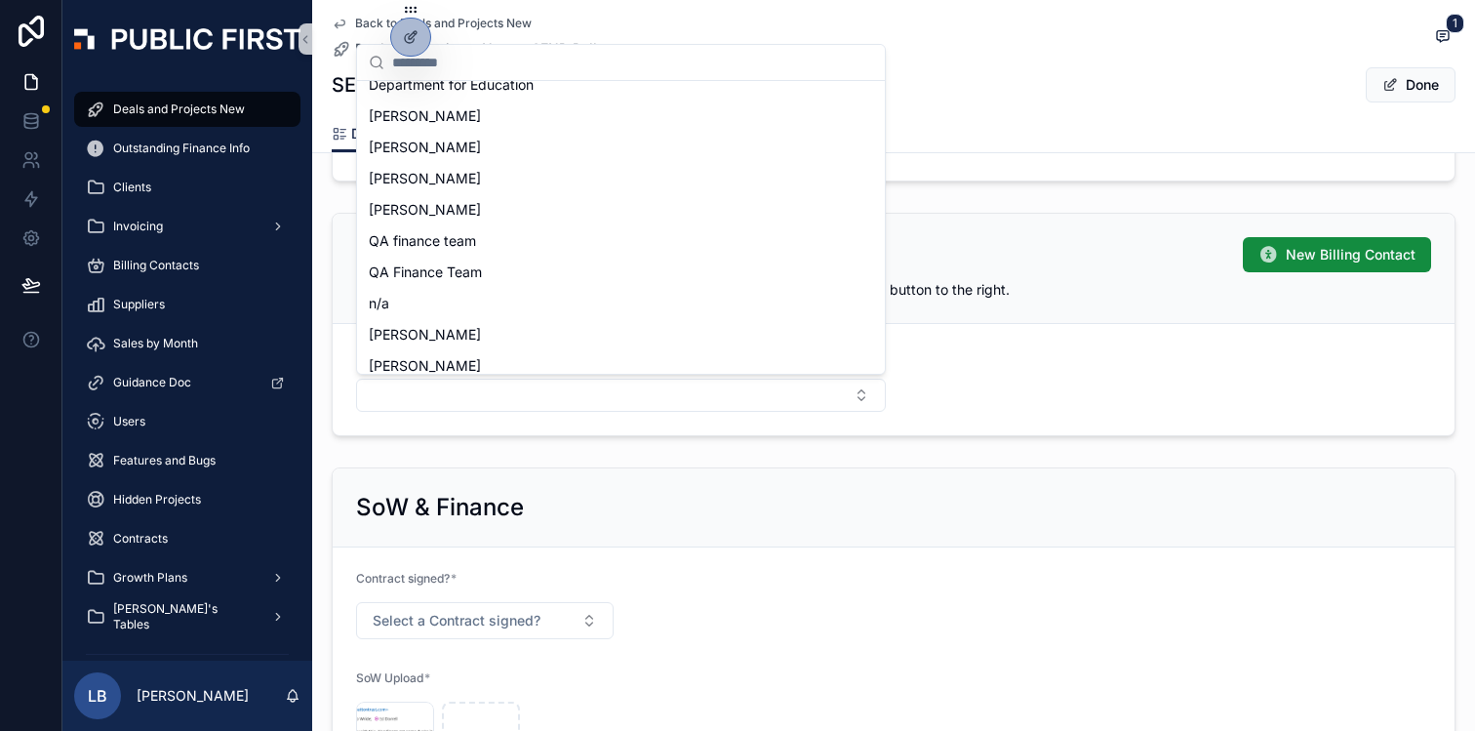
scroll to position [1323, 0]
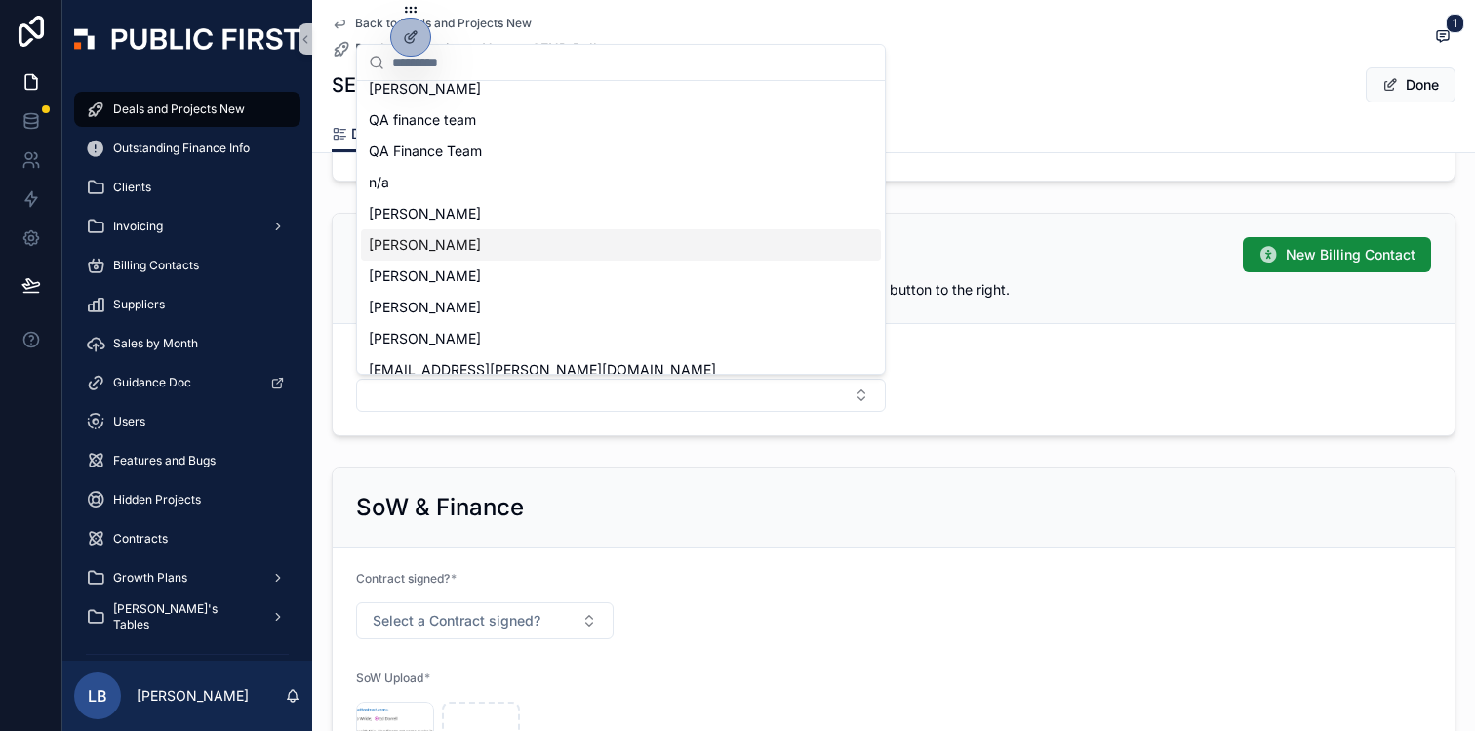
click at [1014, 324] on form "Billing Contacts" at bounding box center [894, 379] width 1122 height 111
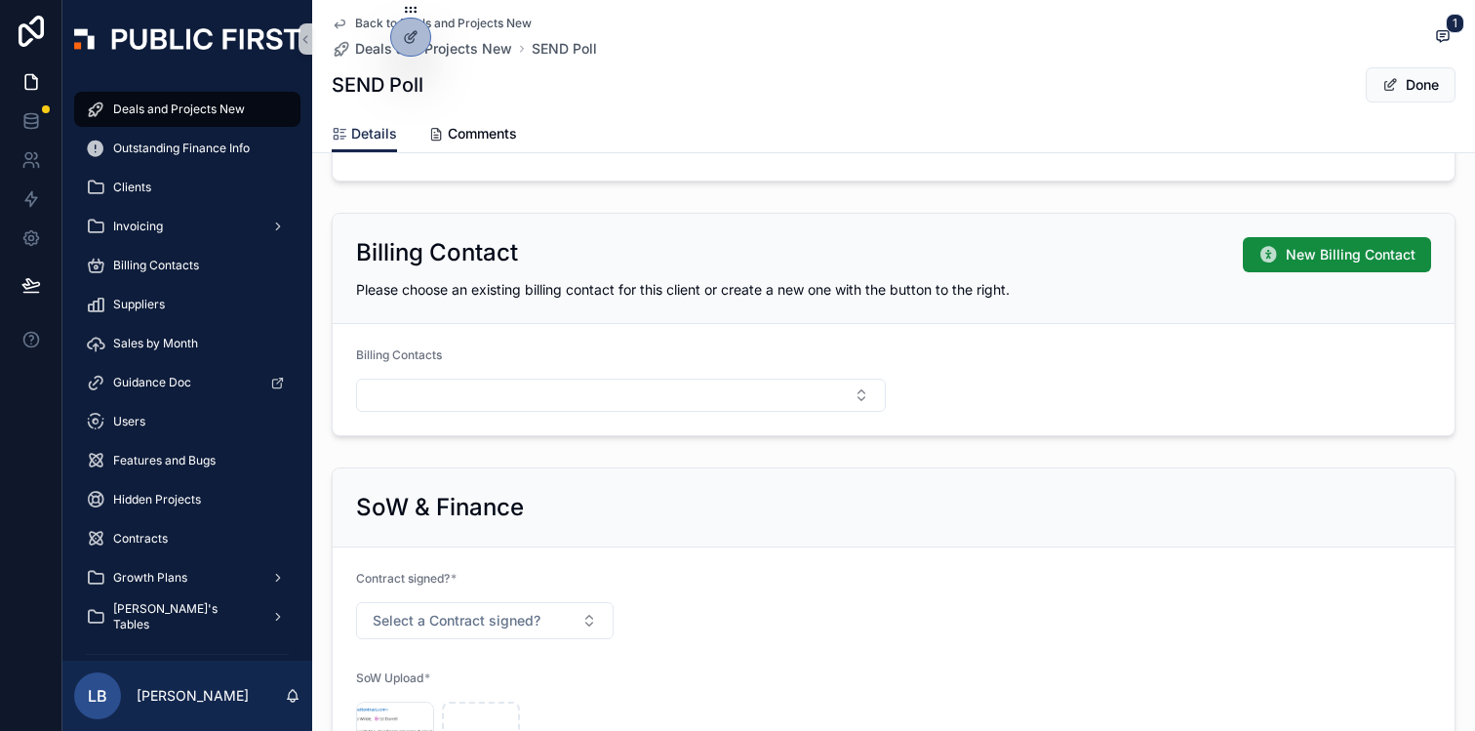
click at [1004, 357] on form "Billing Contacts" at bounding box center [894, 379] width 1122 height 111
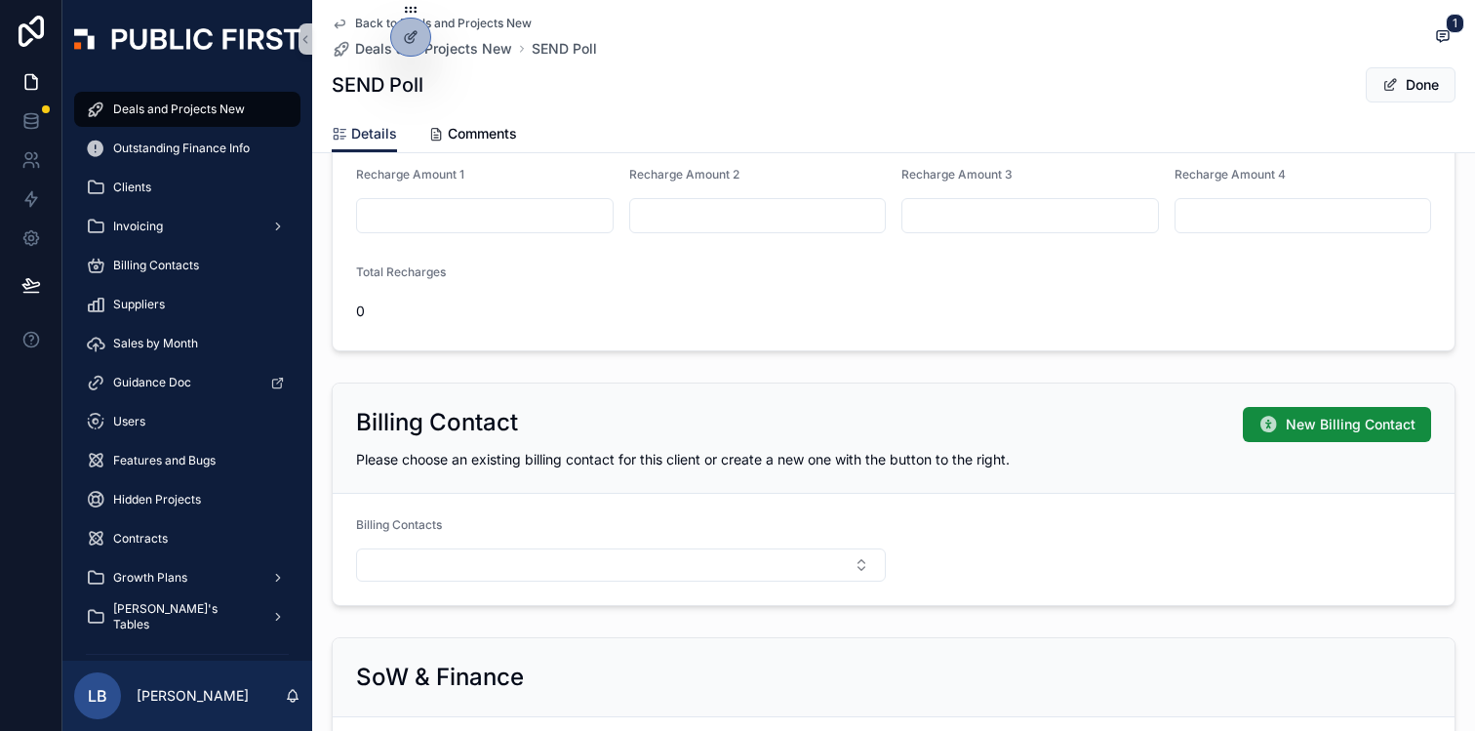
scroll to position [1464, 0]
click at [1003, 532] on form "Billing Contacts" at bounding box center [894, 551] width 1122 height 111
click at [968, 546] on form "Billing Contacts" at bounding box center [894, 551] width 1122 height 111
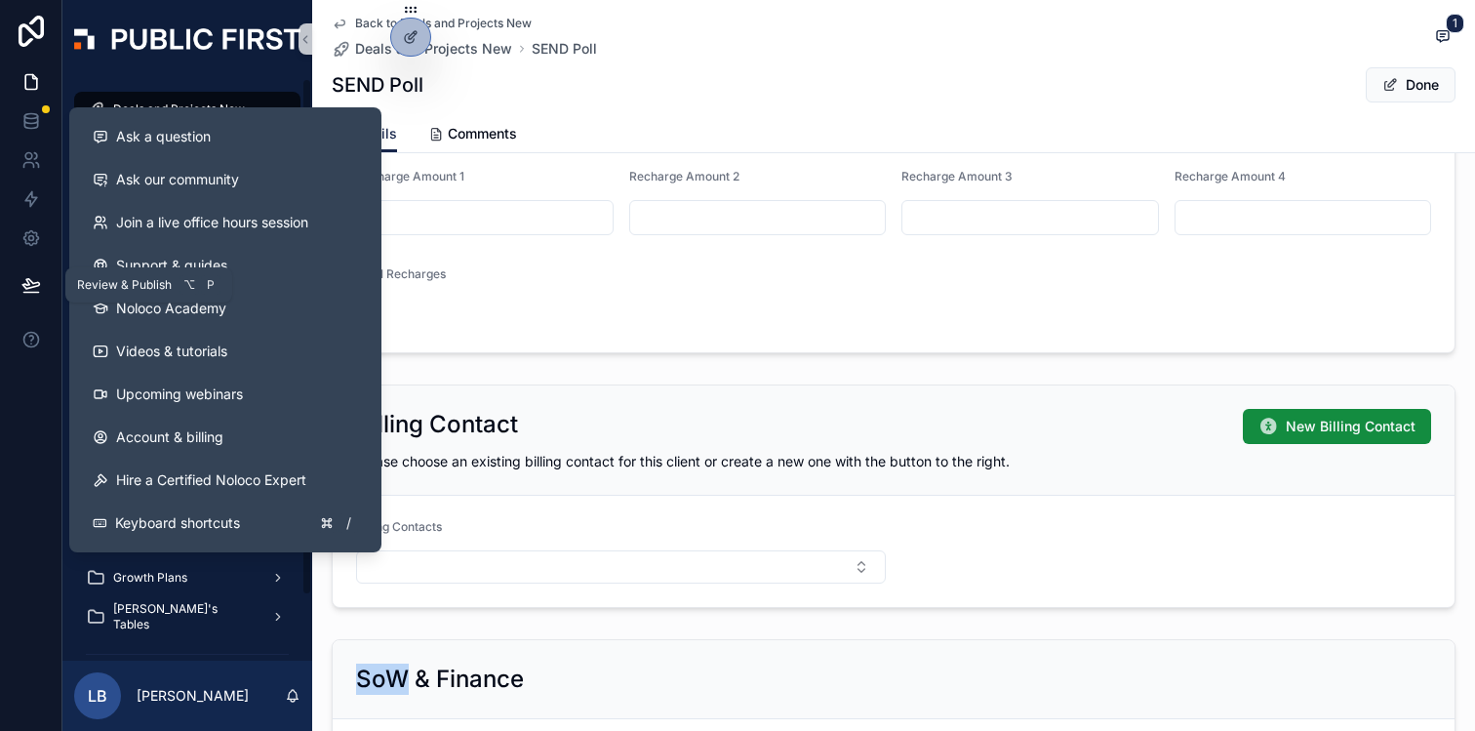
click at [40, 286] on icon at bounding box center [31, 285] width 20 height 20
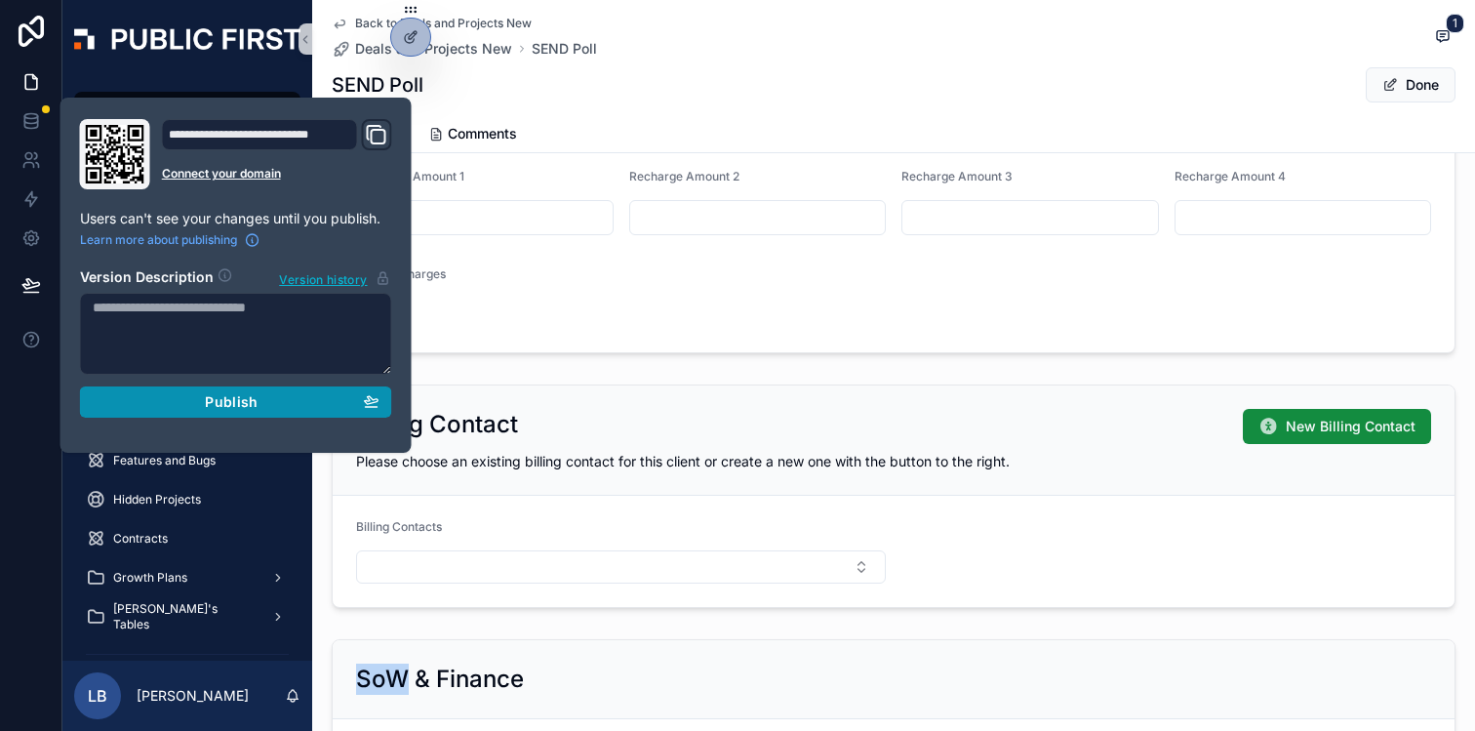
click at [225, 409] on span "Publish" at bounding box center [231, 402] width 53 height 18
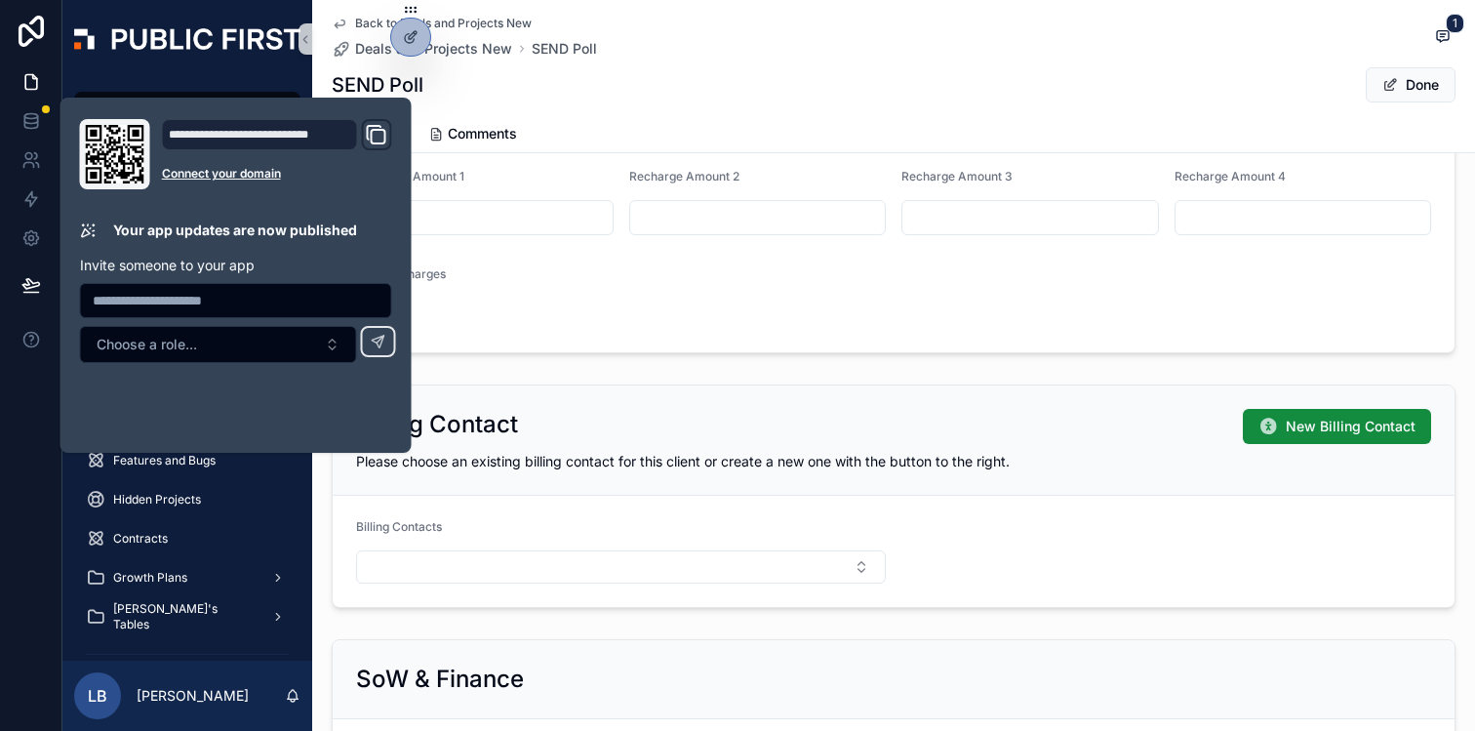
click at [947, 505] on form "Billing Contacts" at bounding box center [894, 551] width 1122 height 111
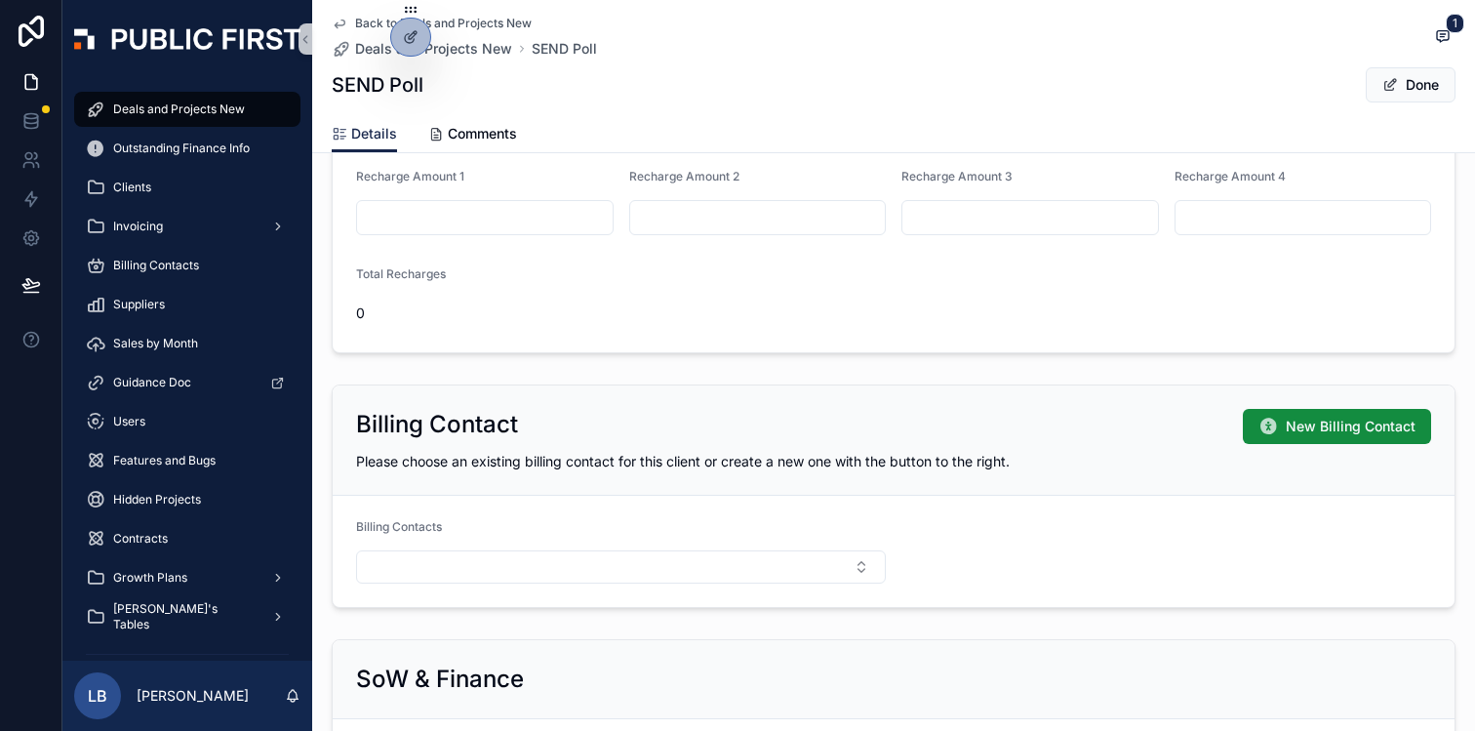
click at [1014, 532] on form "Billing Contacts" at bounding box center [894, 551] width 1122 height 111
click at [823, 476] on div "Billing Contact New Billing Contact Please choose an existing billing contact f…" at bounding box center [894, 440] width 1122 height 110
click at [408, 41] on icon at bounding box center [411, 37] width 16 height 16
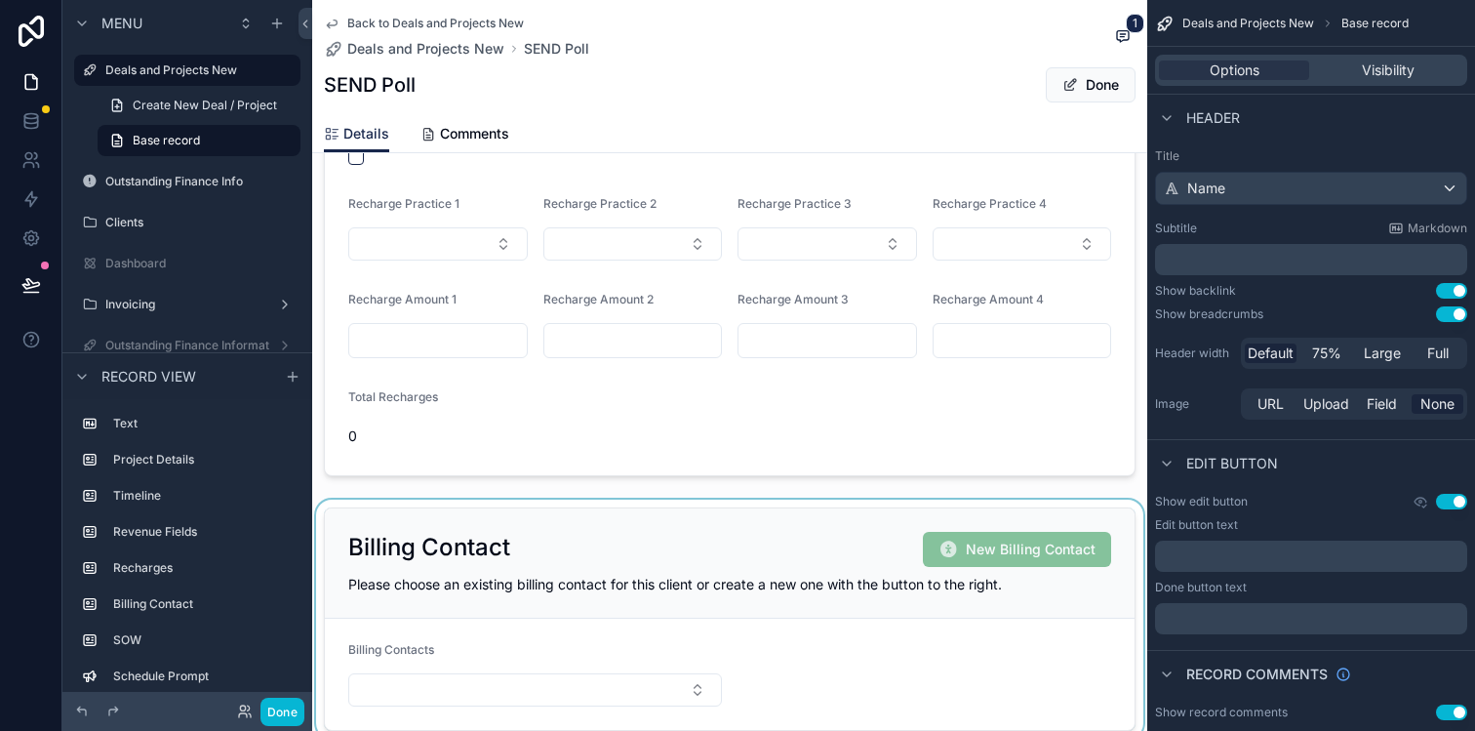
click at [1014, 578] on div "scrollable content" at bounding box center [729, 618] width 835 height 239
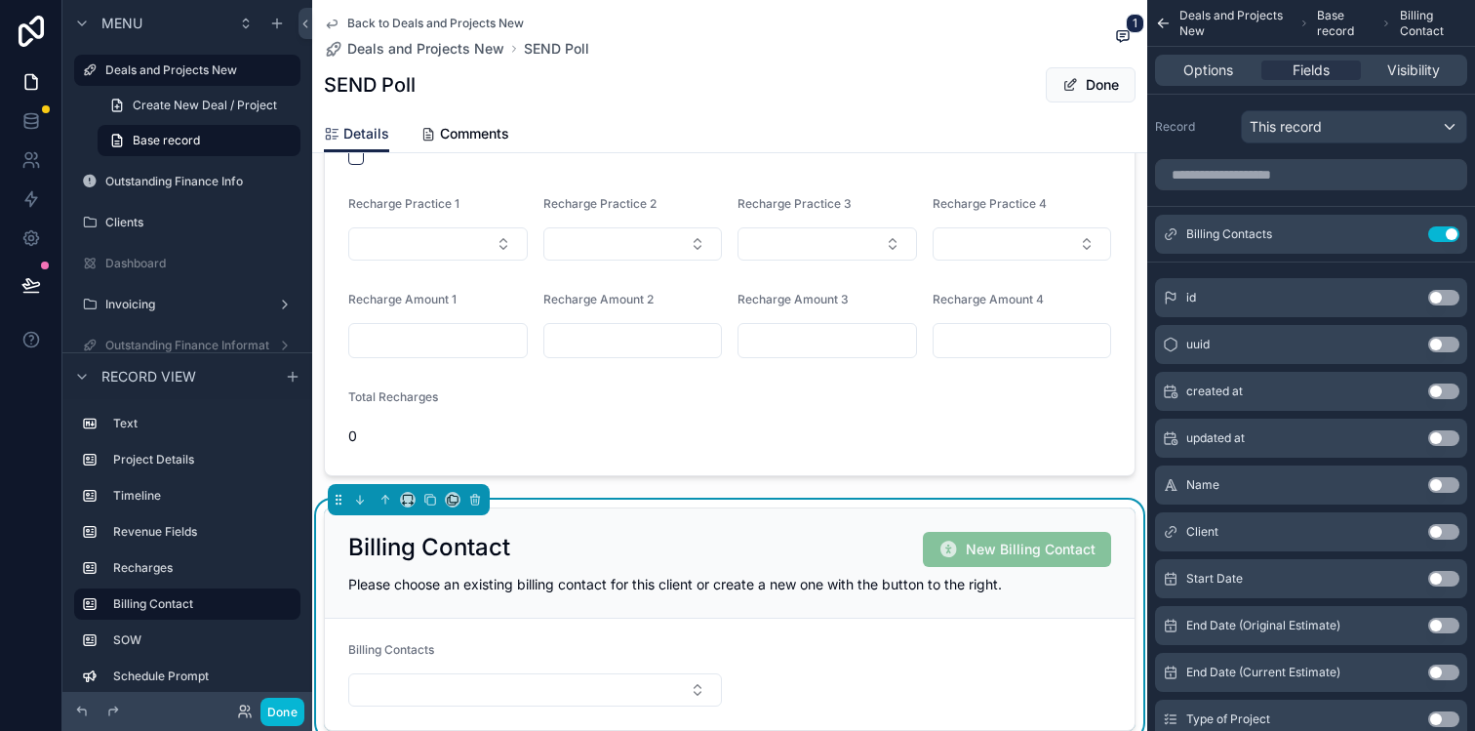
click at [995, 595] on div "Billing Contact New Billing Contact Please choose an existing billing contact f…" at bounding box center [730, 563] width 810 height 110
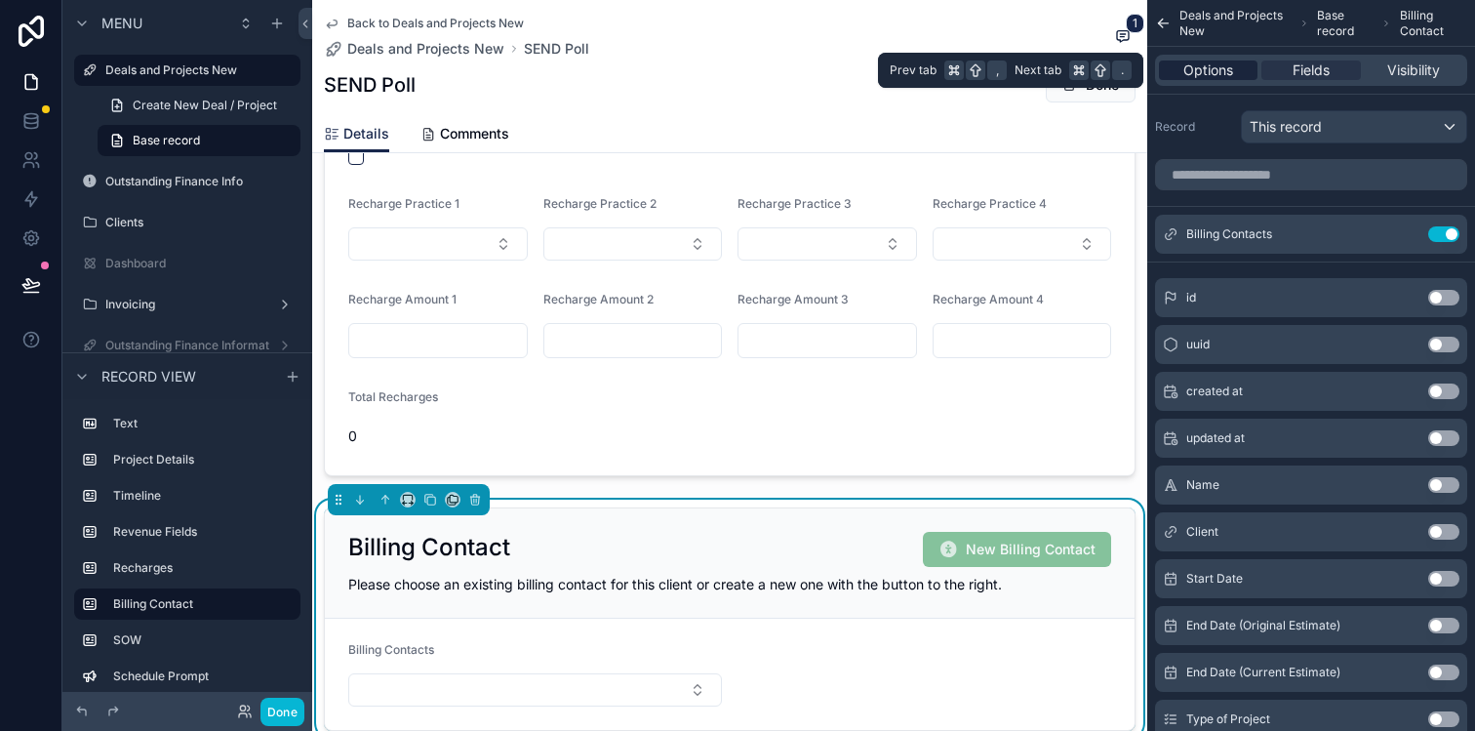
click at [1228, 74] on span "Options" at bounding box center [1208, 70] width 50 height 20
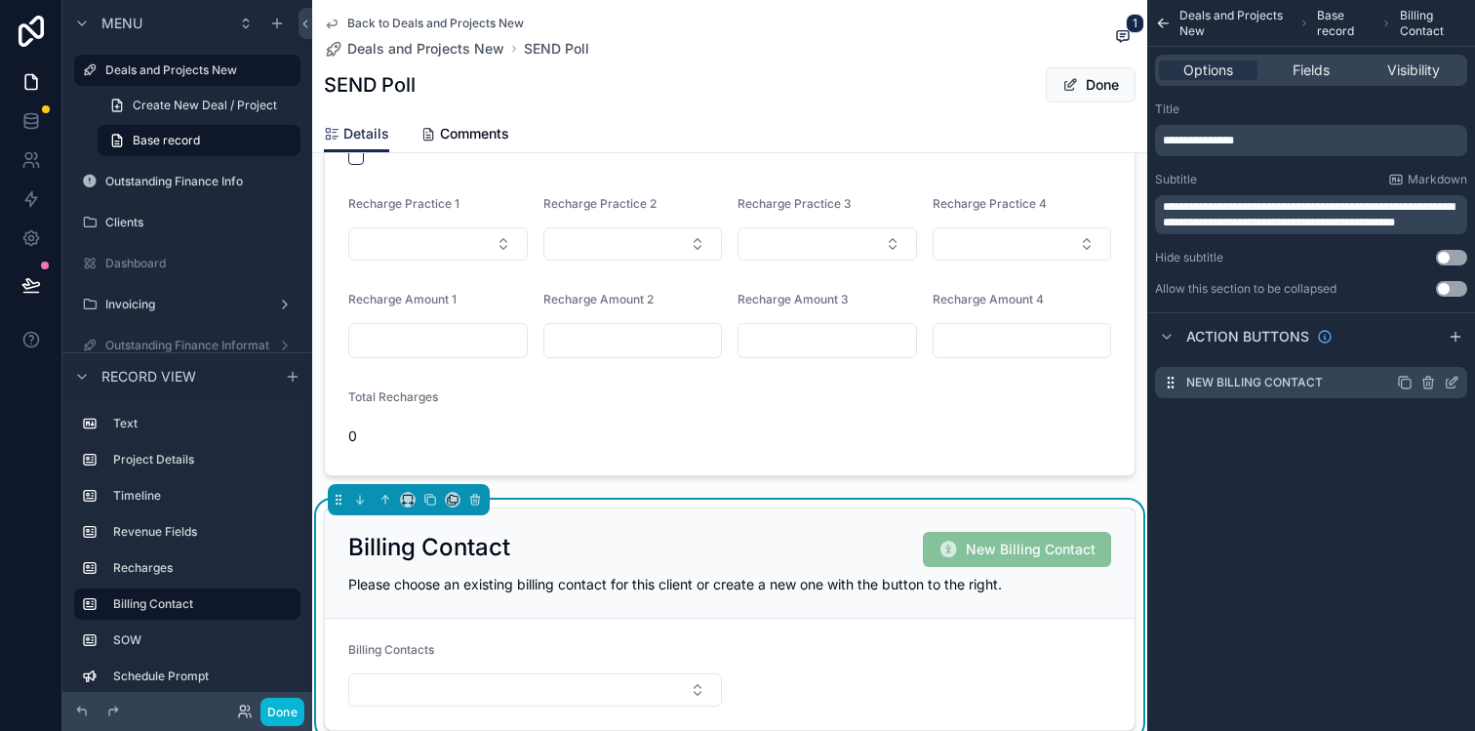
click at [1456, 381] on icon "scrollable content" at bounding box center [1452, 383] width 16 height 16
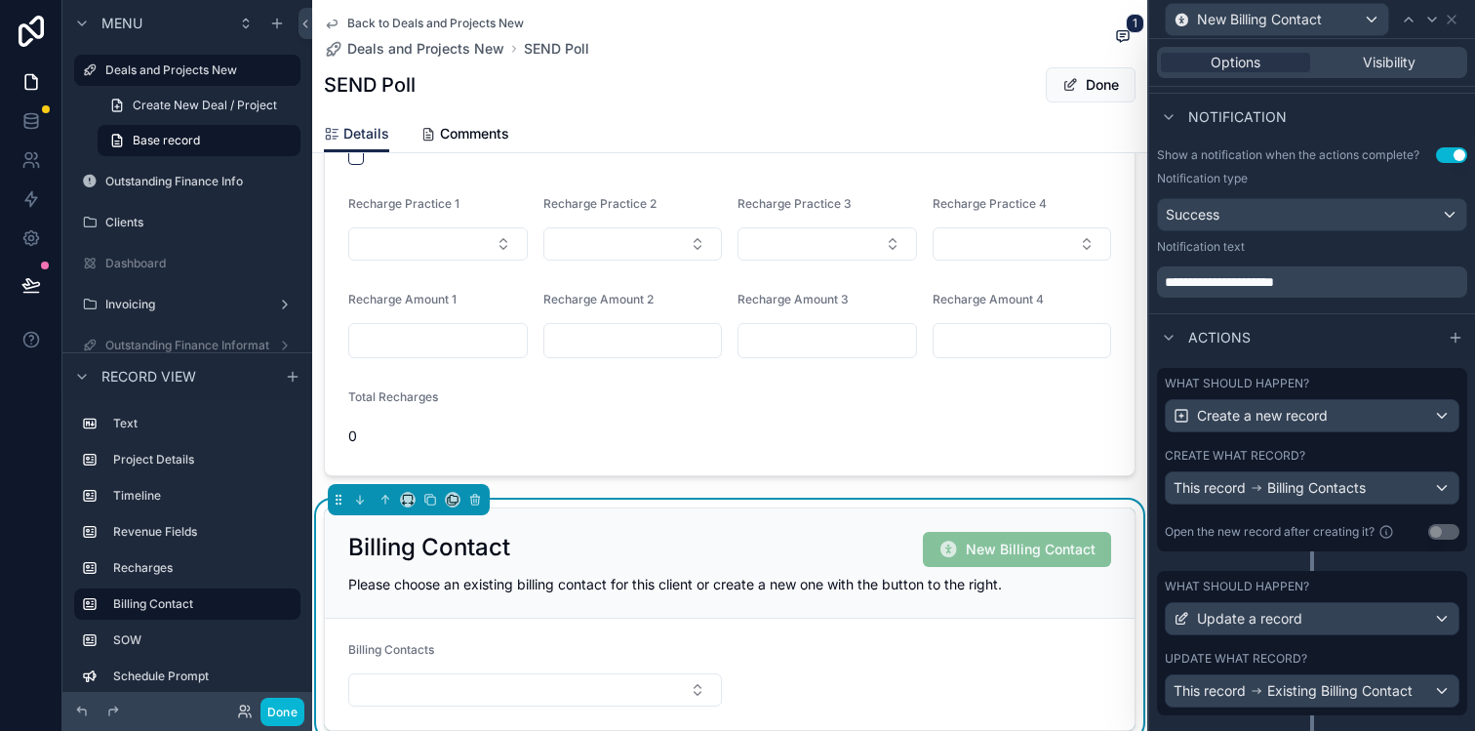
scroll to position [545, 0]
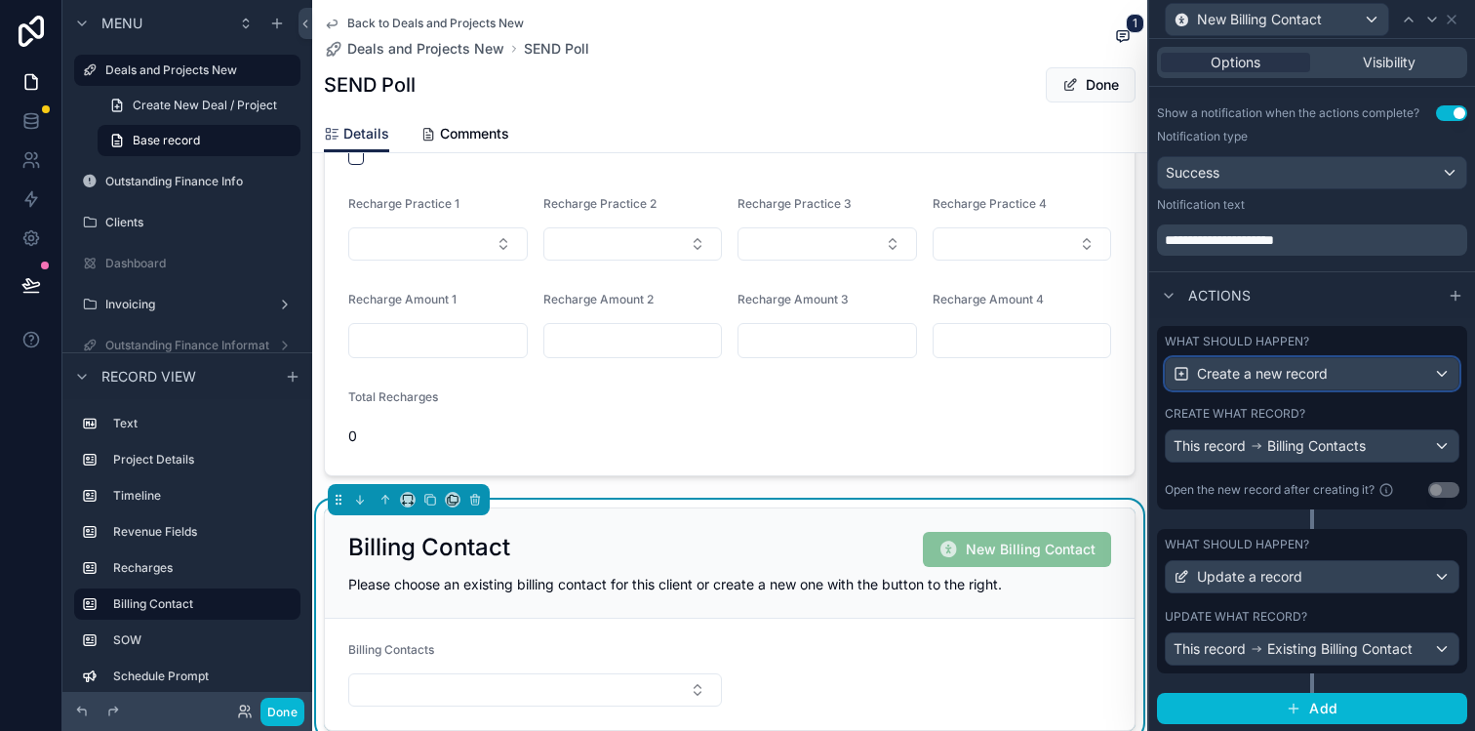
click at [1326, 372] on span "Create a new record" at bounding box center [1262, 374] width 131 height 20
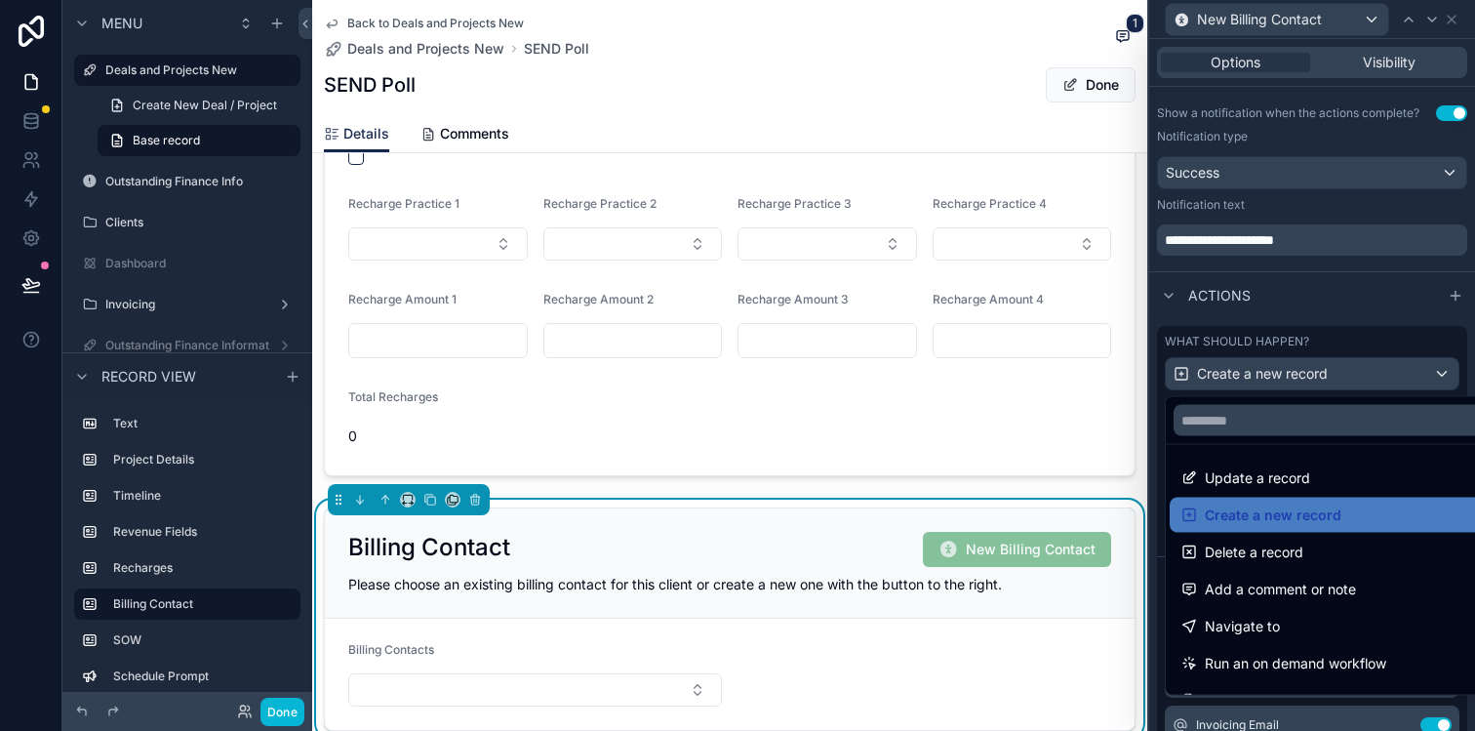
click at [1326, 372] on div at bounding box center [1312, 365] width 326 height 731
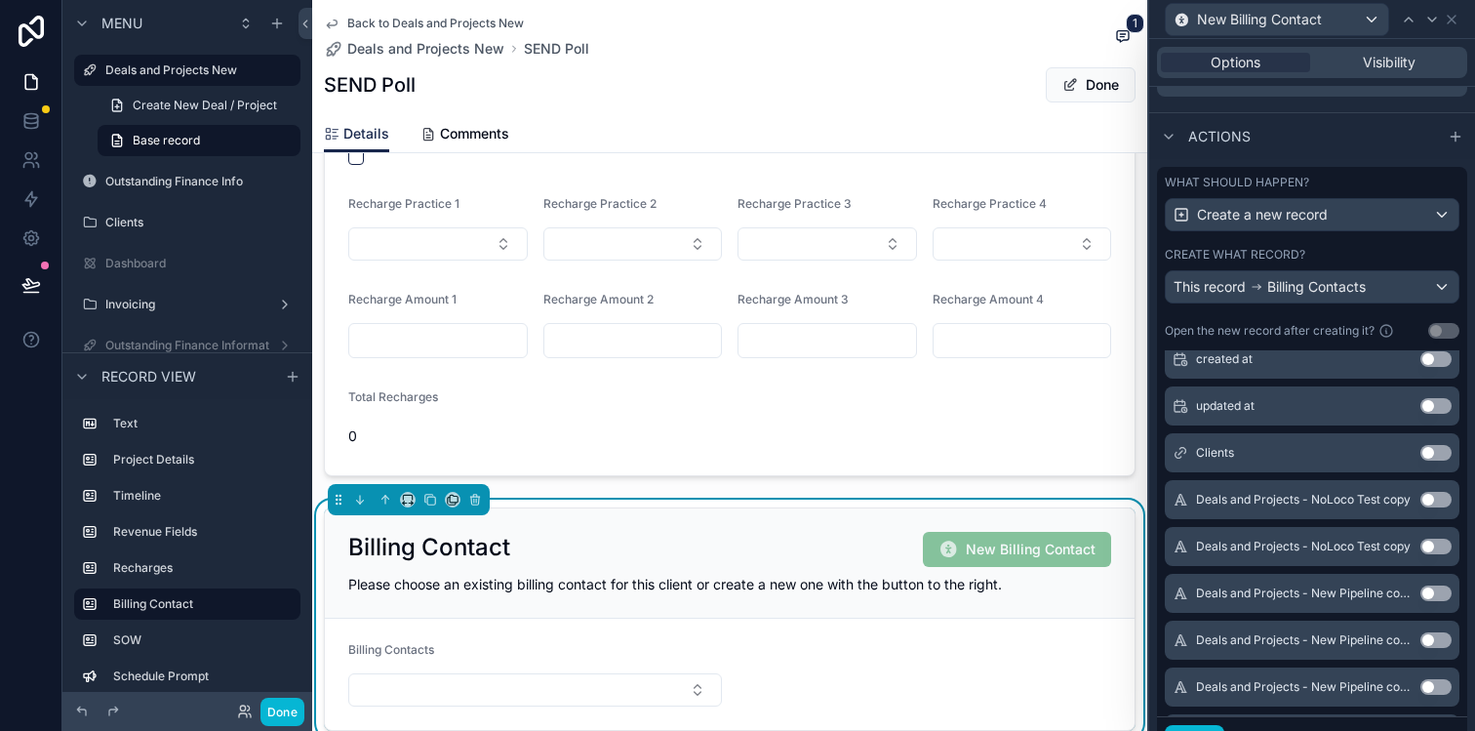
scroll to position [473, 0]
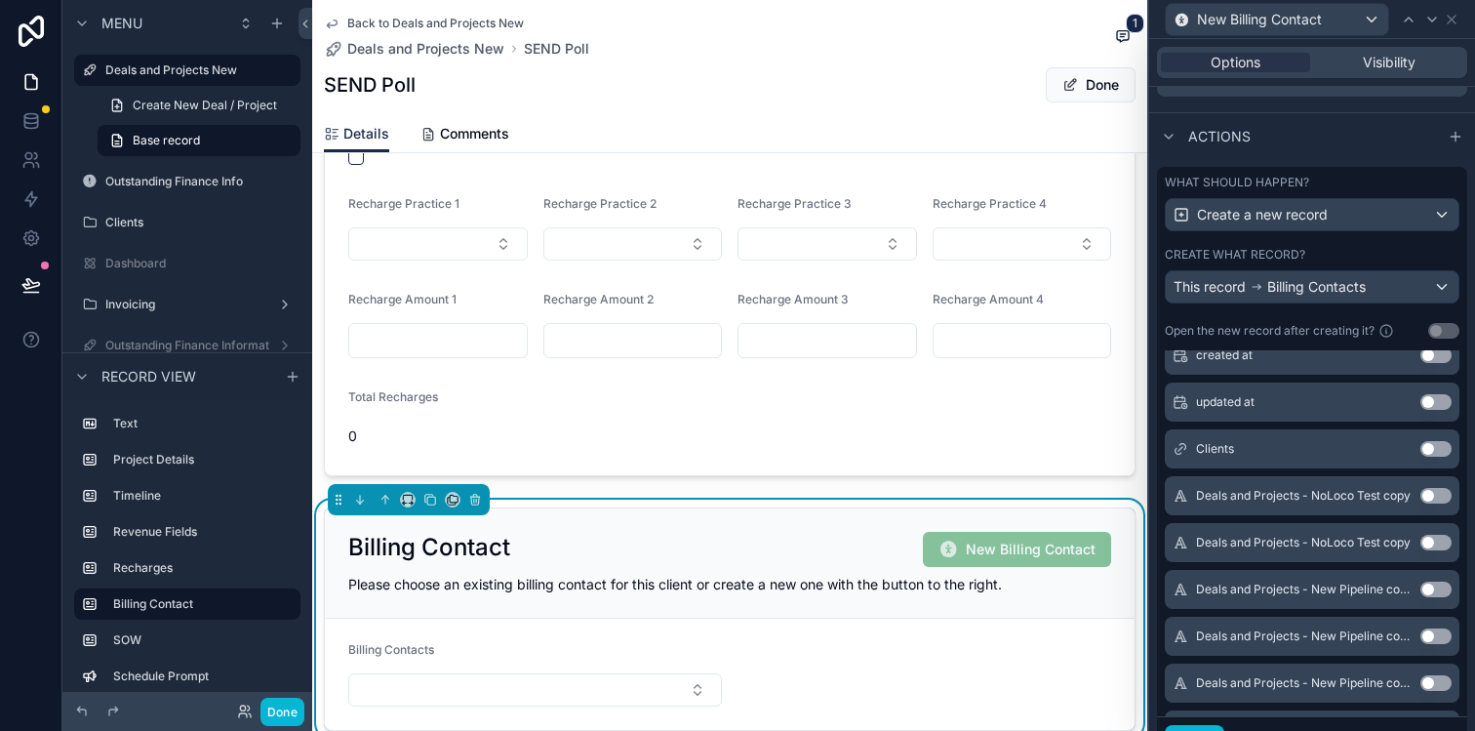
click at [1432, 448] on button "Use setting" at bounding box center [1435, 449] width 31 height 16
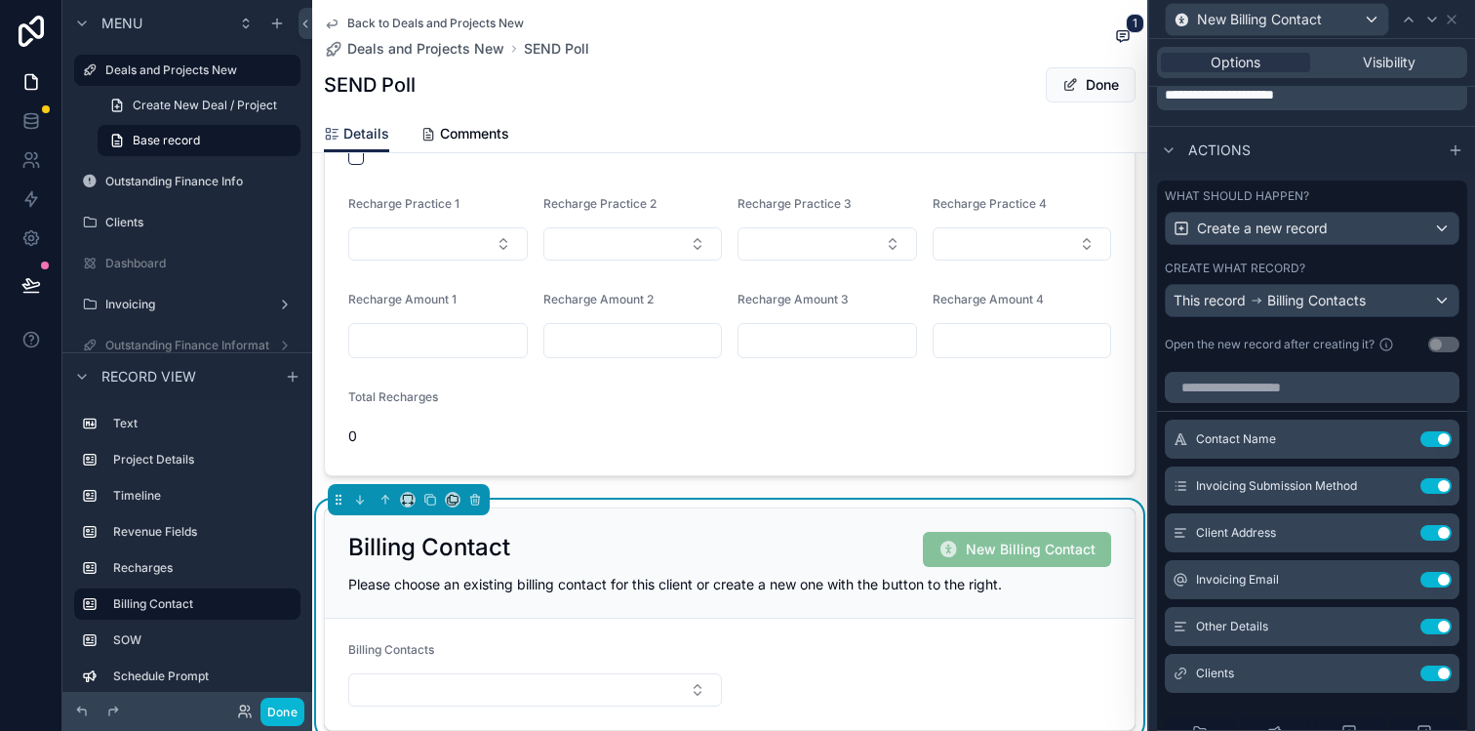
scroll to position [689, 0]
click at [1398, 670] on icon at bounding box center [1399, 673] width 8 height 8
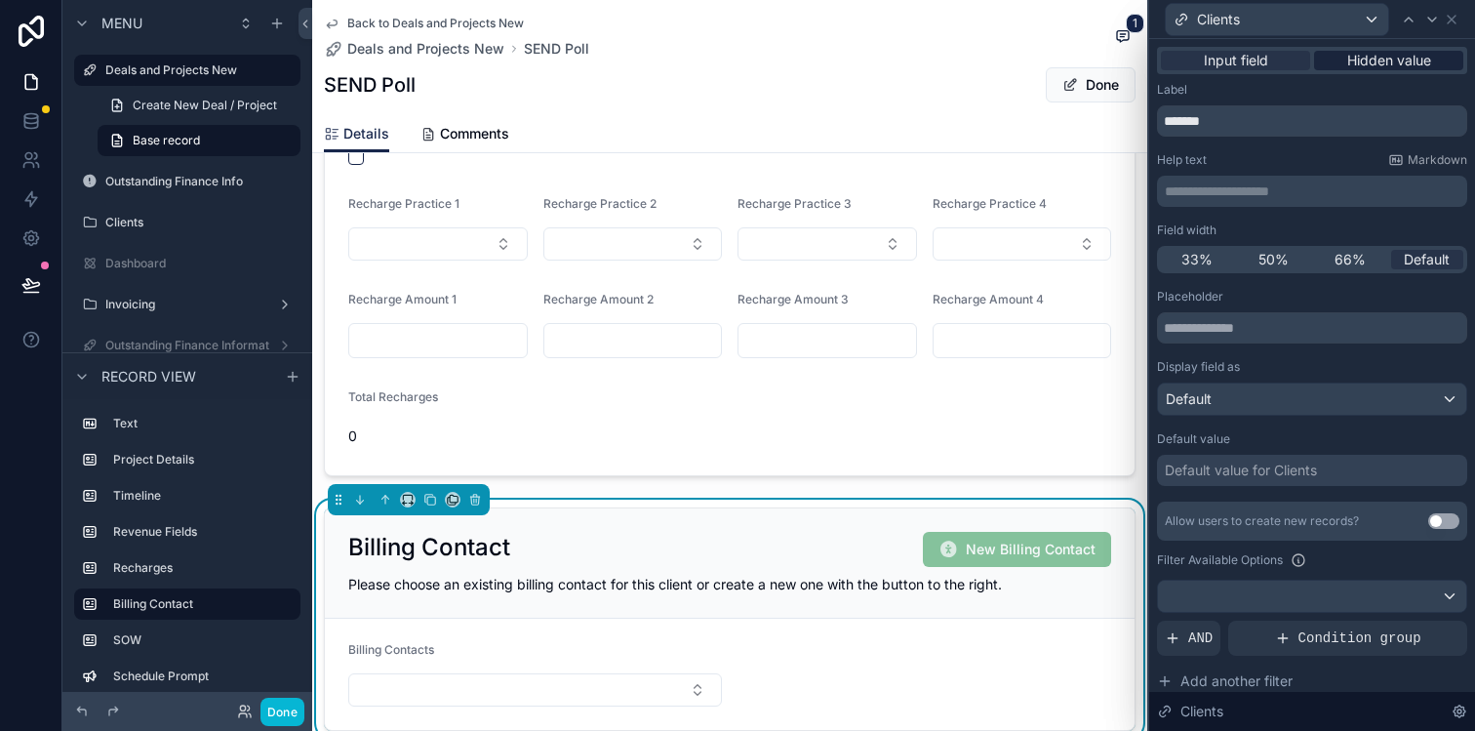
click at [1390, 63] on span "Hidden value" at bounding box center [1389, 61] width 84 height 20
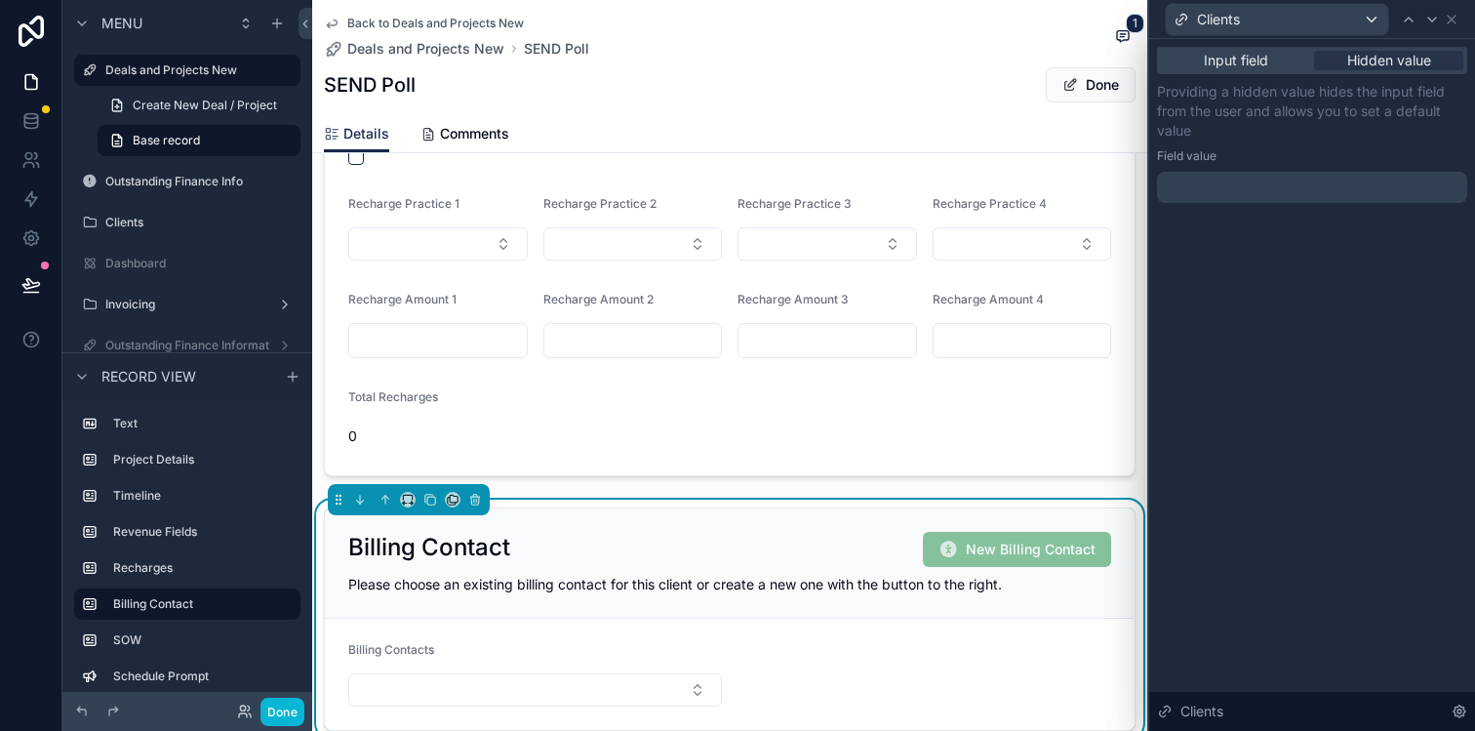
click at [1311, 184] on div at bounding box center [1312, 187] width 310 height 31
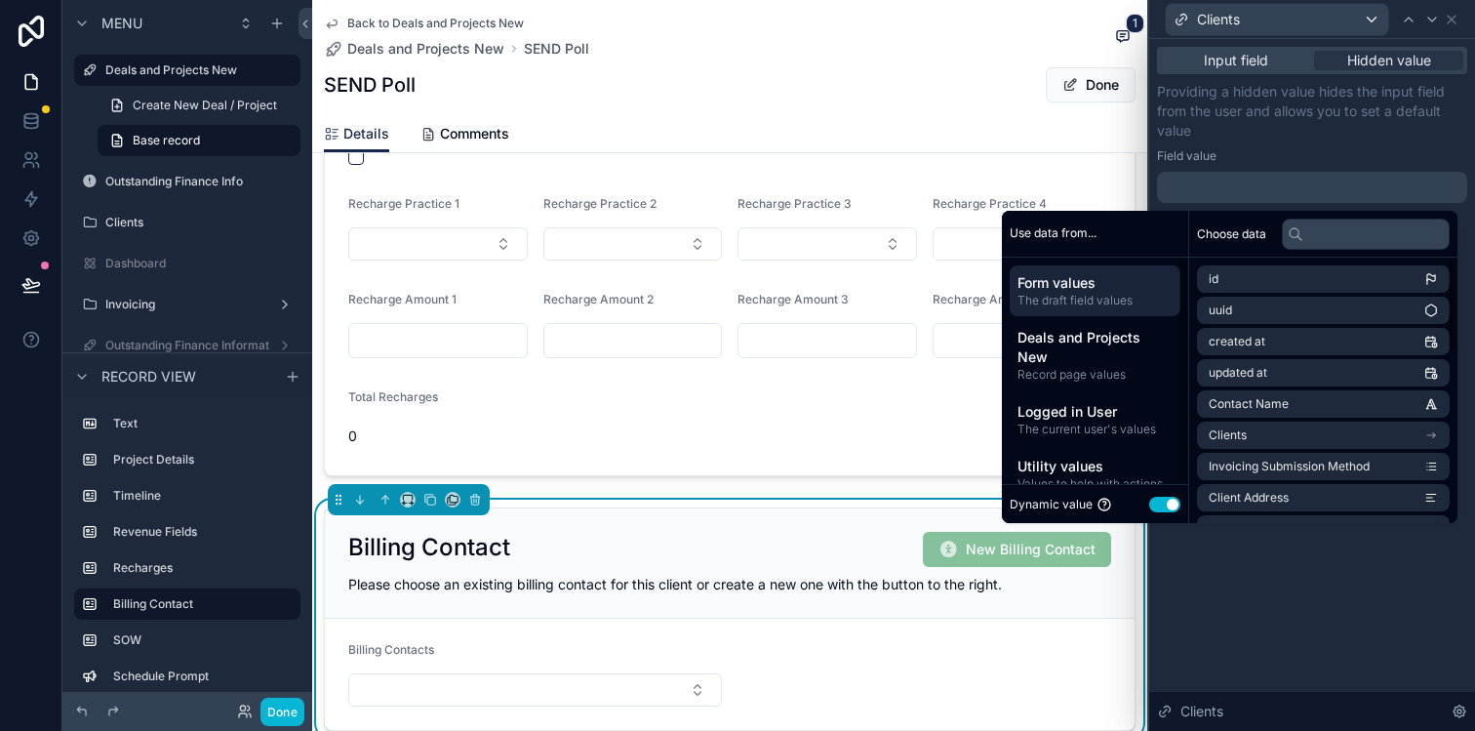
click at [1130, 300] on span "The draft field values" at bounding box center [1094, 301] width 155 height 16
click at [1245, 429] on li "Clients" at bounding box center [1323, 434] width 253 height 27
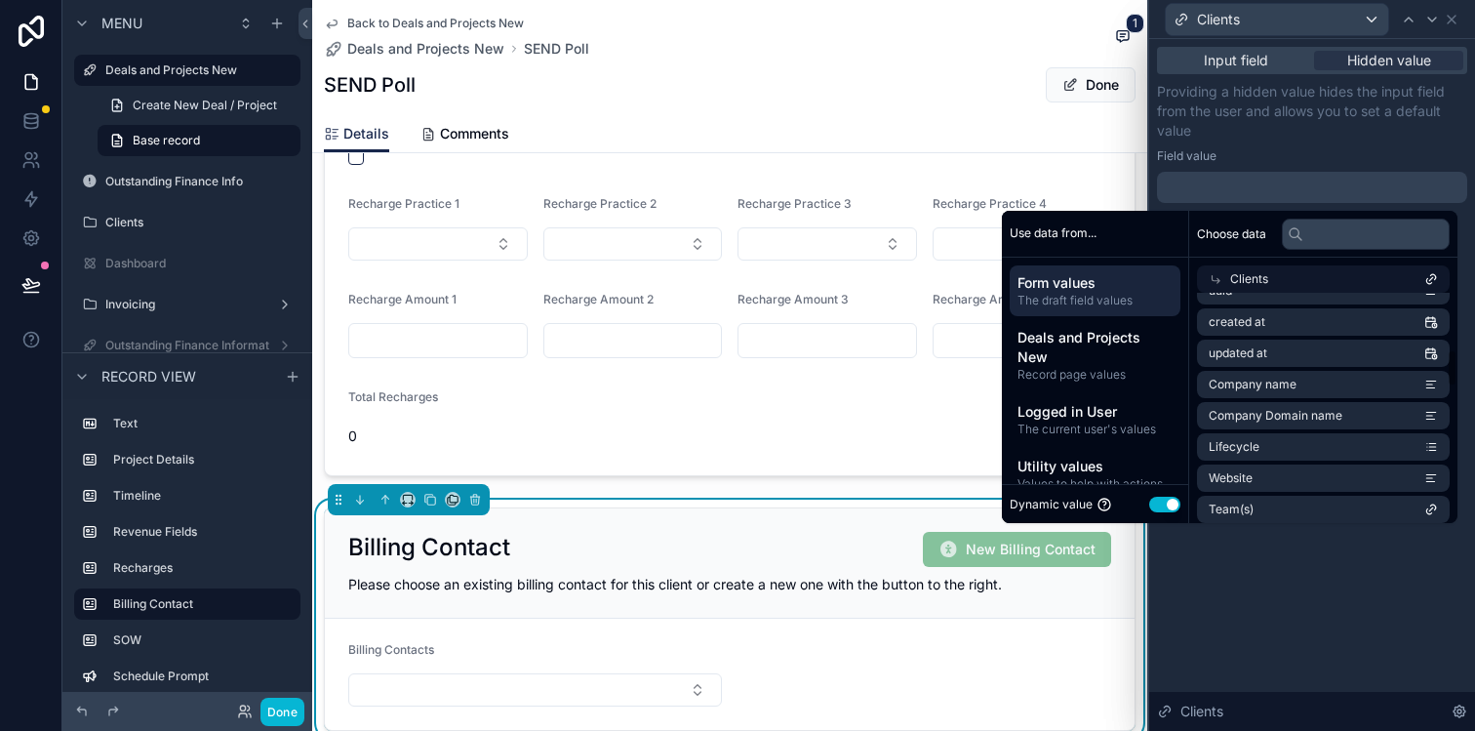
scroll to position [0, 0]
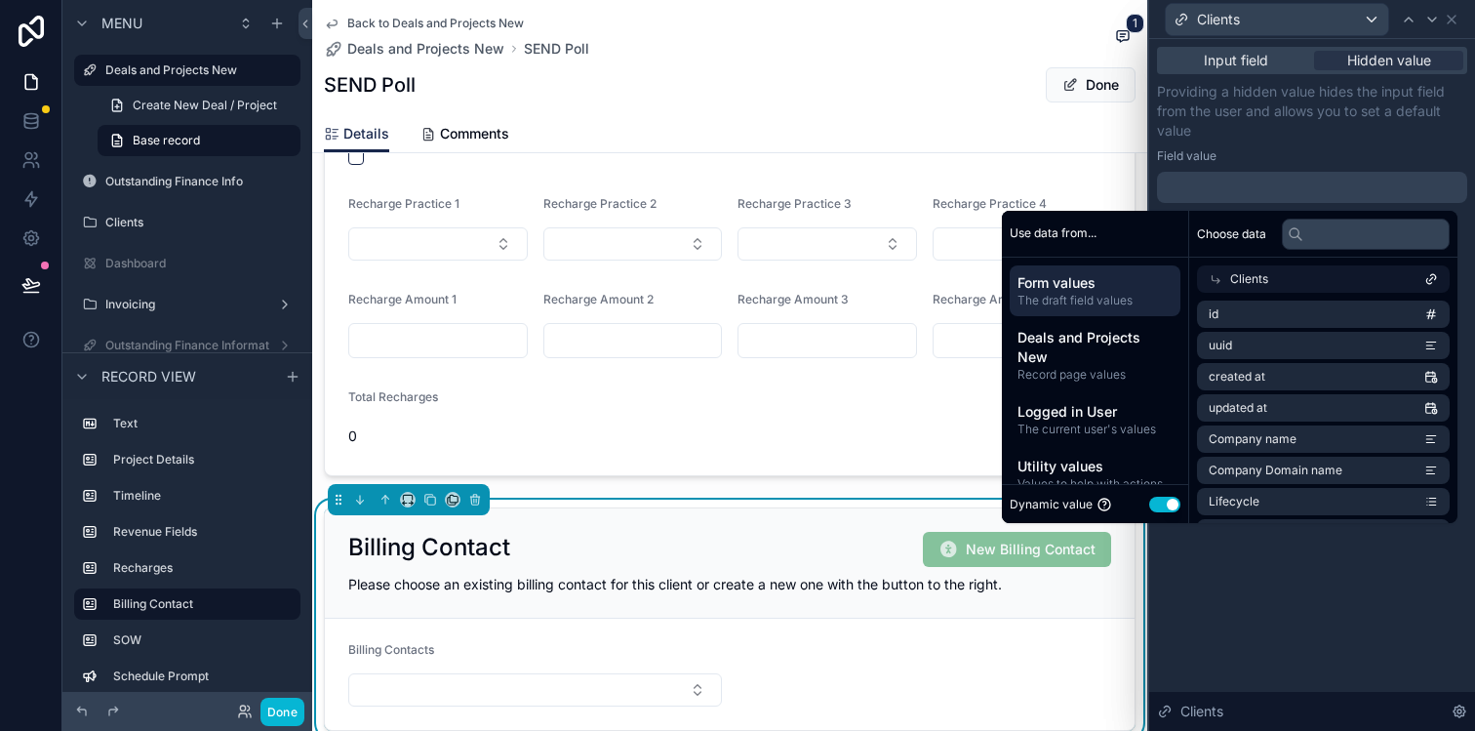
click at [1209, 275] on icon at bounding box center [1216, 279] width 14 height 14
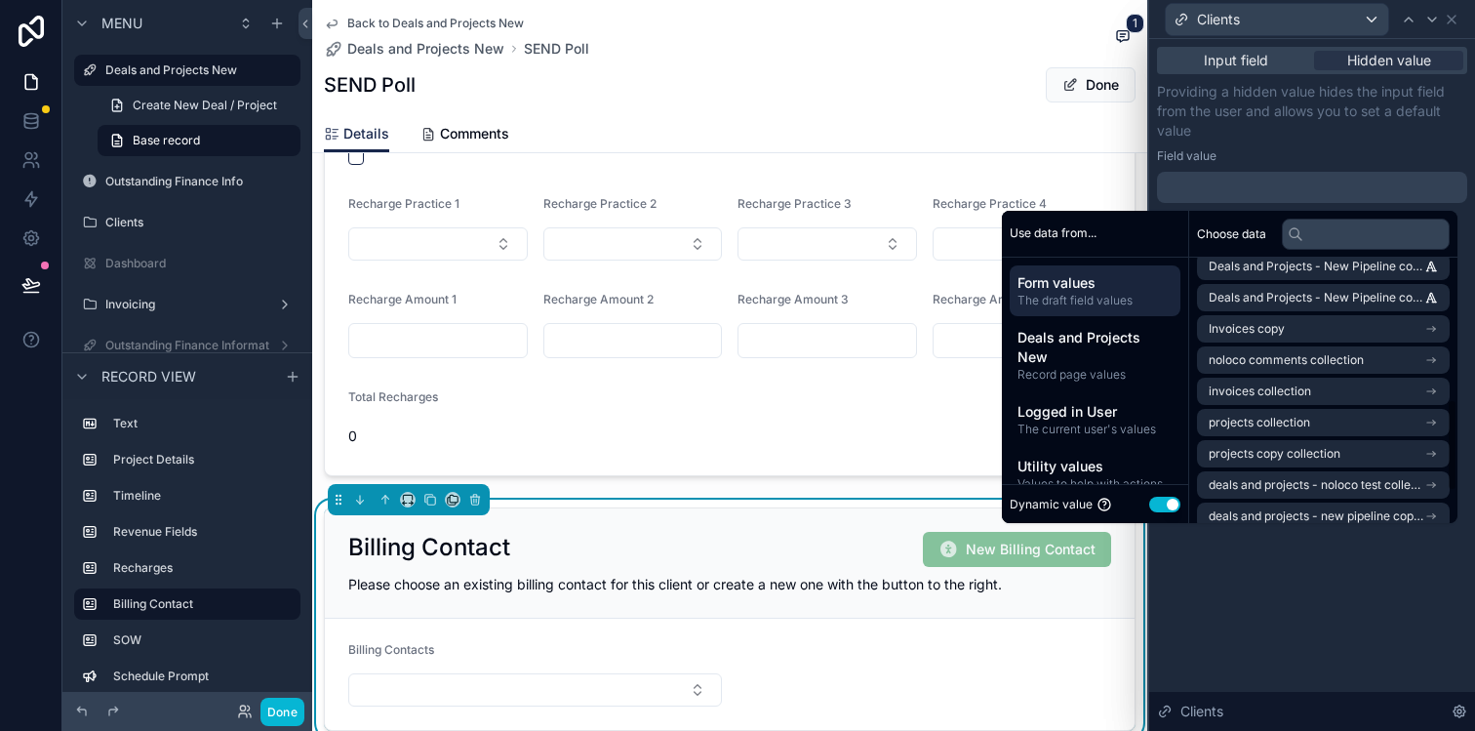
scroll to position [496, 0]
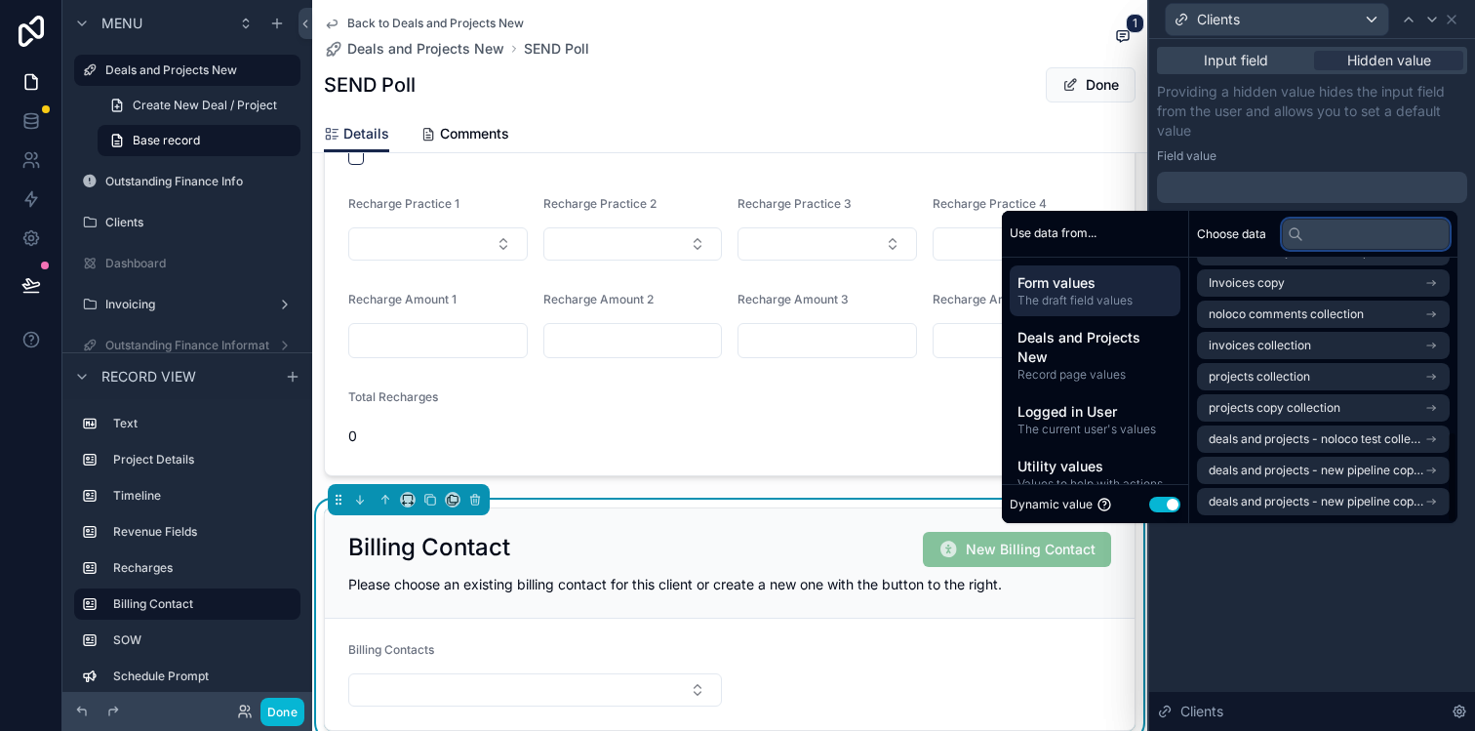
click at [1328, 238] on input "text" at bounding box center [1366, 234] width 168 height 31
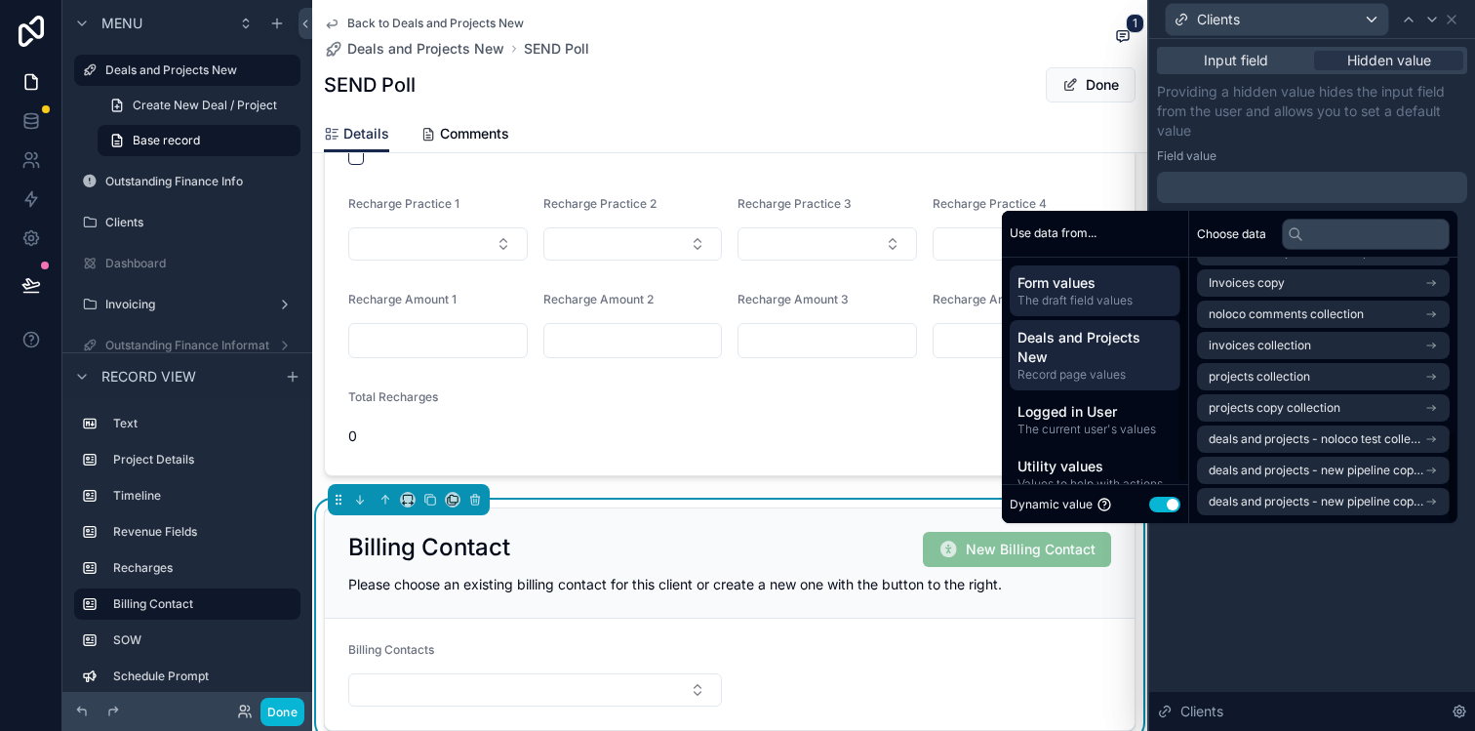
click at [1078, 367] on span "Record page values" at bounding box center [1094, 375] width 155 height 16
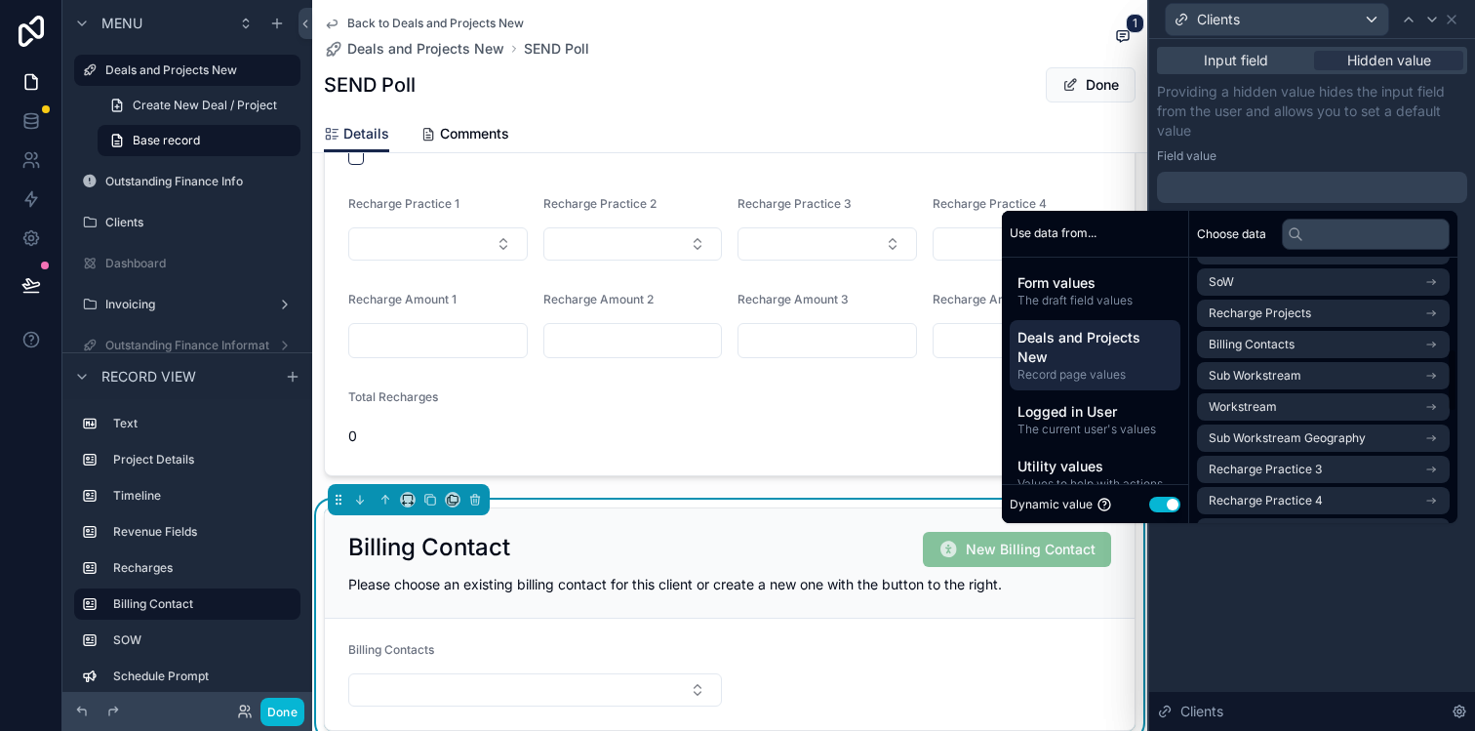
scroll to position [0, 0]
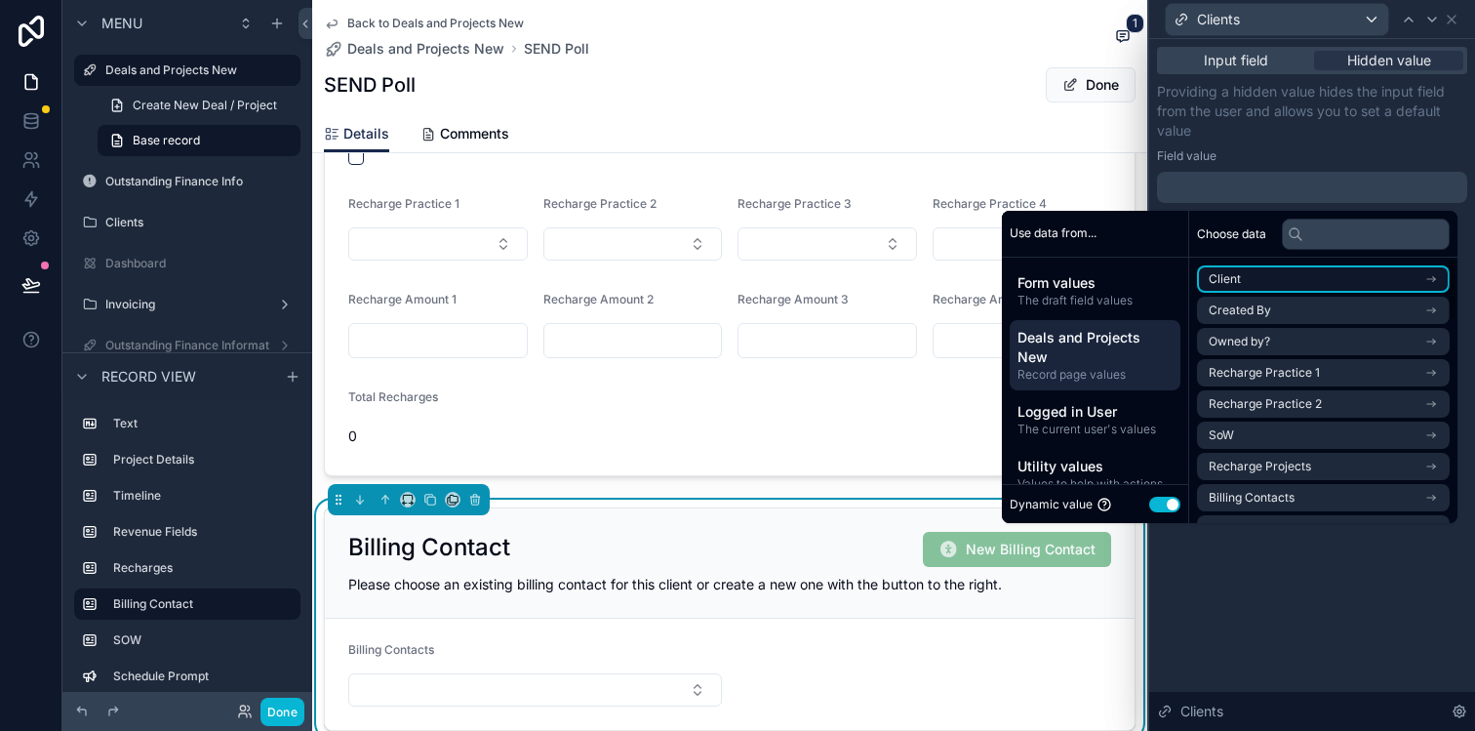
click at [1316, 276] on li "Client" at bounding box center [1323, 278] width 253 height 27
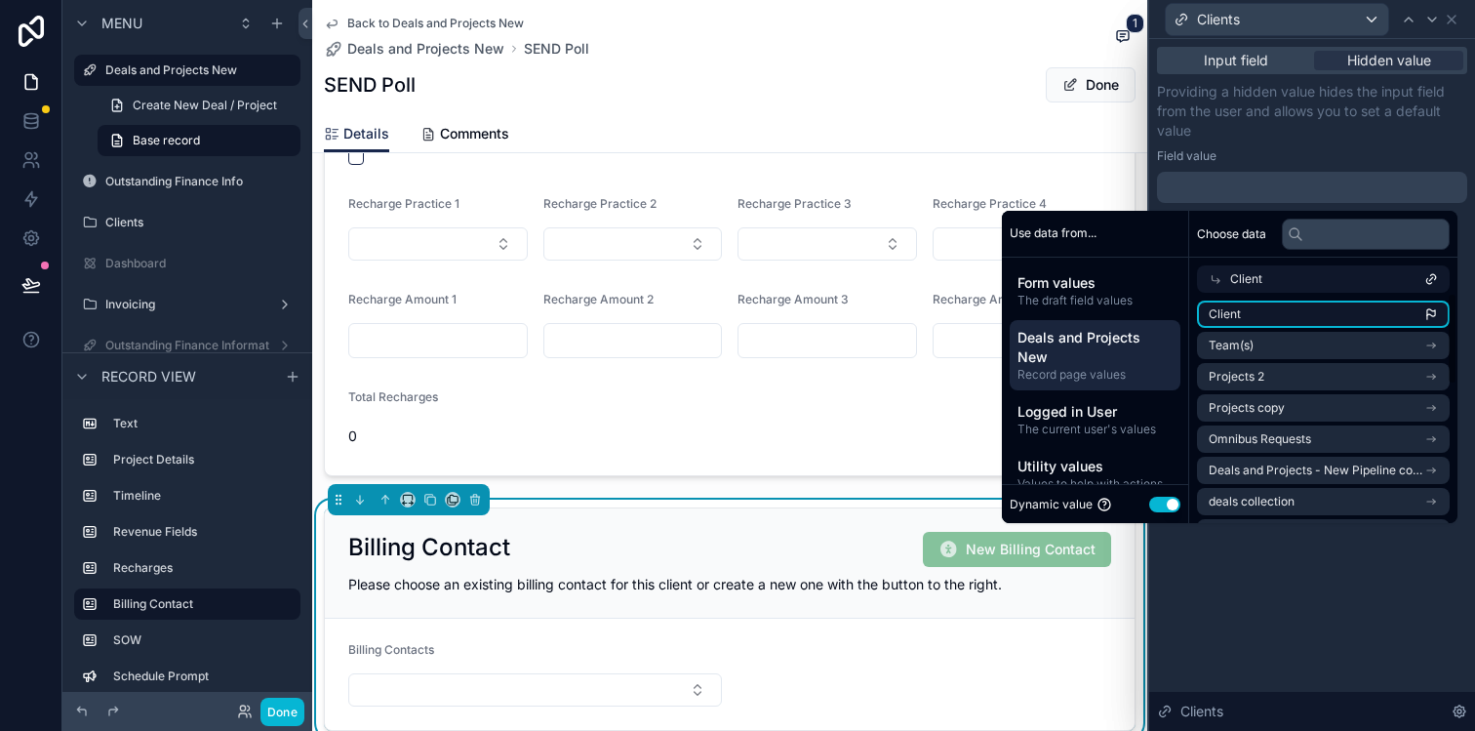
click at [1299, 316] on li "Client" at bounding box center [1323, 313] width 253 height 27
click at [1340, 595] on div "**********" at bounding box center [1312, 385] width 326 height 692
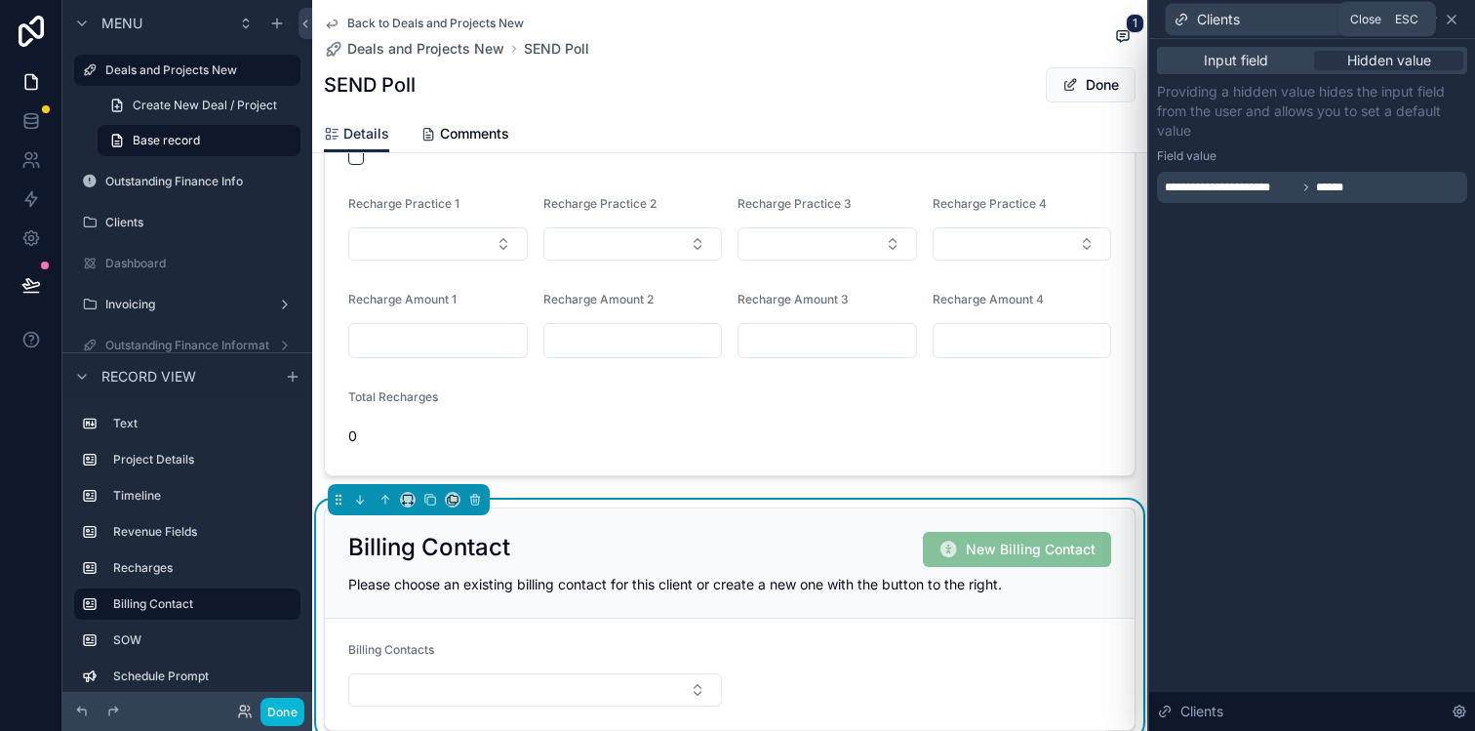
click at [1452, 20] on icon at bounding box center [1452, 20] width 8 height 8
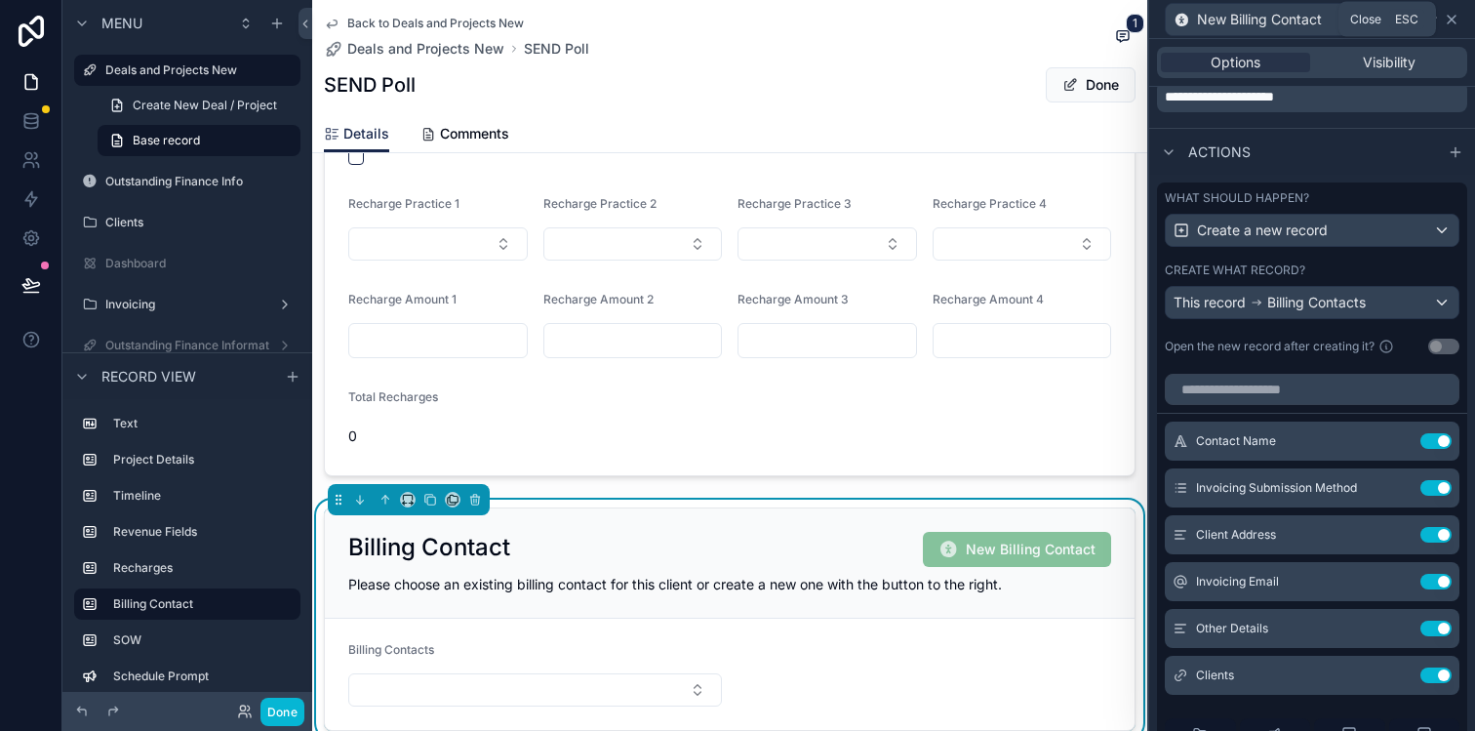
click at [1453, 22] on icon at bounding box center [1452, 20] width 16 height 16
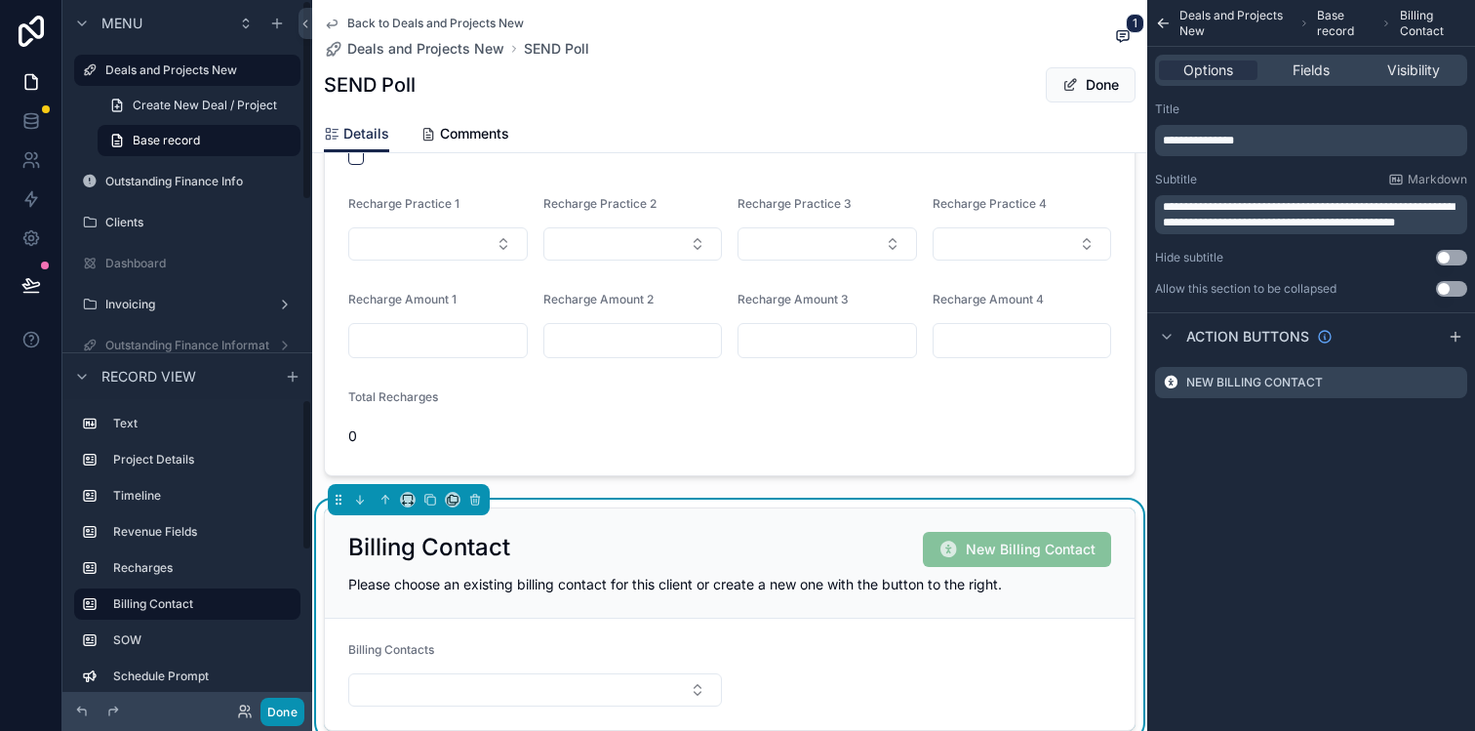
click at [285, 706] on button "Done" at bounding box center [282, 711] width 44 height 28
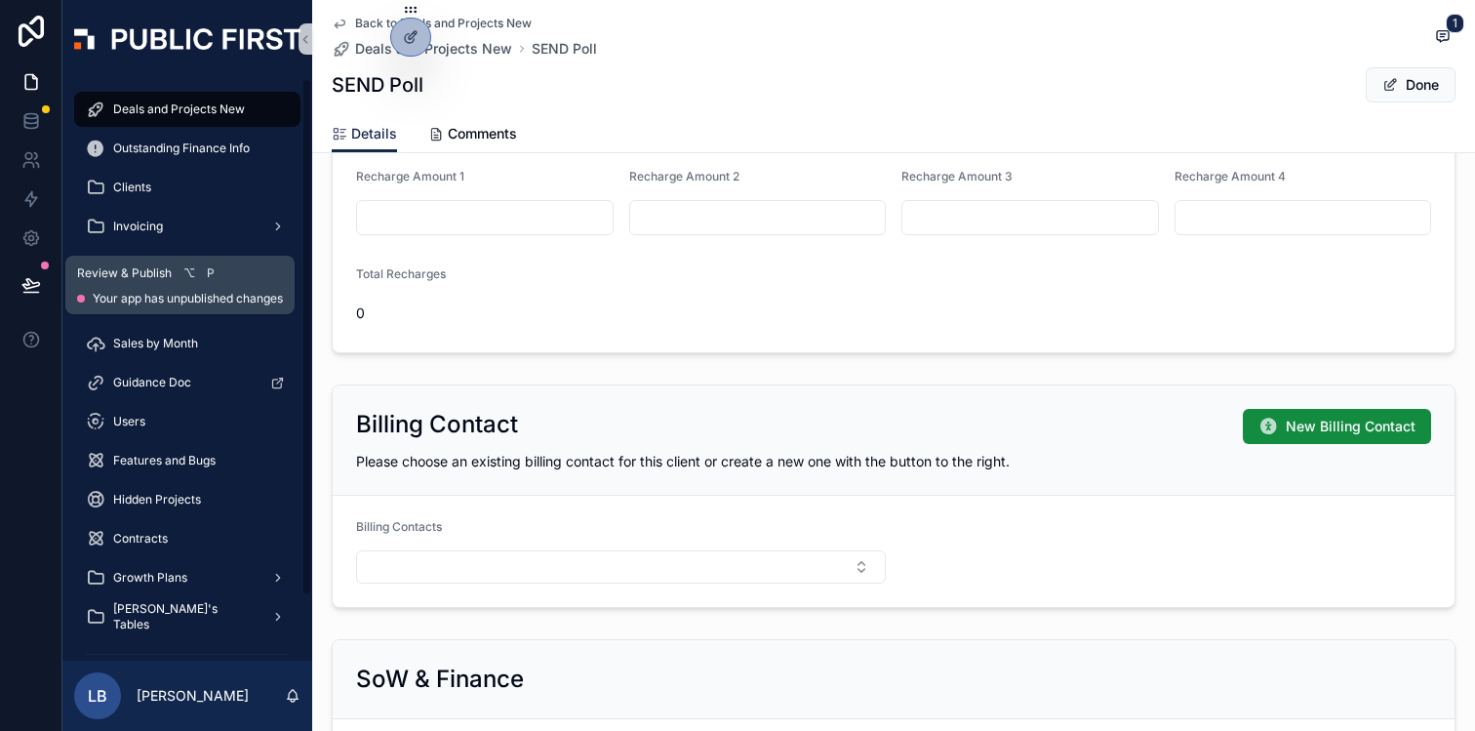
click at [29, 279] on icon at bounding box center [30, 284] width 17 height 10
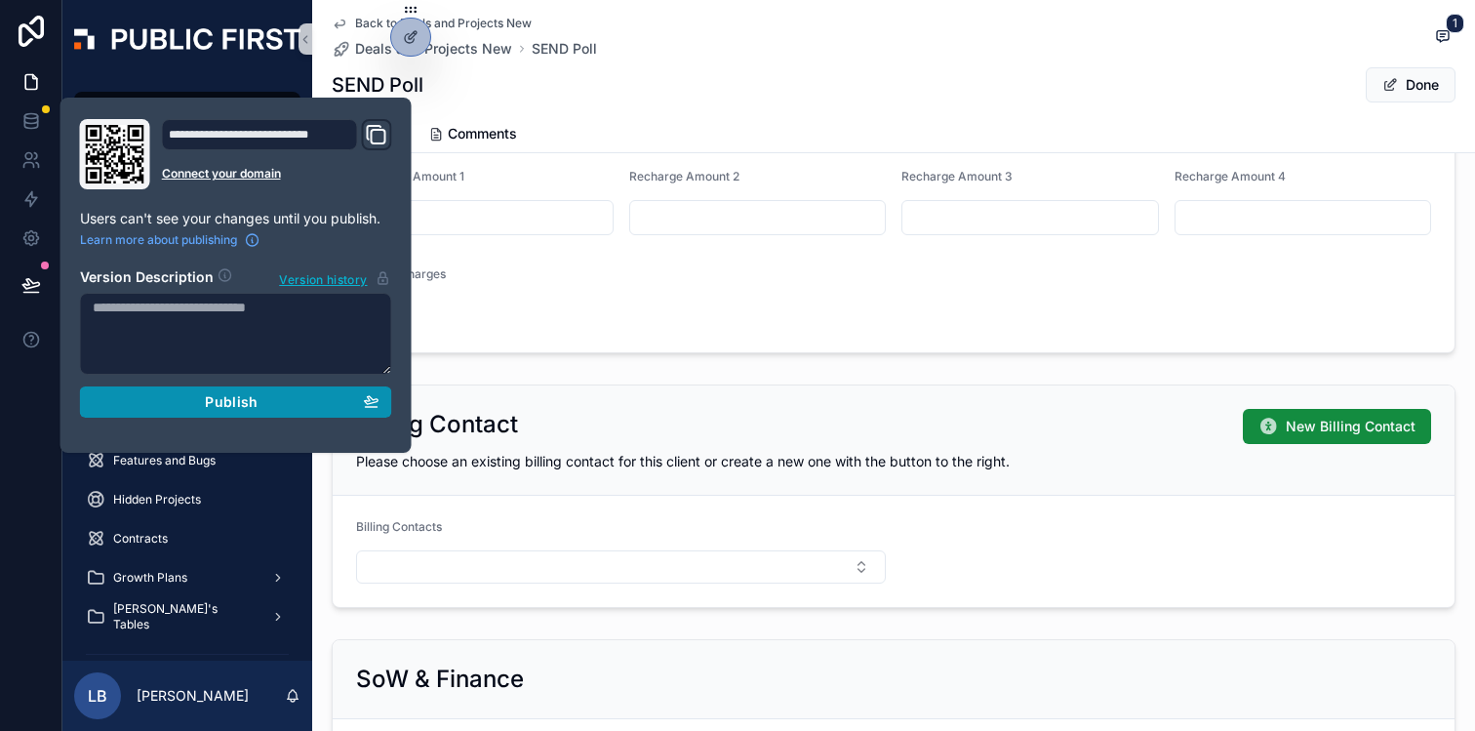
click at [160, 403] on div "Publish" at bounding box center [236, 402] width 287 height 18
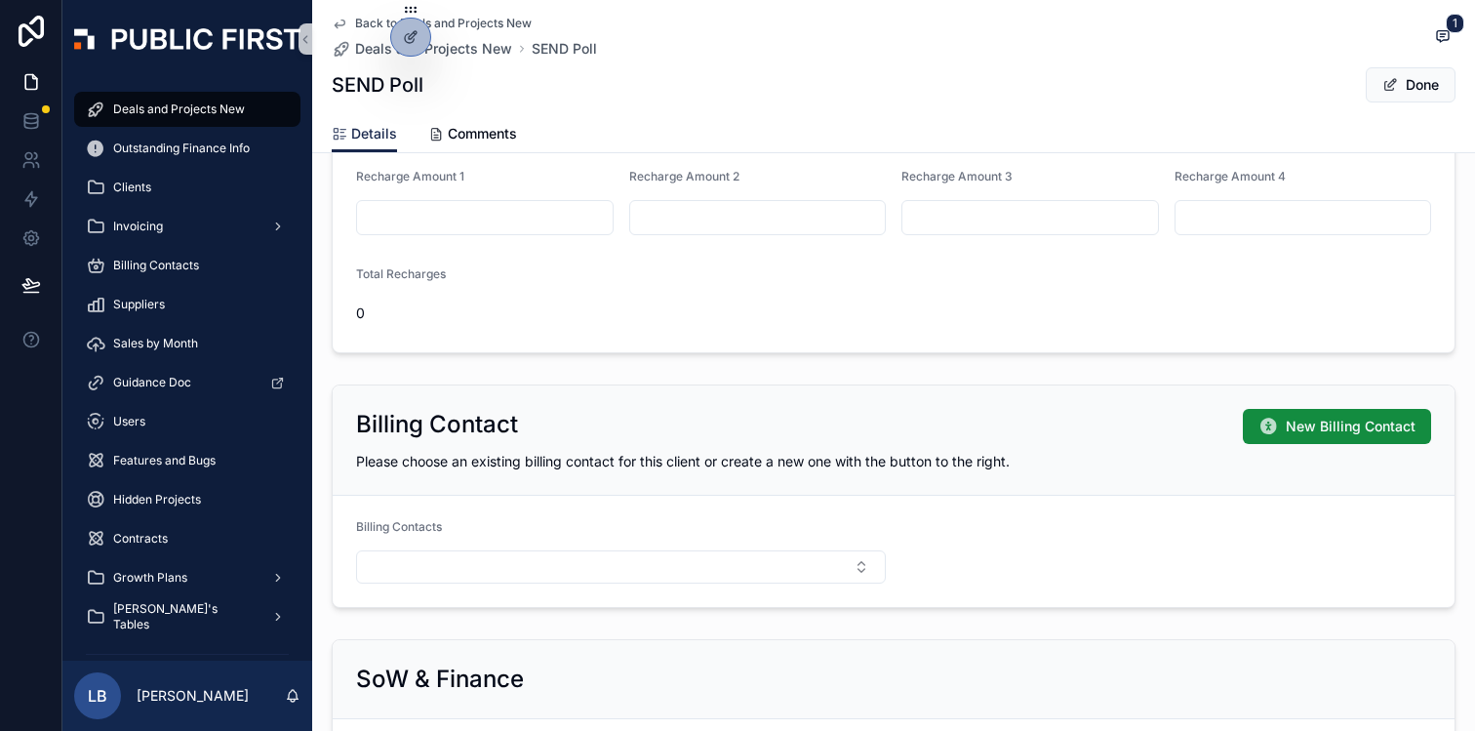
click at [800, 474] on div "Billing Contact New Billing Contact Please choose an existing billing contact f…" at bounding box center [894, 440] width 1122 height 110
click at [950, 551] on form "Billing Contacts" at bounding box center [894, 551] width 1122 height 111
click at [855, 441] on div "Billing Contact New Billing Contact" at bounding box center [893, 426] width 1075 height 35
click at [966, 442] on div "Billing Contact New Billing Contact" at bounding box center [893, 426] width 1075 height 35
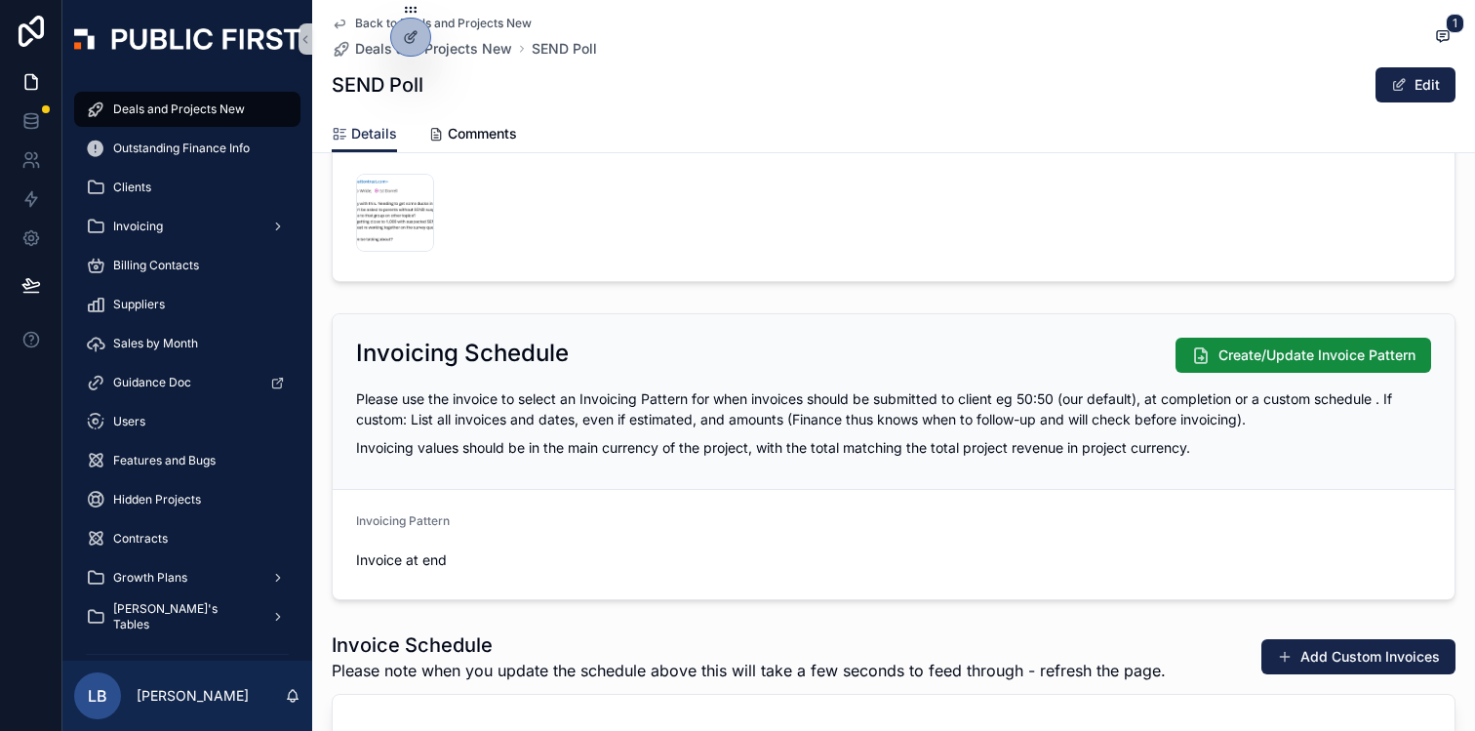
scroll to position [2164, 0]
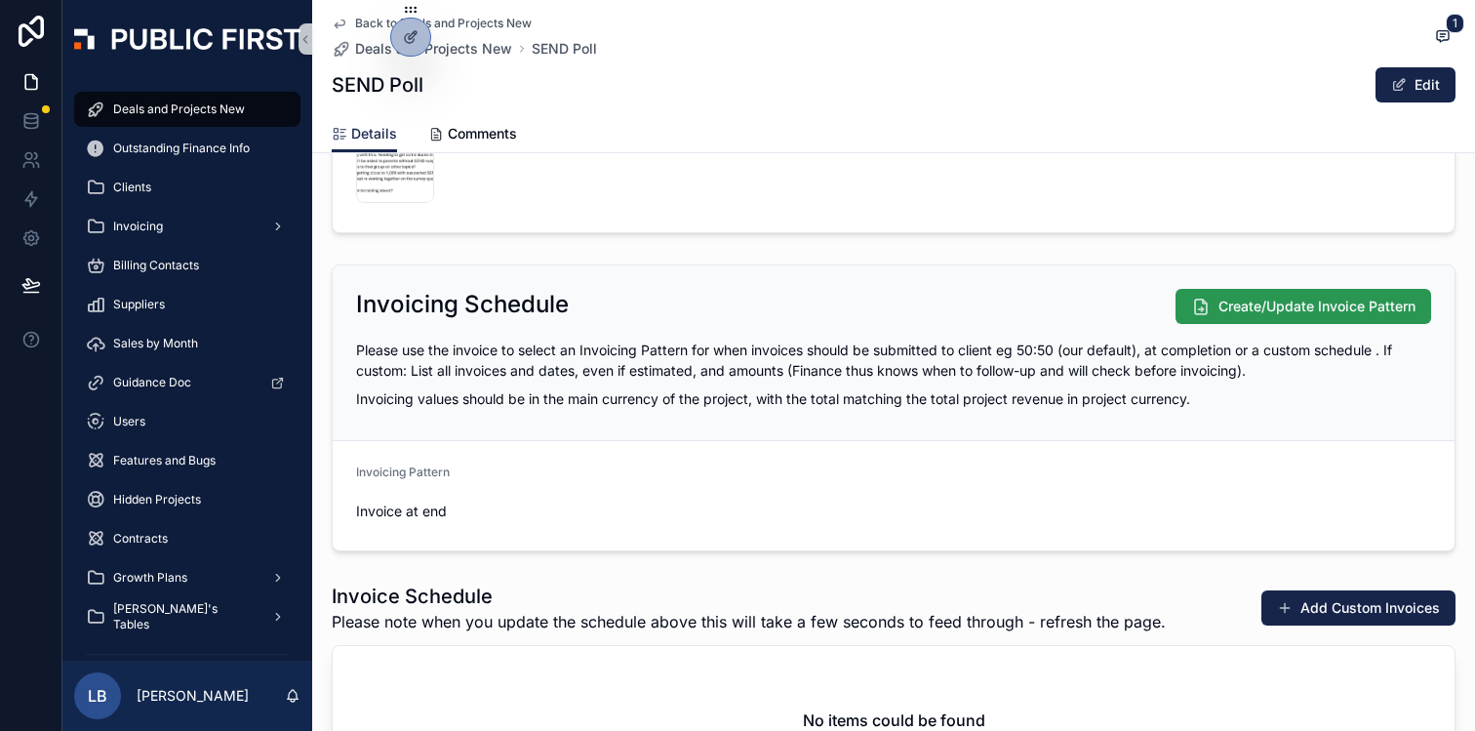
click at [1283, 314] on span "Create/Update Invoice Pattern" at bounding box center [1316, 307] width 197 height 20
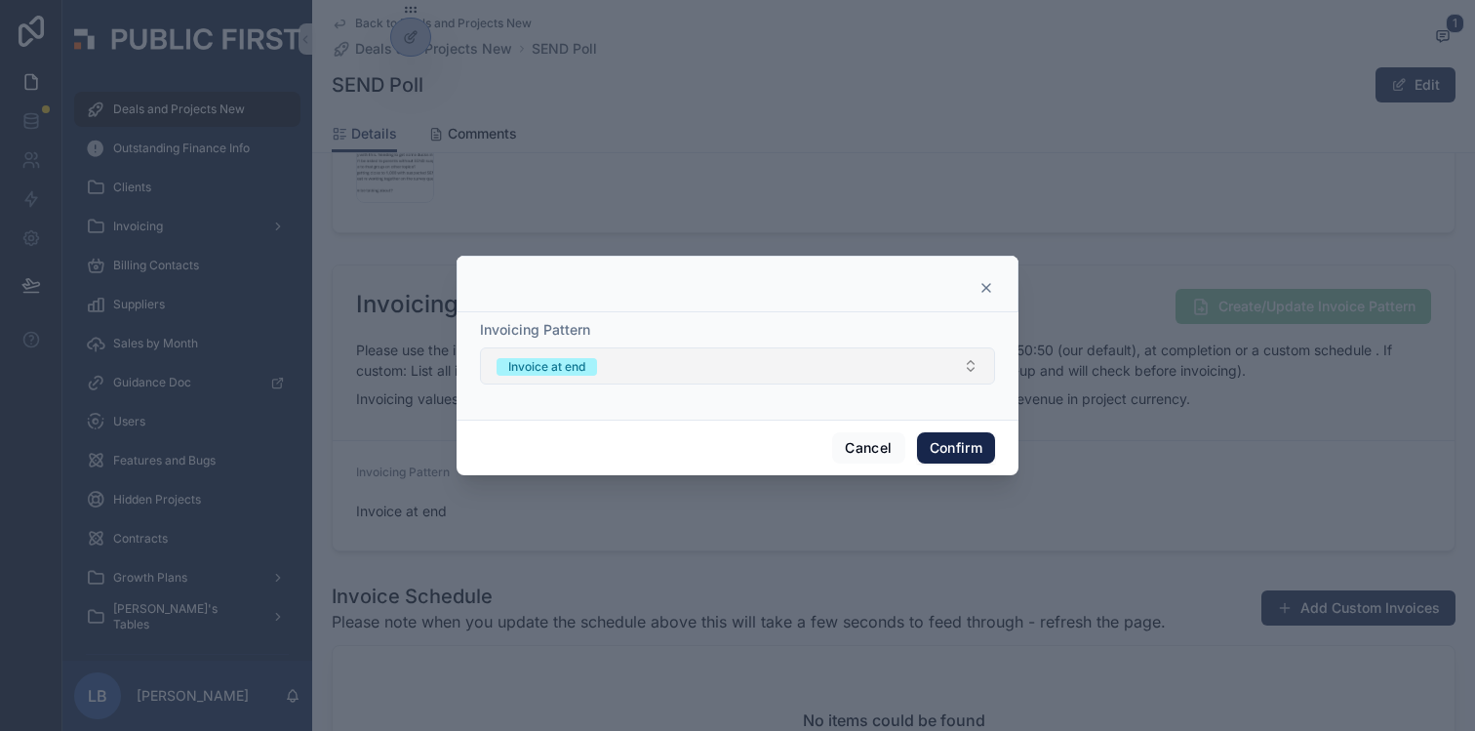
click at [778, 366] on button "Invoice at end" at bounding box center [737, 365] width 515 height 37
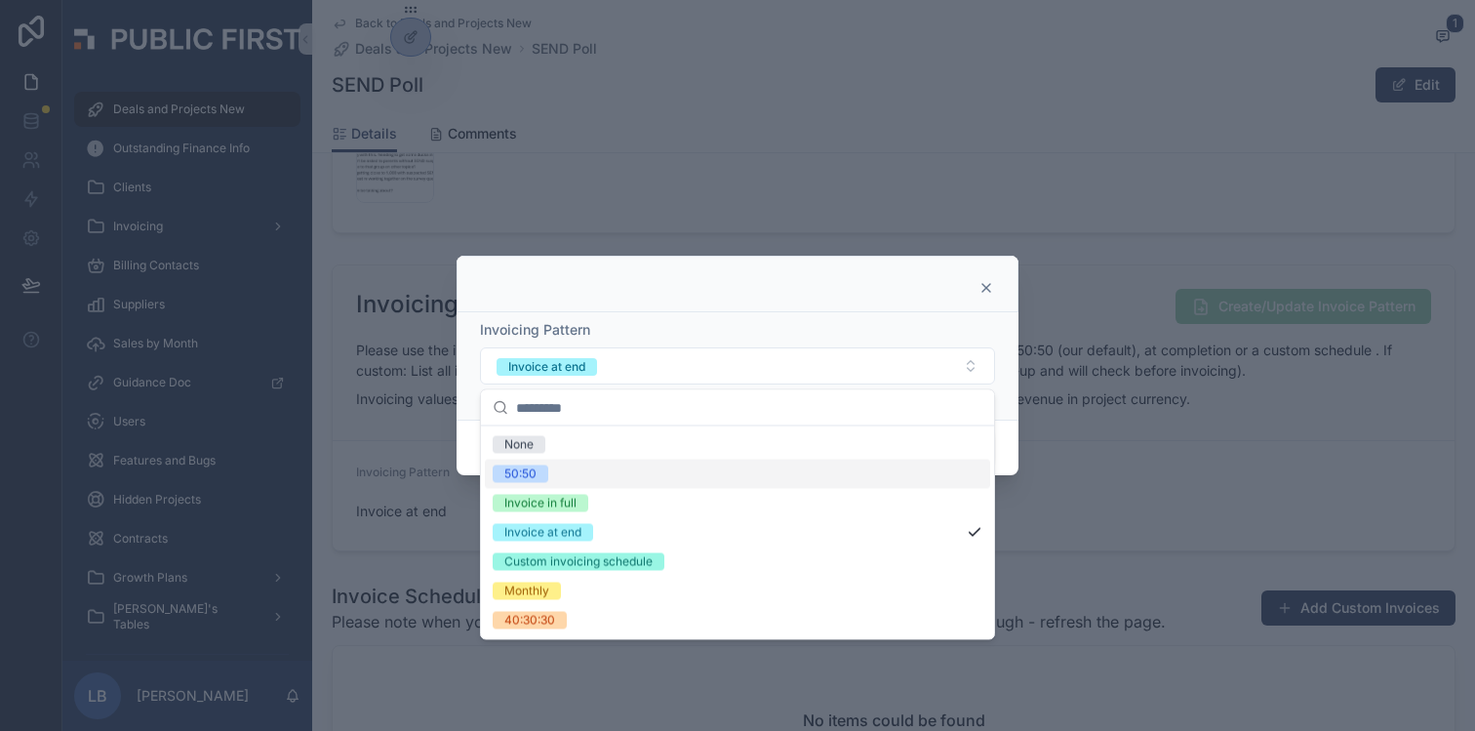
click at [728, 477] on div "50:50" at bounding box center [737, 473] width 505 height 29
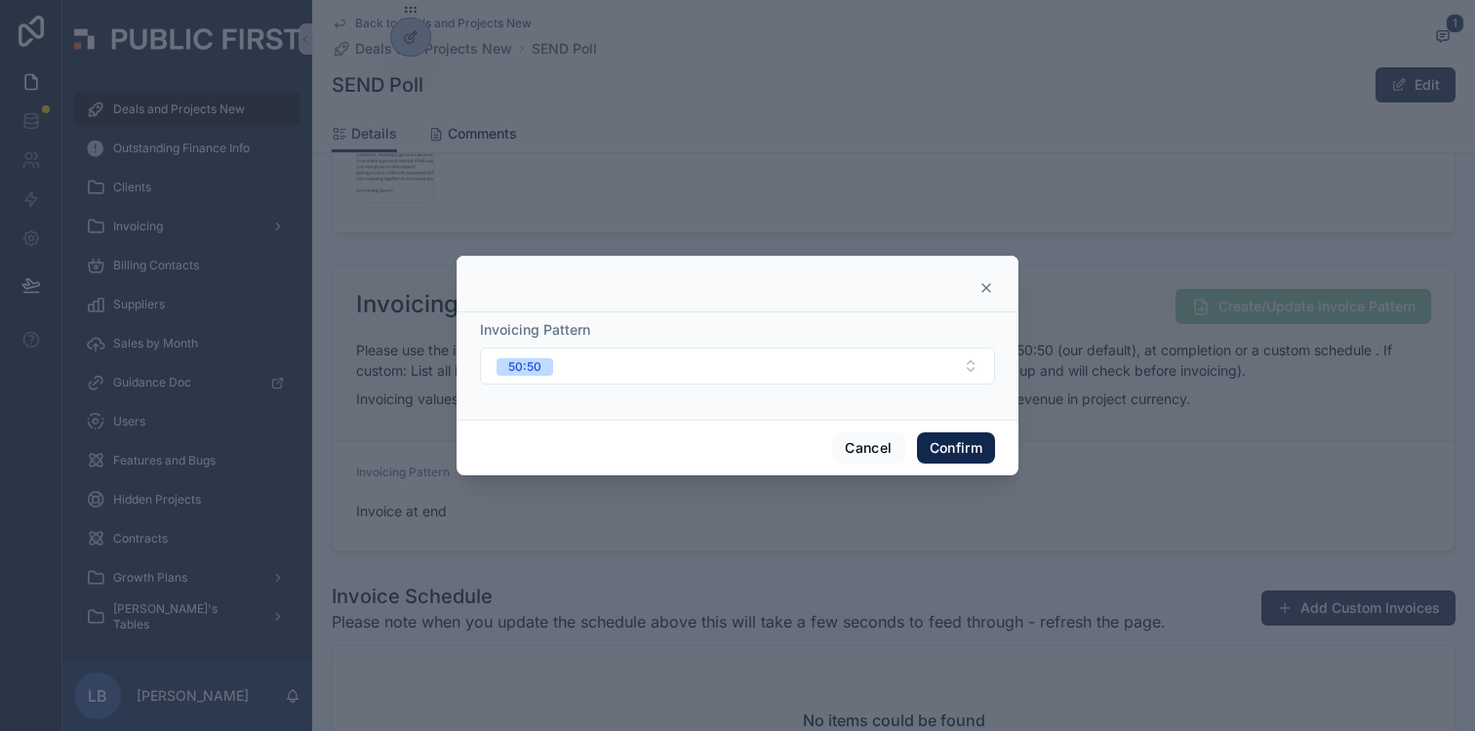
click at [975, 454] on button "Confirm" at bounding box center [956, 447] width 78 height 31
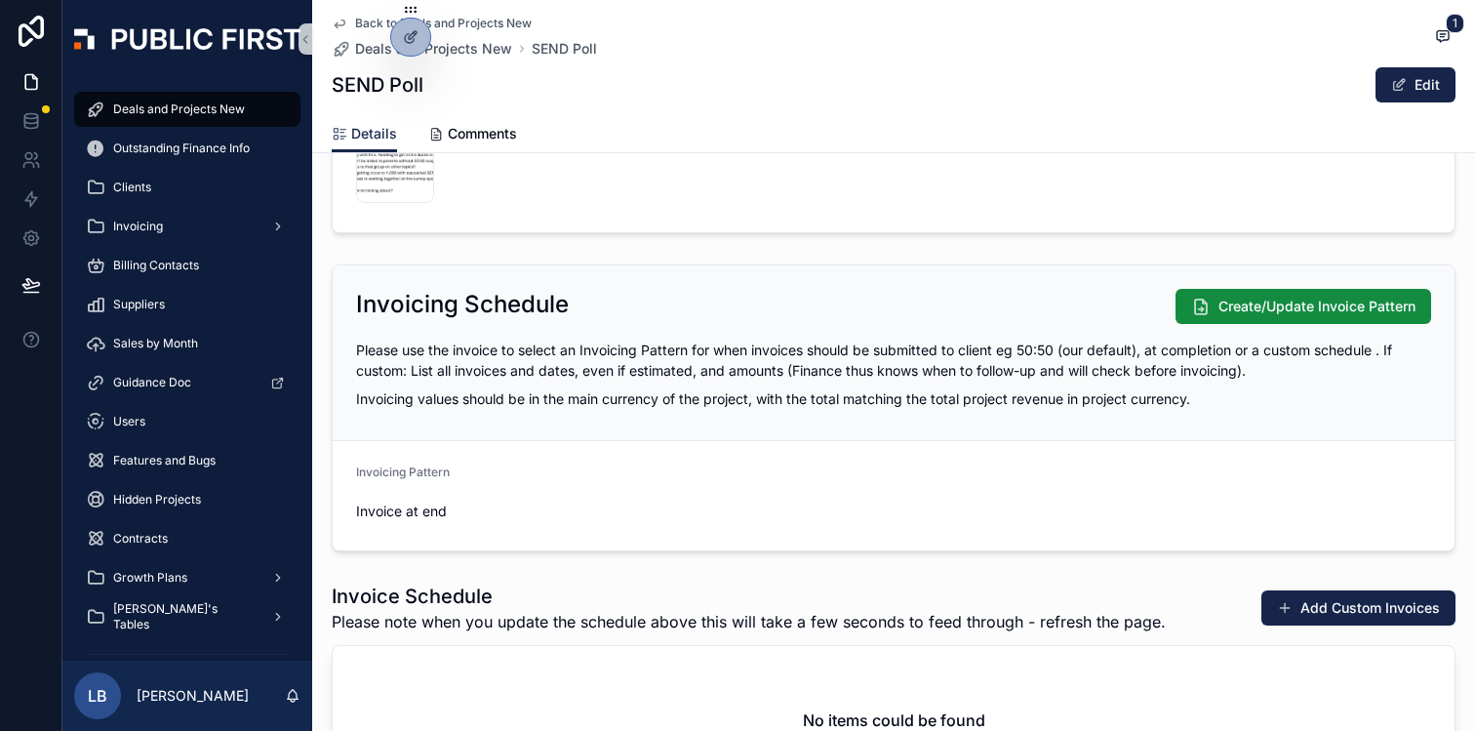
click at [1202, 469] on form "Invoicing Pattern Invoice at end" at bounding box center [894, 495] width 1122 height 109
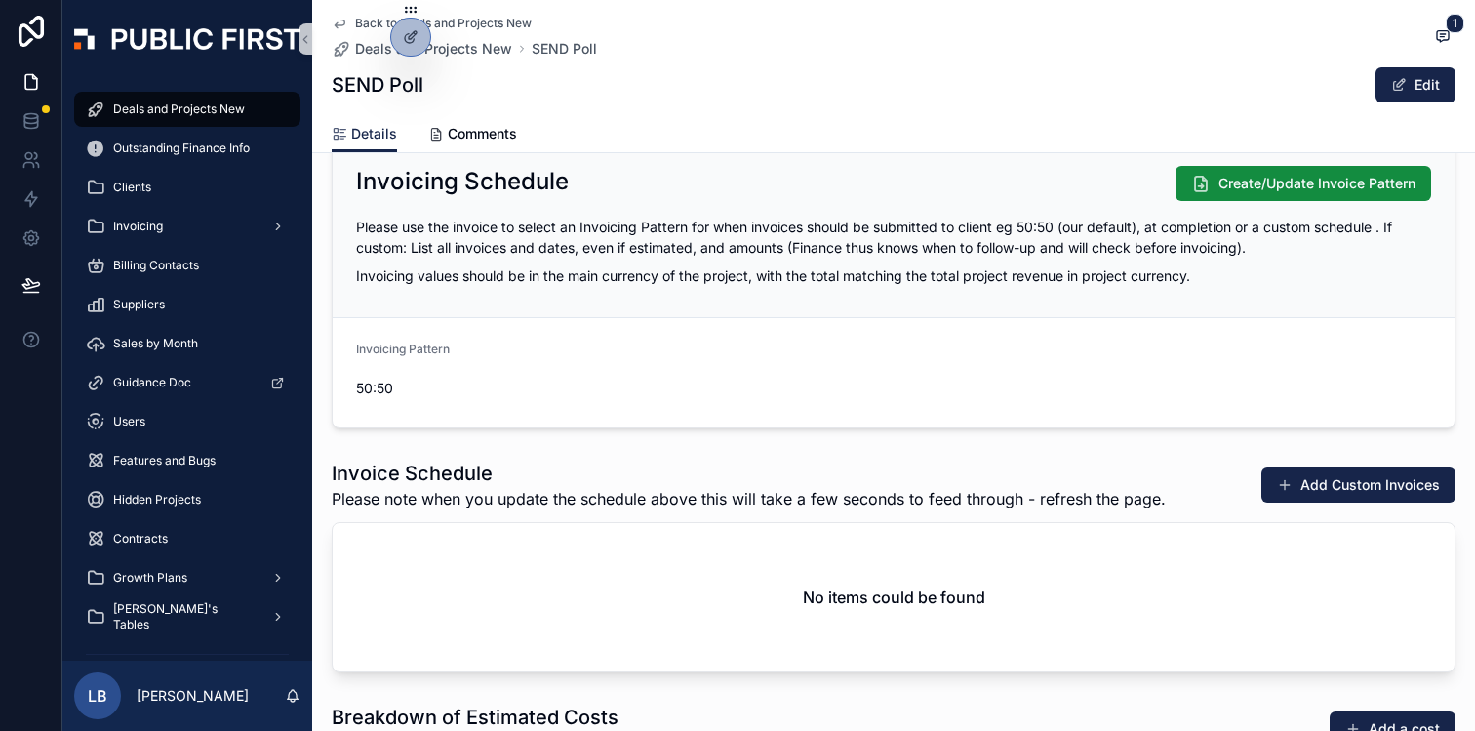
scroll to position [2284, 0]
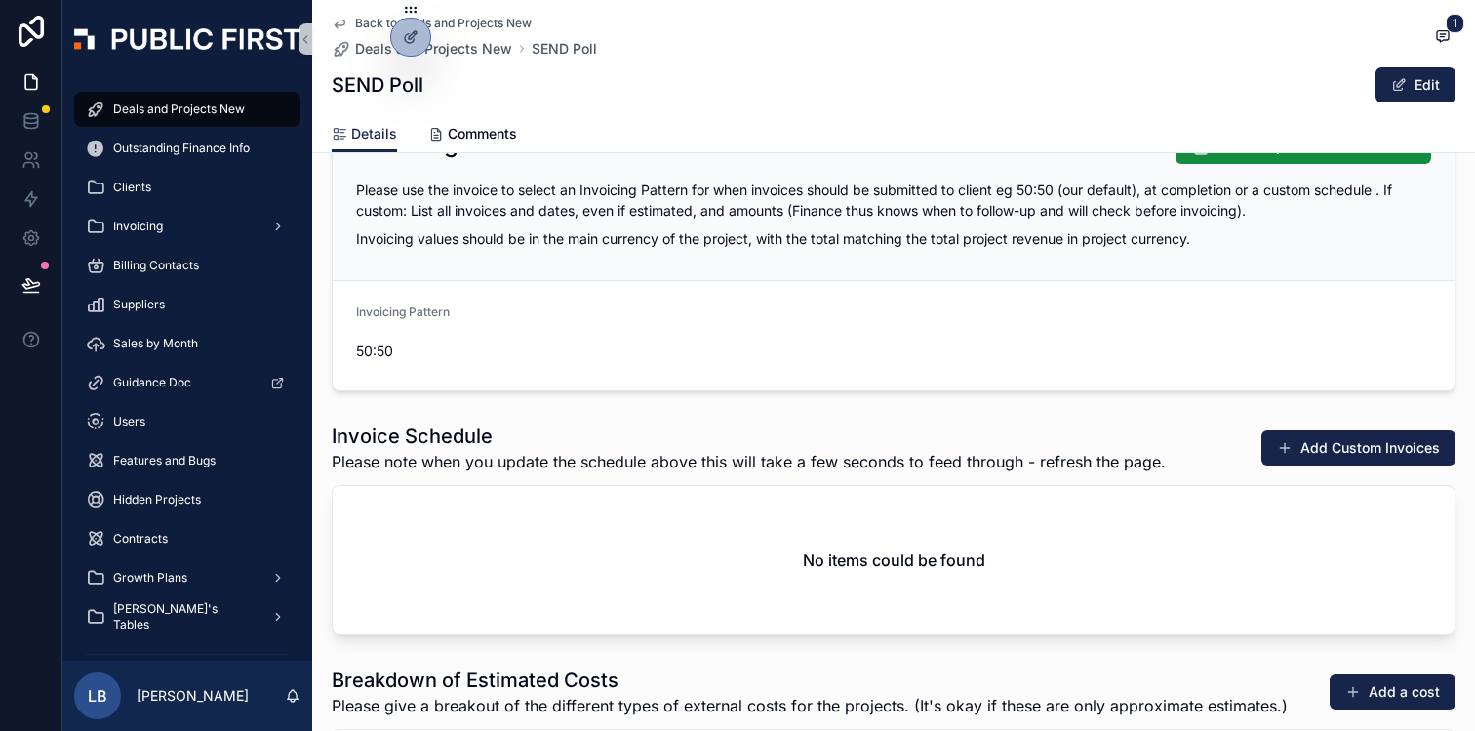
scroll to position [2281, 0]
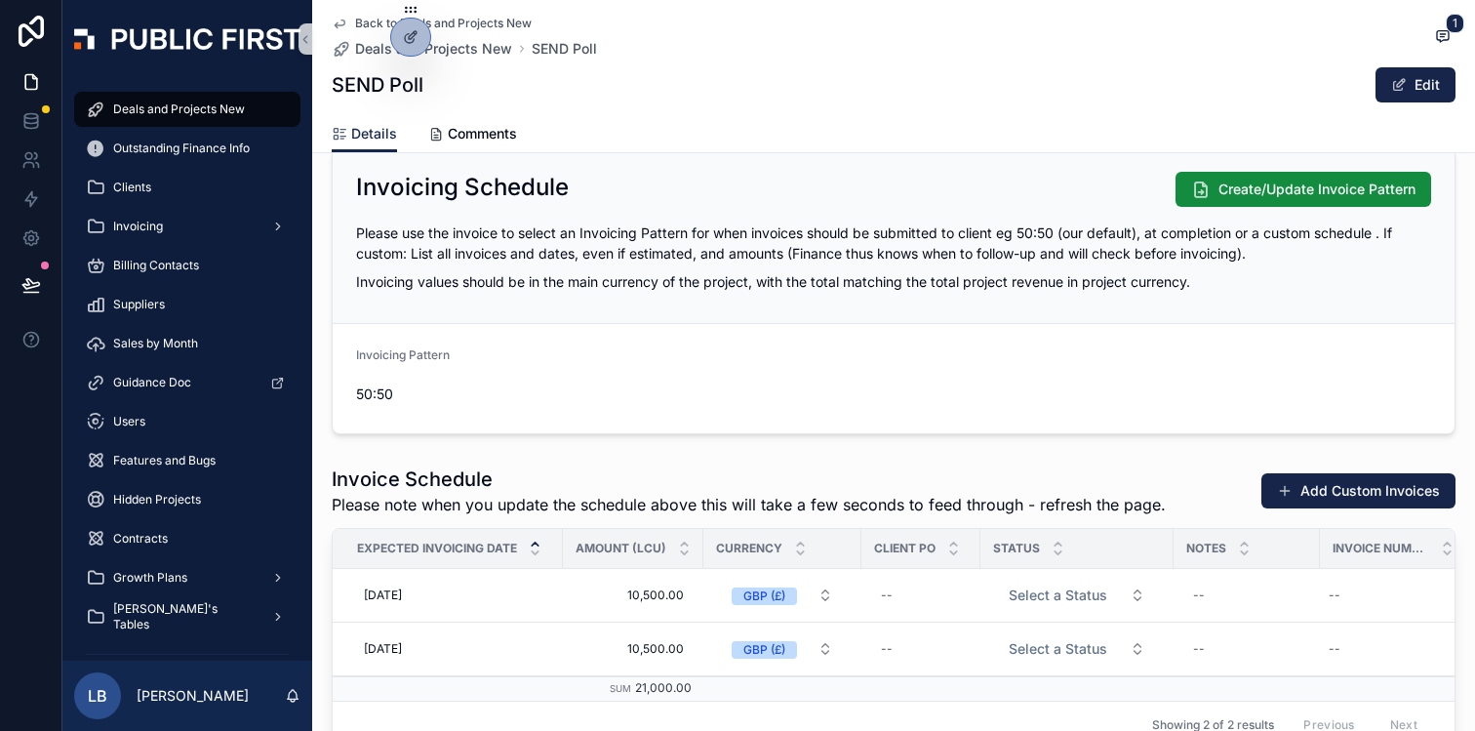
click at [1135, 353] on form "Invoicing Pattern 50:50" at bounding box center [894, 378] width 1122 height 109
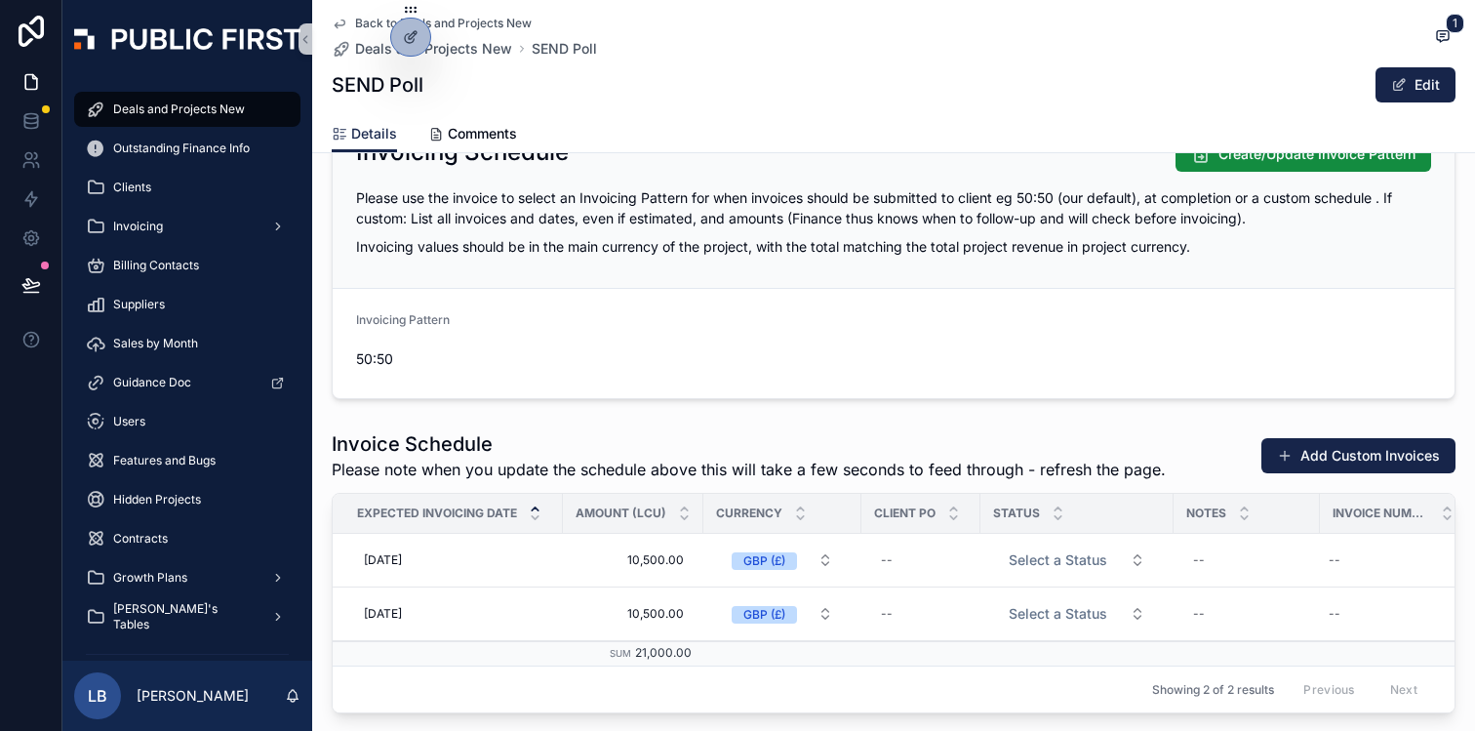
scroll to position [2268, 0]
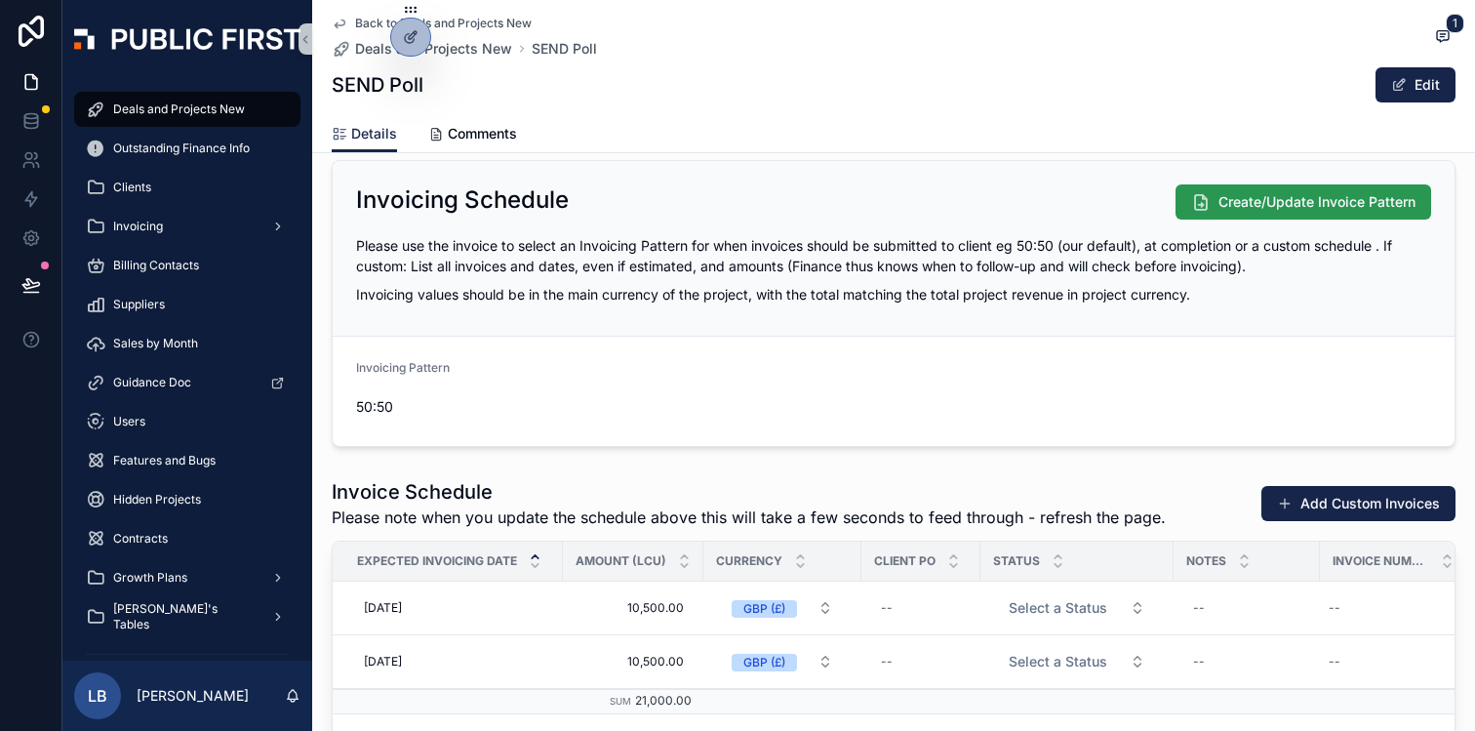
click at [1265, 210] on span "Create/Update Invoice Pattern" at bounding box center [1316, 202] width 197 height 20
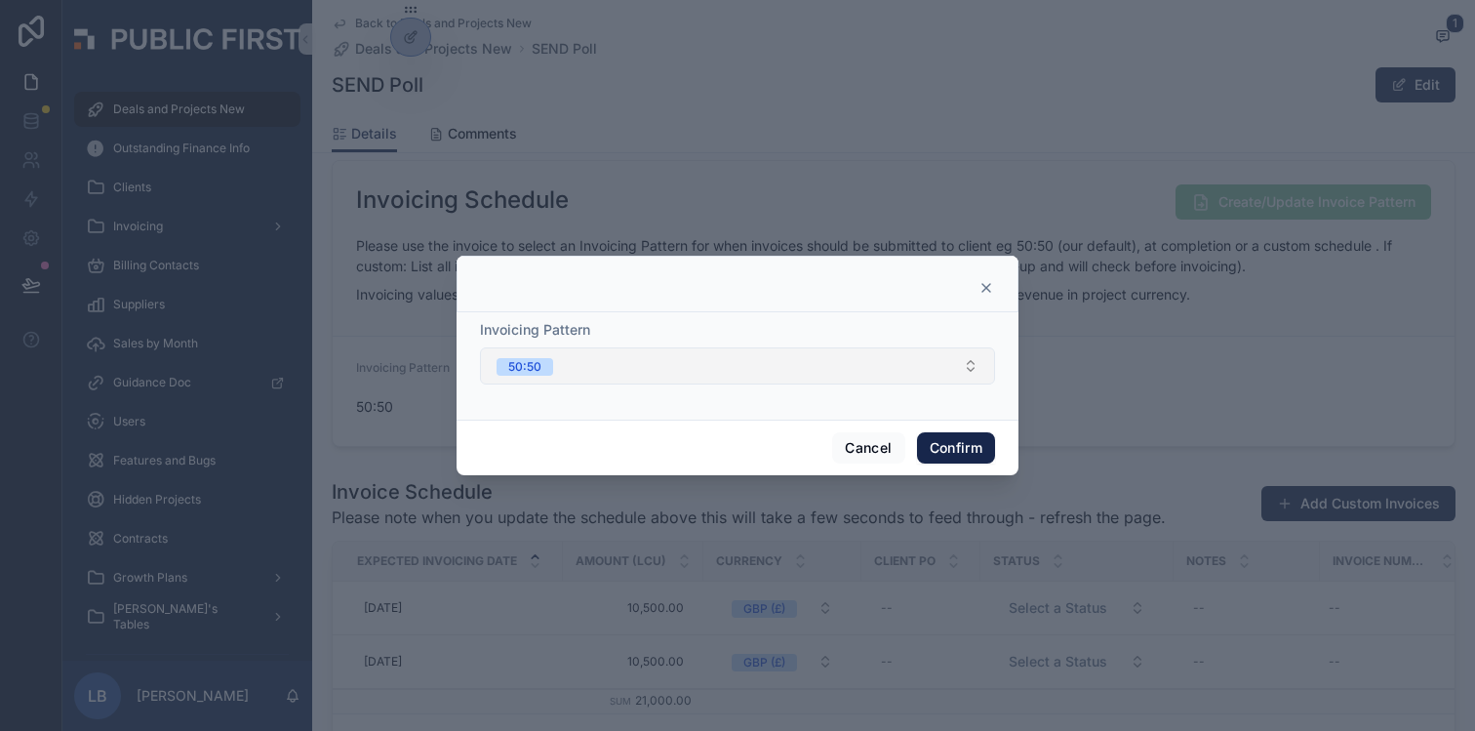
click at [868, 378] on button "50:50" at bounding box center [737, 365] width 515 height 37
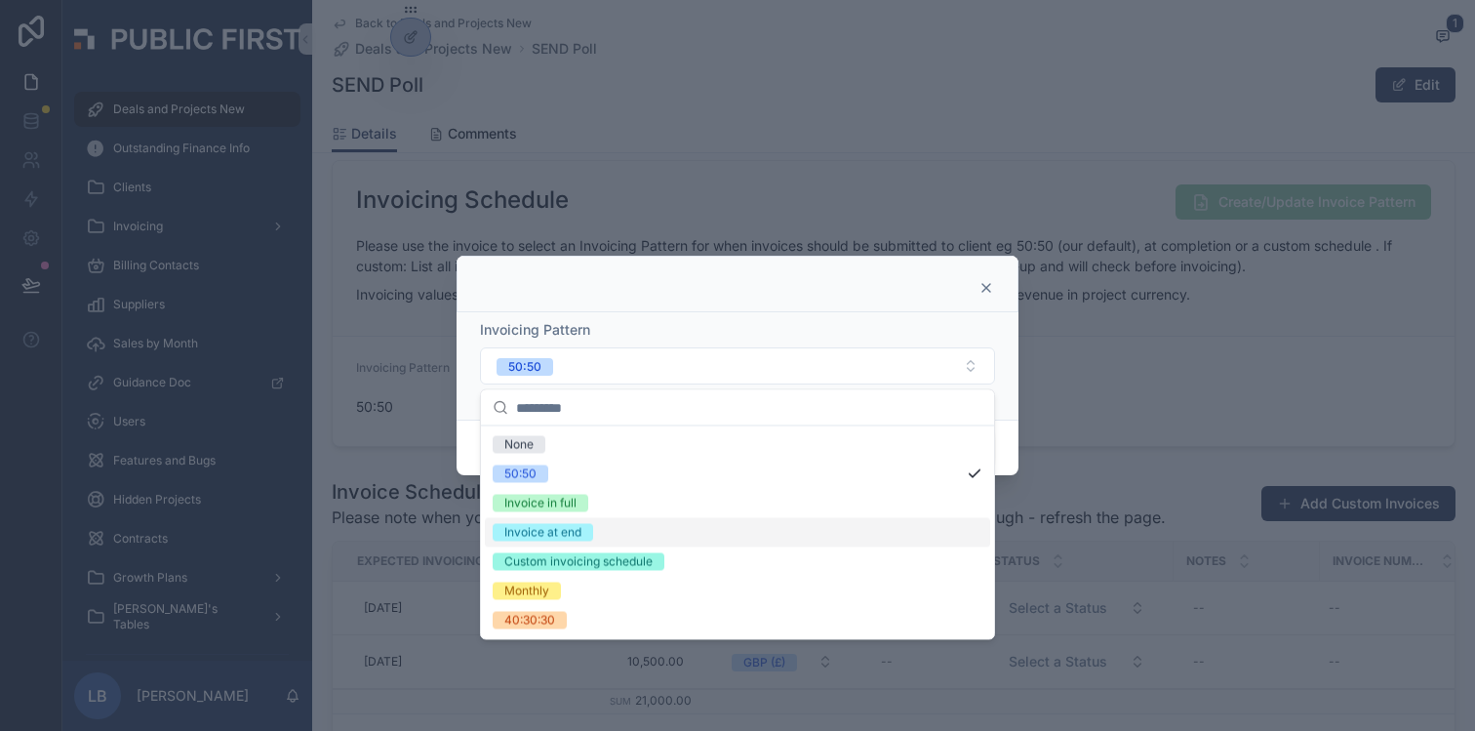
click at [782, 520] on div "Invoice at end" at bounding box center [737, 532] width 505 height 29
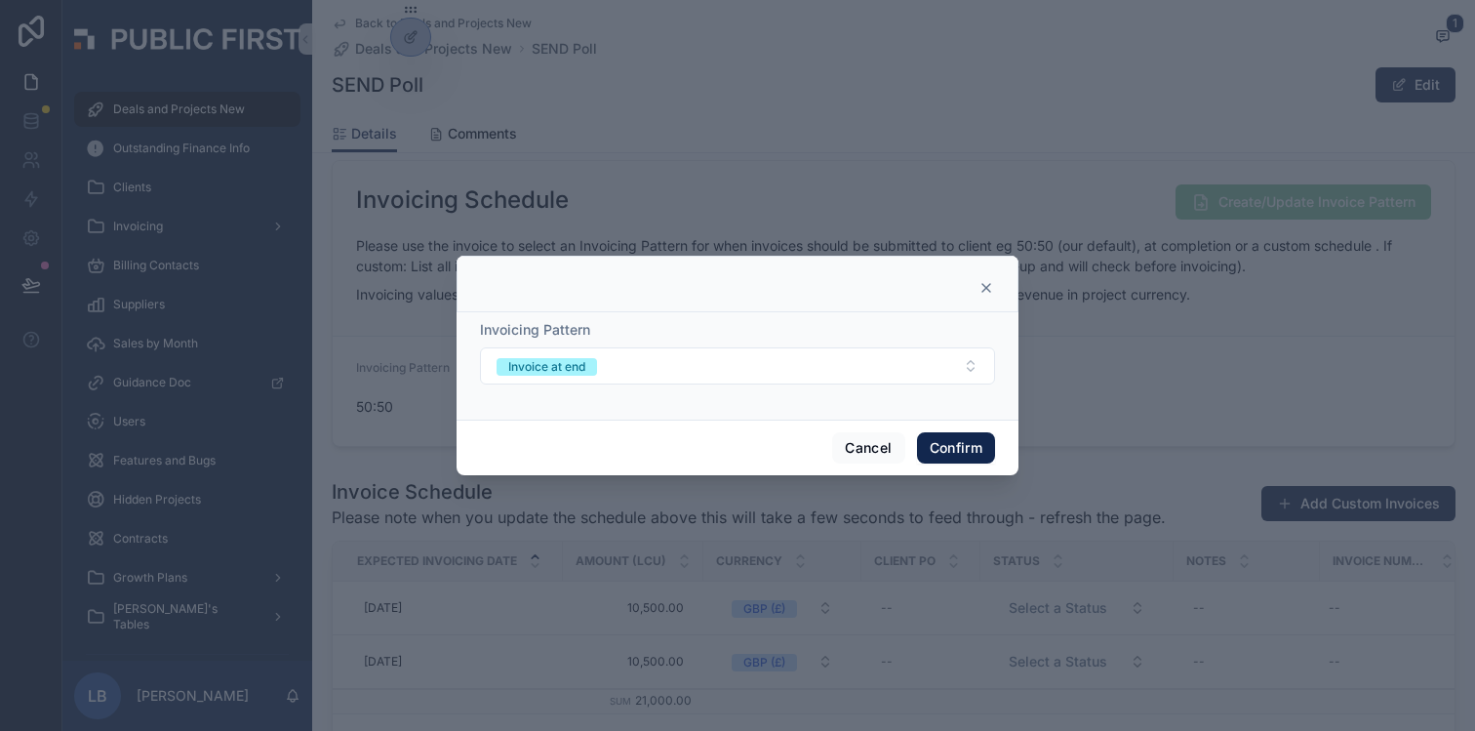
click at [950, 453] on button "Confirm" at bounding box center [956, 447] width 78 height 31
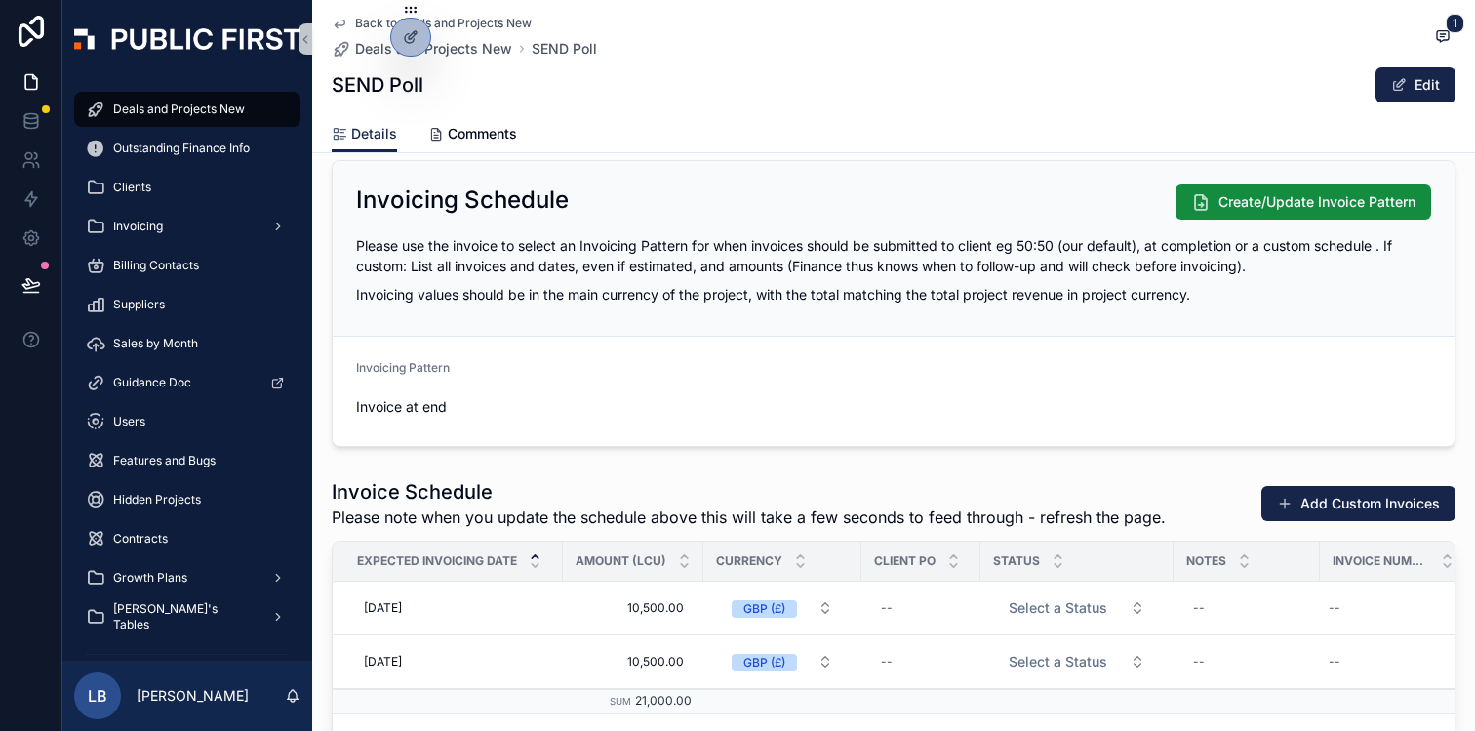
click at [1081, 371] on form "Invoicing Pattern Invoice at end" at bounding box center [894, 391] width 1122 height 109
click at [988, 364] on form "Invoicing Pattern Invoice at end" at bounding box center [894, 391] width 1122 height 109
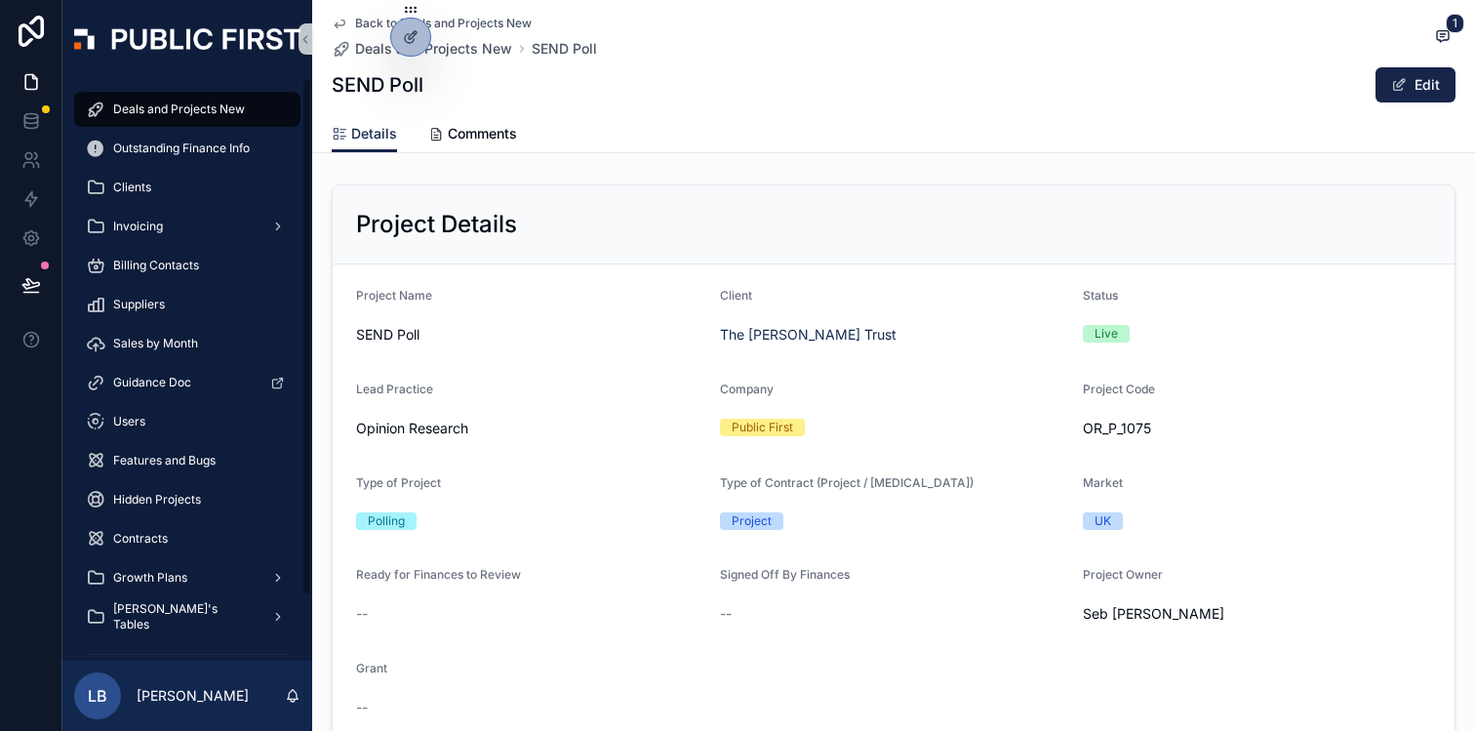
click at [203, 115] on span "Deals and Projects New" at bounding box center [179, 109] width 132 height 16
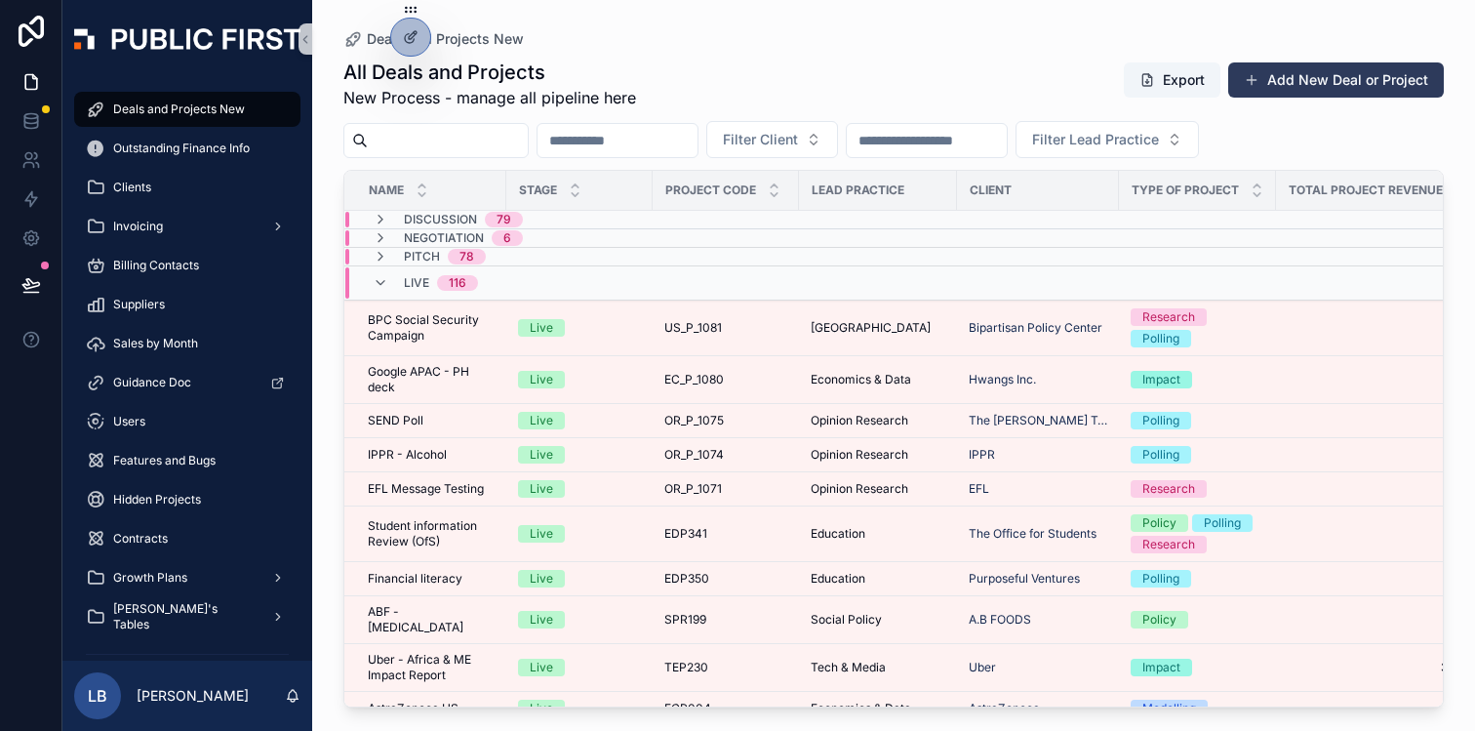
click at [1368, 74] on button "Add New Deal or Project" at bounding box center [1336, 79] width 216 height 35
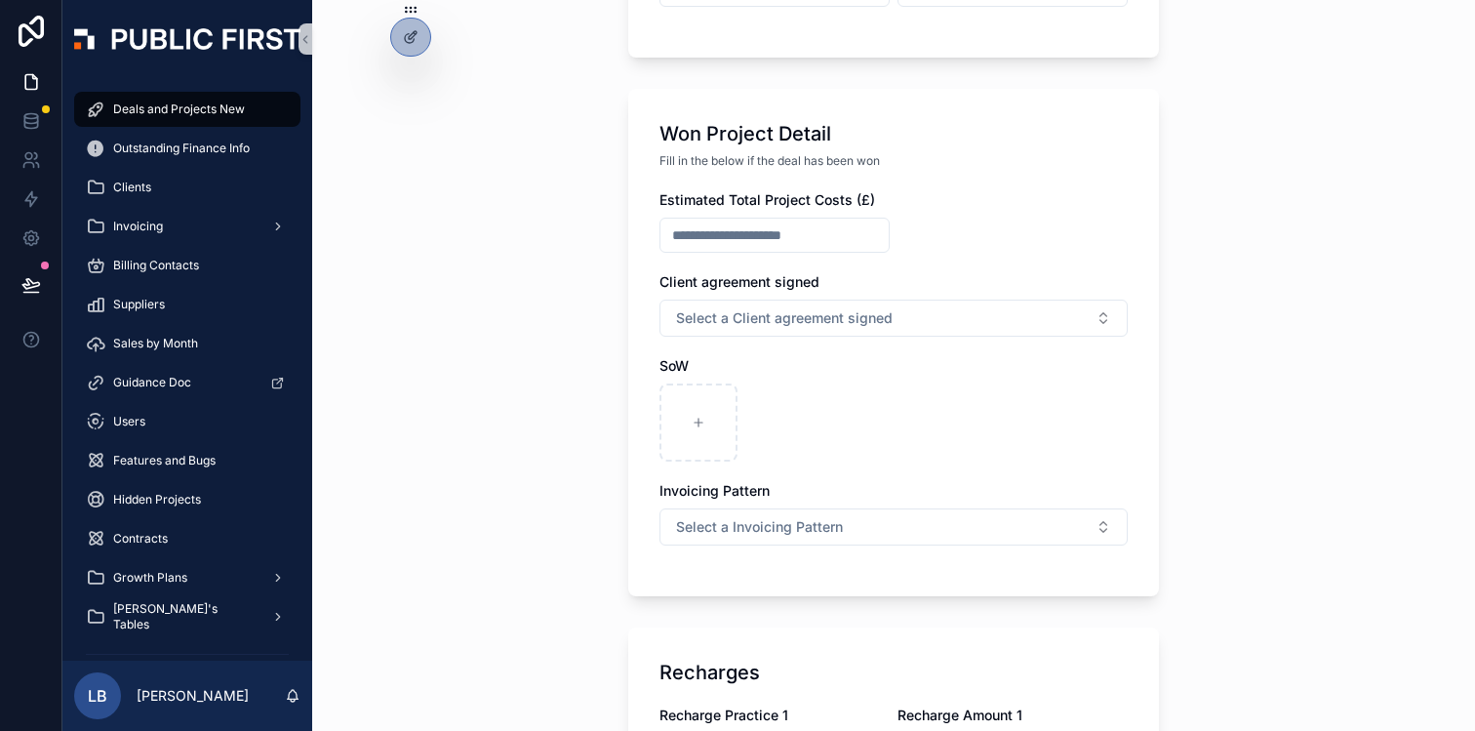
scroll to position [704, 0]
click at [419, 50] on div at bounding box center [410, 37] width 39 height 37
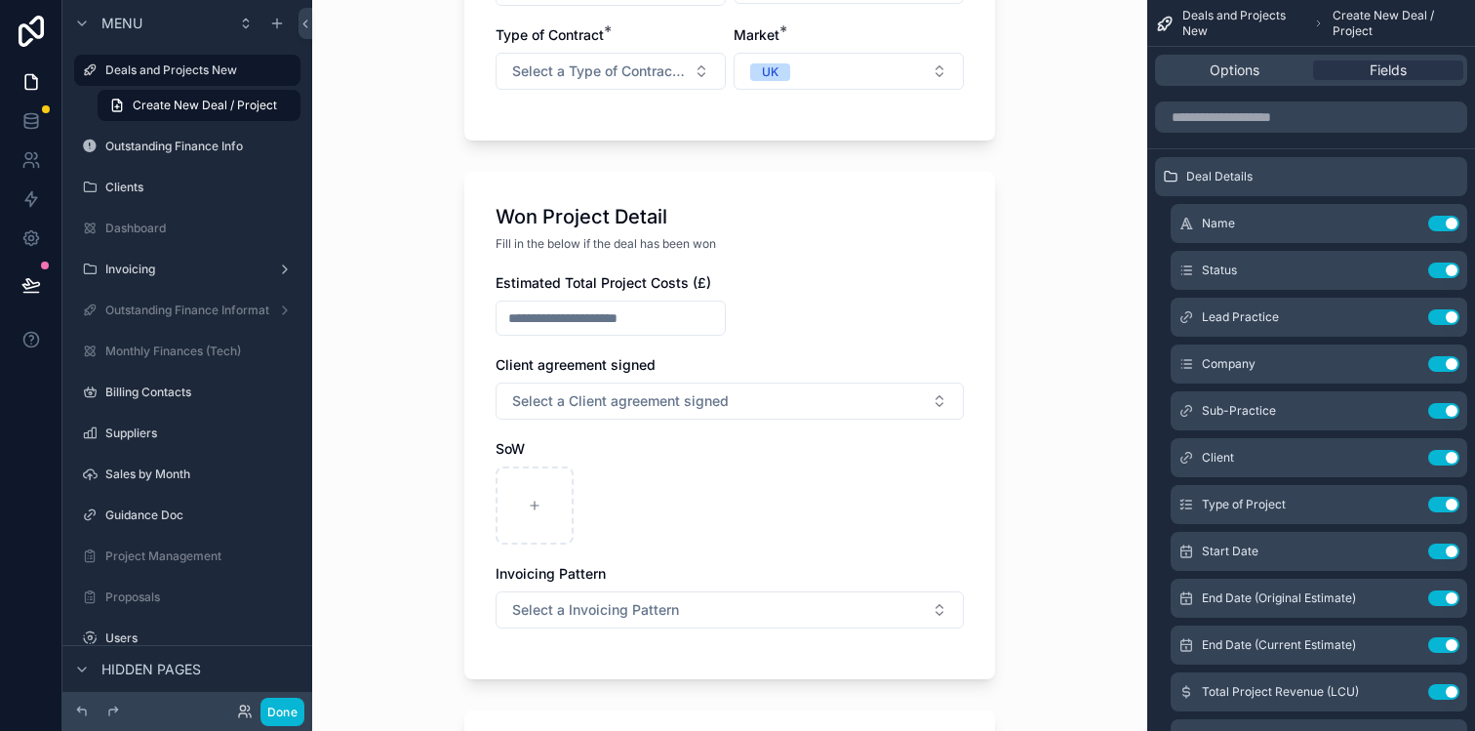
scroll to position [761, 0]
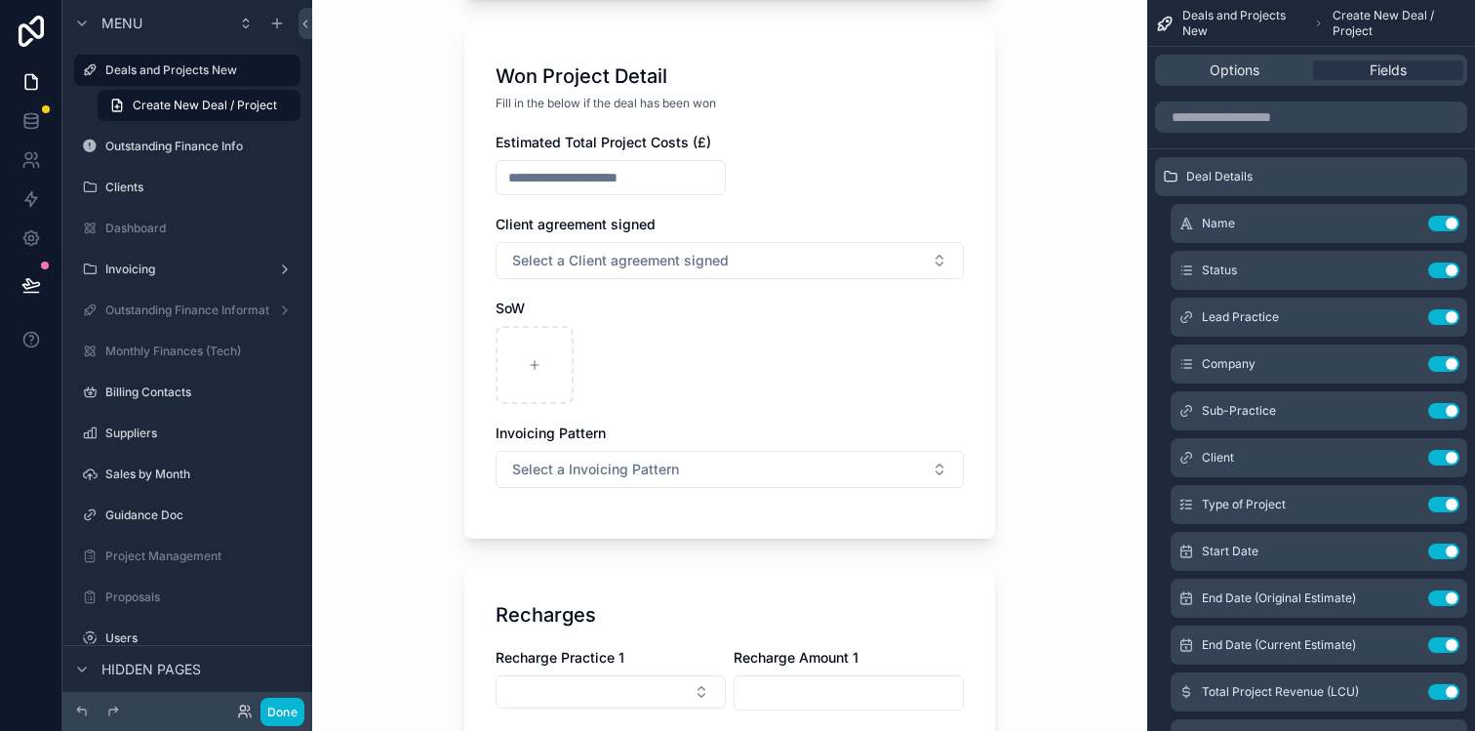
click at [846, 151] on div "Estimated Total Project Costs (£) Client agreement signed Select a Client agree…" at bounding box center [730, 320] width 468 height 375
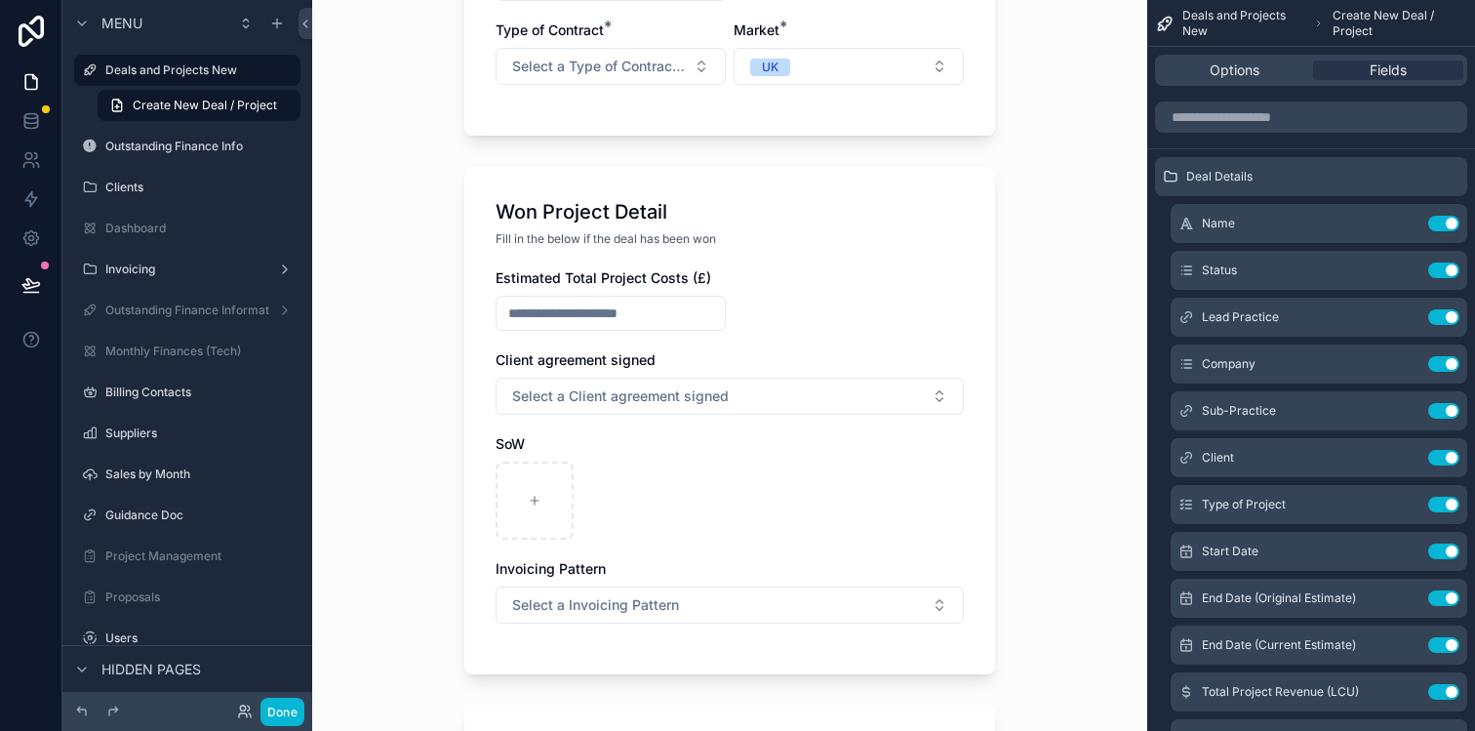
scroll to position [680, 0]
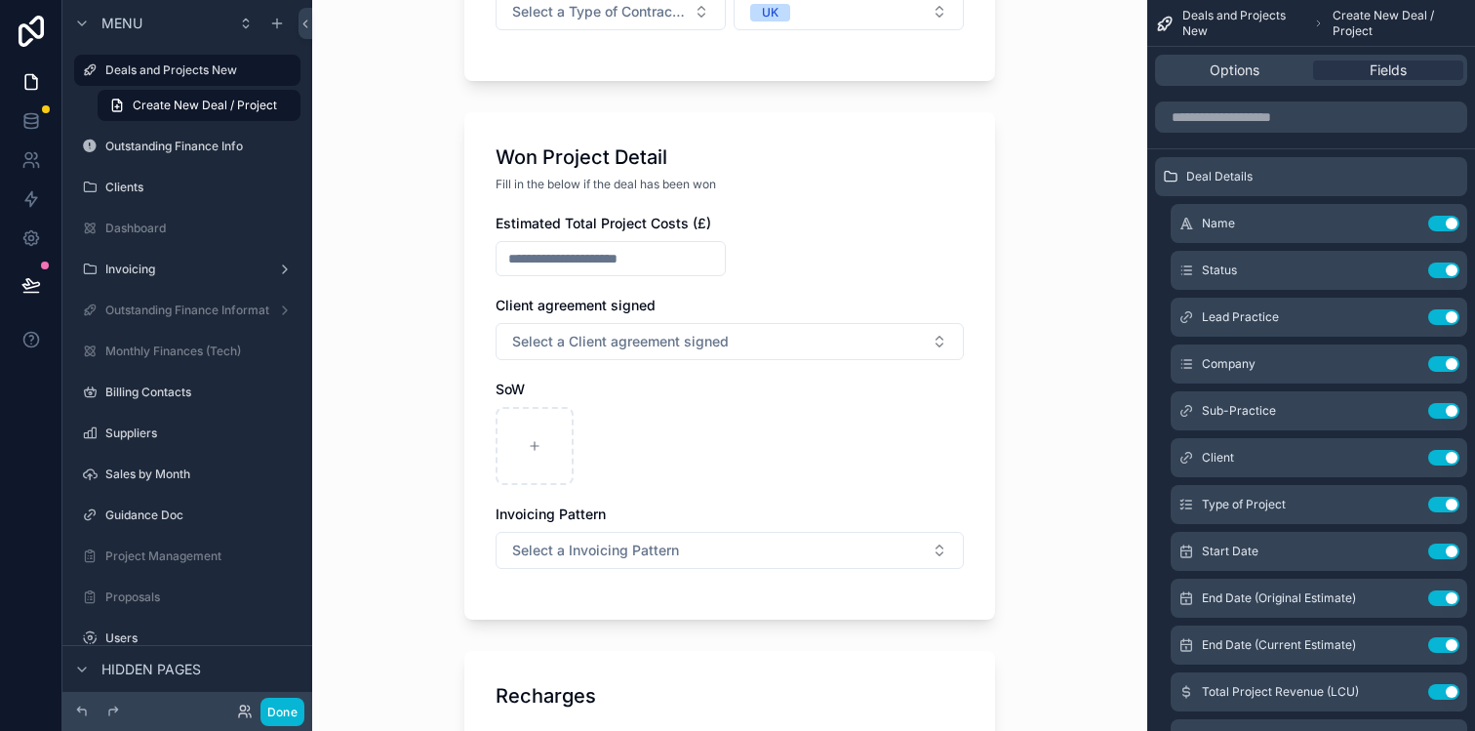
click at [841, 189] on div "Fill in the below if the deal has been won" at bounding box center [730, 185] width 468 height 20
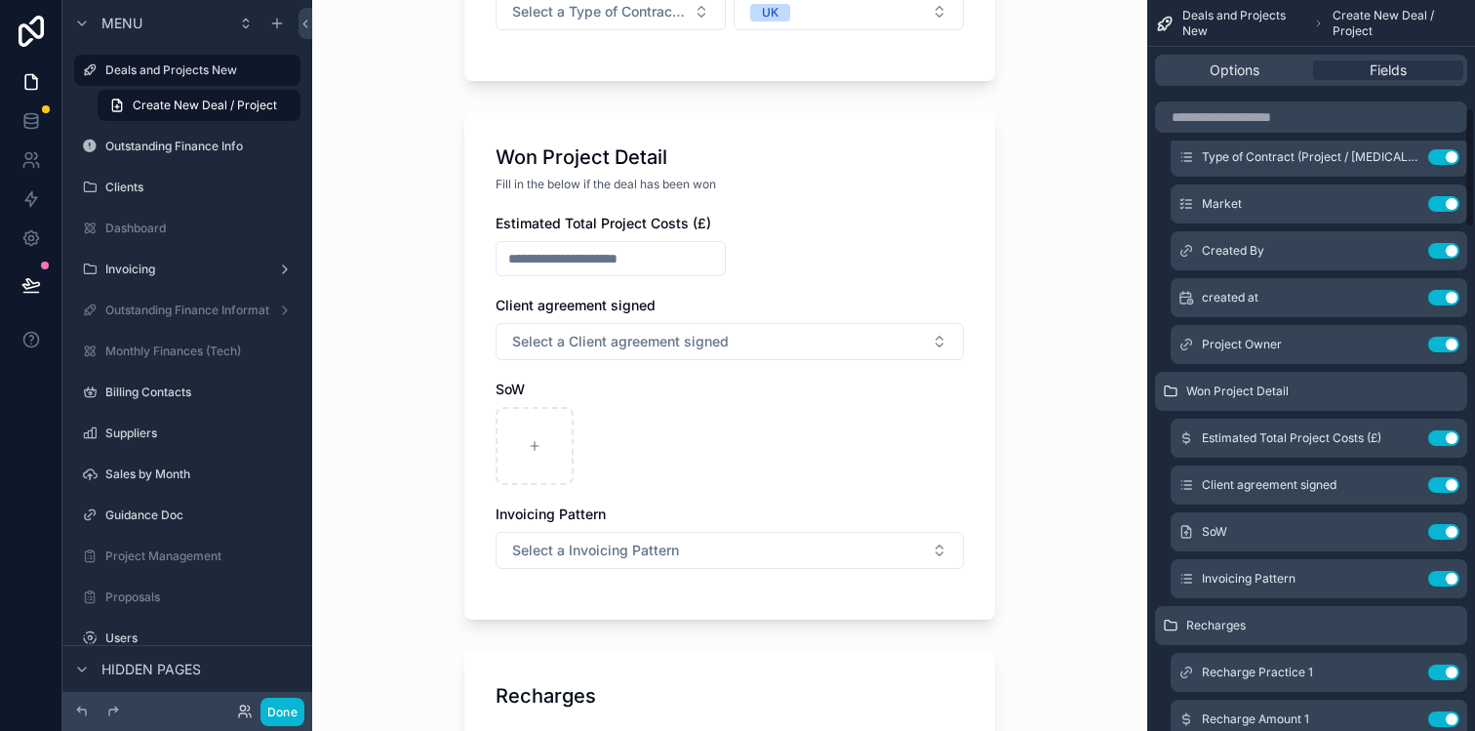
scroll to position [671, 0]
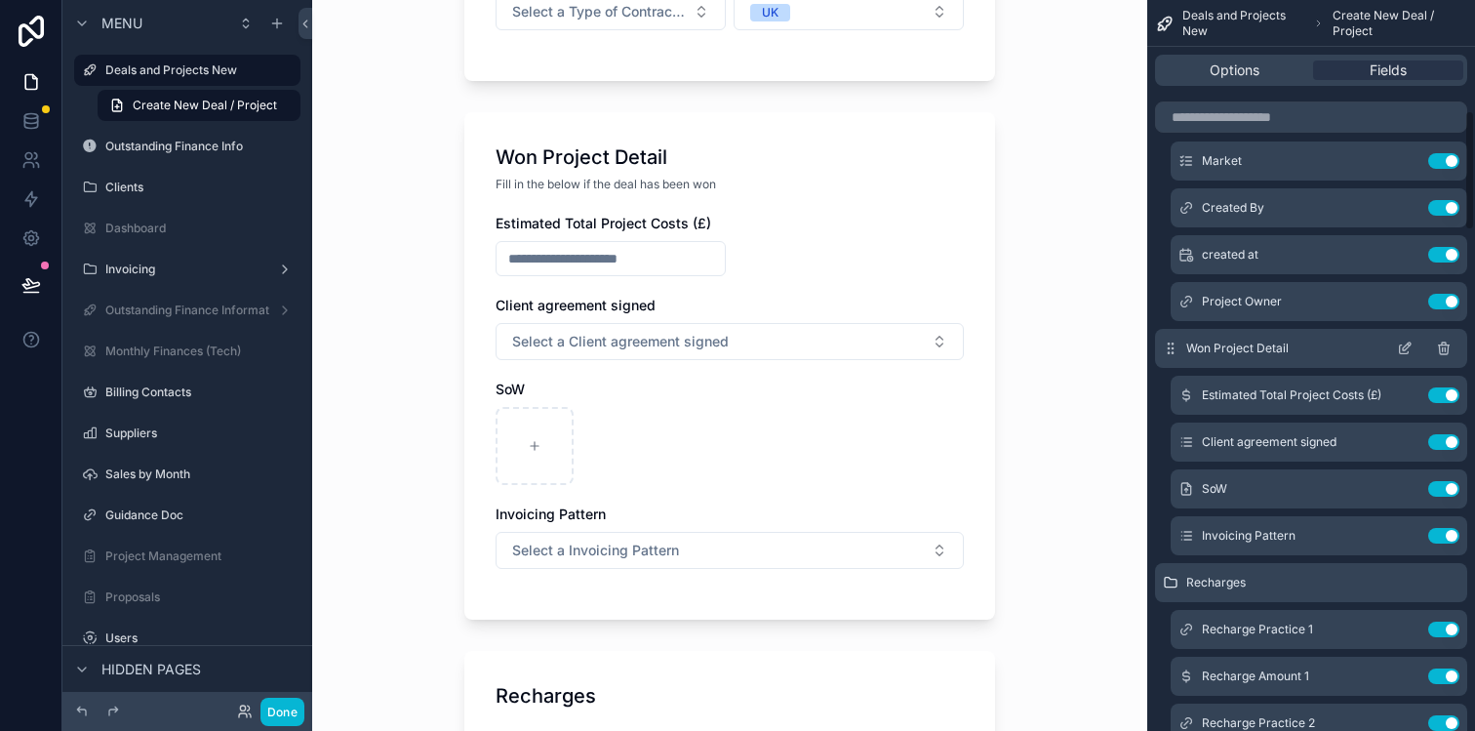
click at [1403, 350] on icon "scrollable content" at bounding box center [1407, 346] width 8 height 8
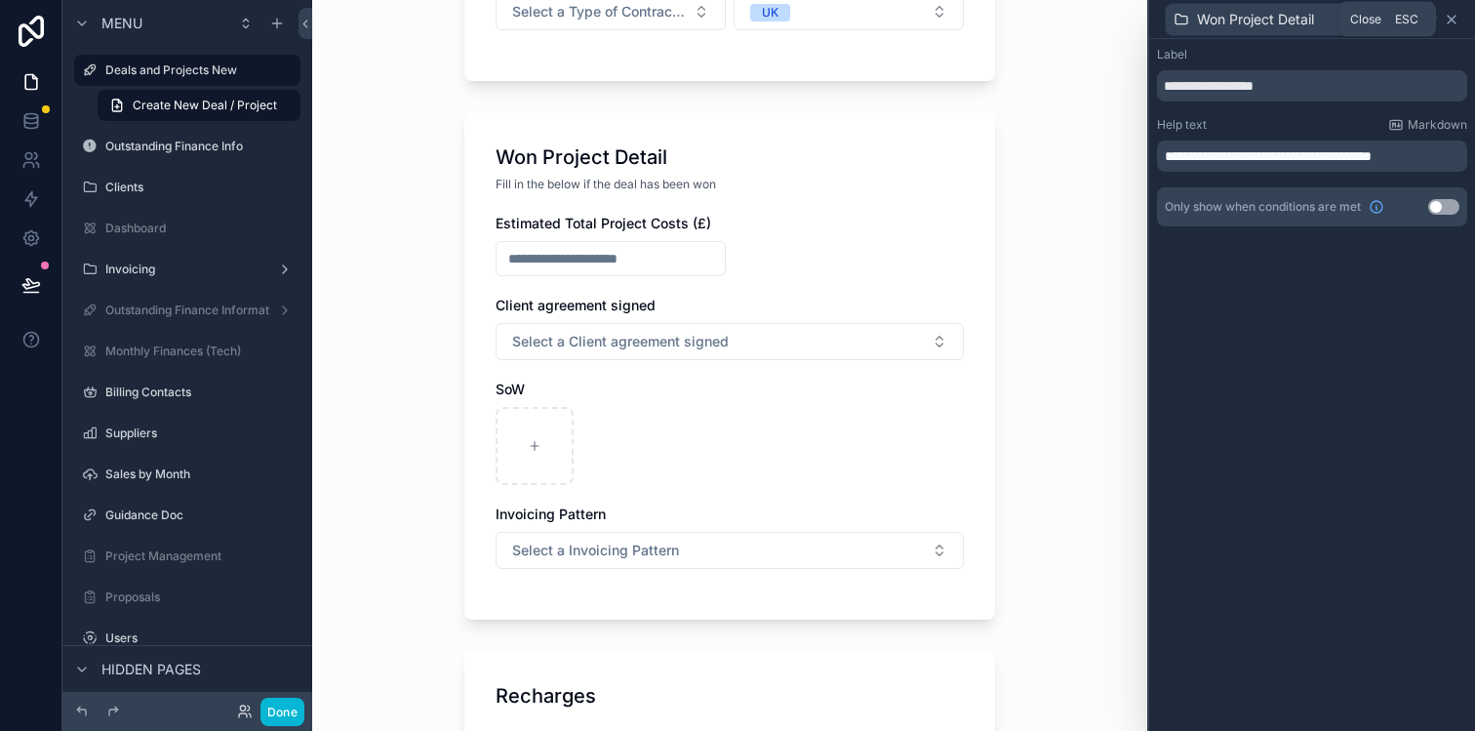
click at [1454, 21] on icon at bounding box center [1452, 20] width 8 height 8
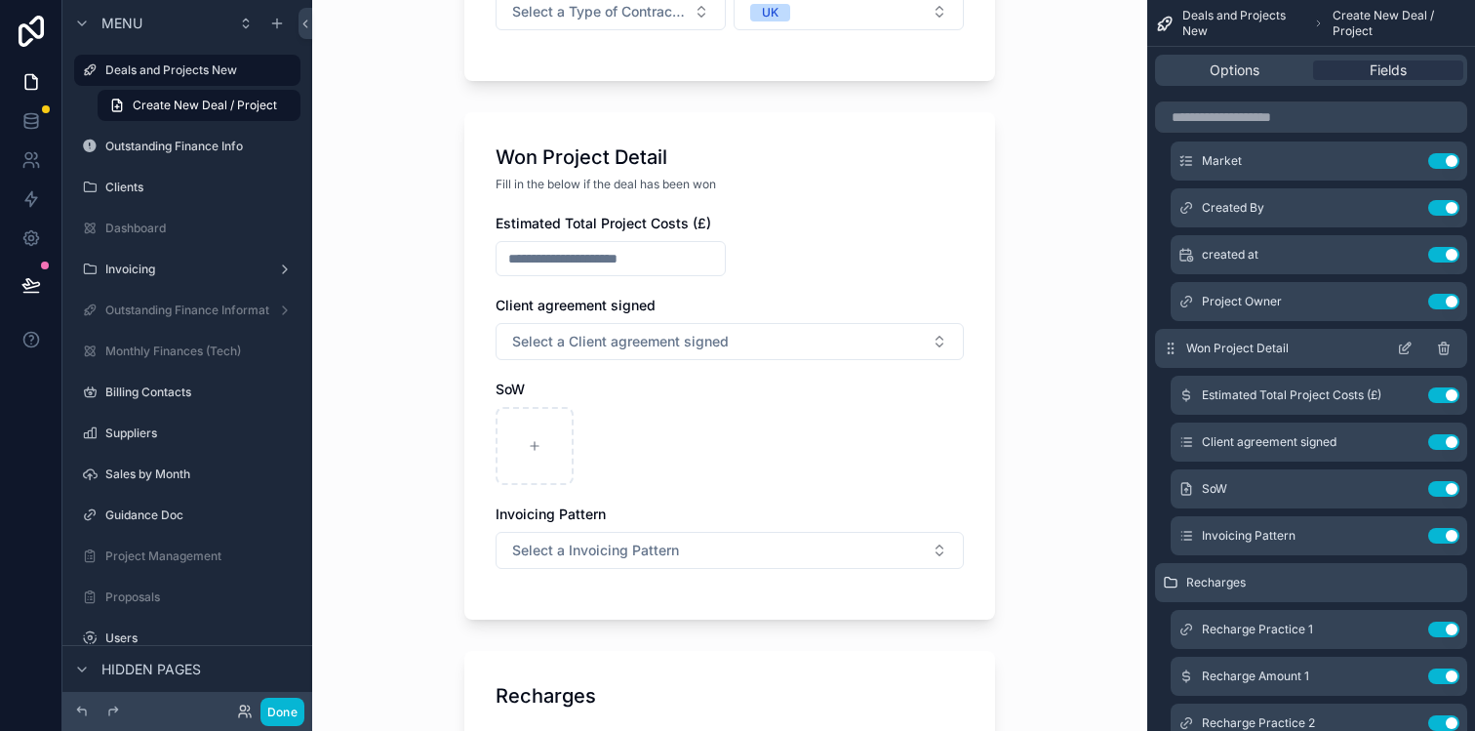
click at [1444, 352] on icon "scrollable content" at bounding box center [1444, 348] width 16 height 16
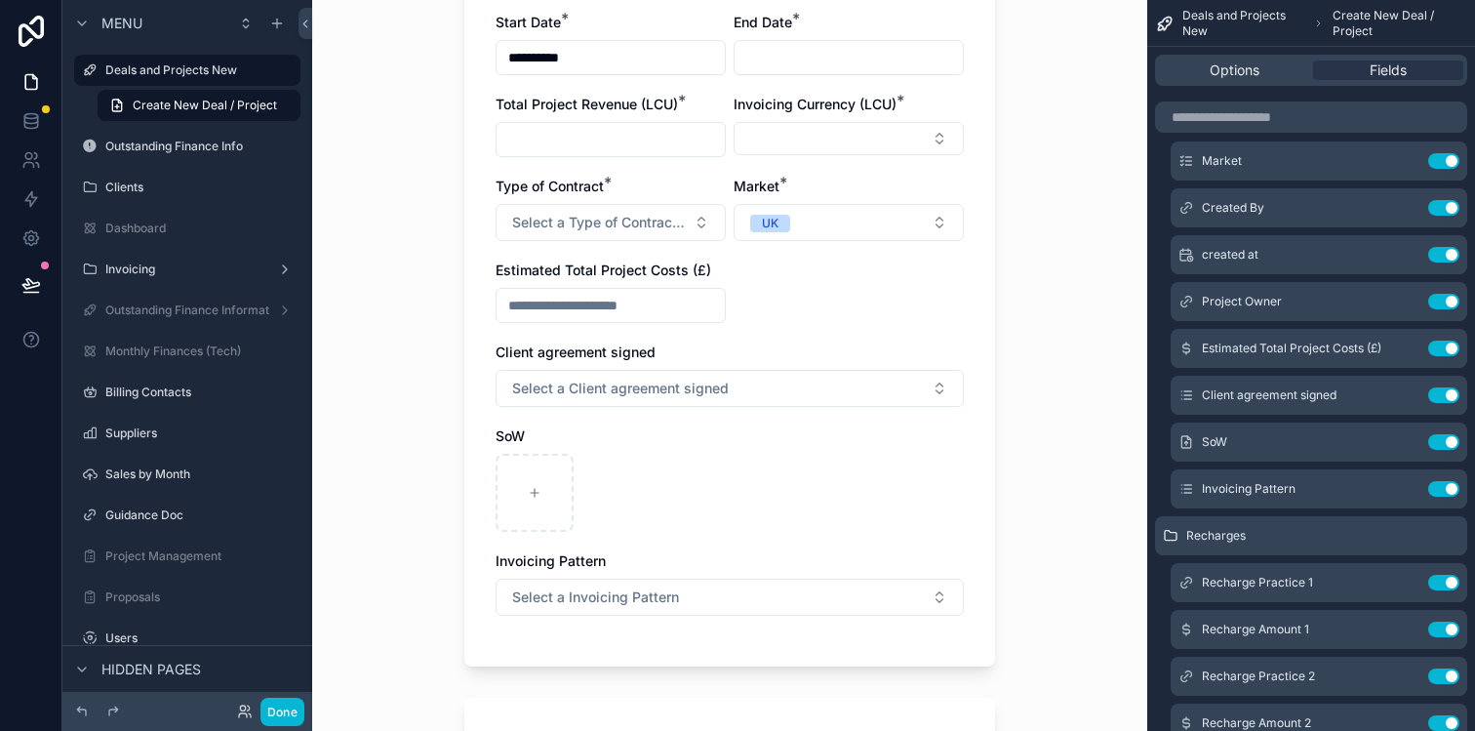
scroll to position [467, 0]
click at [1444, 393] on button "Use setting" at bounding box center [1443, 395] width 31 height 16
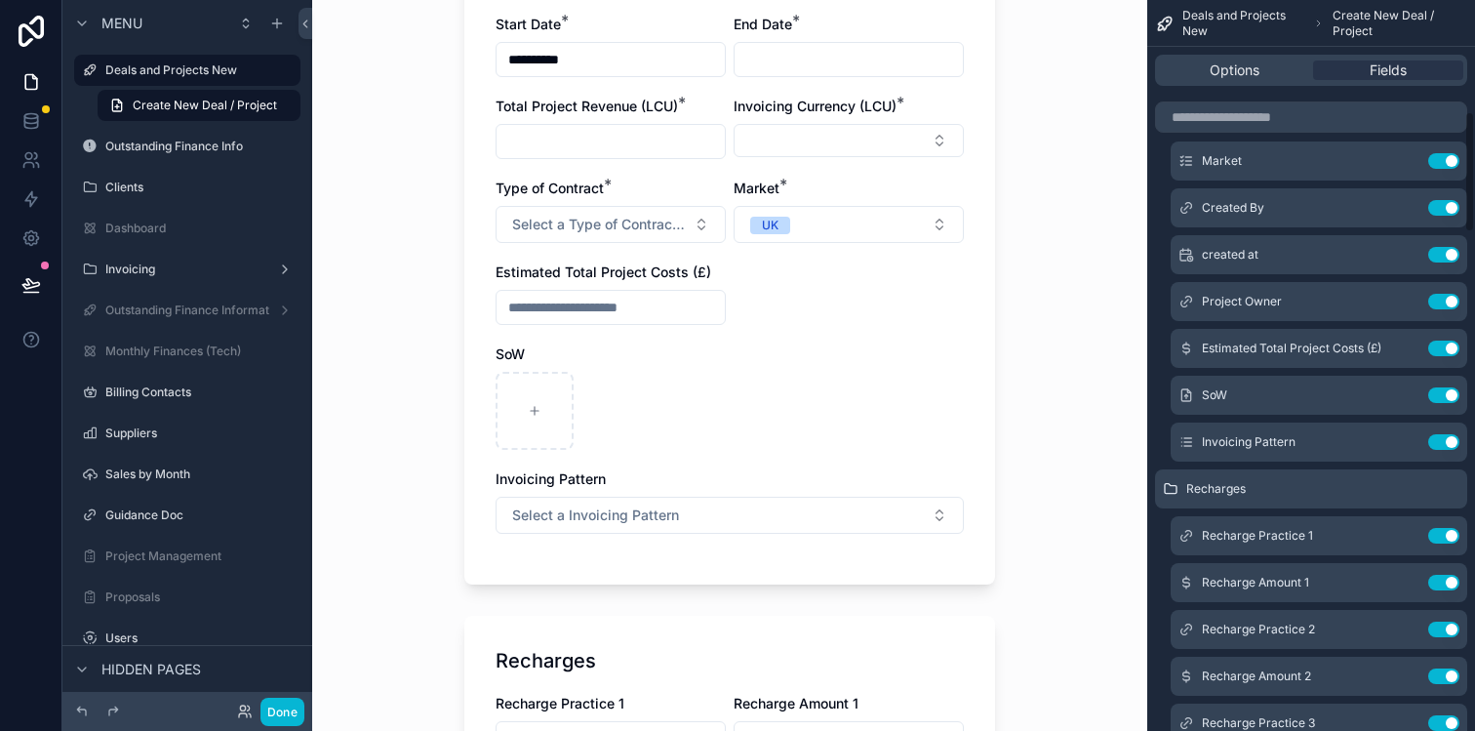
scroll to position [0, 0]
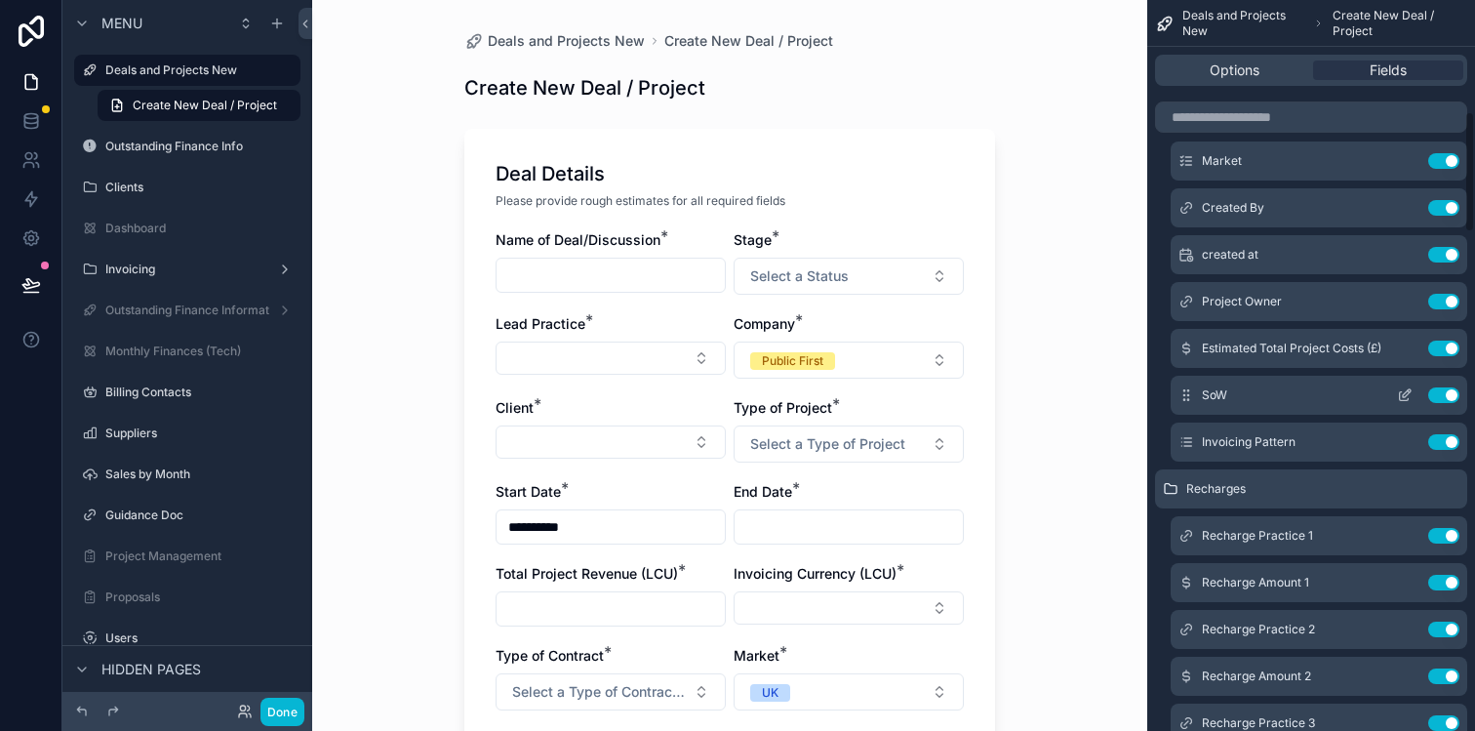
click at [1446, 398] on button "Use setting" at bounding box center [1443, 395] width 31 height 16
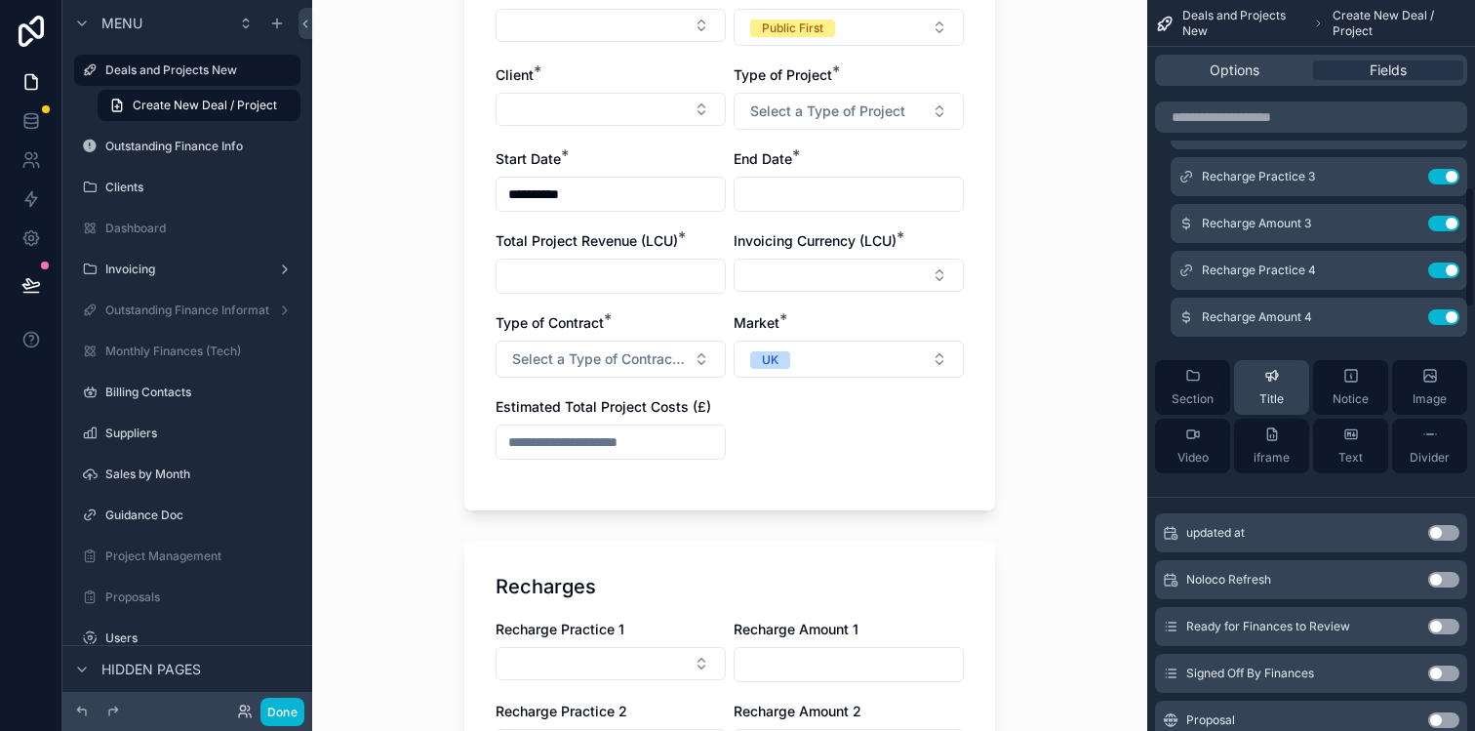
scroll to position [1114, 0]
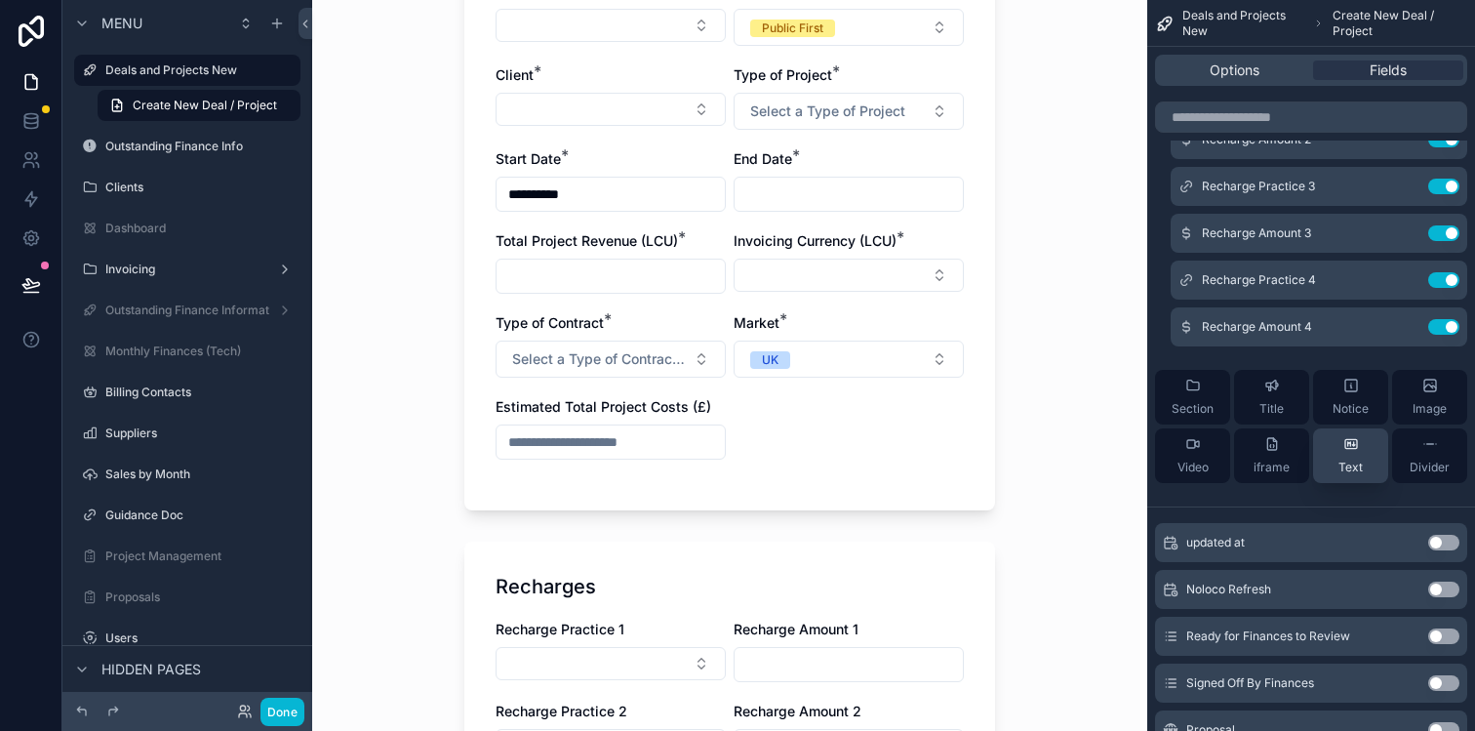
click at [1350, 453] on div "Text" at bounding box center [1350, 455] width 24 height 39
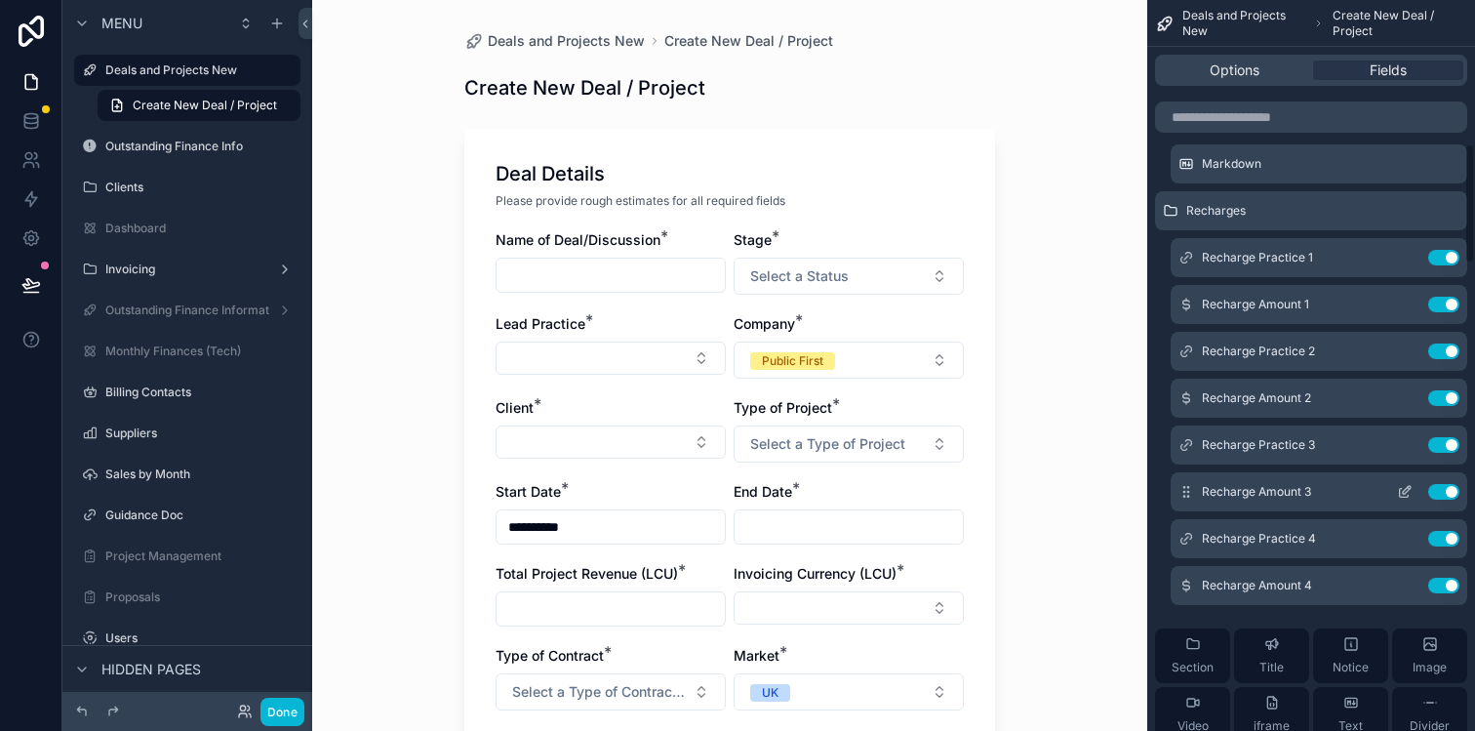
scroll to position [929, 0]
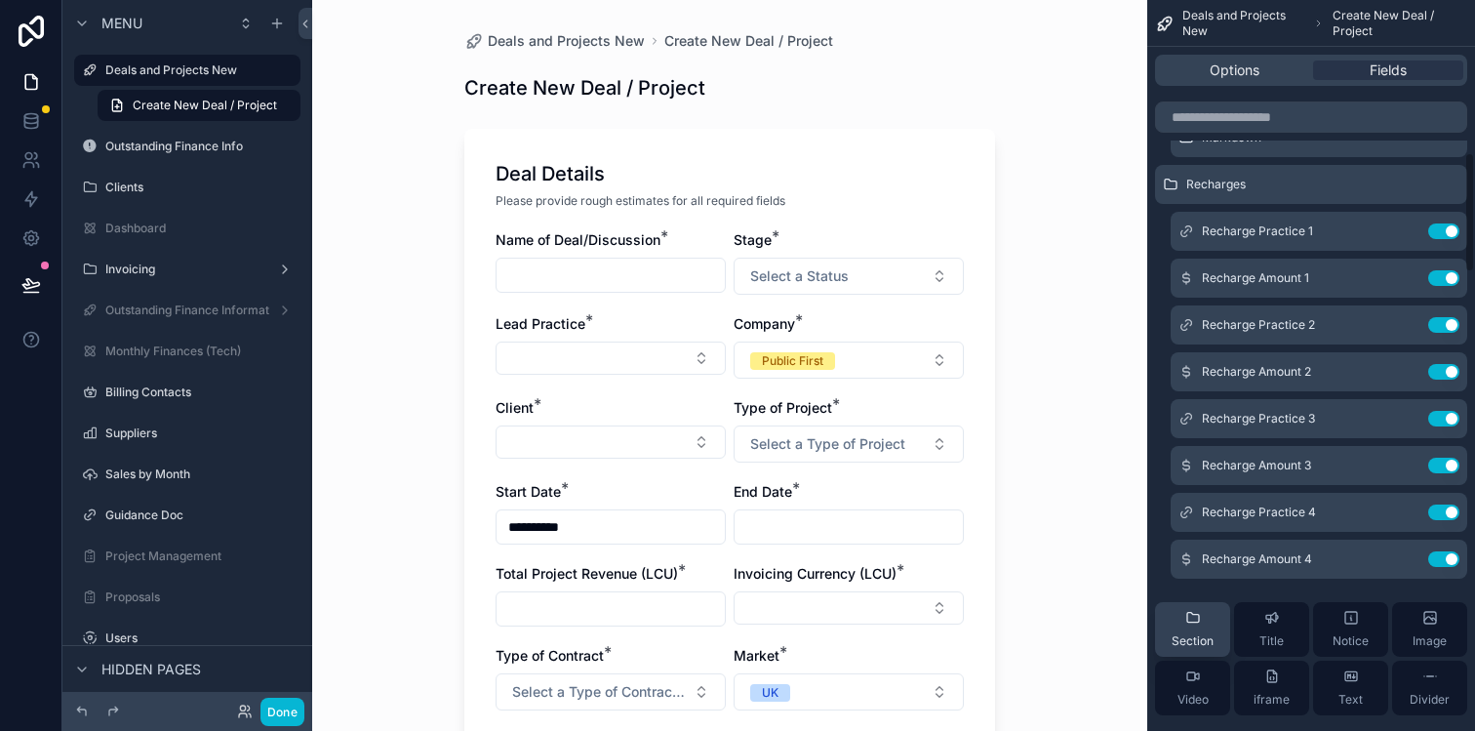
click at [1210, 629] on div "Section" at bounding box center [1193, 629] width 42 height 39
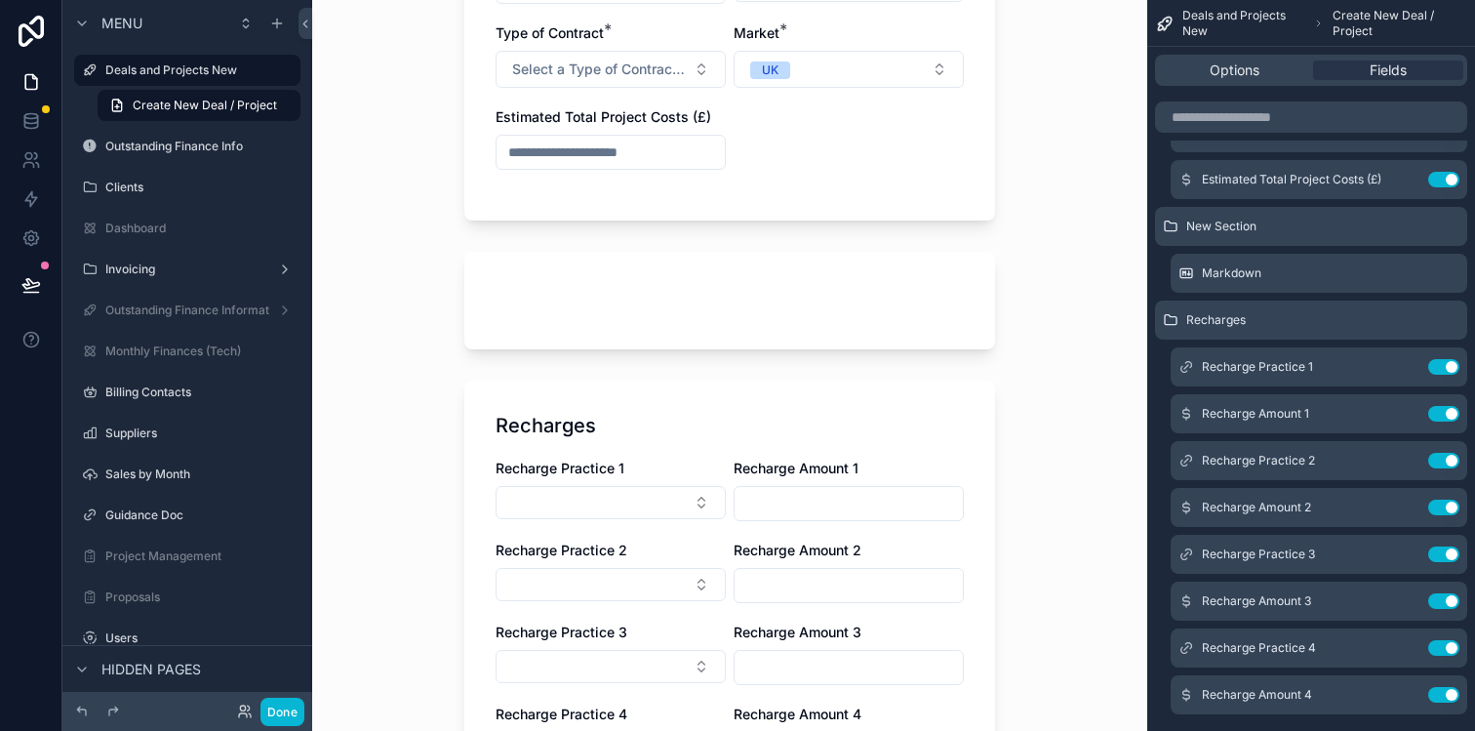
scroll to position [599, 0]
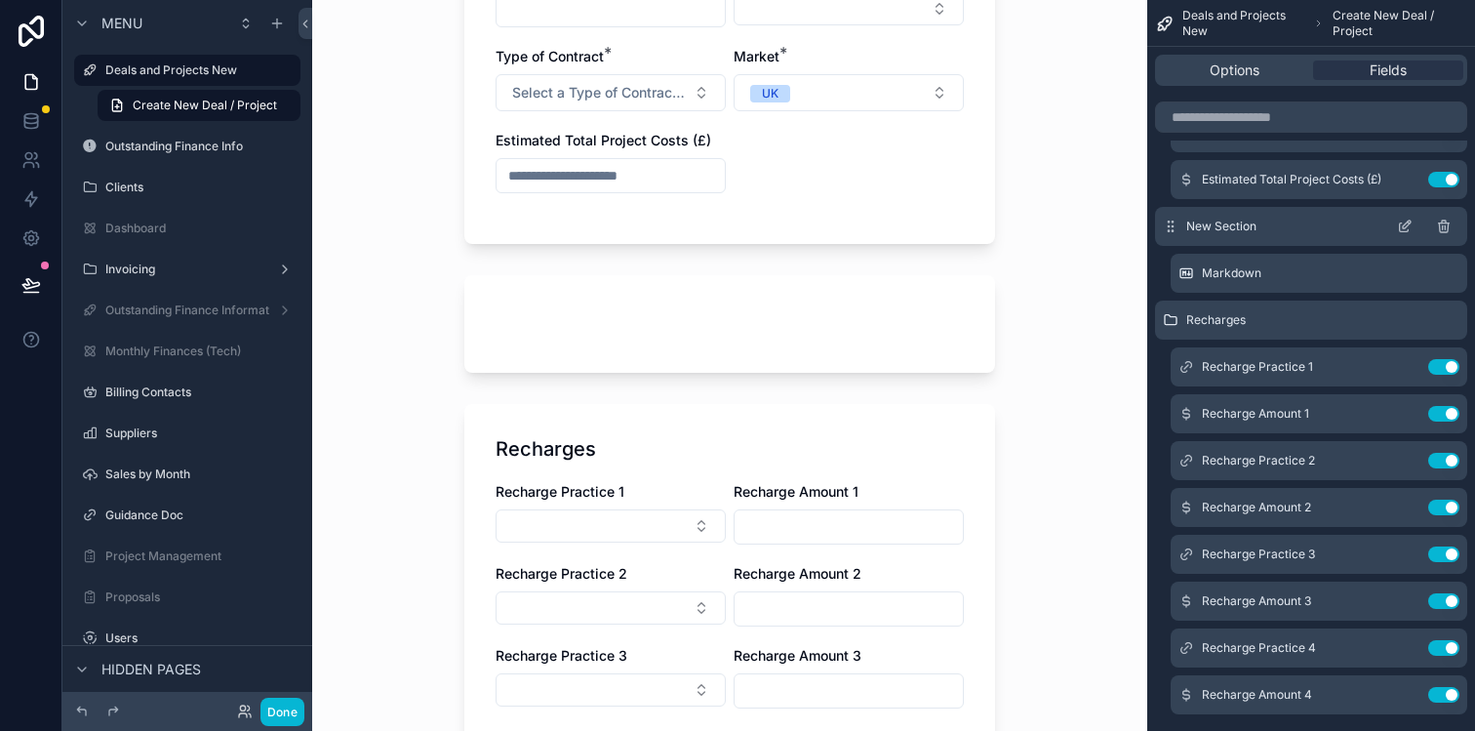
click at [1397, 229] on icon "scrollable content" at bounding box center [1405, 227] width 16 height 16
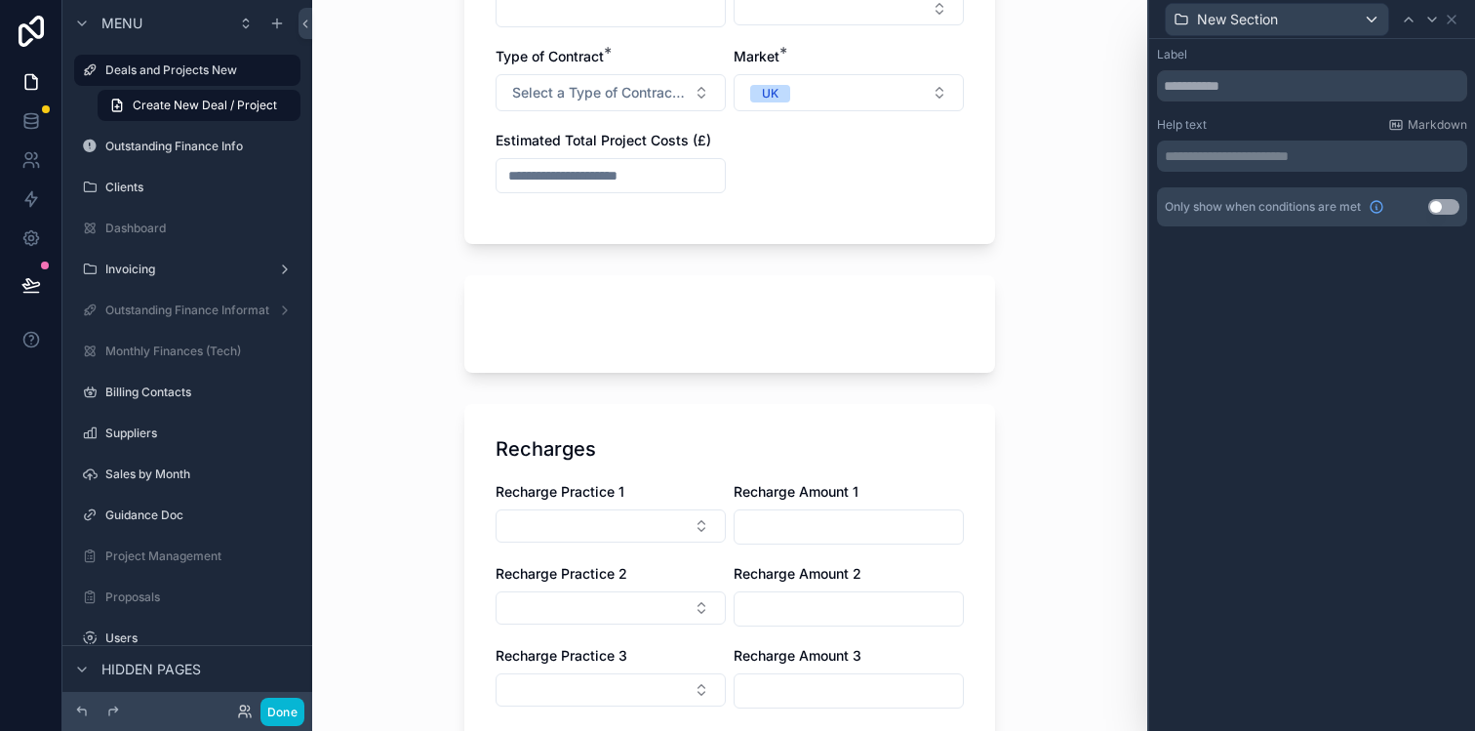
click at [1439, 205] on button "Use setting" at bounding box center [1443, 207] width 31 height 16
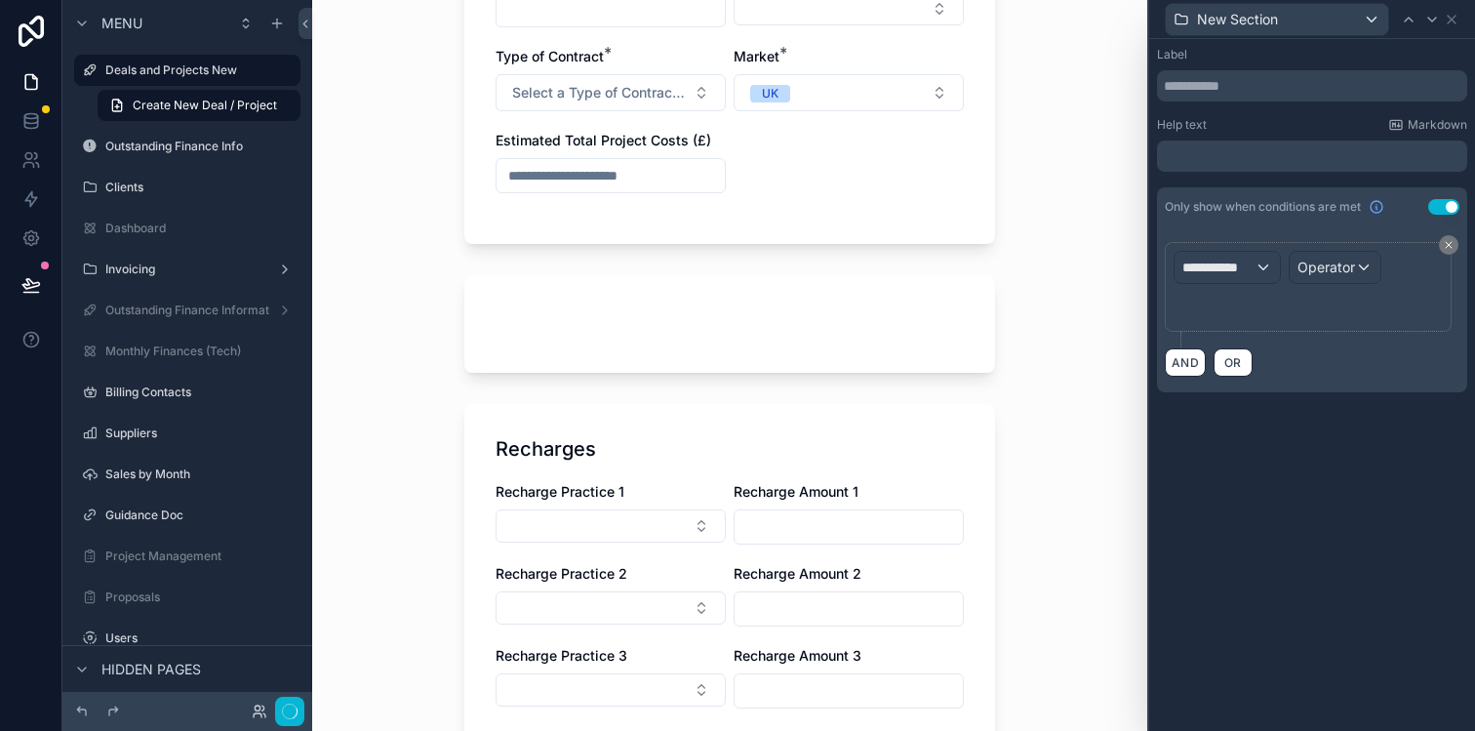
scroll to position [0, 0]
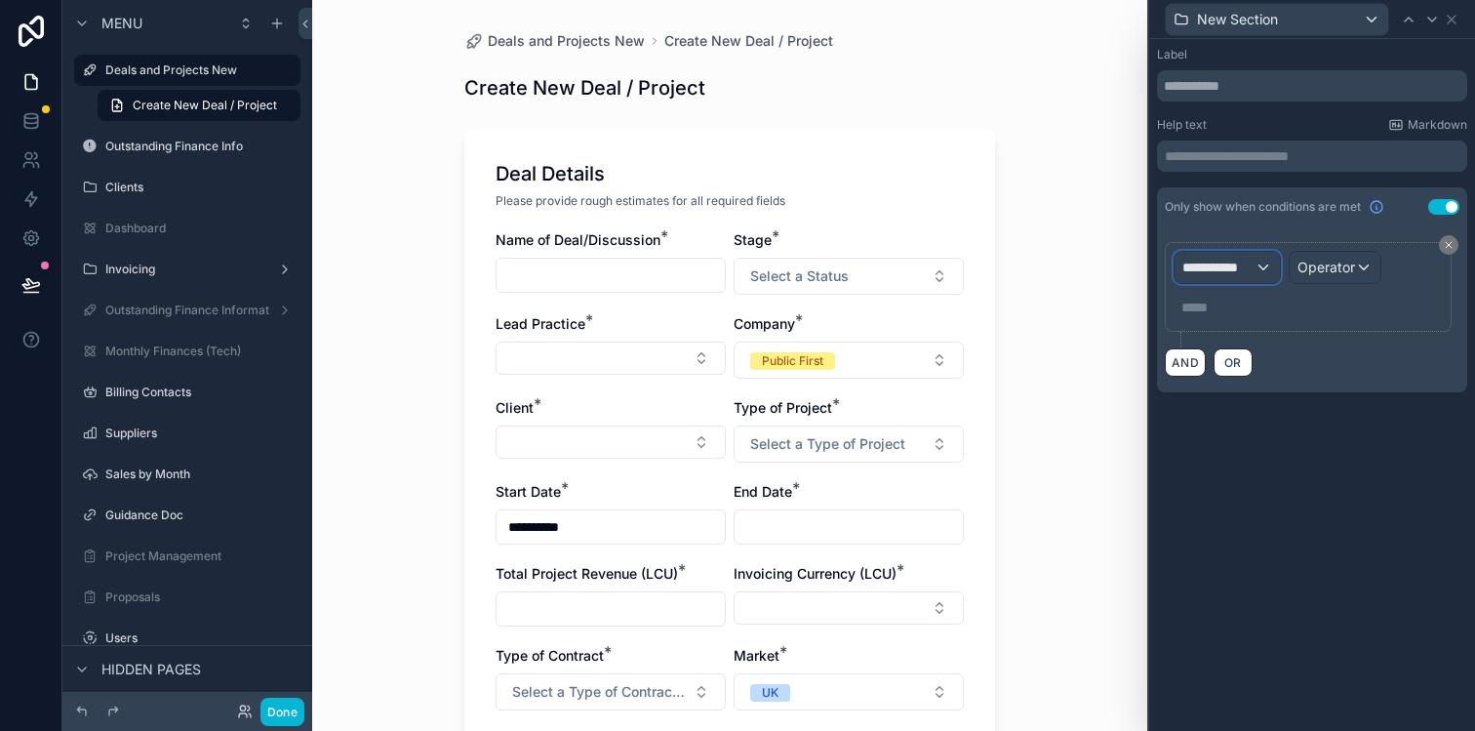
click at [1243, 268] on span "**********" at bounding box center [1218, 268] width 72 height 20
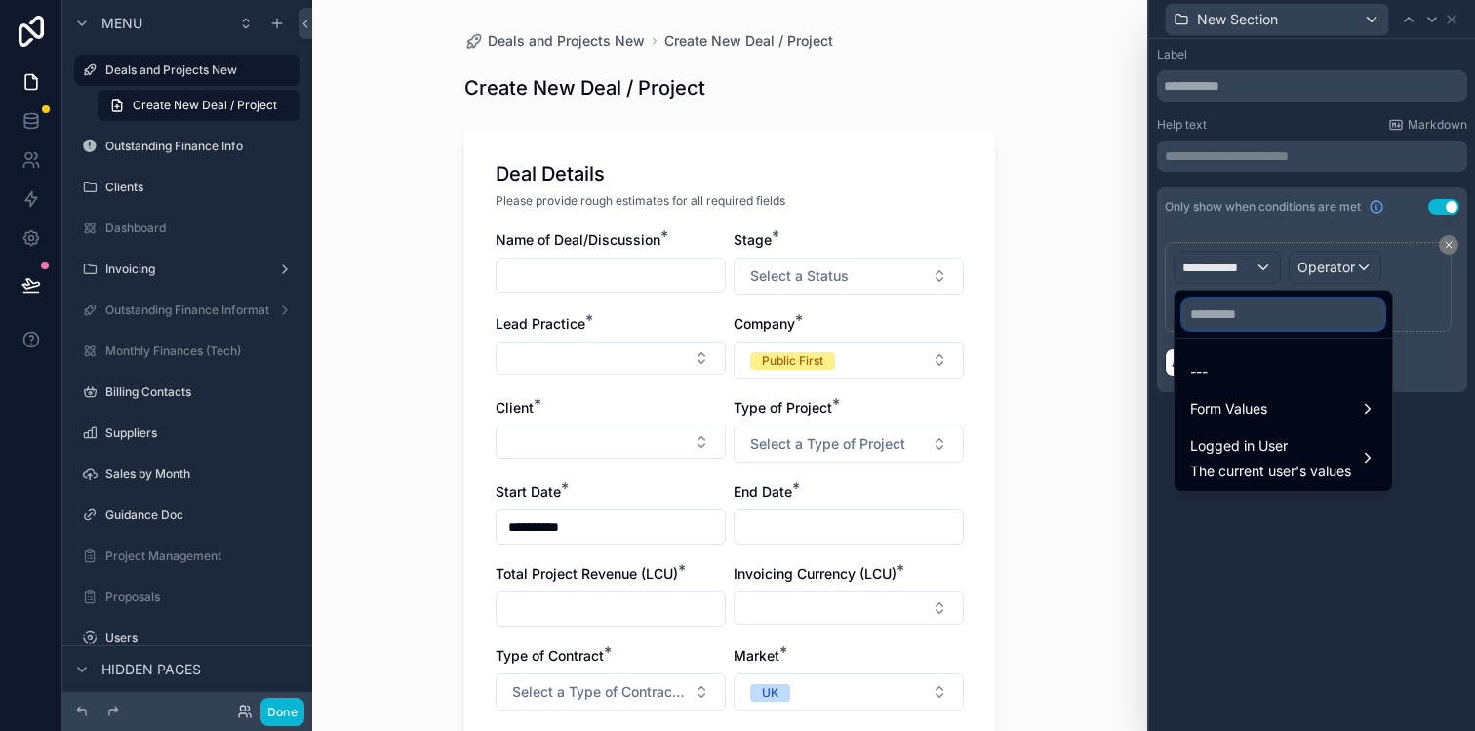
click at [1238, 316] on input "text" at bounding box center [1283, 313] width 202 height 31
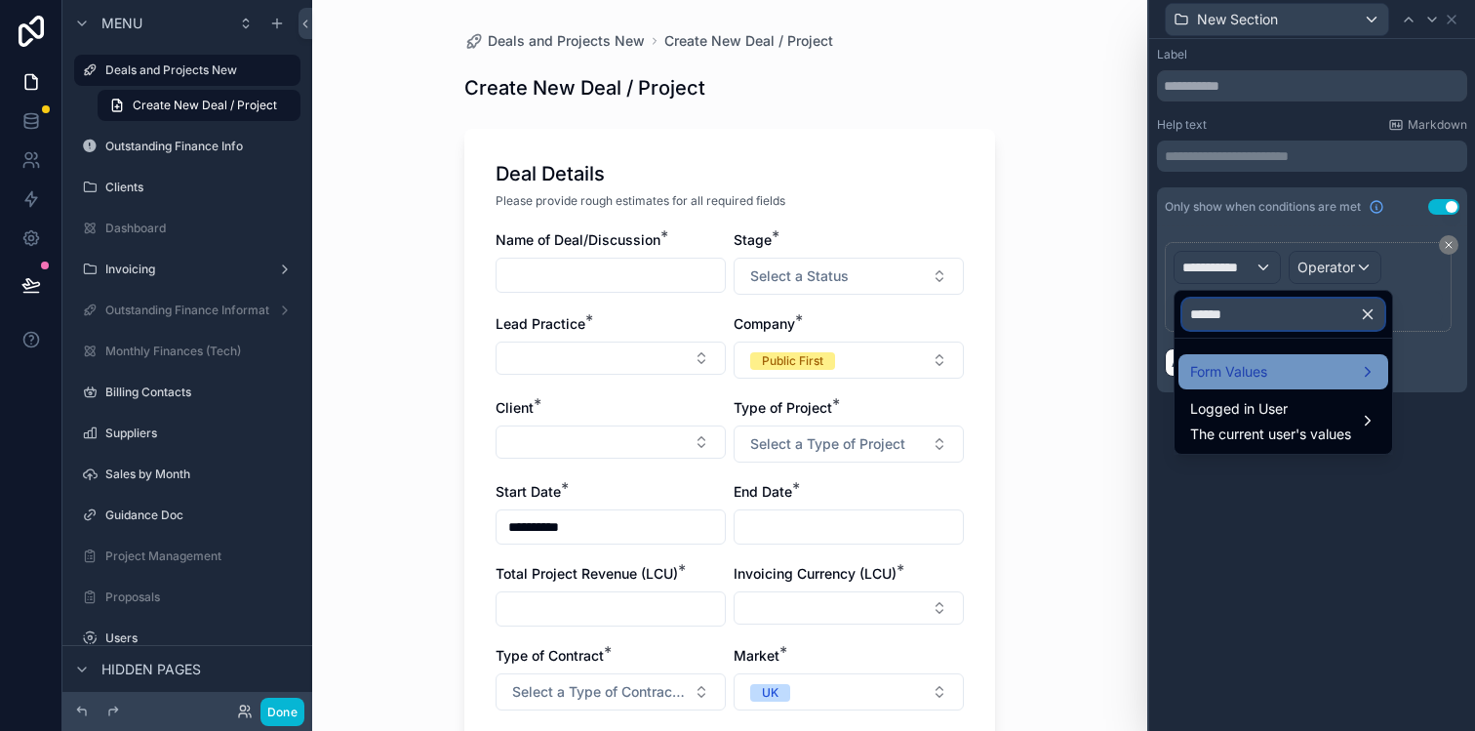
type input "******"
click at [1242, 376] on span "Form Values" at bounding box center [1228, 371] width 77 height 23
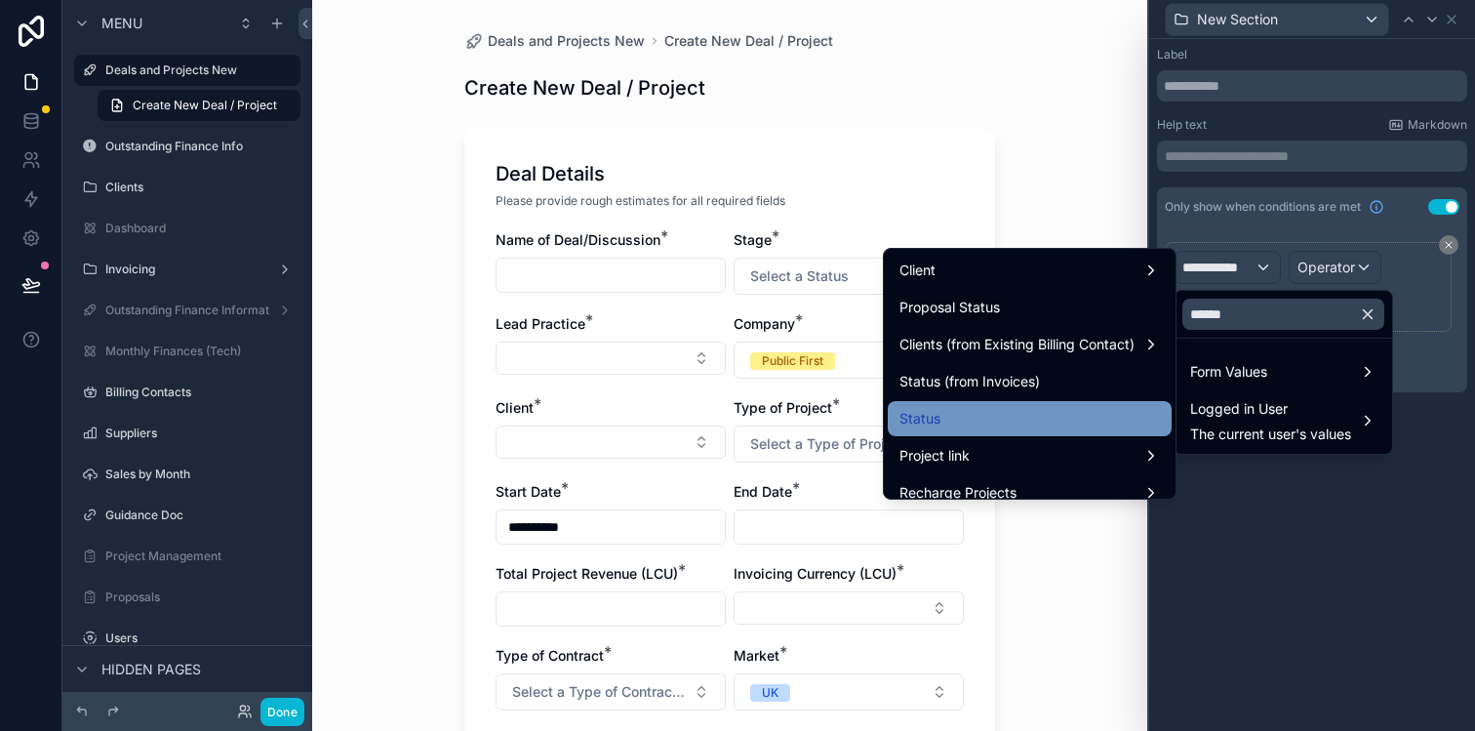
click at [1059, 407] on div "Status" at bounding box center [1029, 418] width 260 height 23
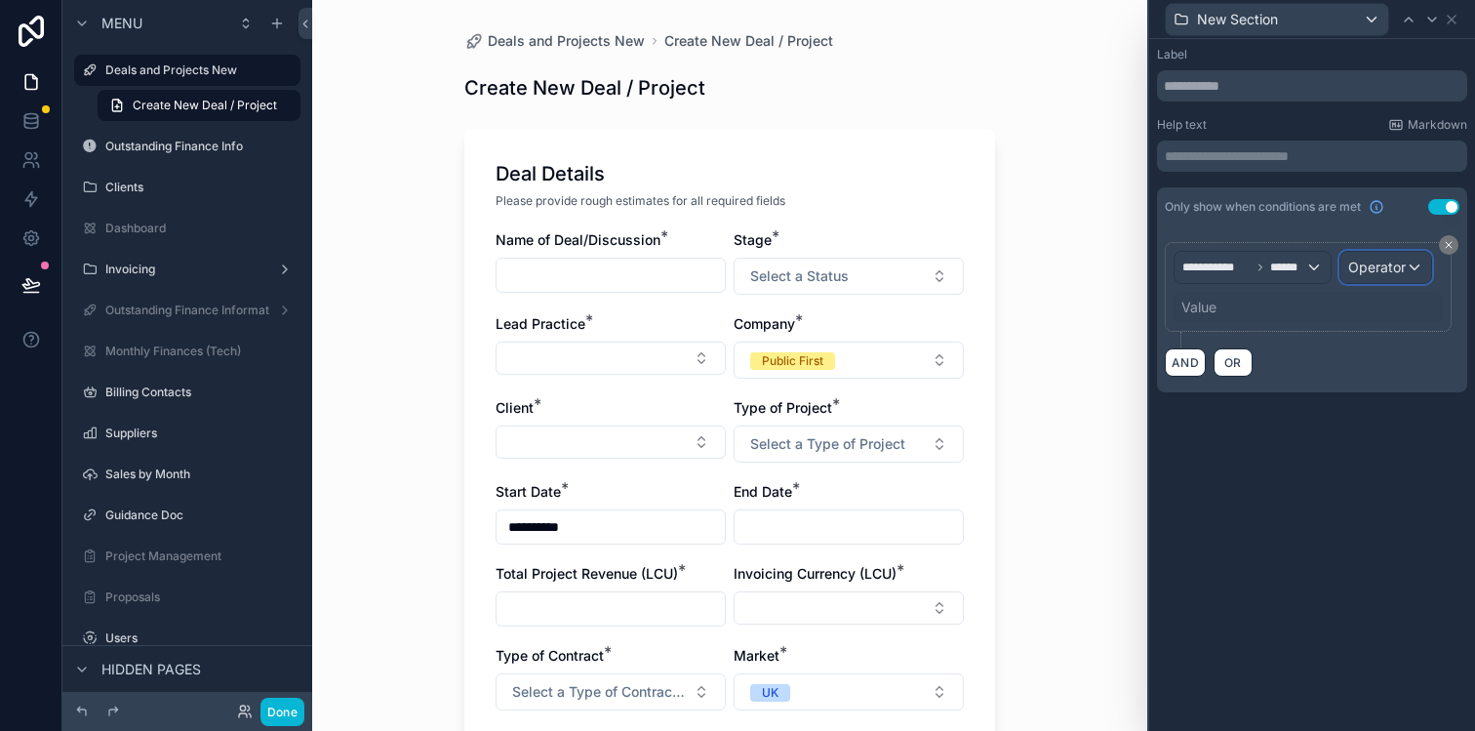
click at [1380, 269] on span "Operator" at bounding box center [1377, 266] width 58 height 17
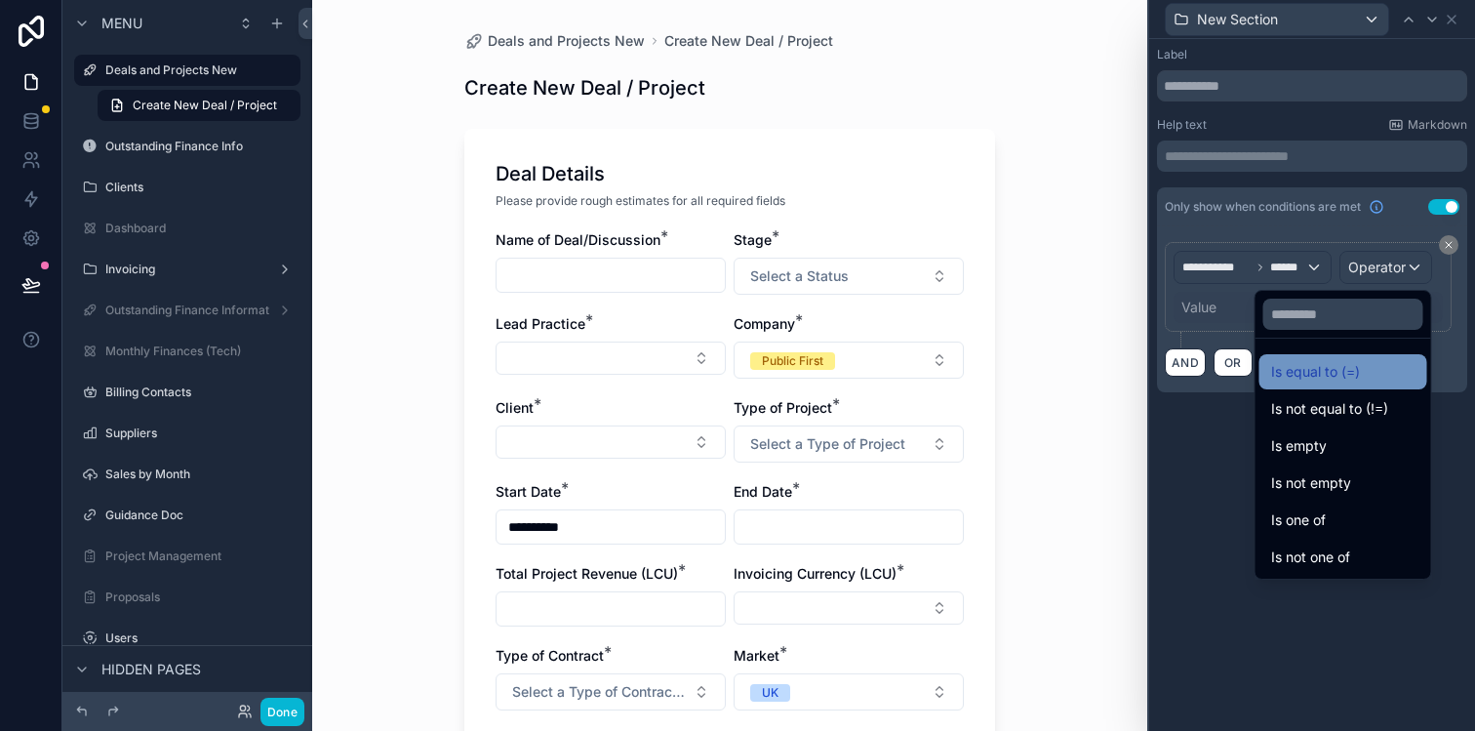
click at [1351, 381] on div "Is equal to (=)" at bounding box center [1343, 371] width 144 height 23
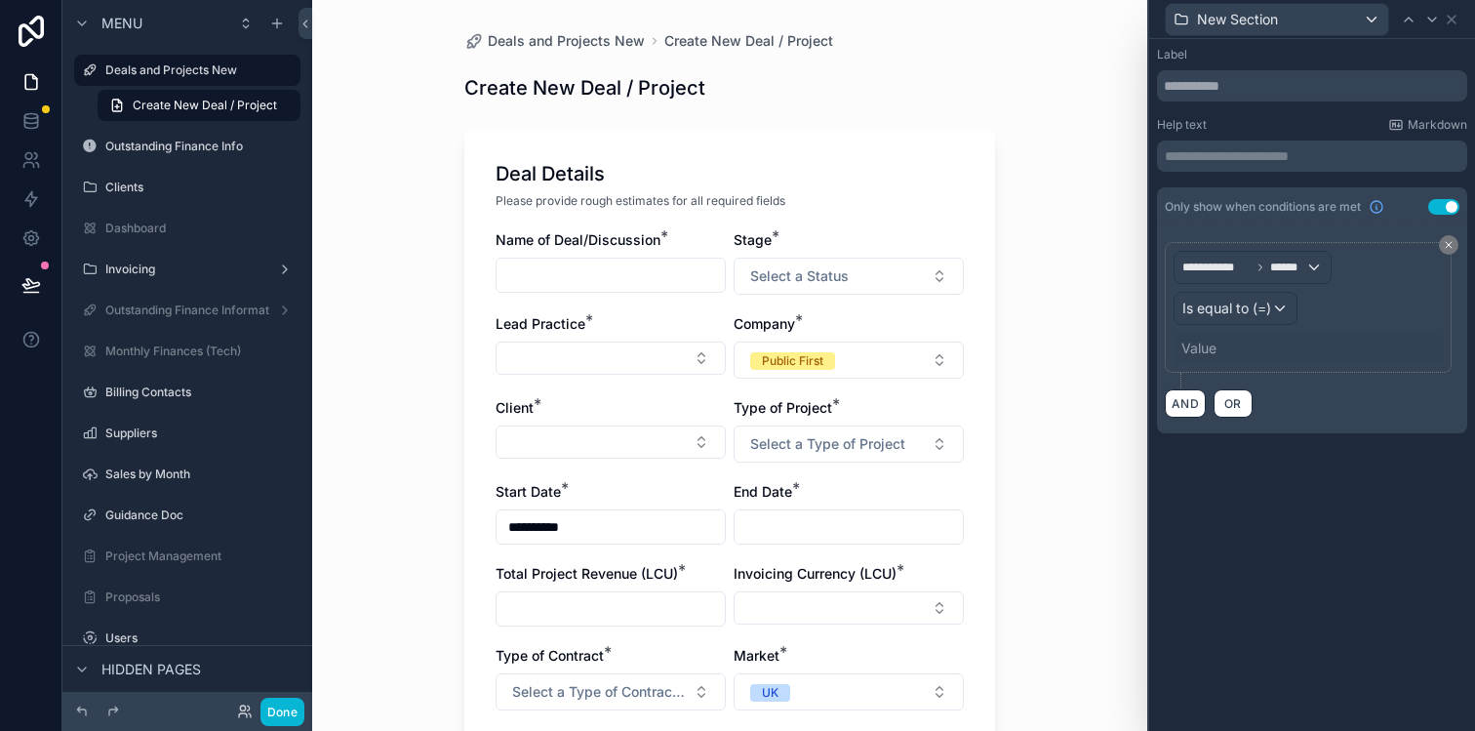
click at [1269, 351] on div "Value" at bounding box center [1307, 348] width 269 height 31
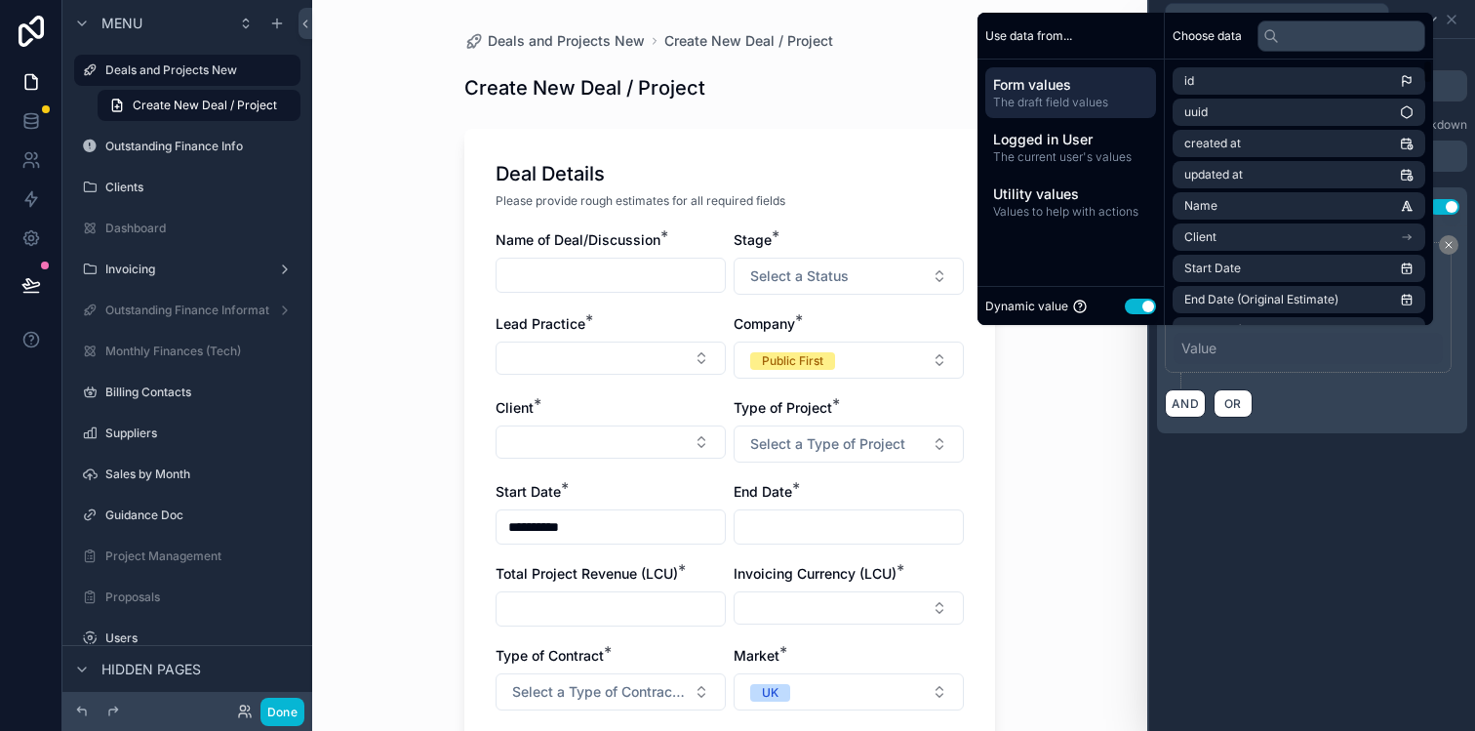
click at [1135, 305] on button "Use setting" at bounding box center [1140, 306] width 31 height 16
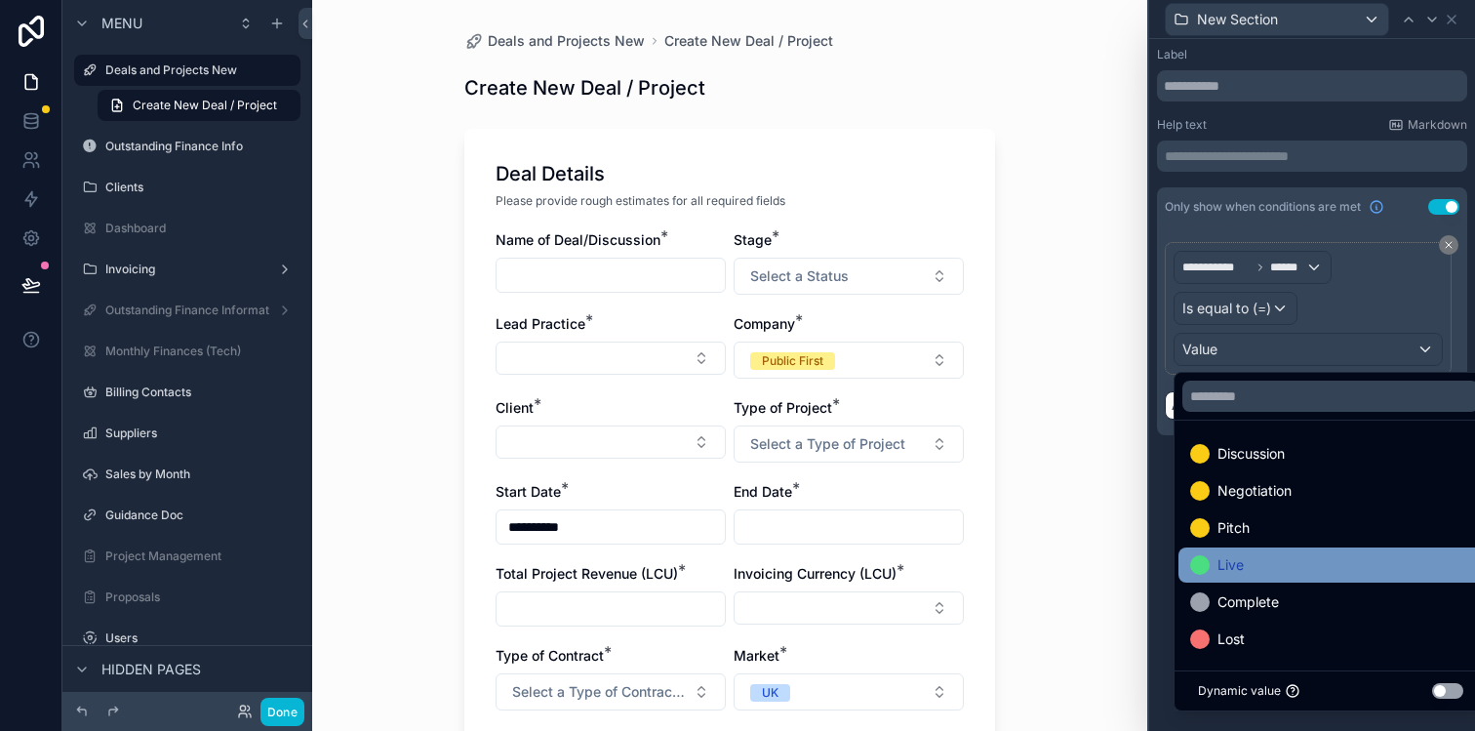
click at [1217, 564] on span "Live" at bounding box center [1230, 564] width 26 height 23
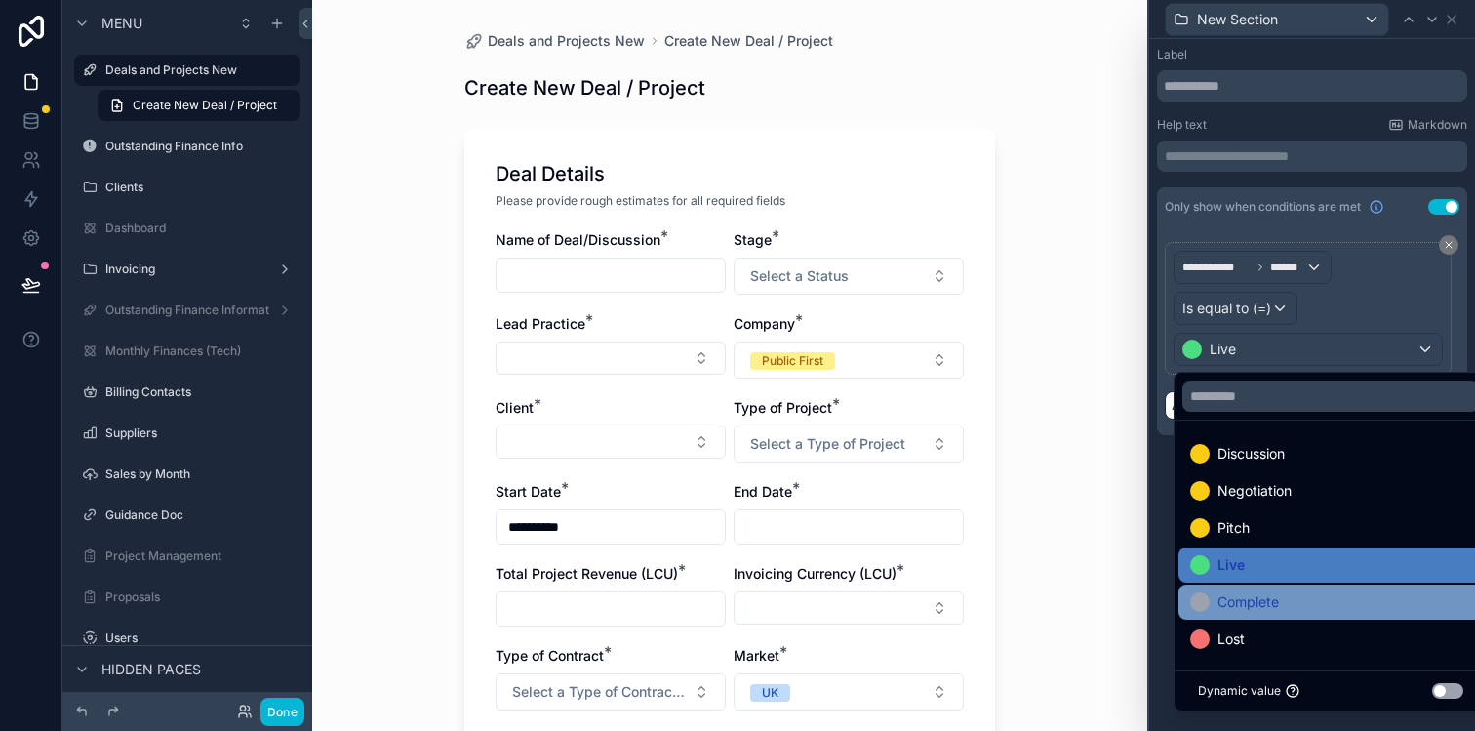
click at [1261, 603] on span "Complete" at bounding box center [1247, 601] width 61 height 23
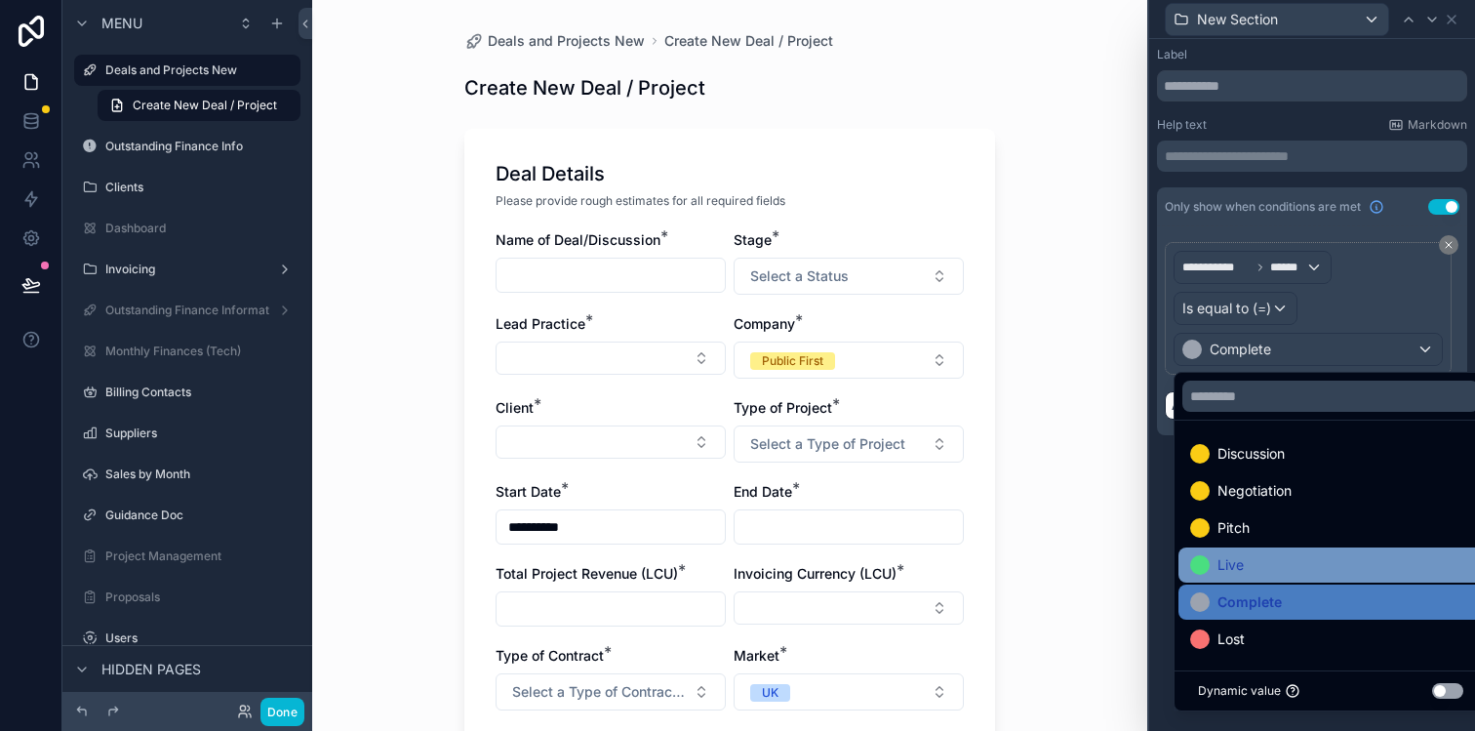
click at [1298, 562] on div "Live" at bounding box center [1330, 564] width 281 height 23
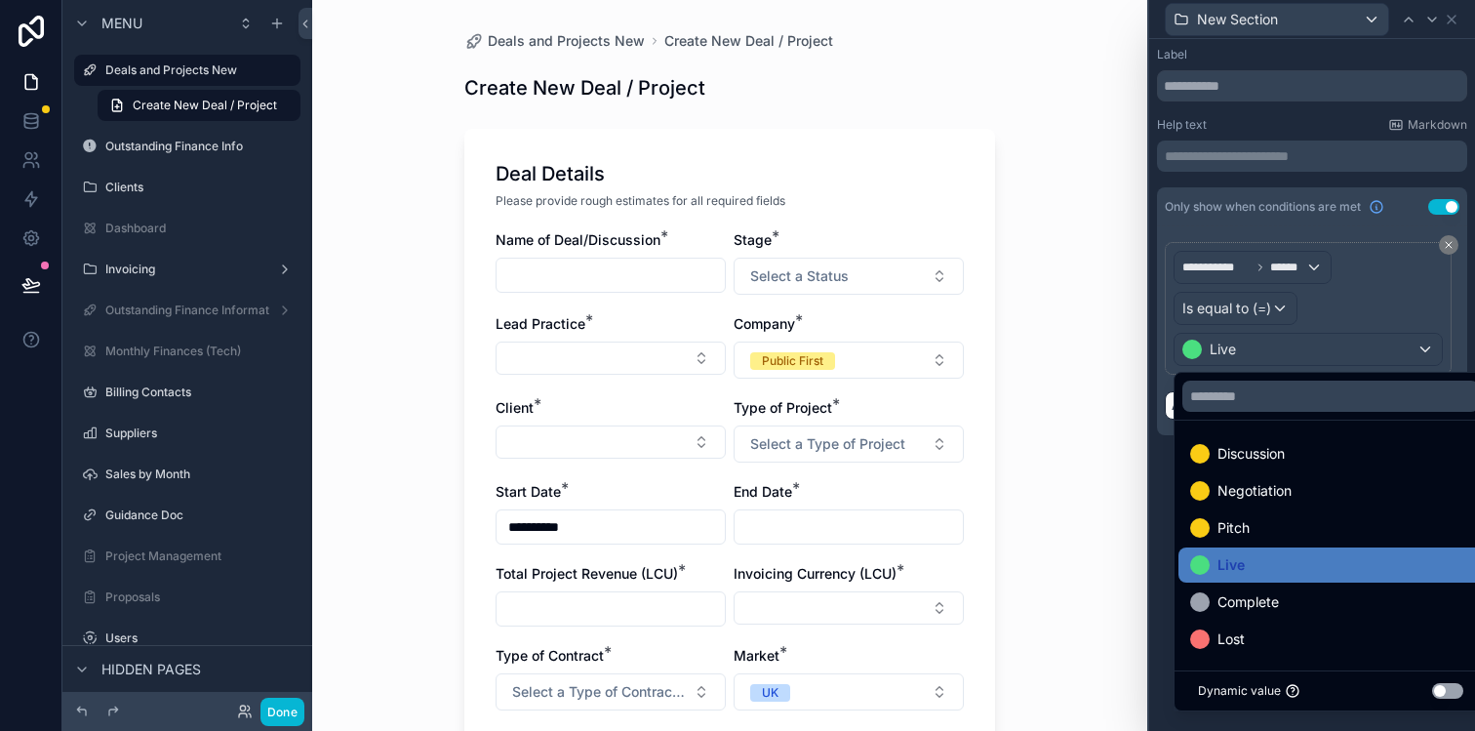
click at [1445, 325] on div "**********" at bounding box center [1308, 308] width 287 height 133
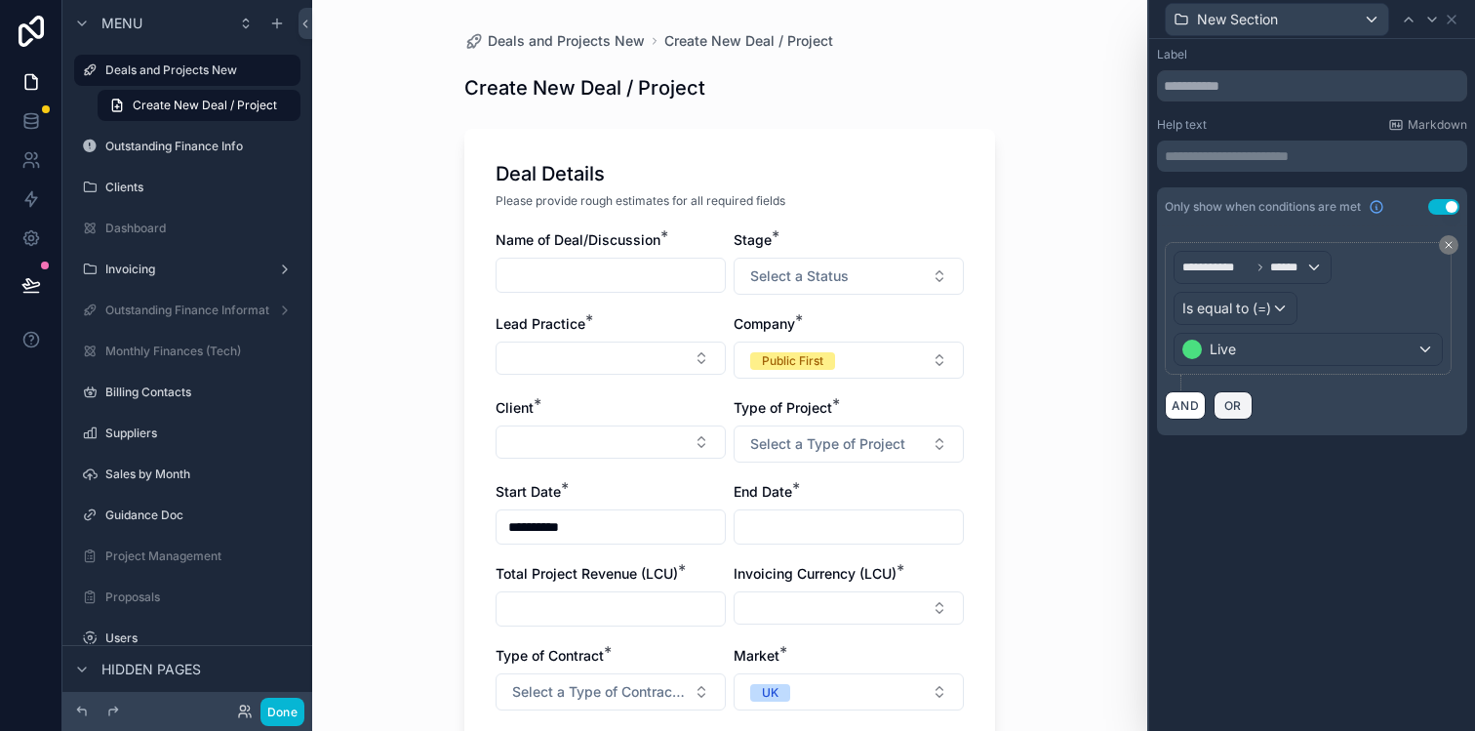
click at [1235, 407] on span "OR" at bounding box center [1232, 405] width 25 height 15
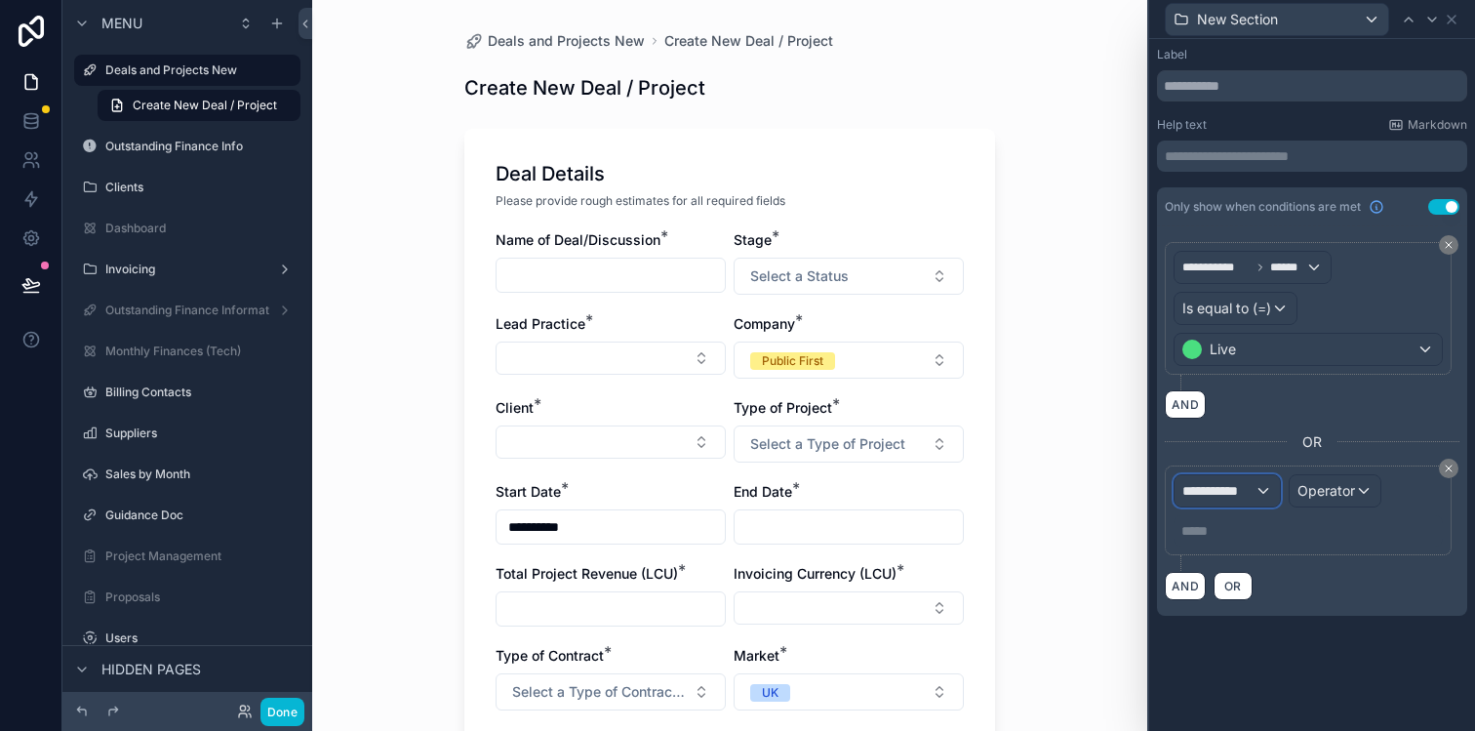
click at [1263, 497] on div "**********" at bounding box center [1226, 490] width 105 height 31
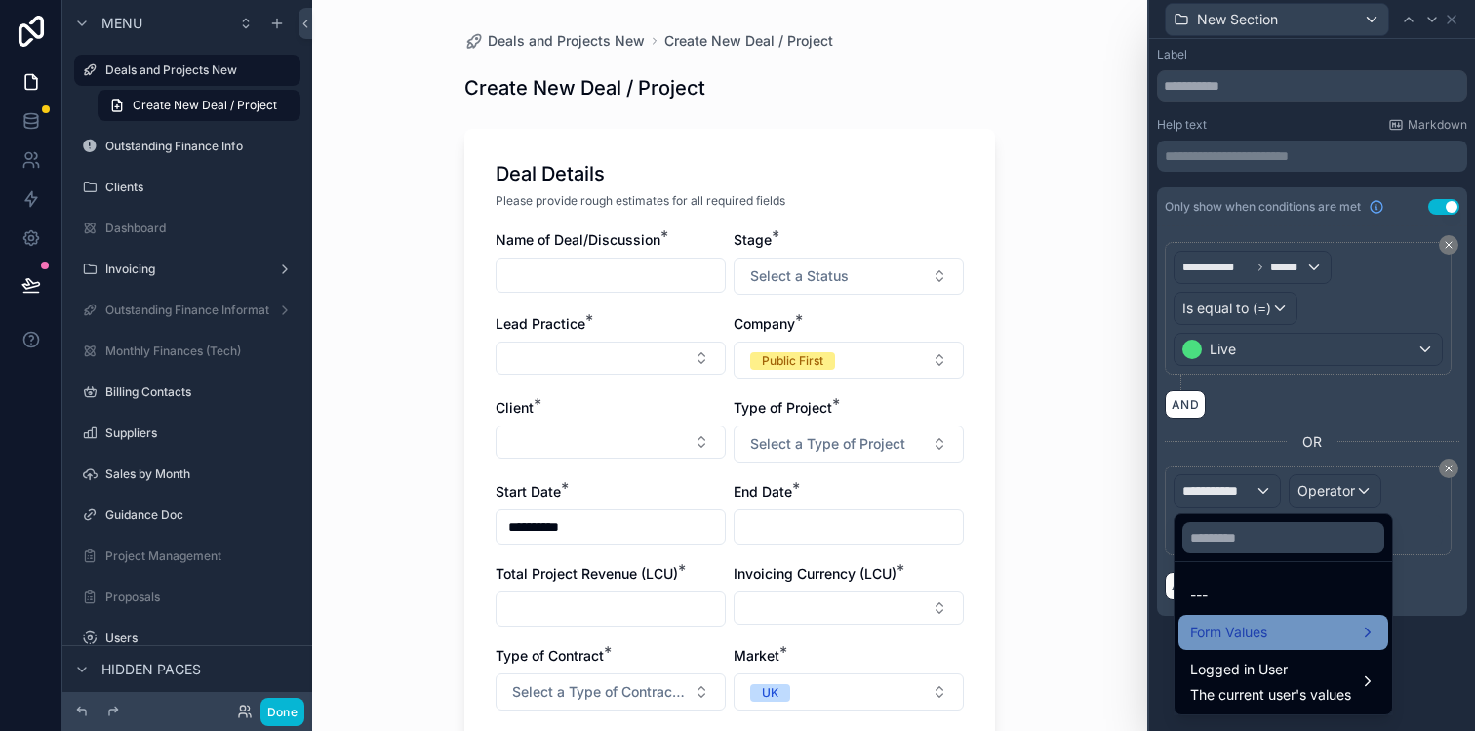
click at [1254, 623] on span "Form Values" at bounding box center [1228, 631] width 77 height 23
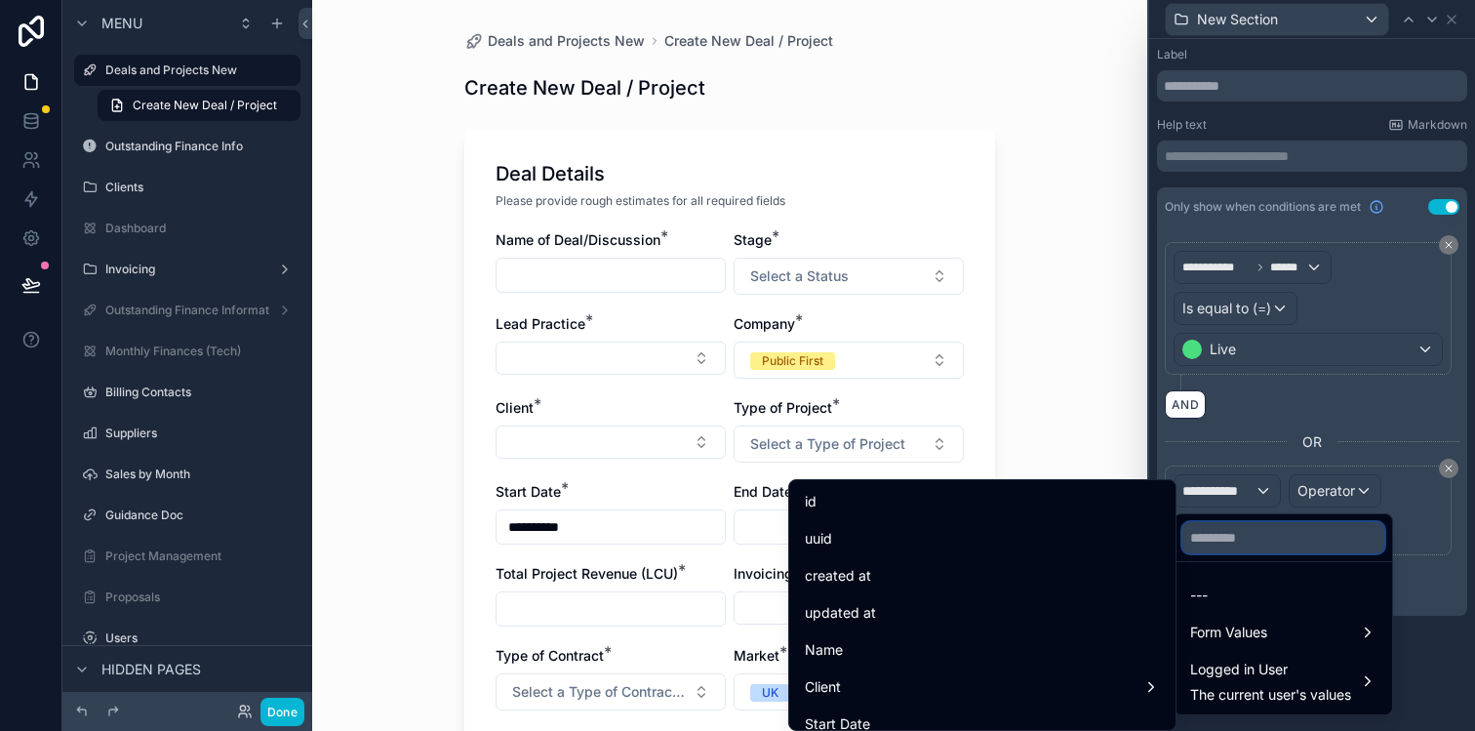
click at [1239, 548] on input "text" at bounding box center [1283, 537] width 202 height 31
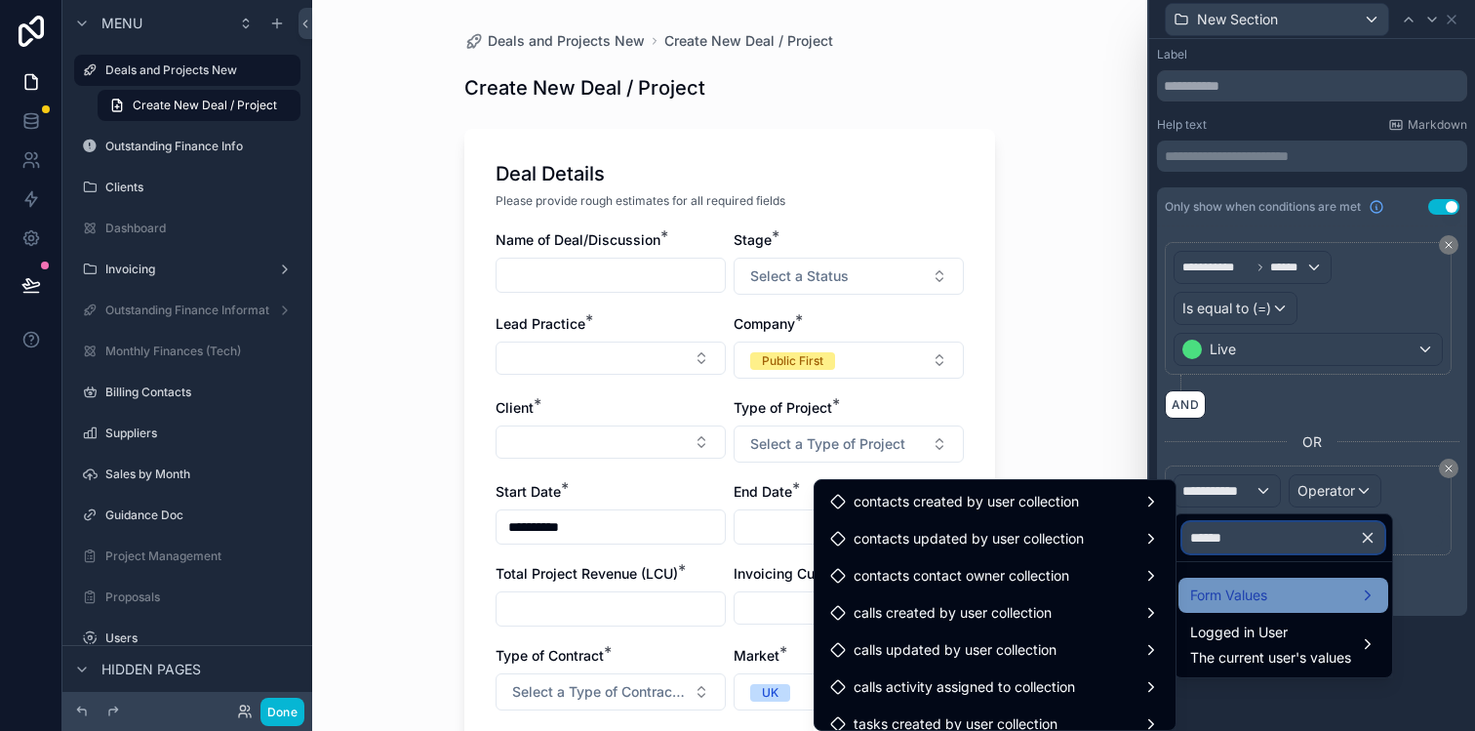
type input "******"
click at [1236, 598] on span "Form Values" at bounding box center [1228, 594] width 77 height 23
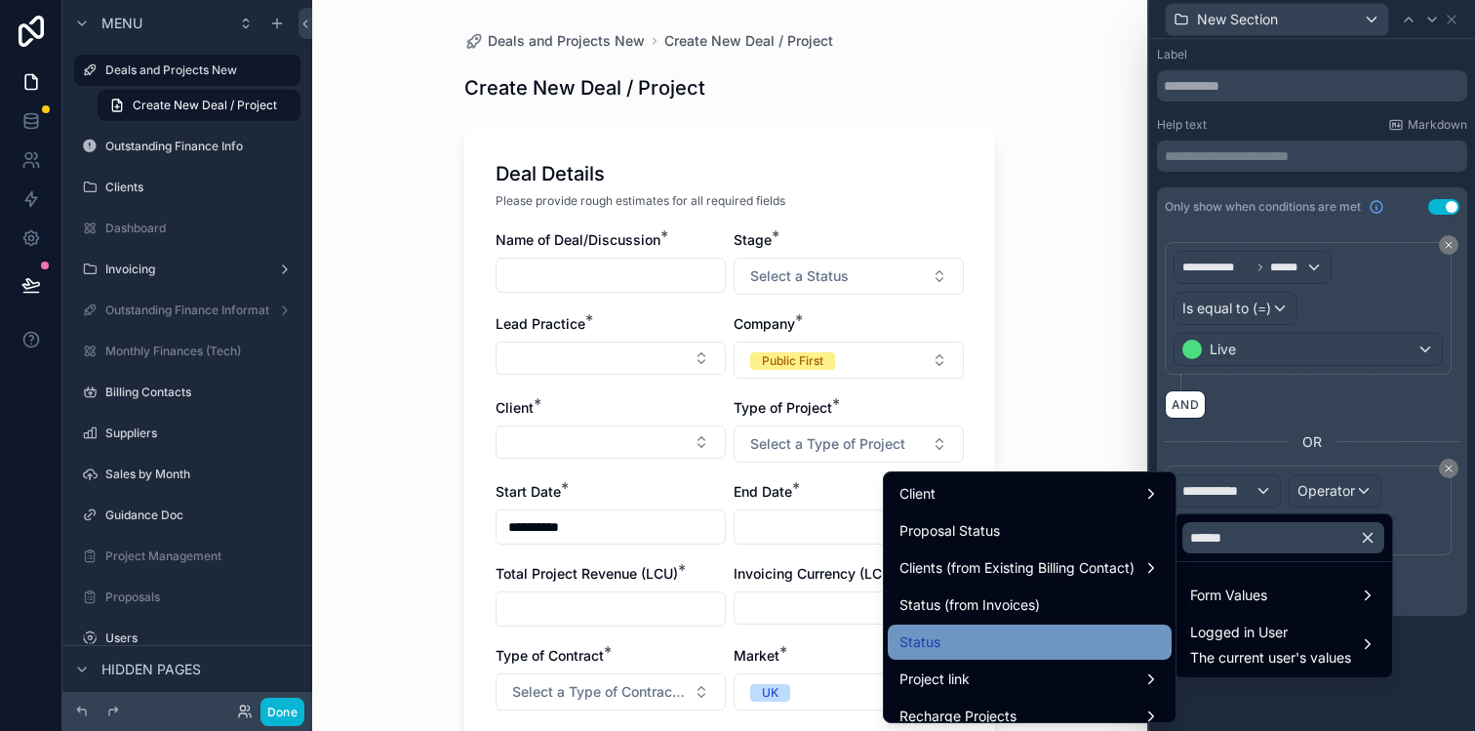
click at [1019, 641] on div "Status" at bounding box center [1029, 641] width 260 height 23
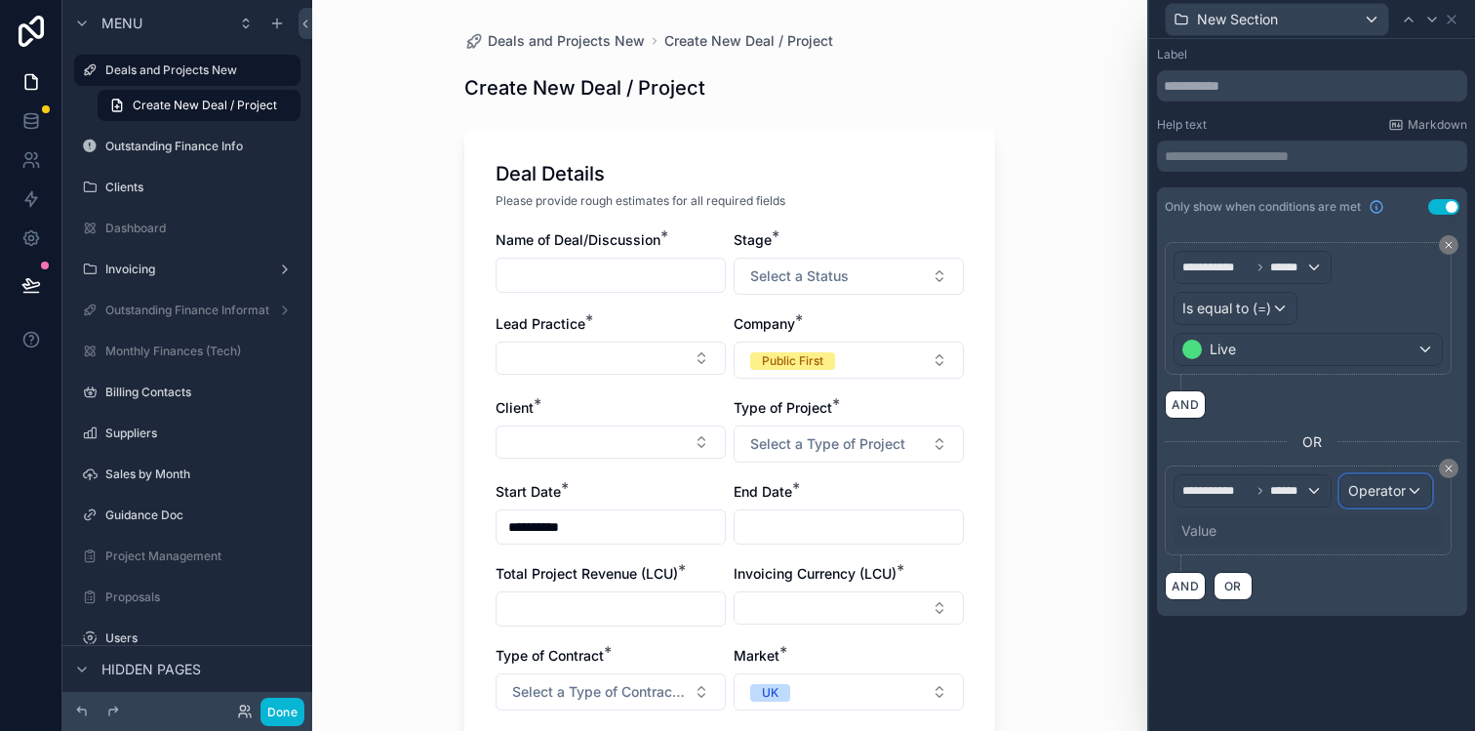
click at [1383, 497] on span "Operator" at bounding box center [1377, 490] width 58 height 17
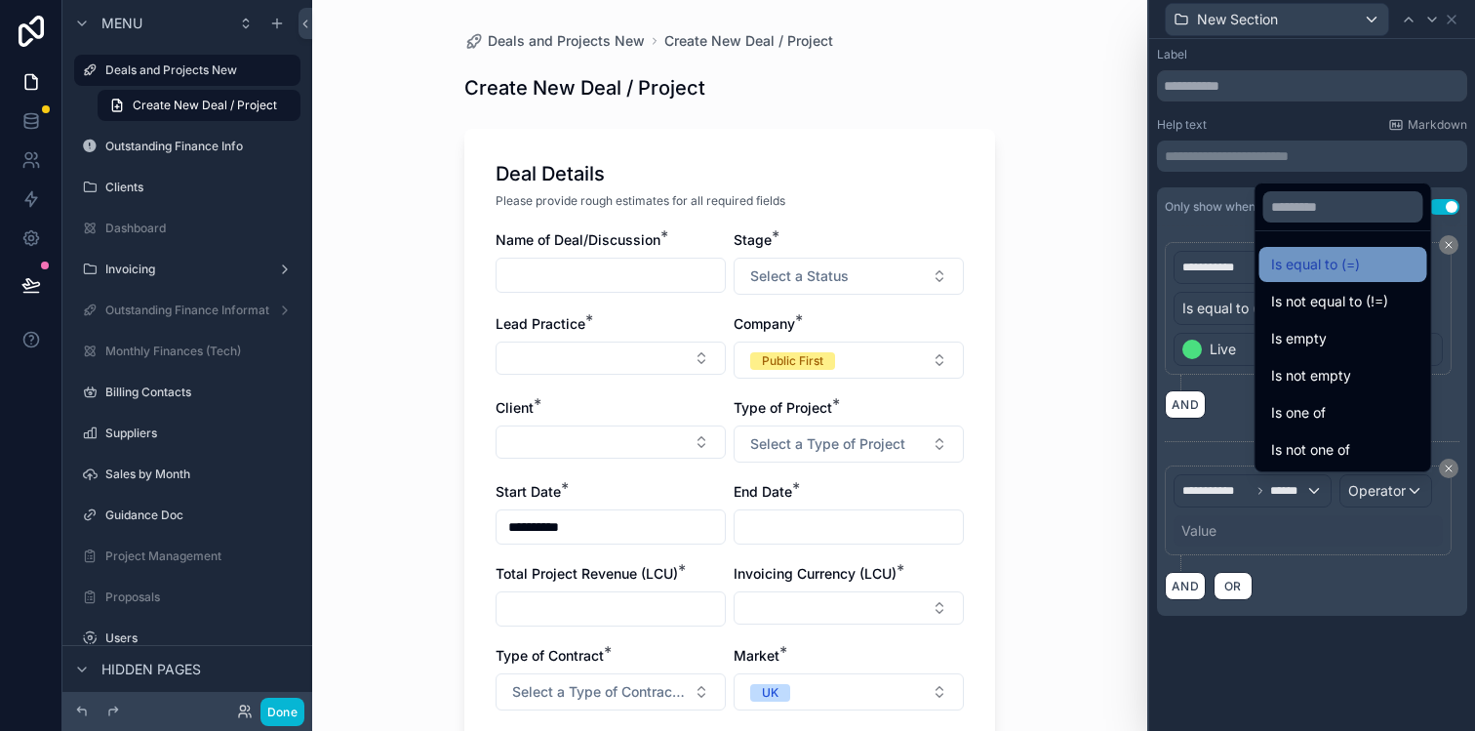
click at [1348, 255] on div "Is equal to (=)" at bounding box center [1343, 264] width 144 height 23
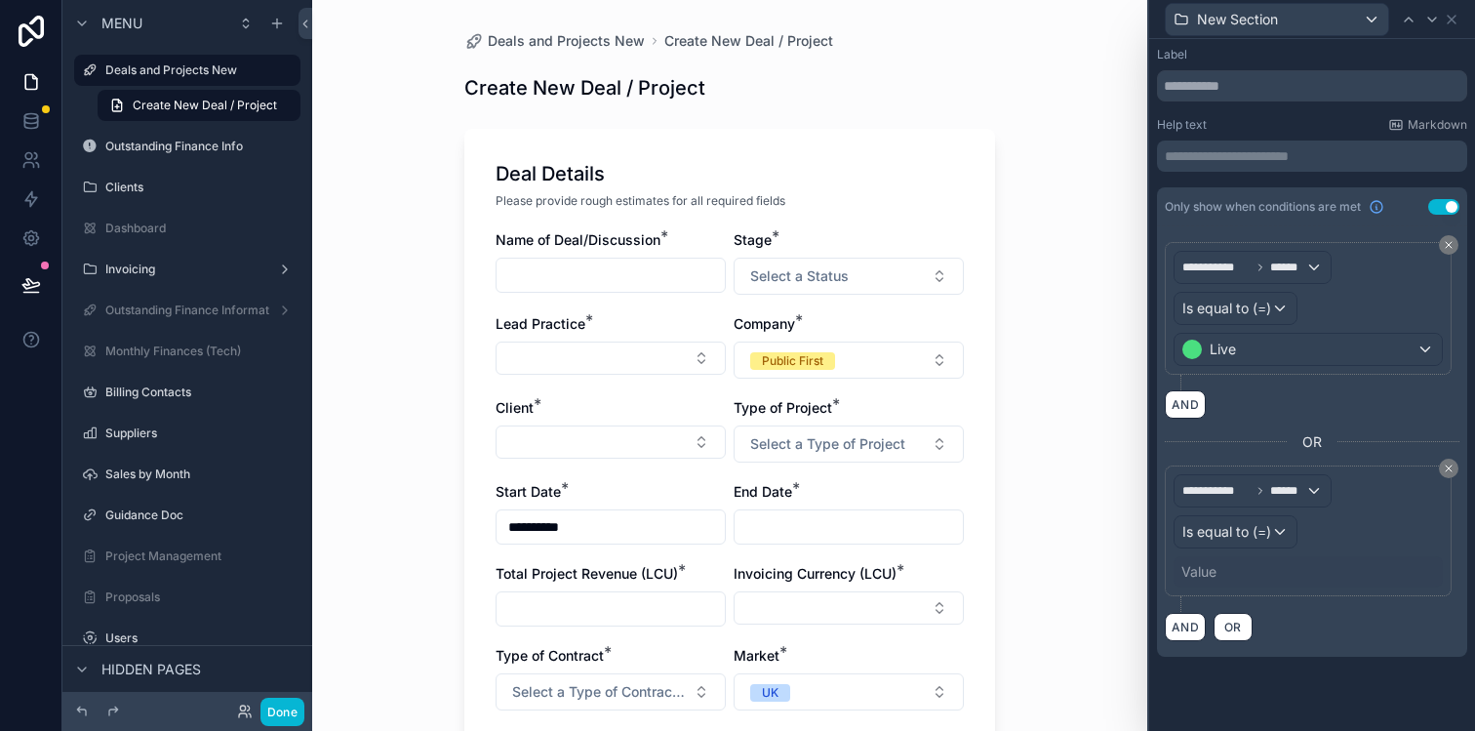
click at [1221, 557] on div "Value" at bounding box center [1307, 571] width 269 height 31
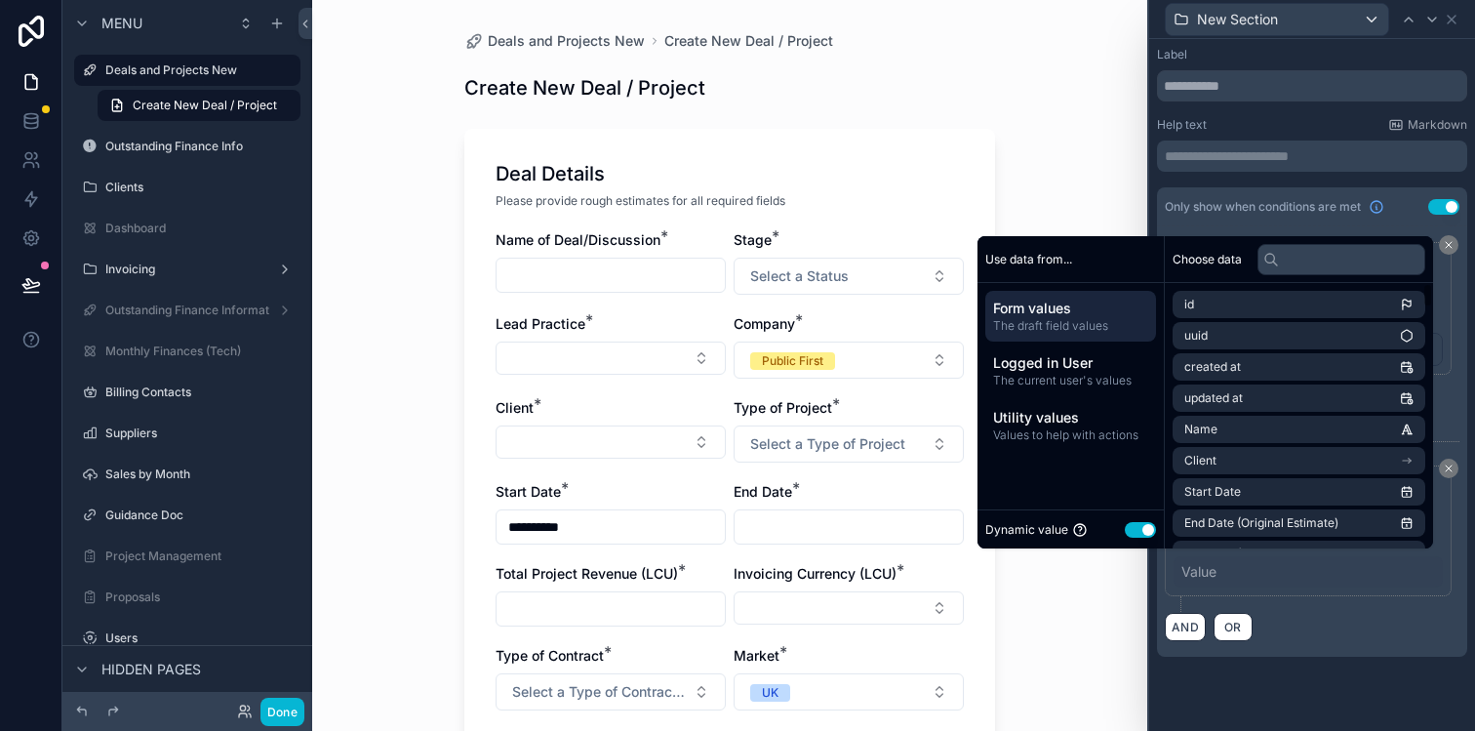
click at [1128, 534] on button "Use setting" at bounding box center [1140, 530] width 31 height 16
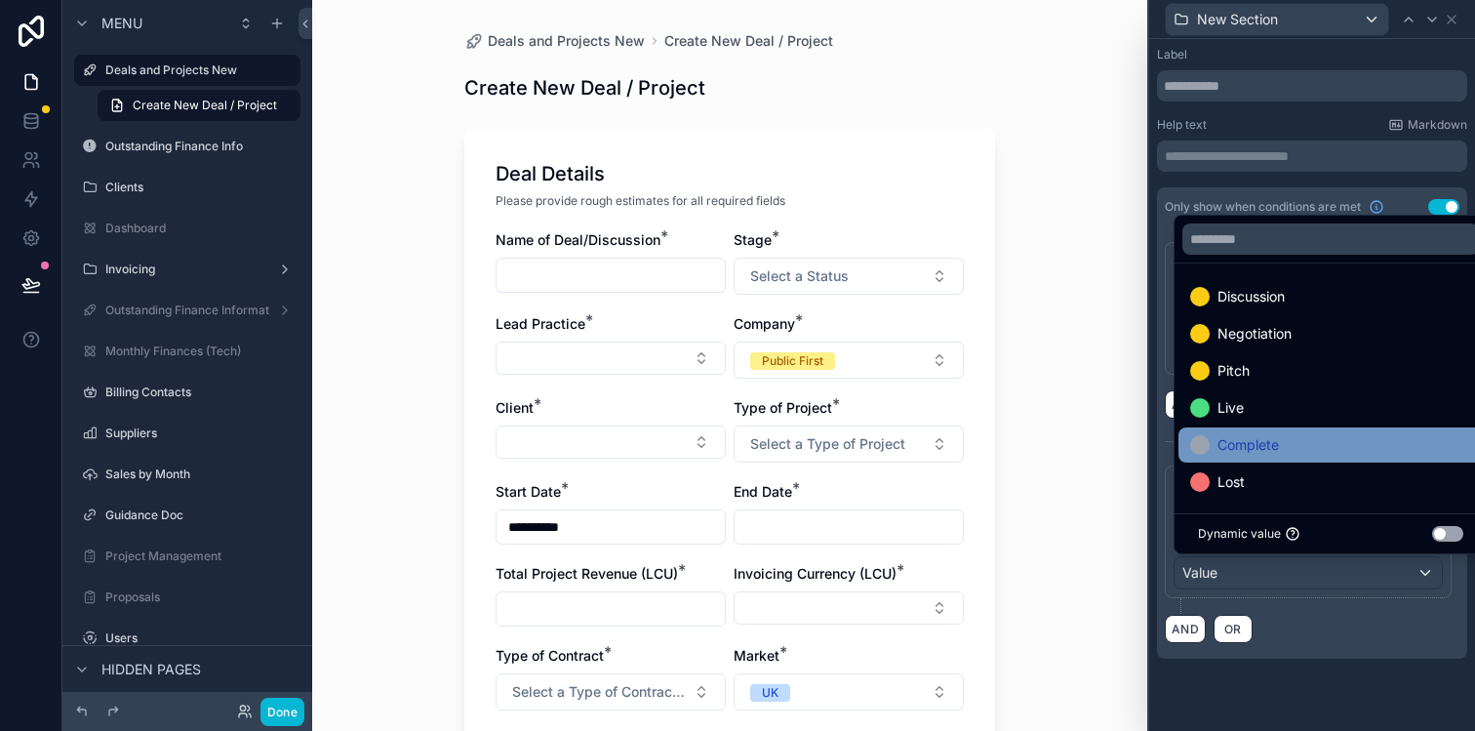
click at [1267, 445] on span "Complete" at bounding box center [1247, 444] width 61 height 23
click at [1351, 675] on div "**********" at bounding box center [1312, 372] width 326 height 666
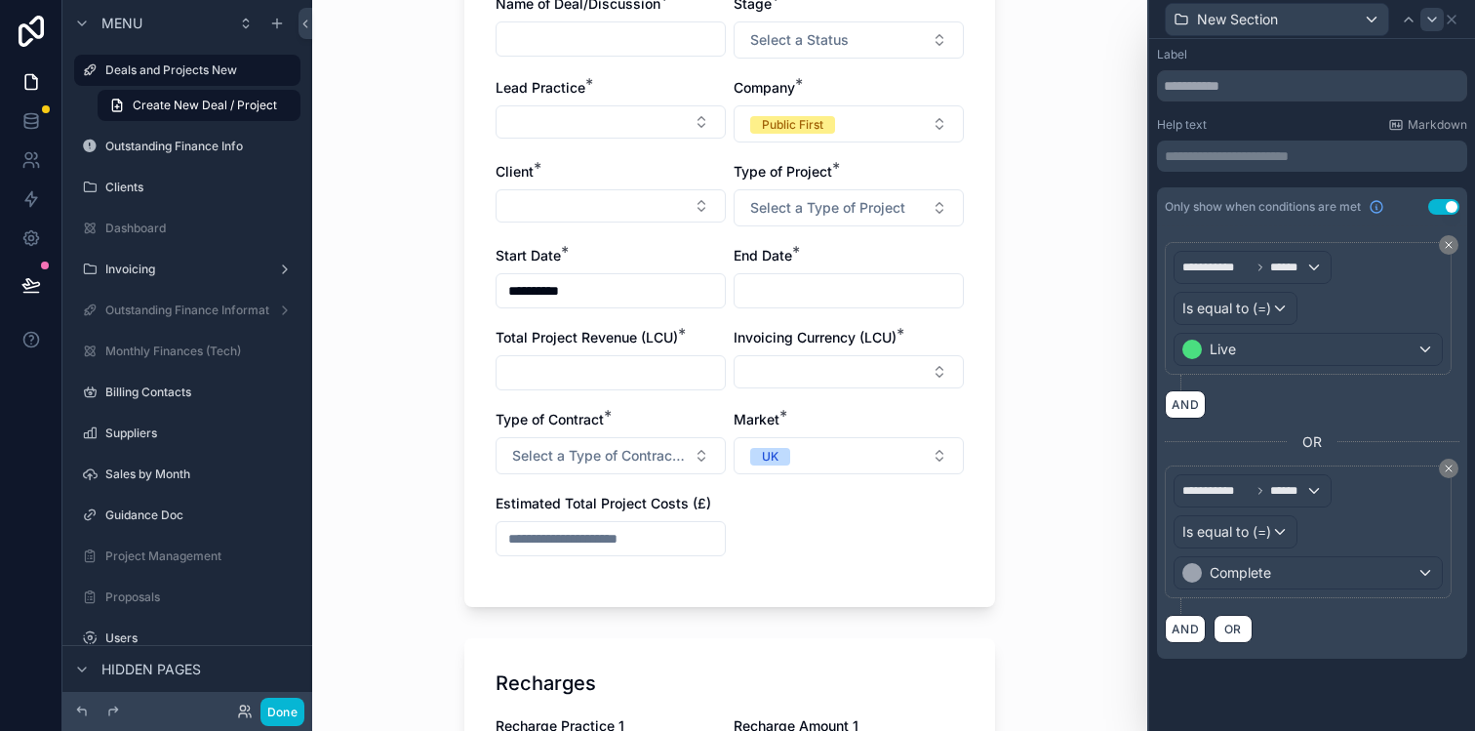
scroll to position [235, 0]
click at [1456, 16] on icon at bounding box center [1452, 20] width 16 height 16
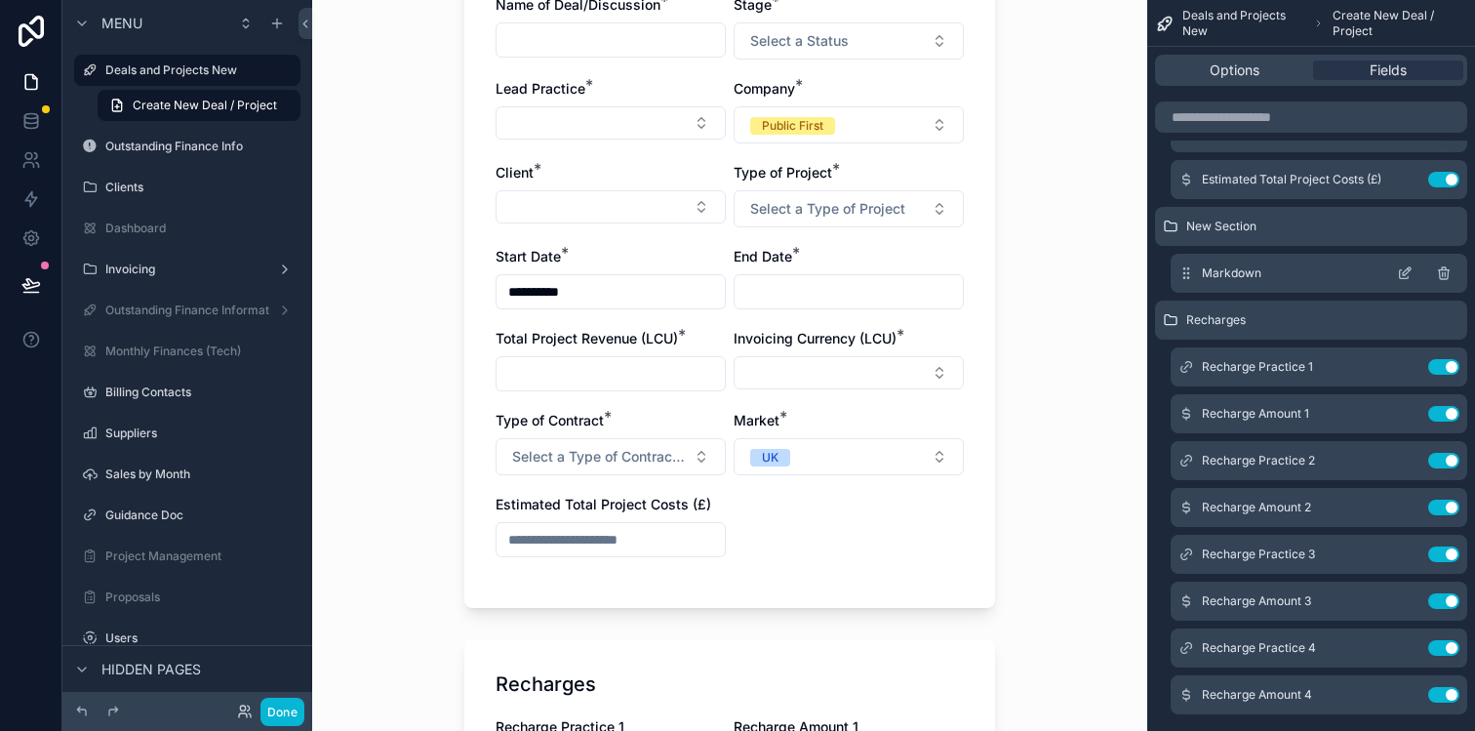
click at [1403, 277] on icon "scrollable content" at bounding box center [1405, 273] width 16 height 16
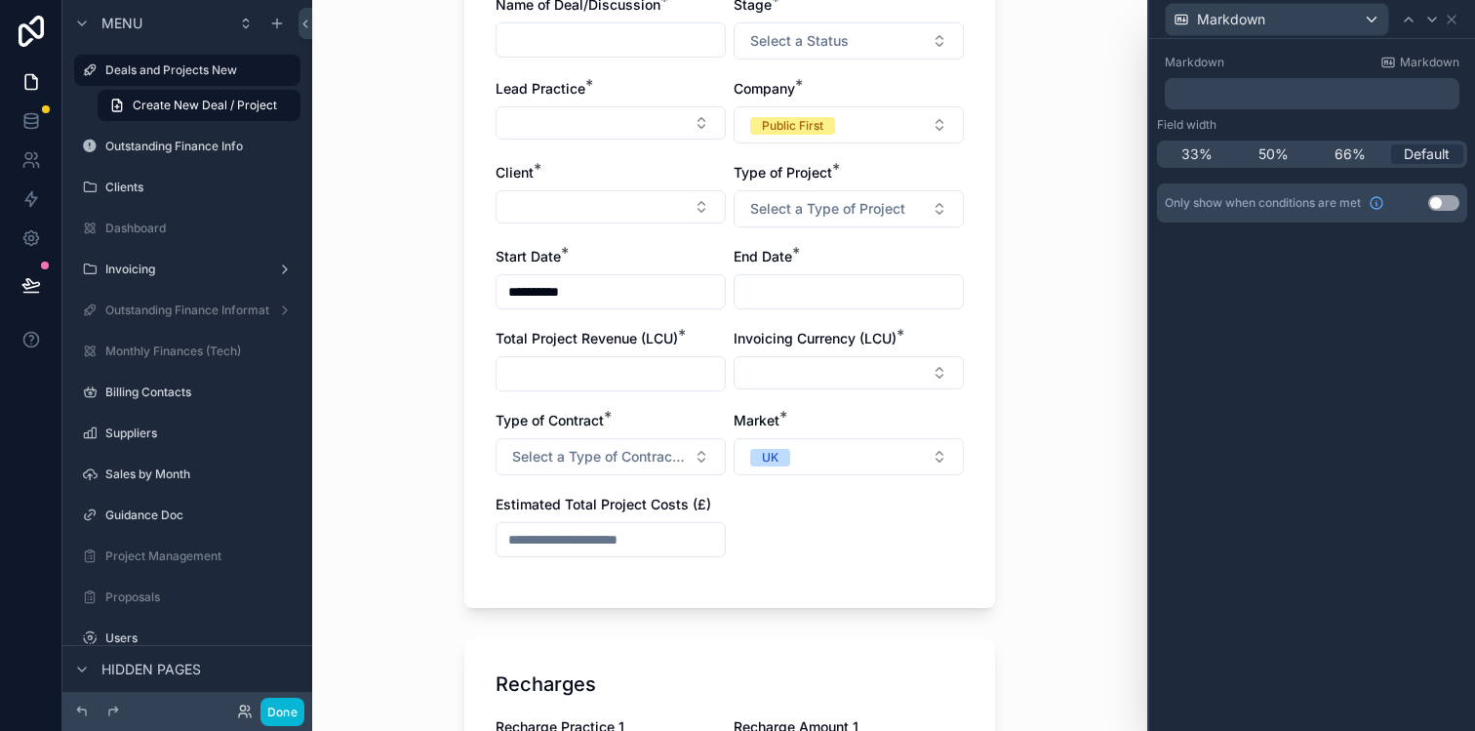
click at [1281, 100] on p "﻿" at bounding box center [1314, 94] width 283 height 20
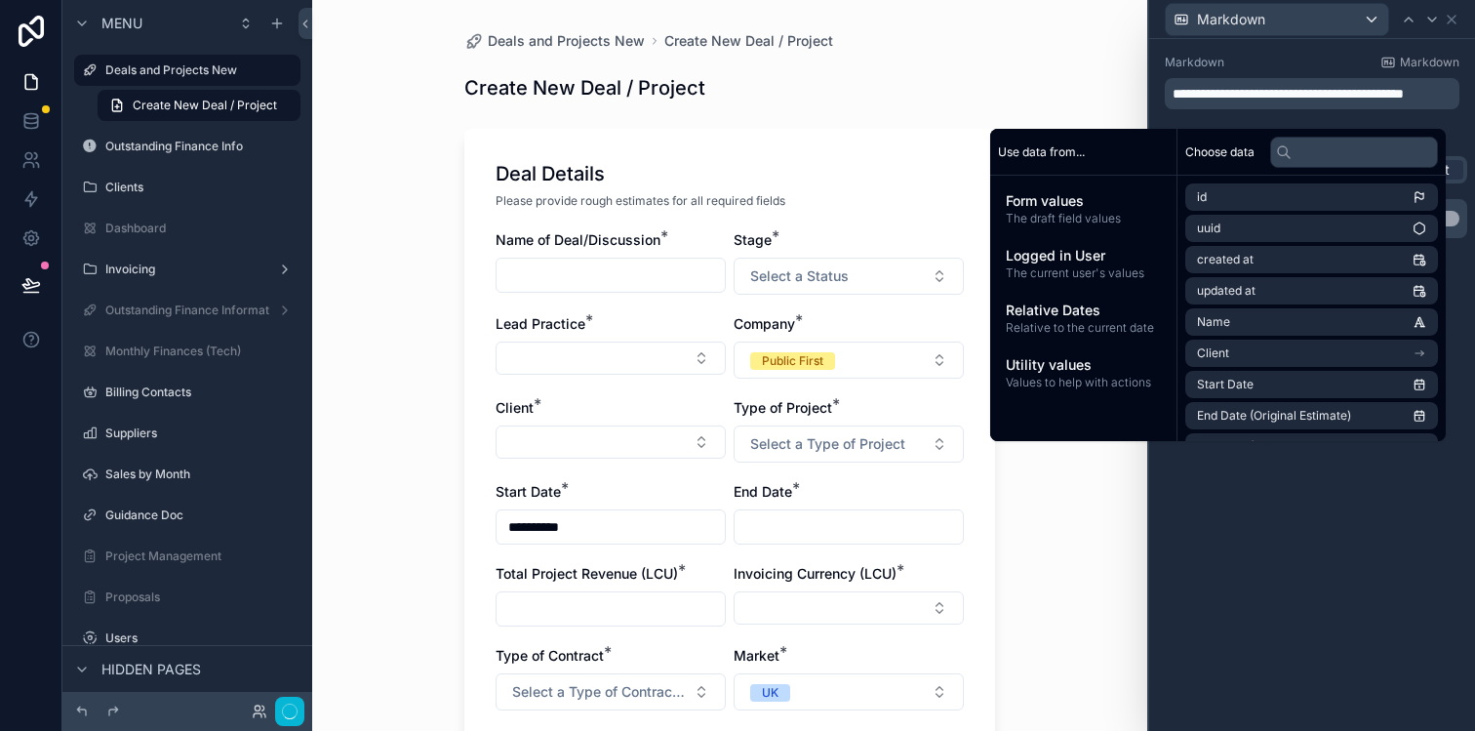
scroll to position [0, 0]
click at [1384, 504] on div "**********" at bounding box center [1312, 385] width 326 height 692
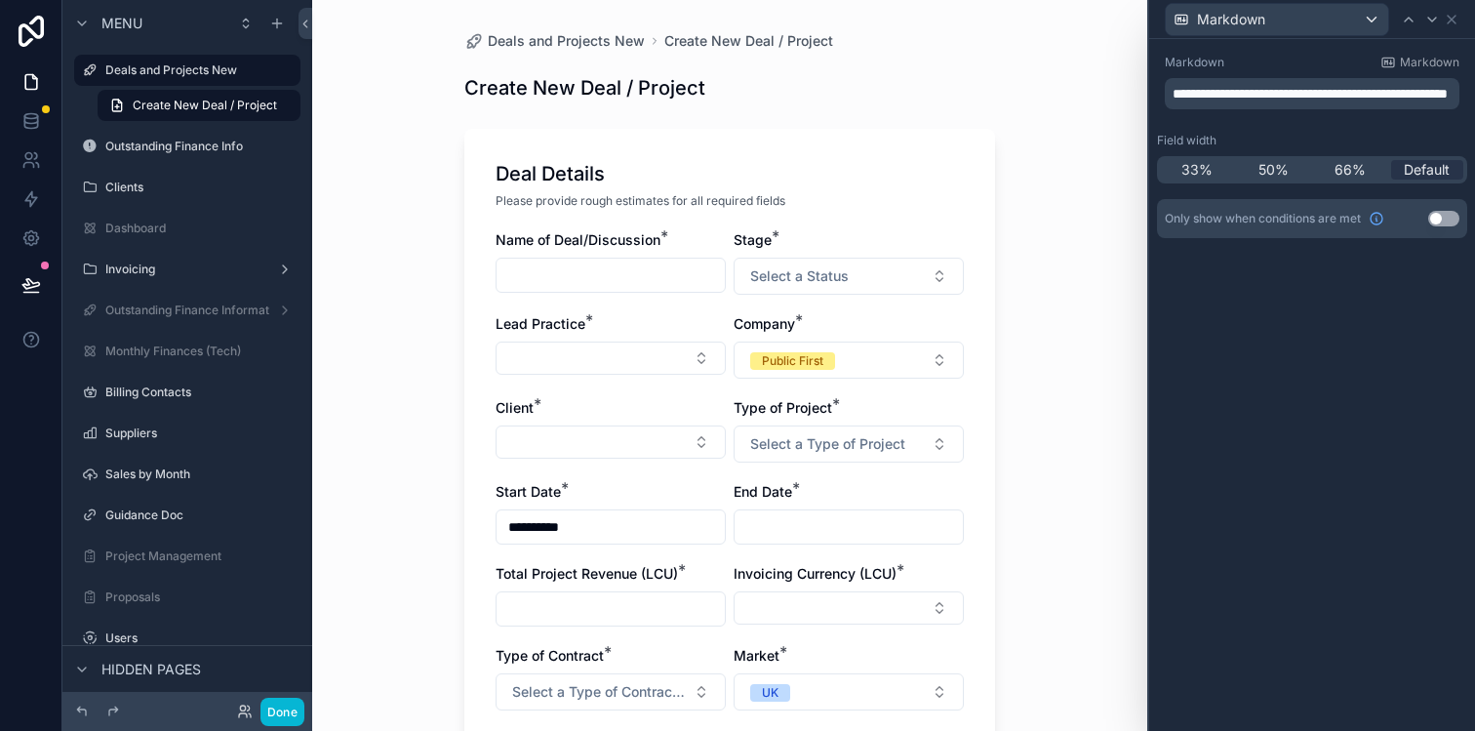
click at [1440, 314] on div "**********" at bounding box center [1312, 385] width 326 height 692
click at [1454, 19] on icon at bounding box center [1452, 20] width 16 height 16
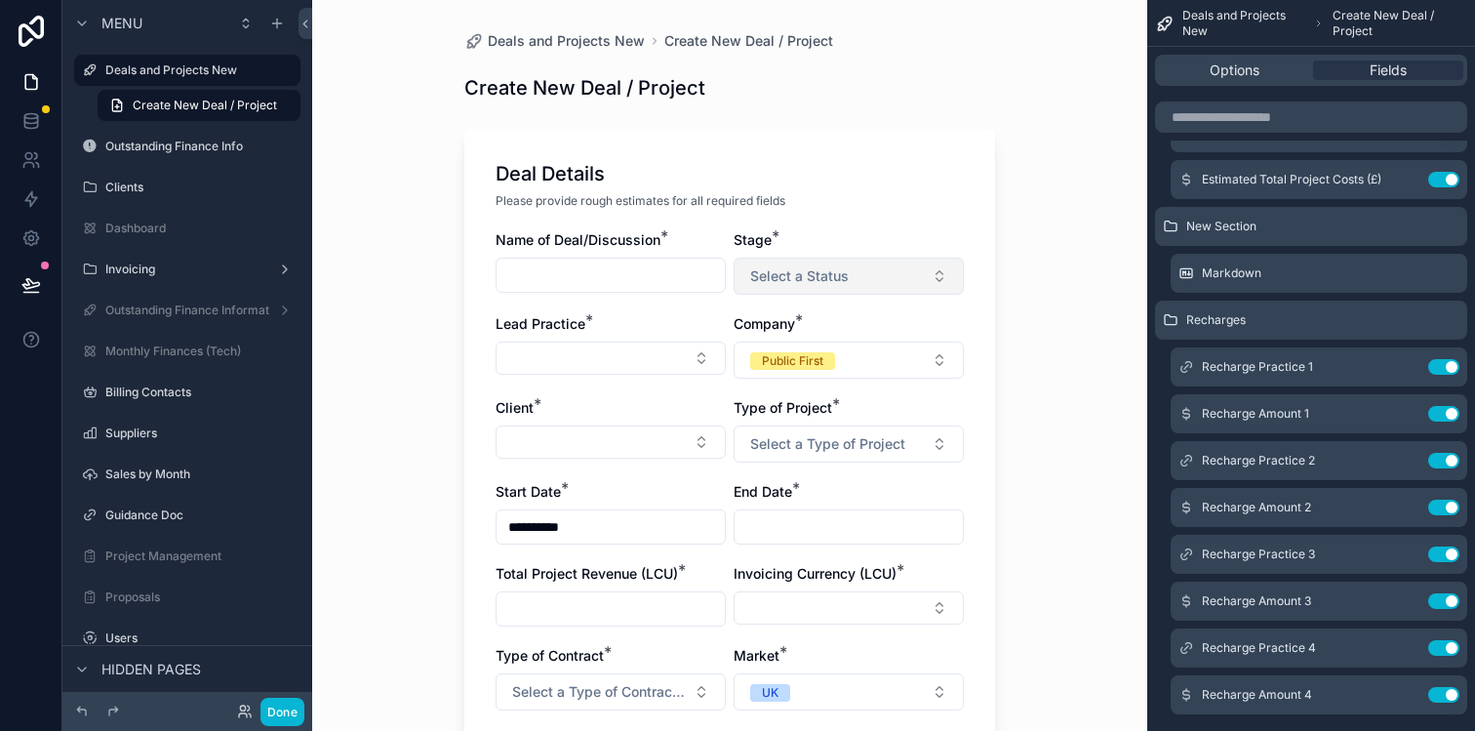
click at [941, 272] on button "Select a Status" at bounding box center [849, 276] width 230 height 37
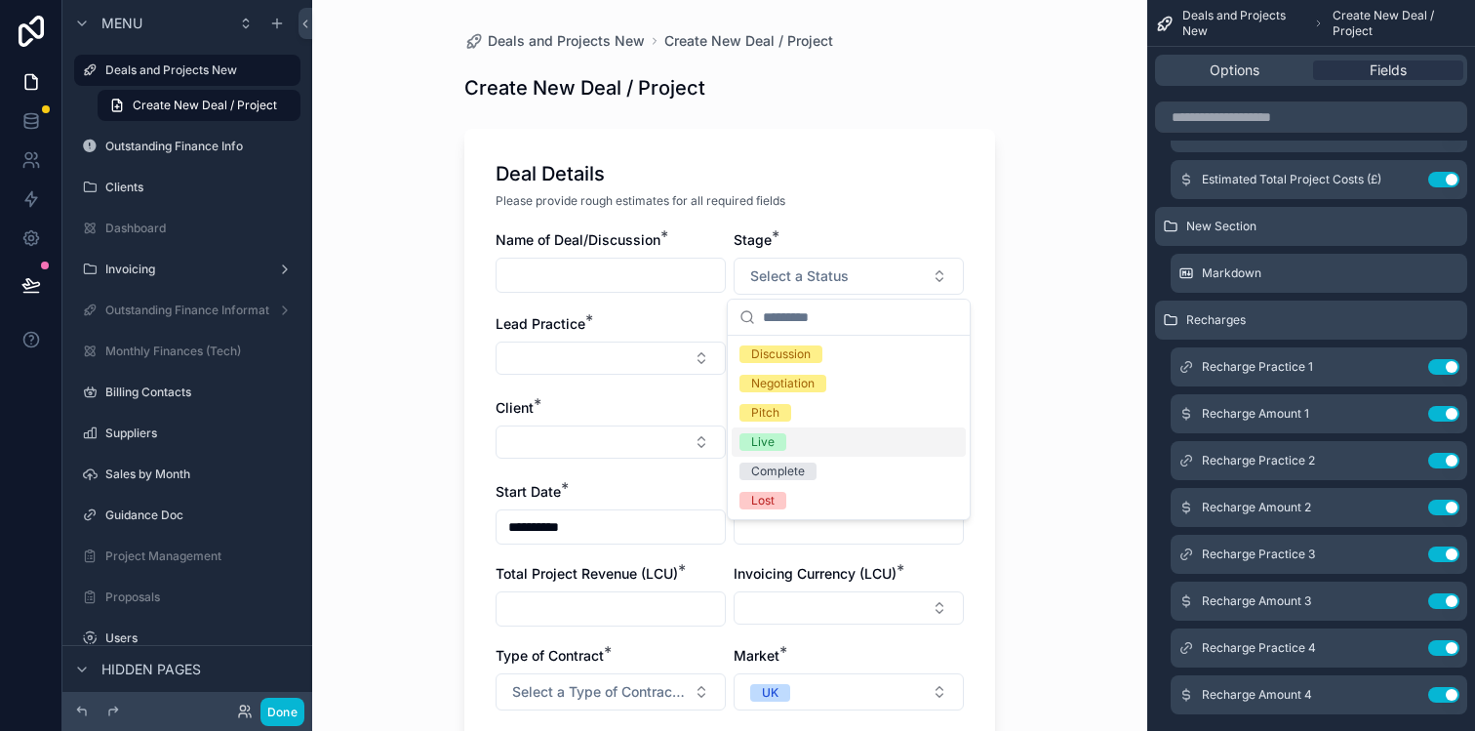
click at [852, 443] on div "Live" at bounding box center [849, 441] width 234 height 29
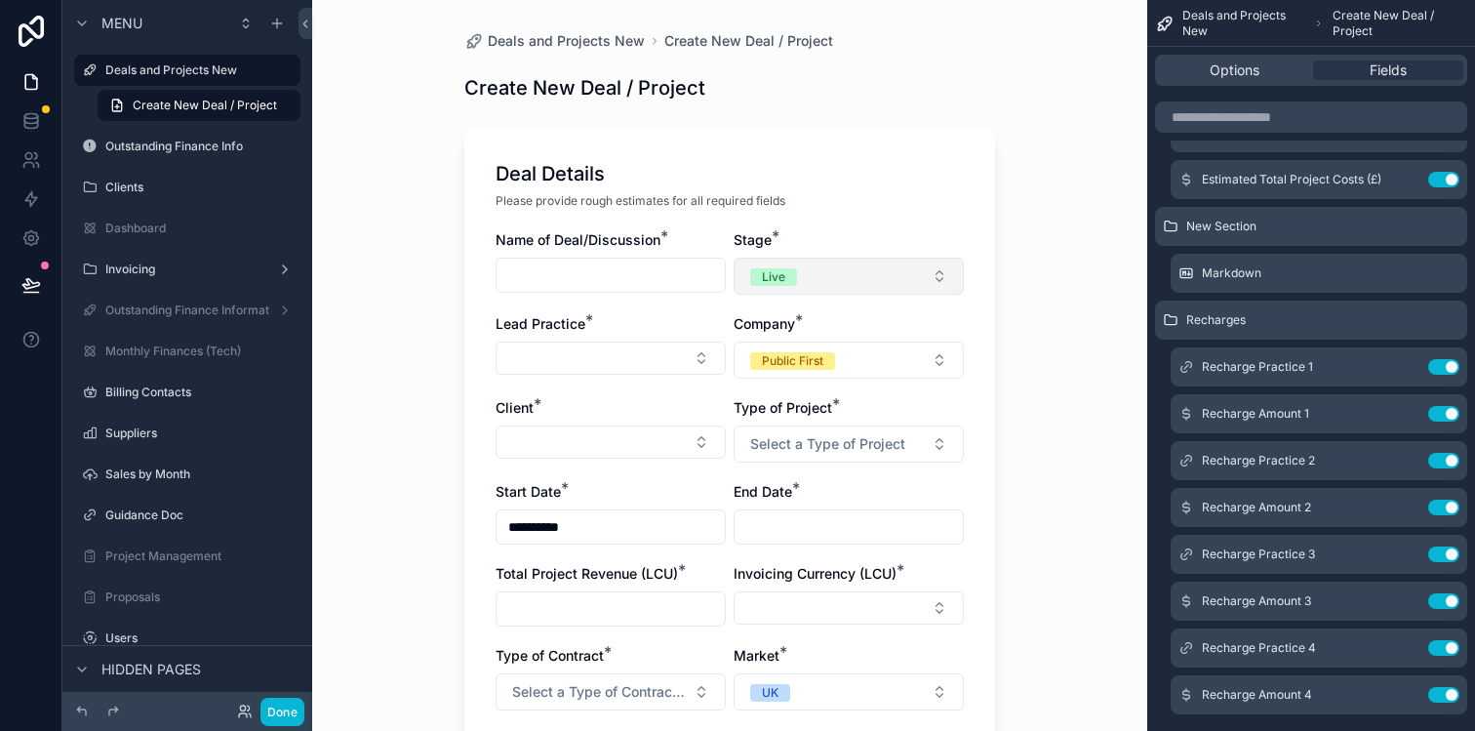
click at [930, 273] on button "Live" at bounding box center [849, 276] width 230 height 37
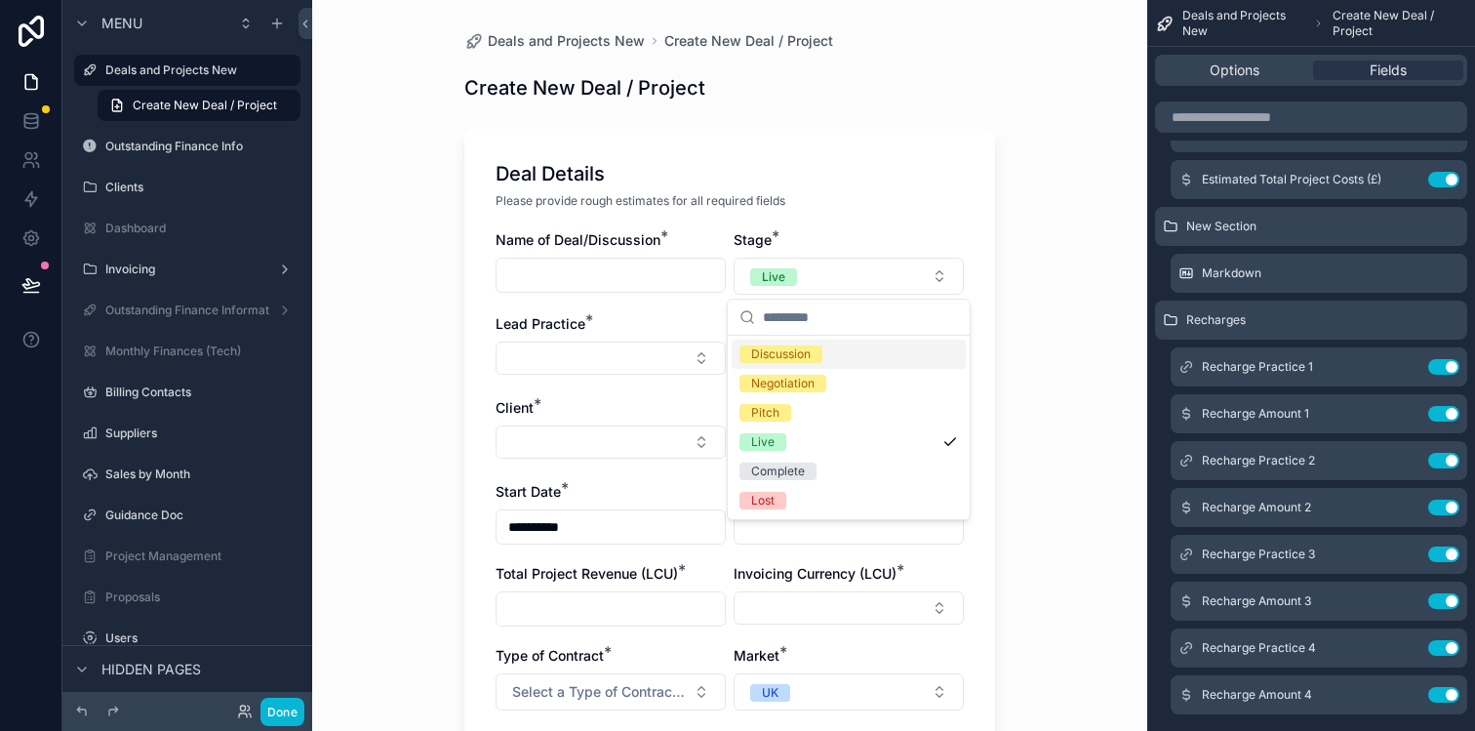
click at [889, 365] on div "Discussion" at bounding box center [849, 353] width 234 height 29
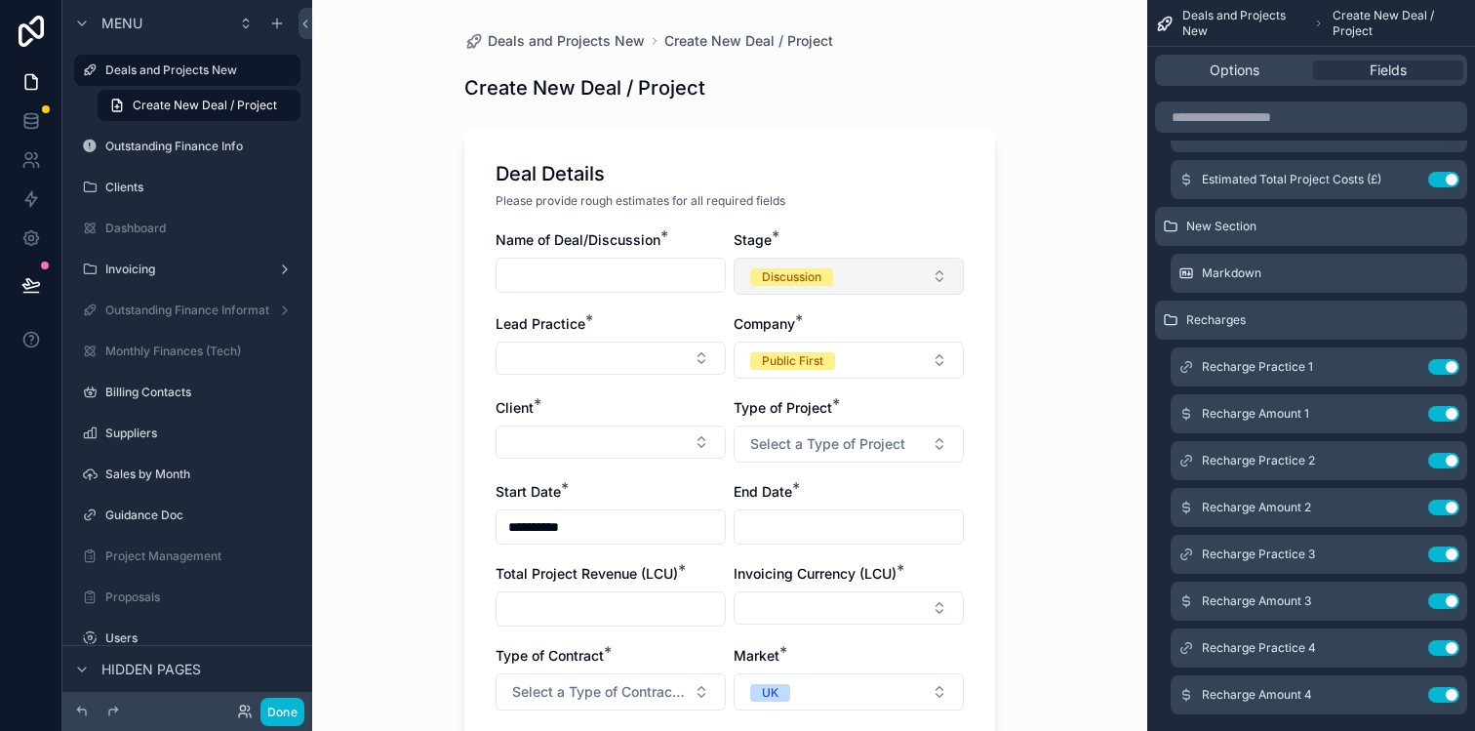
click at [933, 280] on button "Discussion" at bounding box center [849, 276] width 230 height 37
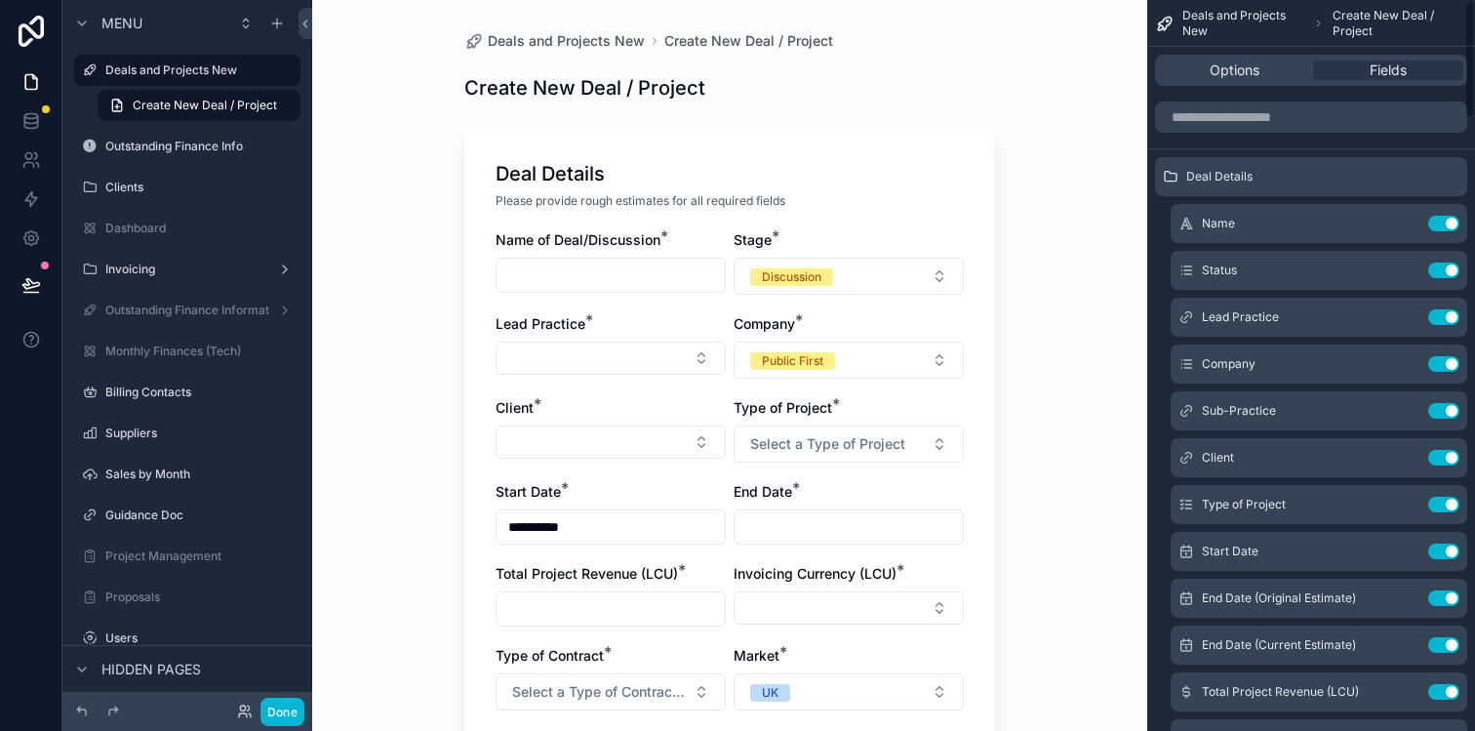
click at [1049, 211] on div "**********" at bounding box center [729, 365] width 835 height 731
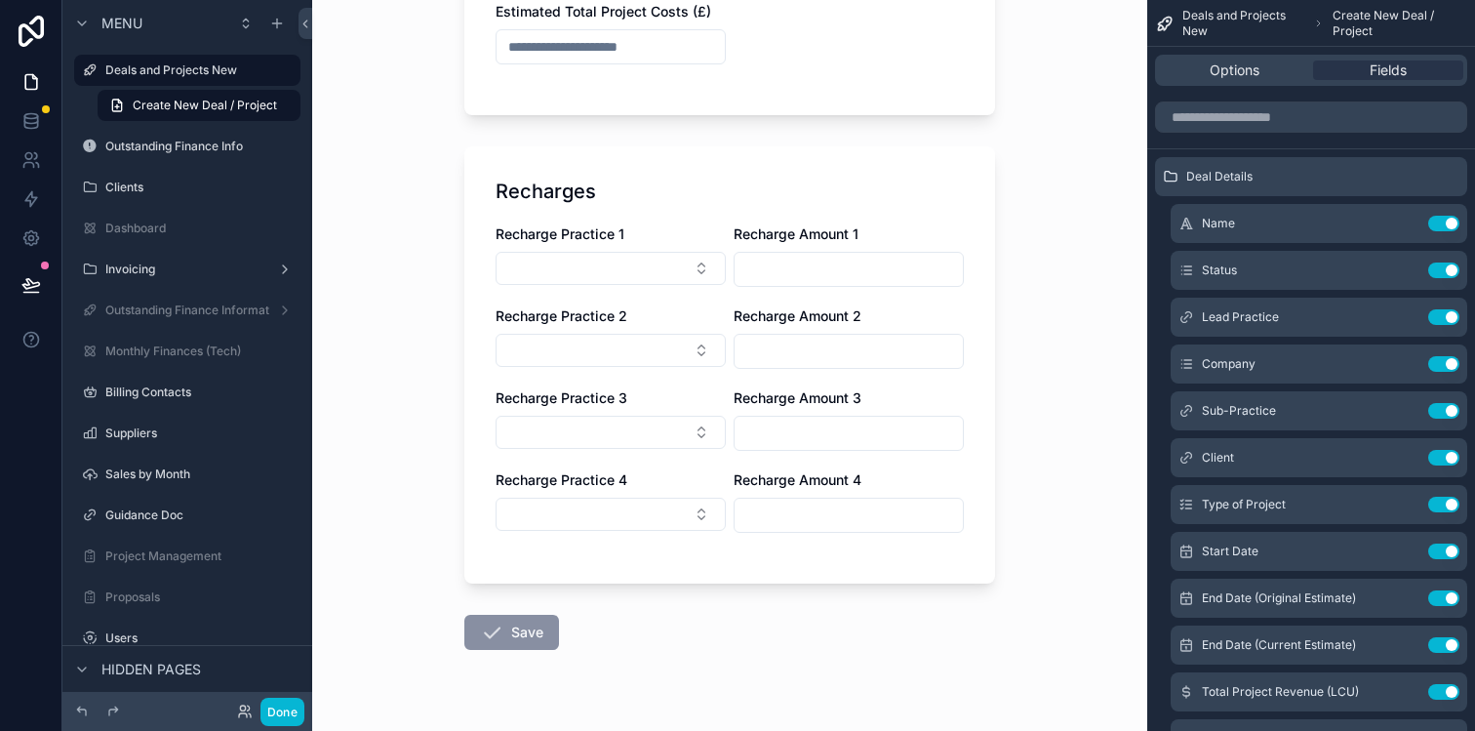
scroll to position [772, 0]
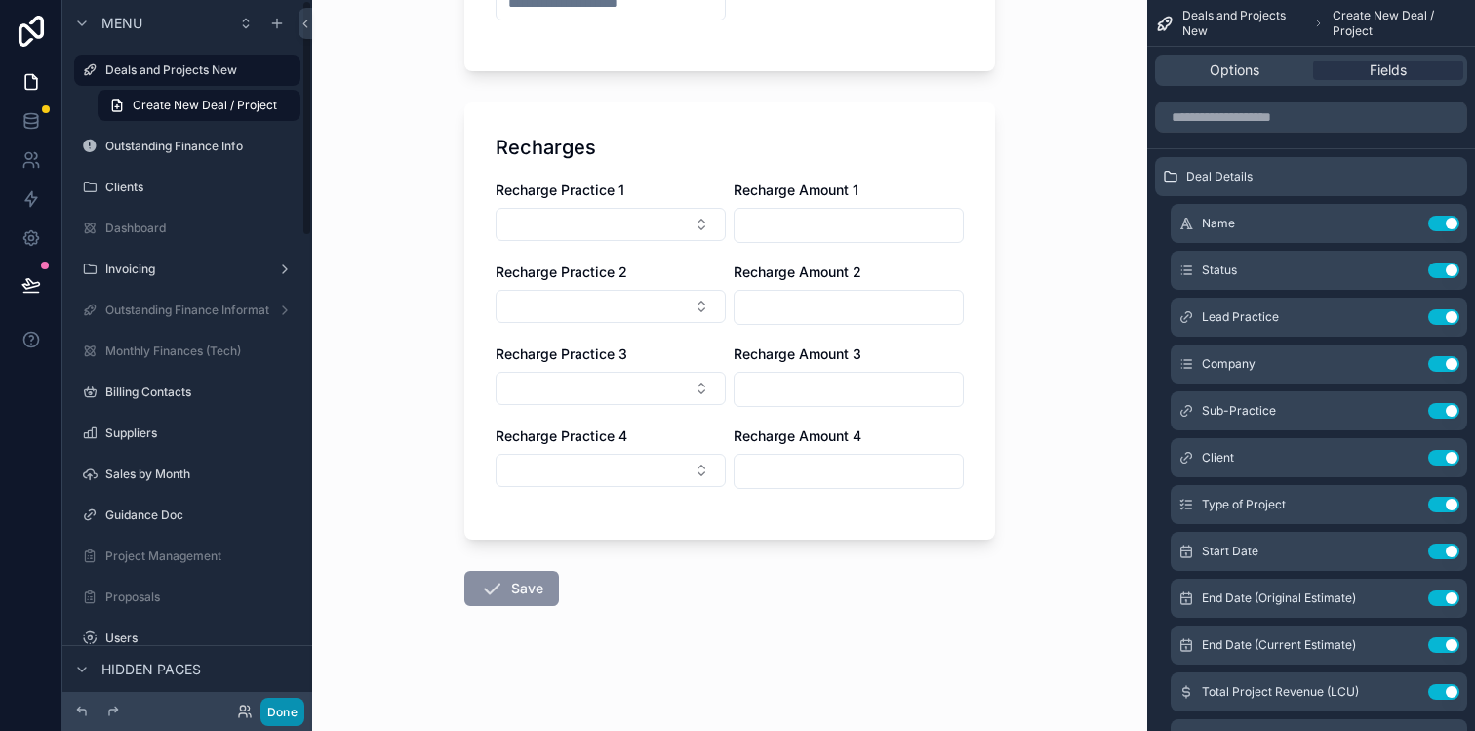
click at [280, 714] on button "Done" at bounding box center [282, 711] width 44 height 28
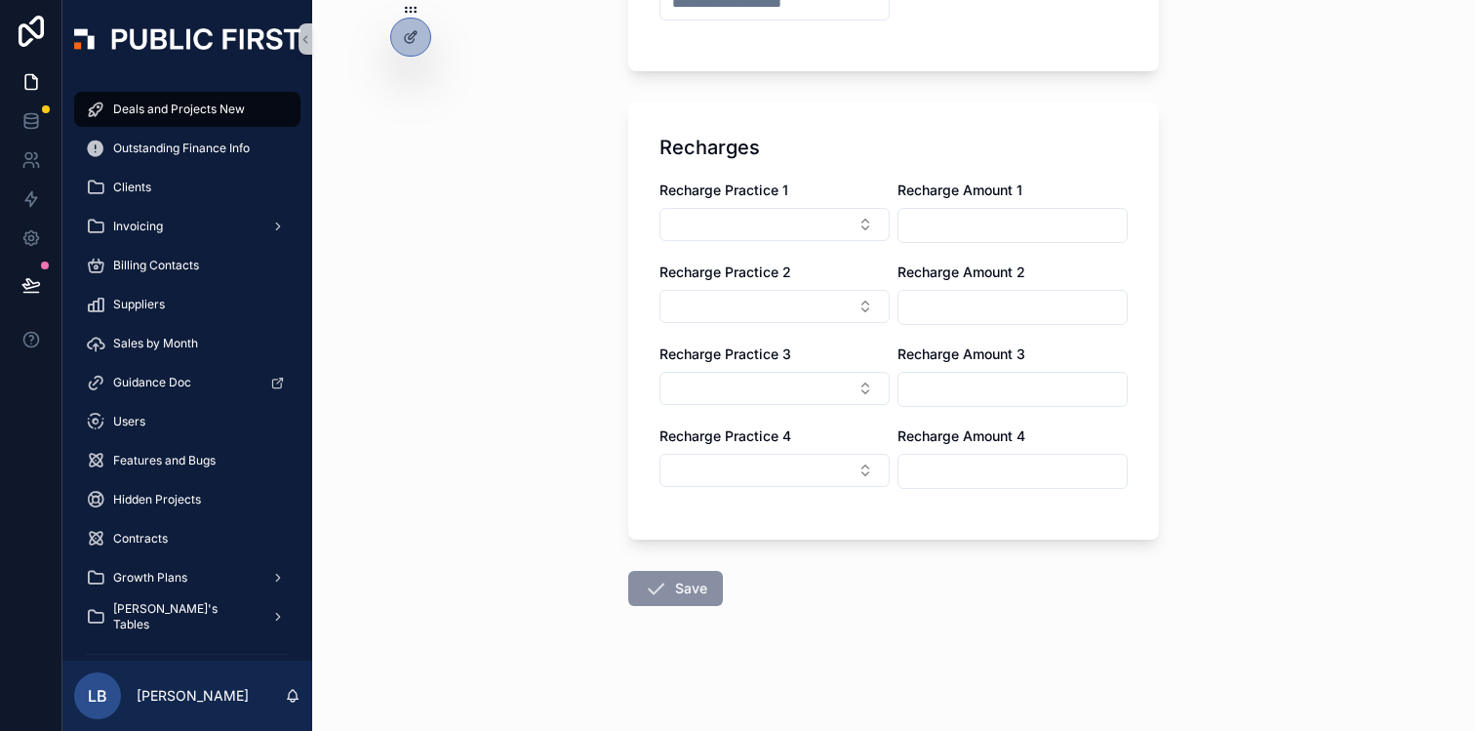
scroll to position [0, 0]
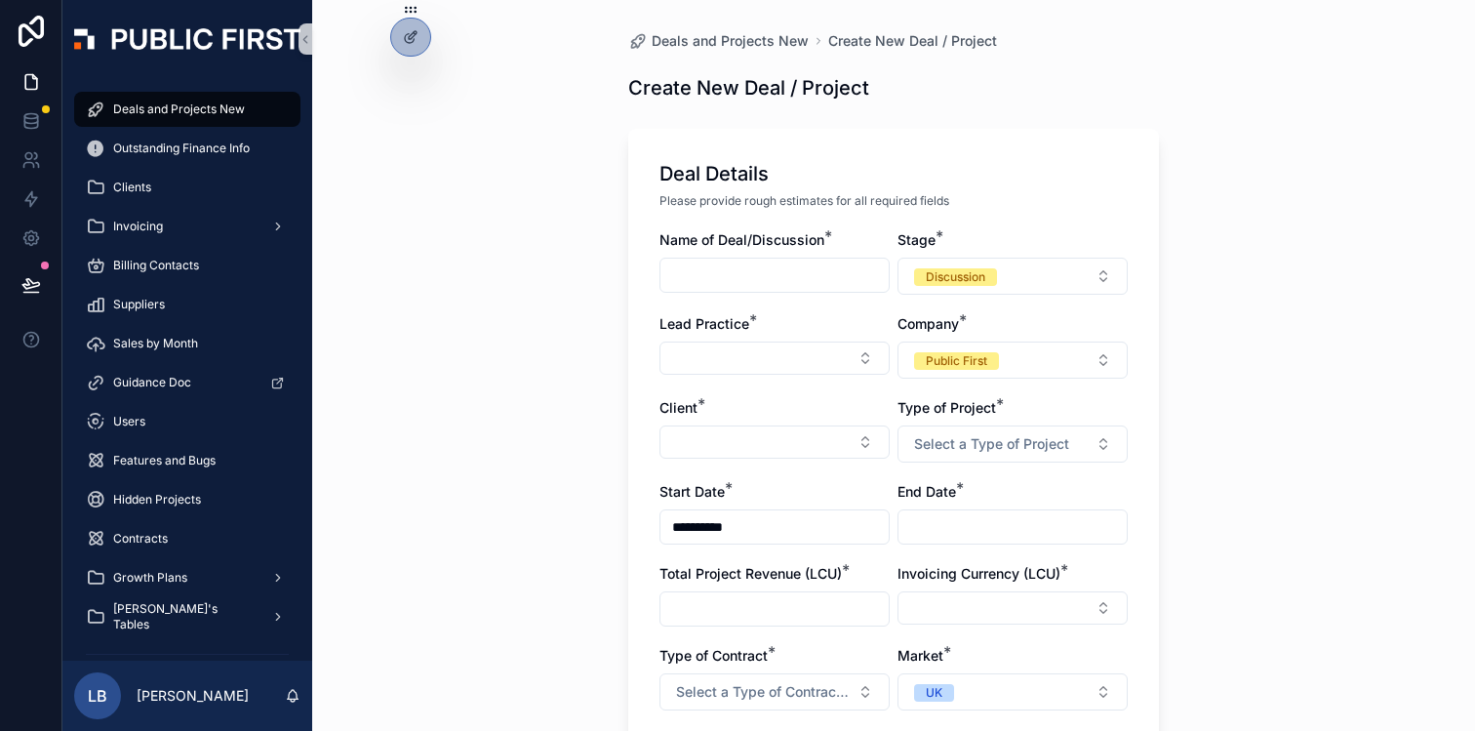
click at [1214, 514] on div "**********" at bounding box center [893, 365] width 1163 height 731
click at [484, 346] on div "**********" at bounding box center [893, 365] width 1163 height 731
click at [200, 117] on div "Deals and Projects New" at bounding box center [187, 109] width 203 height 31
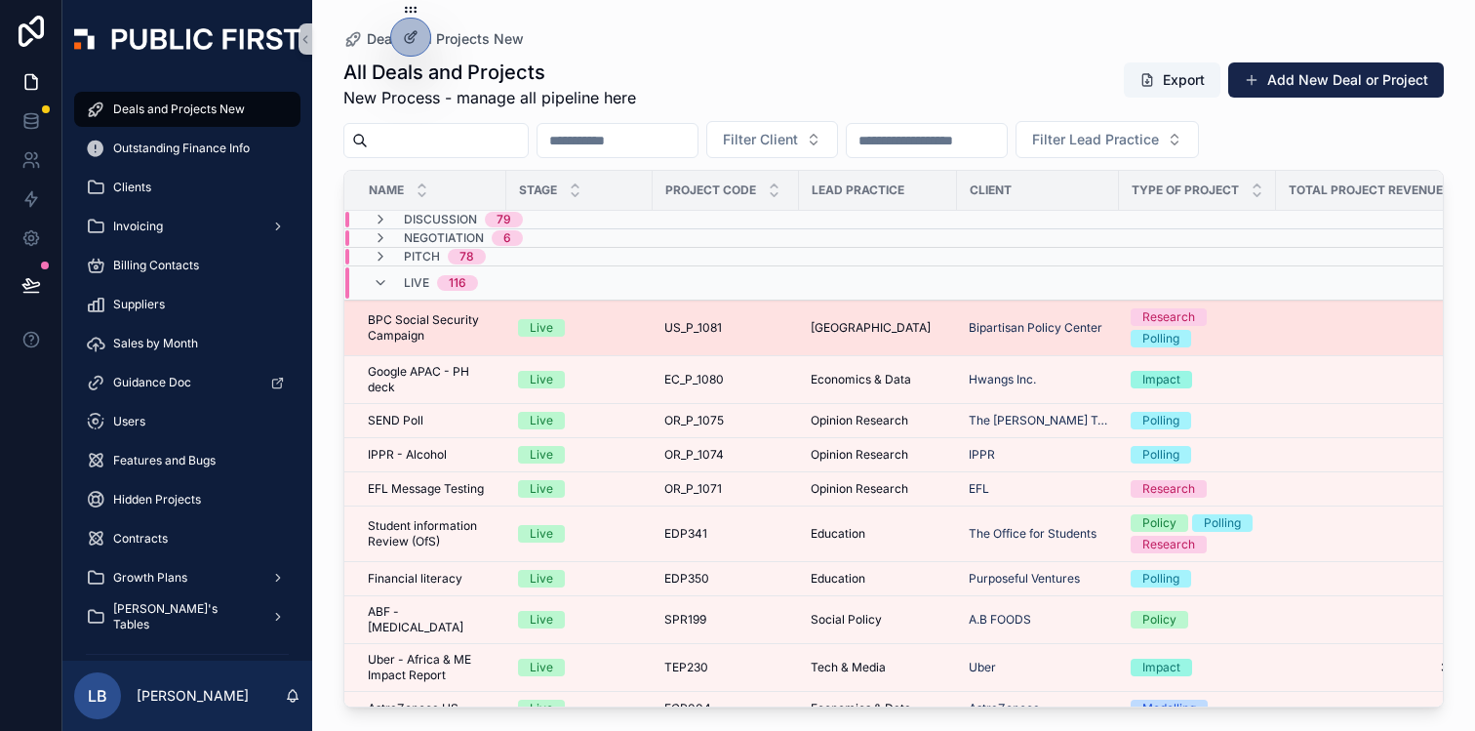
click at [607, 338] on td "Live" at bounding box center [579, 328] width 146 height 56
click at [680, 331] on span "US_P_1081" at bounding box center [693, 328] width 58 height 16
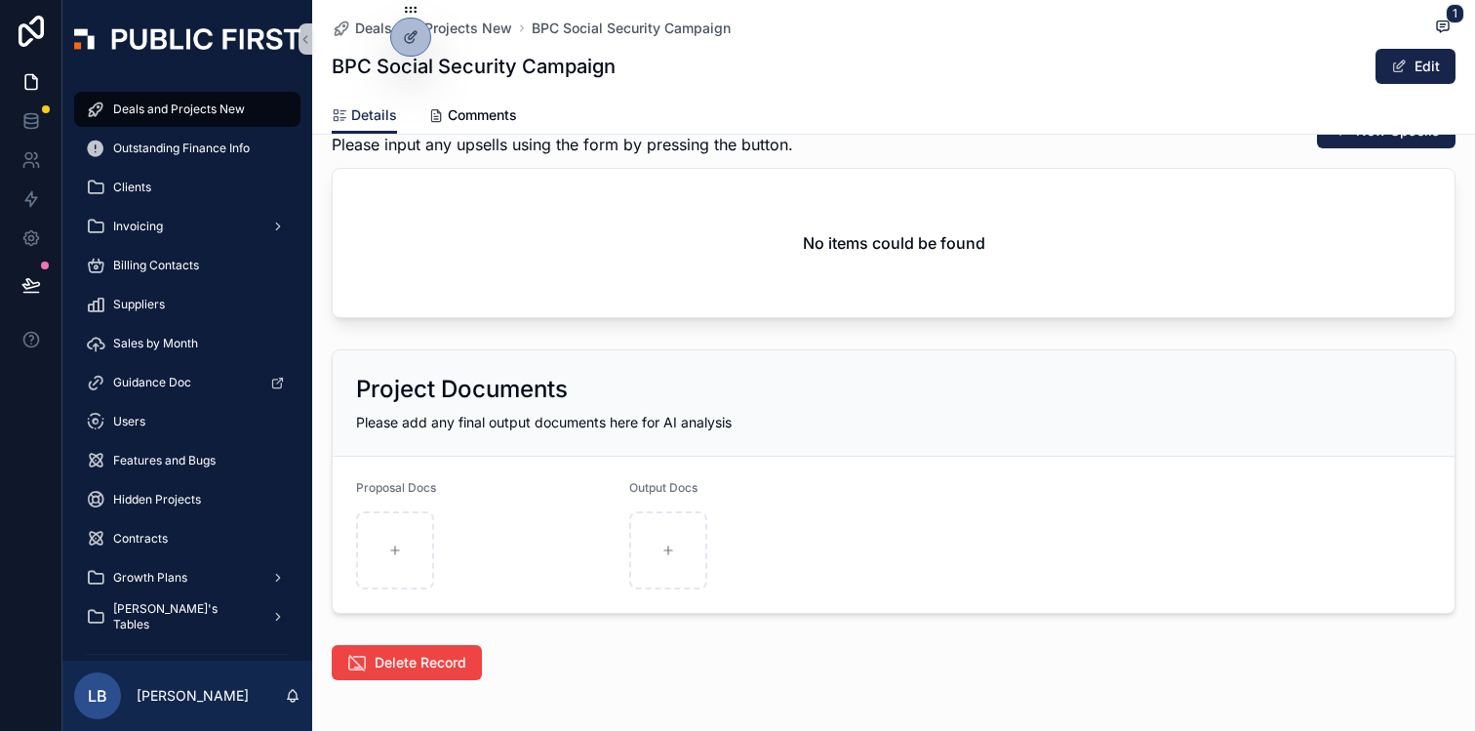
scroll to position [3632, 0]
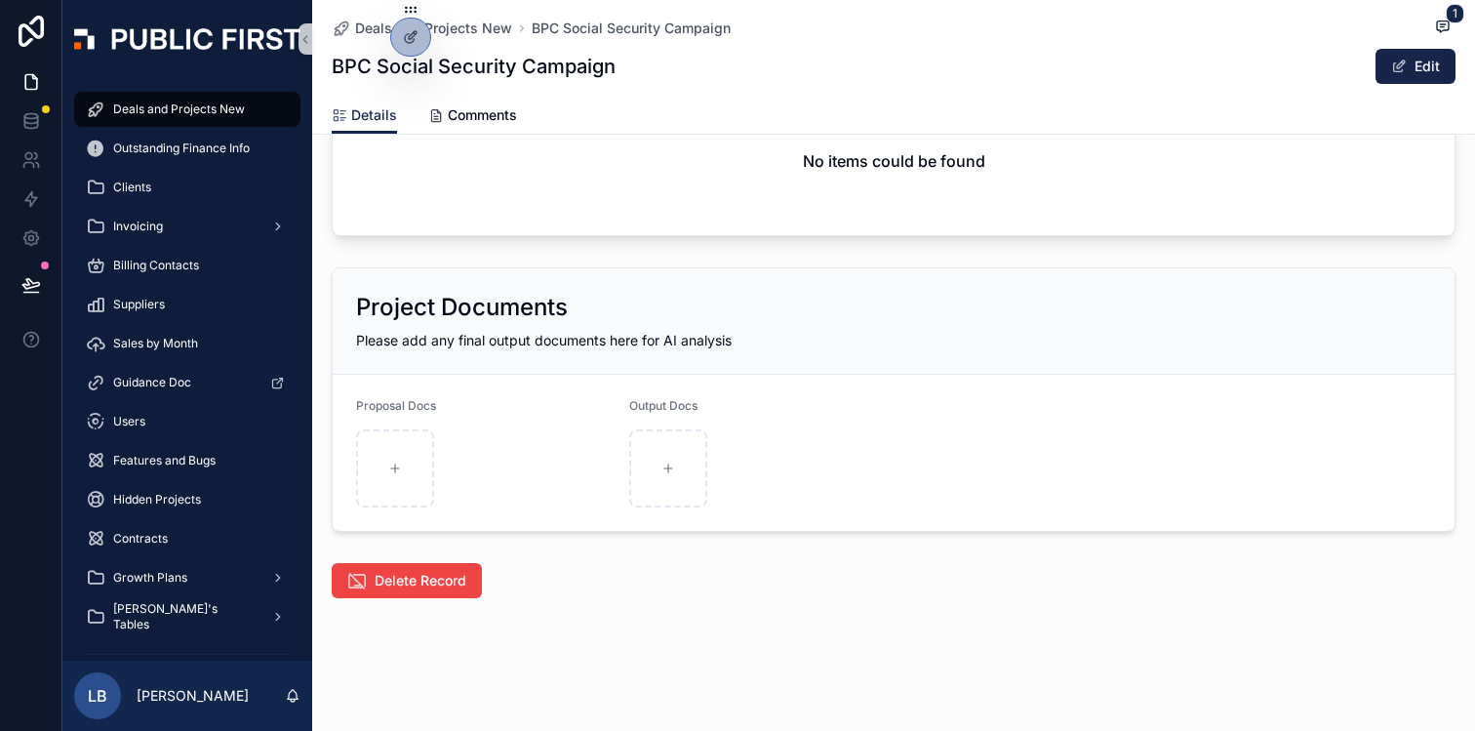
click at [786, 350] on div "Project Documents Please add any final output documents here for AI analysis" at bounding box center [894, 321] width 1122 height 106
click at [149, 107] on span "Deals and Projects New" at bounding box center [179, 109] width 132 height 16
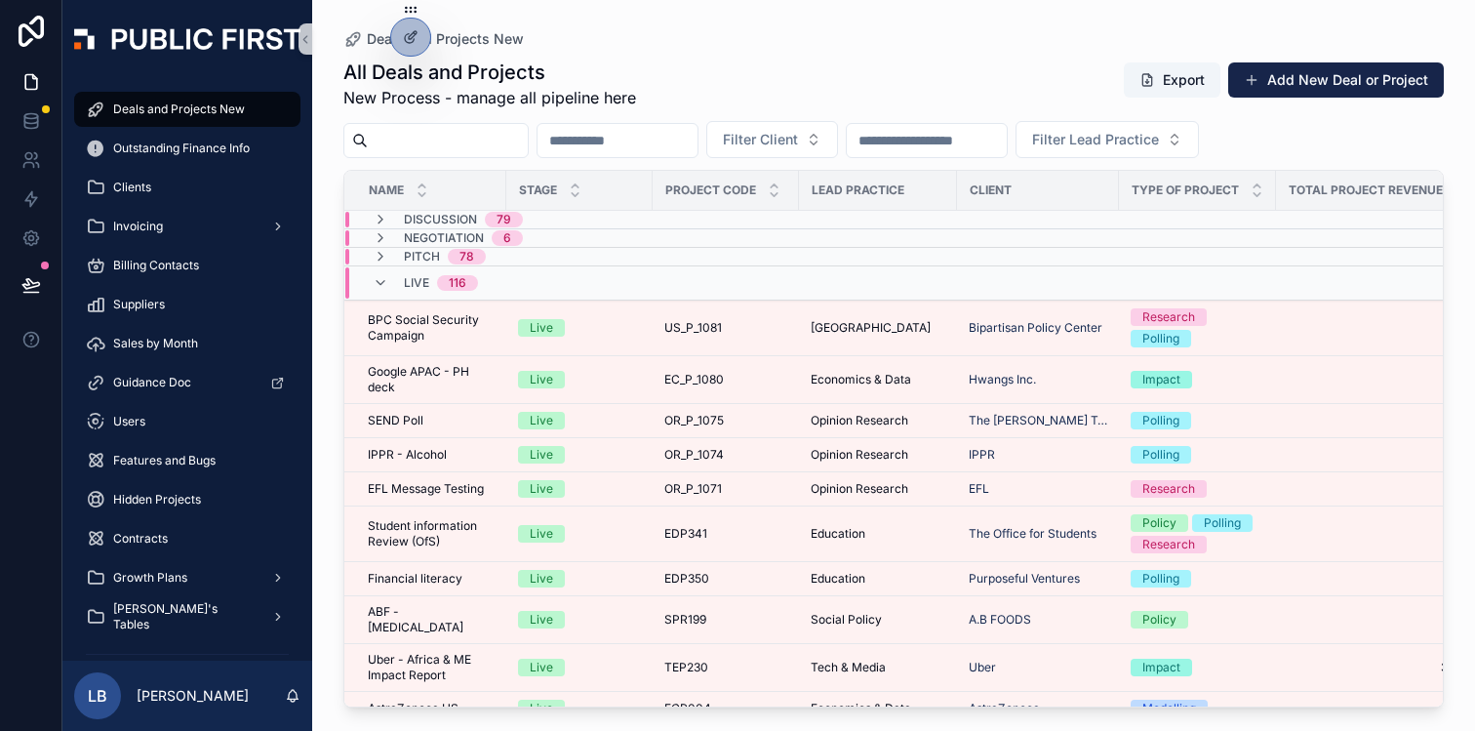
click at [397, 280] on div "Live 116" at bounding box center [425, 282] width 105 height 31
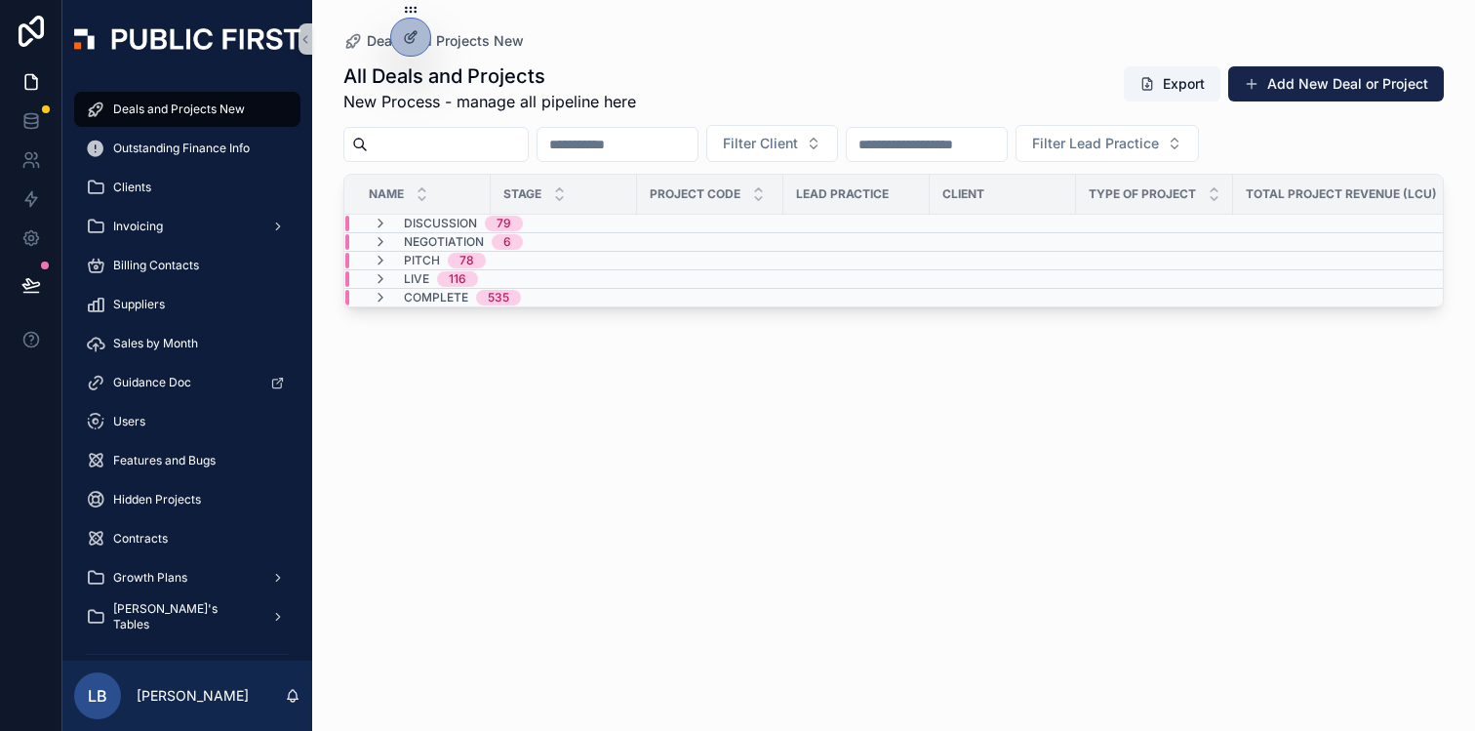
click at [812, 96] on div "All Deals and Projects New Process - manage all pipeline here Export Add New De…" at bounding box center [893, 87] width 1100 height 51
click at [1014, 497] on div "All Deals and Projects New Process - manage all pipeline here Export Add New De…" at bounding box center [893, 379] width 1100 height 656
click at [622, 470] on div "All Deals and Projects New Process - manage all pipeline here Export Add New De…" at bounding box center [893, 379] width 1100 height 656
click at [874, 63] on div "All Deals and Projects New Process - manage all pipeline here Export Add New De…" at bounding box center [893, 87] width 1100 height 51
click at [755, 477] on div "All Deals and Projects New Process - manage all pipeline here Export Add New De…" at bounding box center [893, 379] width 1100 height 656
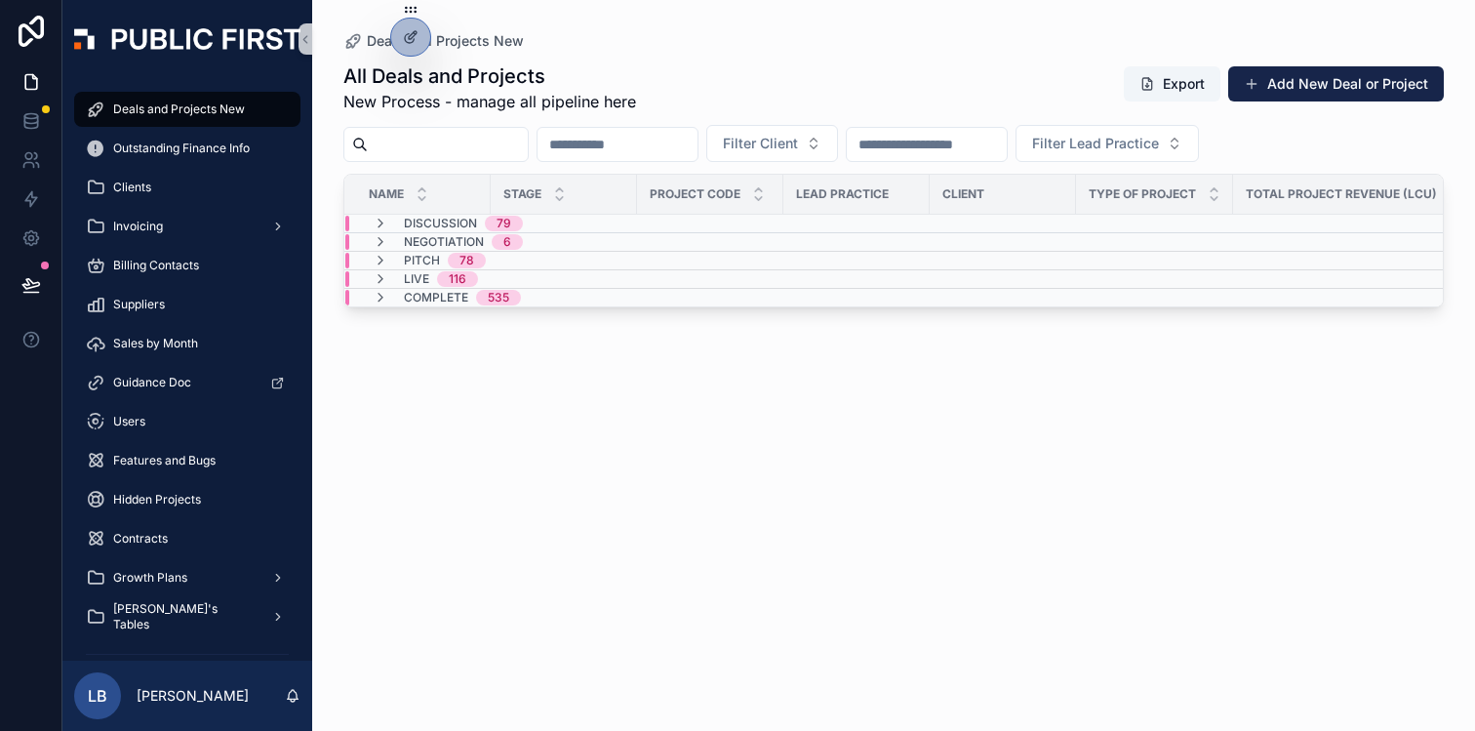
click at [736, 87] on div "All Deals and Projects New Process - manage all pipeline here Export Add New De…" at bounding box center [893, 87] width 1100 height 51
click at [572, 527] on div "All Deals and Projects New Process - manage all pipeline here Export Add New De…" at bounding box center [893, 379] width 1100 height 656
click at [771, 420] on div "All Deals and Projects New Process - manage all pipeline here Export Add New De…" at bounding box center [893, 379] width 1100 height 656
